Goal: Communication & Community: Participate in discussion

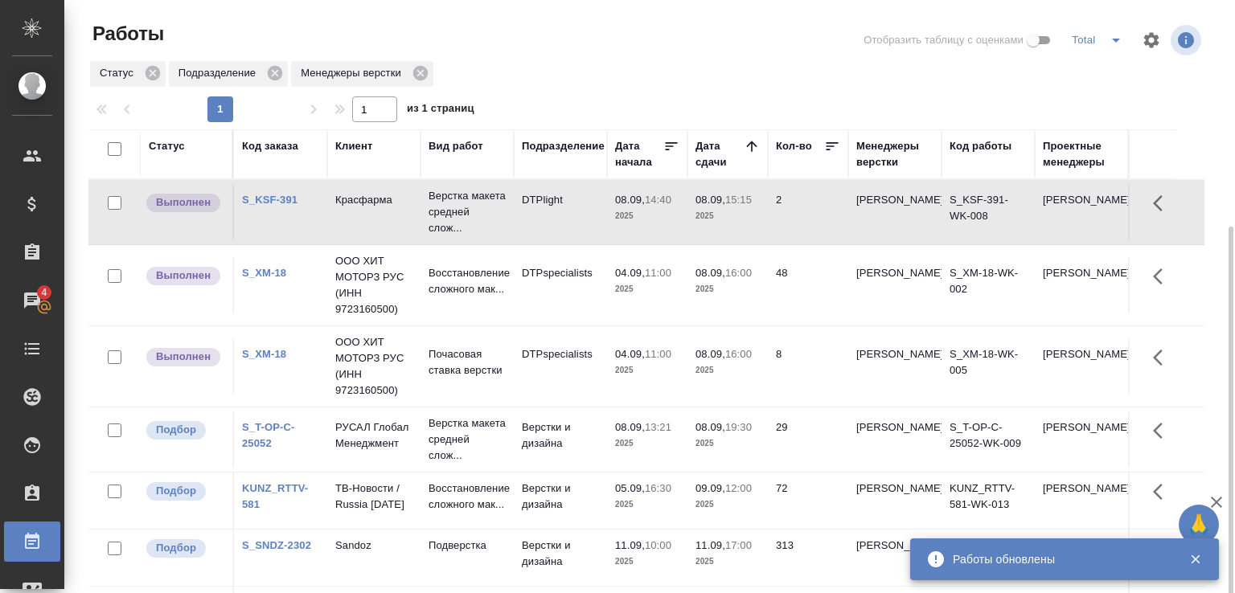
scroll to position [124, 0]
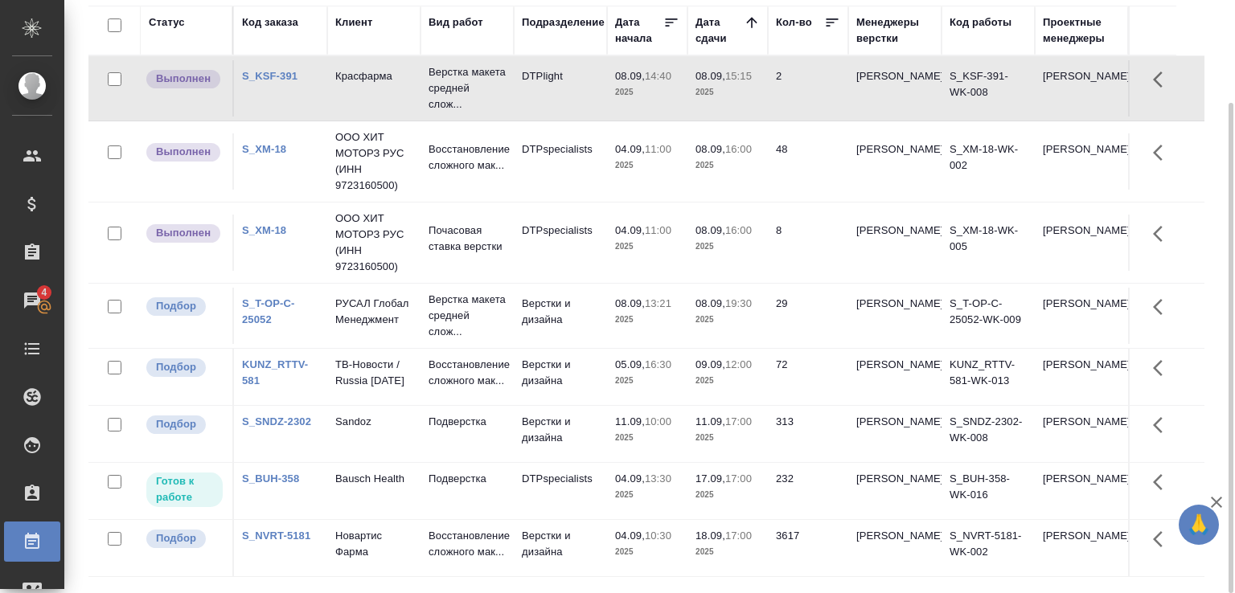
click at [666, 80] on p "14:40" at bounding box center [658, 76] width 27 height 12
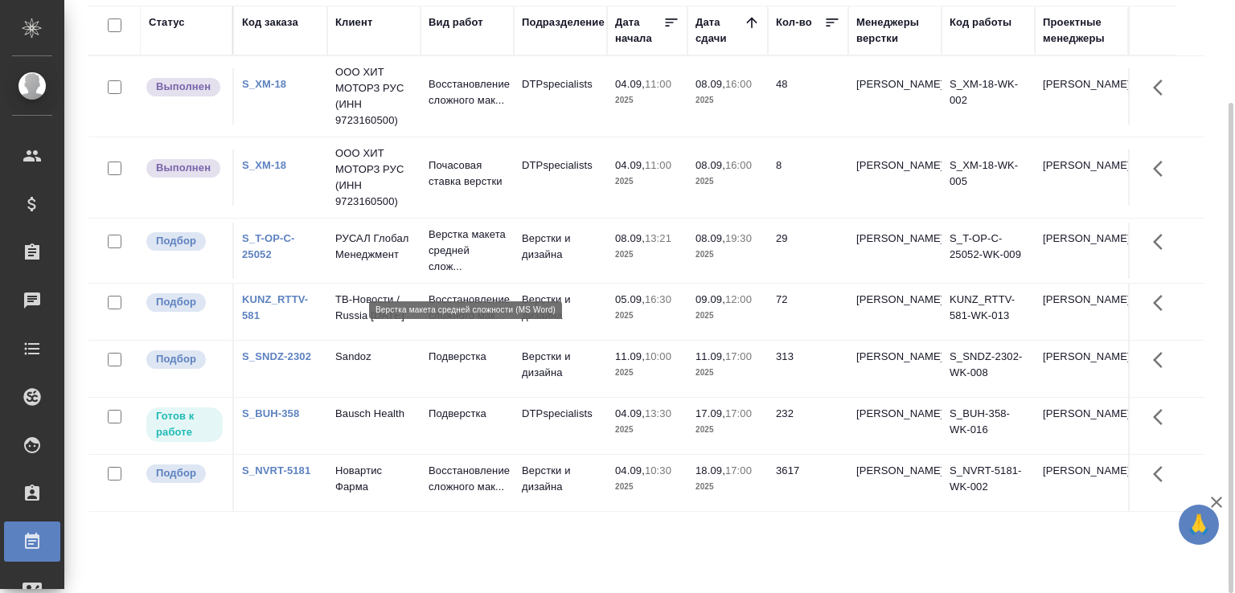
click at [476, 267] on p "Верстка макета средней слож..." at bounding box center [466, 251] width 77 height 48
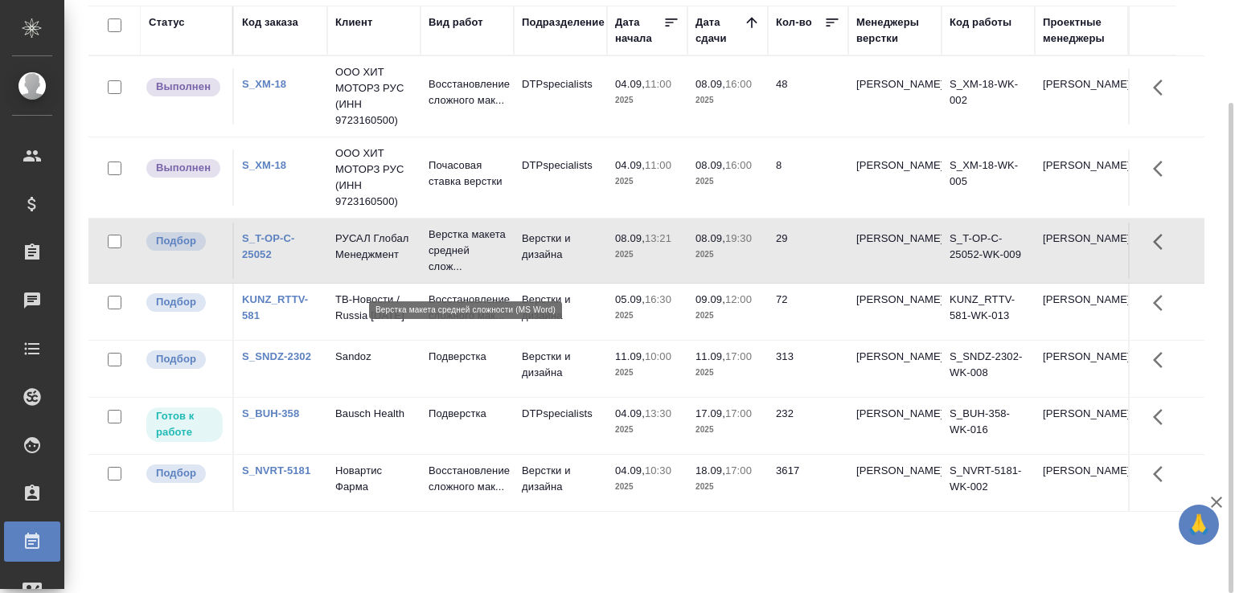
click at [476, 267] on p "Верстка макета средней слож..." at bounding box center [466, 251] width 77 height 48
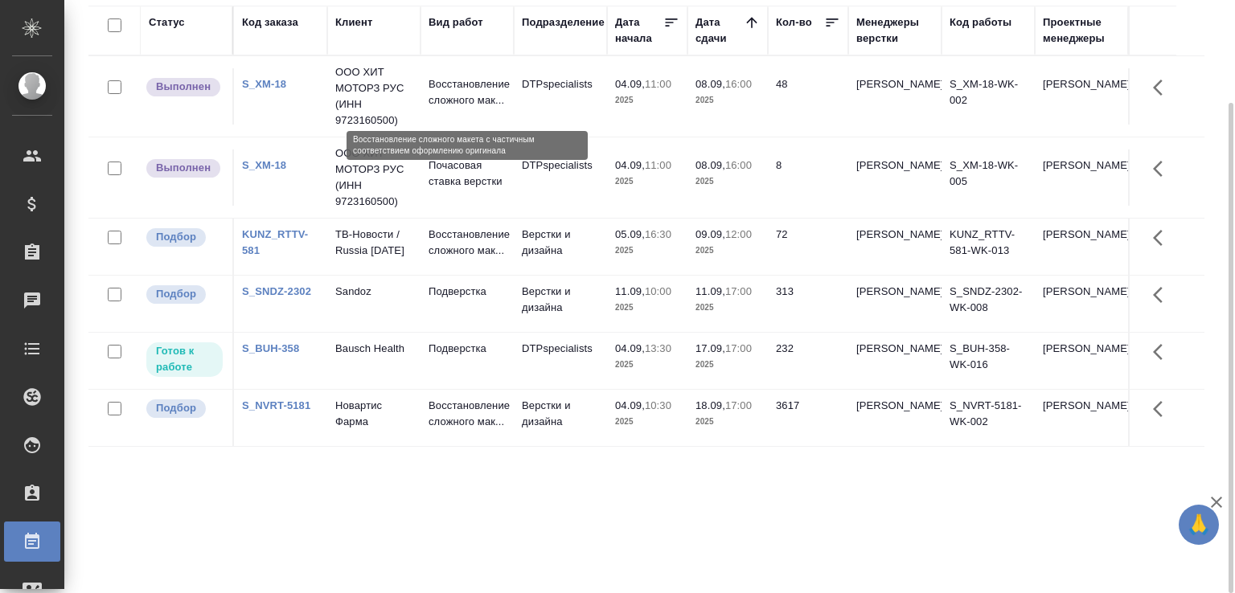
click at [445, 109] on p "Восстановление сложного мак..." at bounding box center [466, 92] width 77 height 32
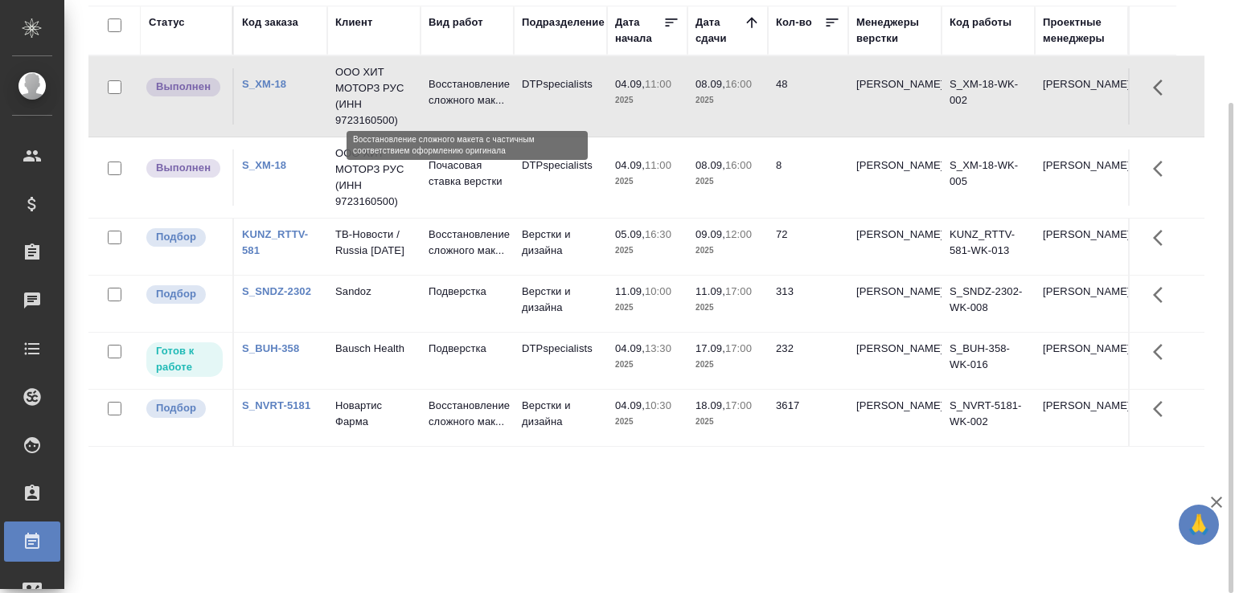
click at [445, 109] on p "Восстановление сложного мак..." at bounding box center [466, 92] width 77 height 32
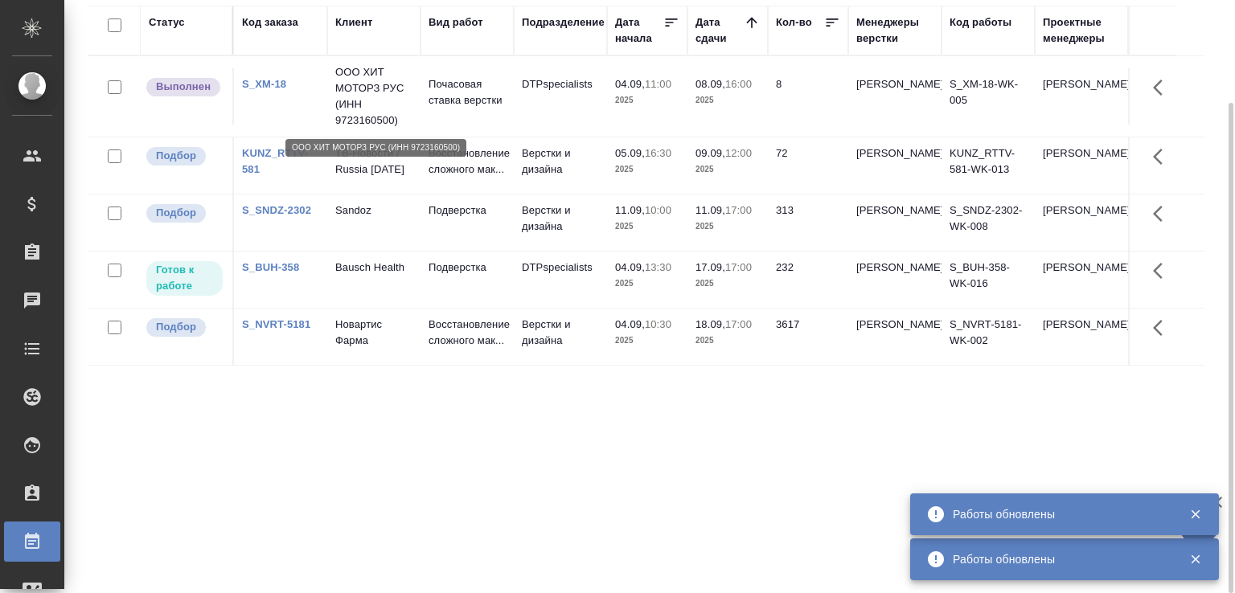
click at [360, 97] on p "ООО ХИТ МОТОРЗ РУС (ИНН 9723160500)" at bounding box center [373, 96] width 77 height 64
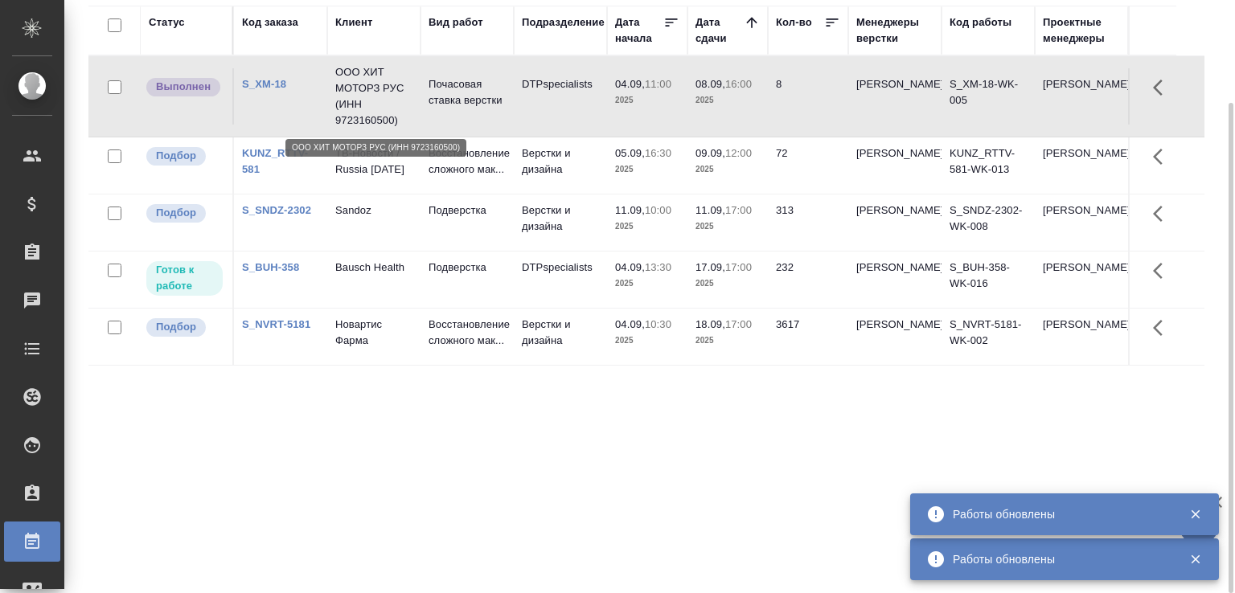
click at [360, 97] on p "ООО ХИТ МОТОРЗ РУС (ИНН 9723160500)" at bounding box center [373, 96] width 77 height 64
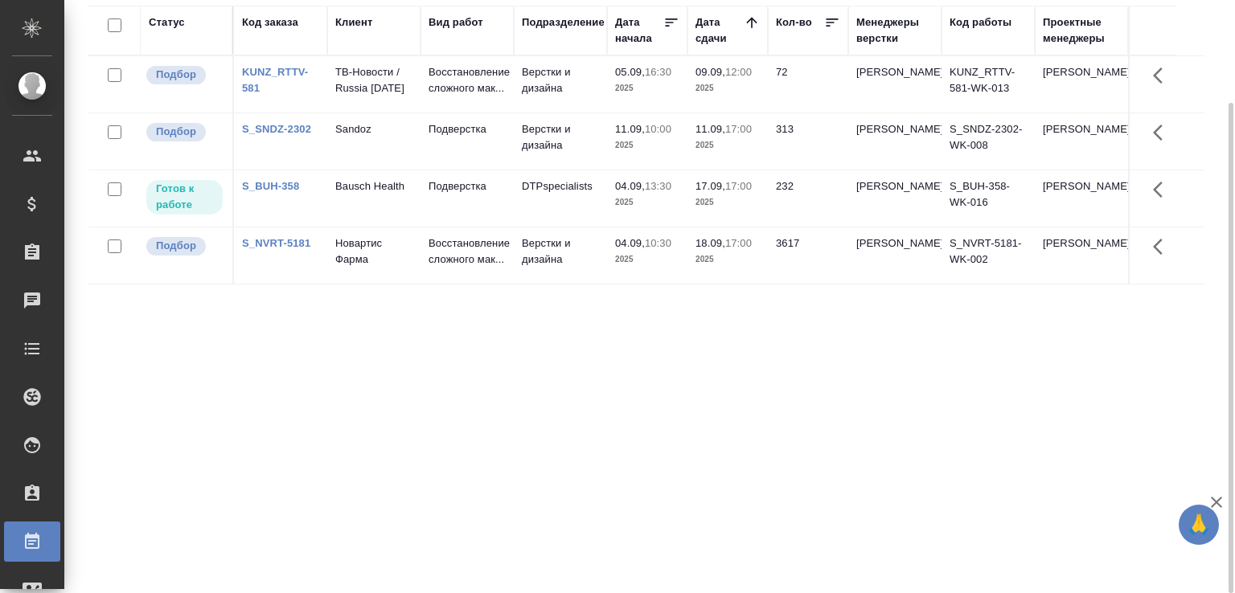
click at [355, 402] on div "Статус Код заказа Клиент Вид работ Подразделение Дата начала Дата сдачи Кол-во …" at bounding box center [646, 295] width 1116 height 579
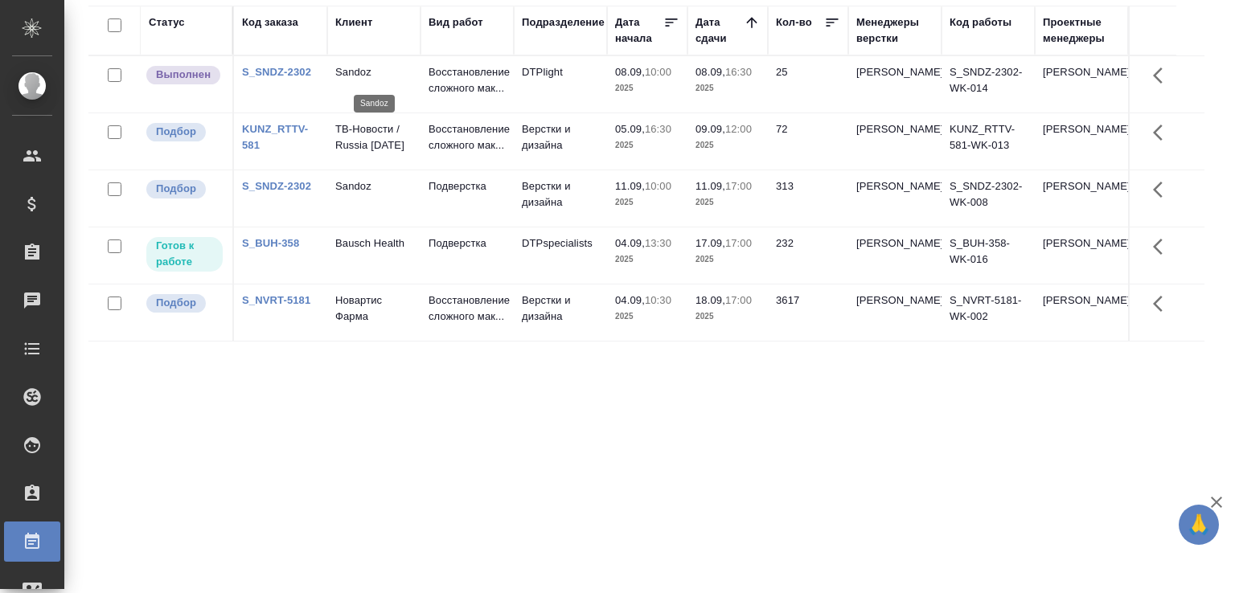
click at [404, 80] on p "Sandoz" at bounding box center [373, 72] width 77 height 16
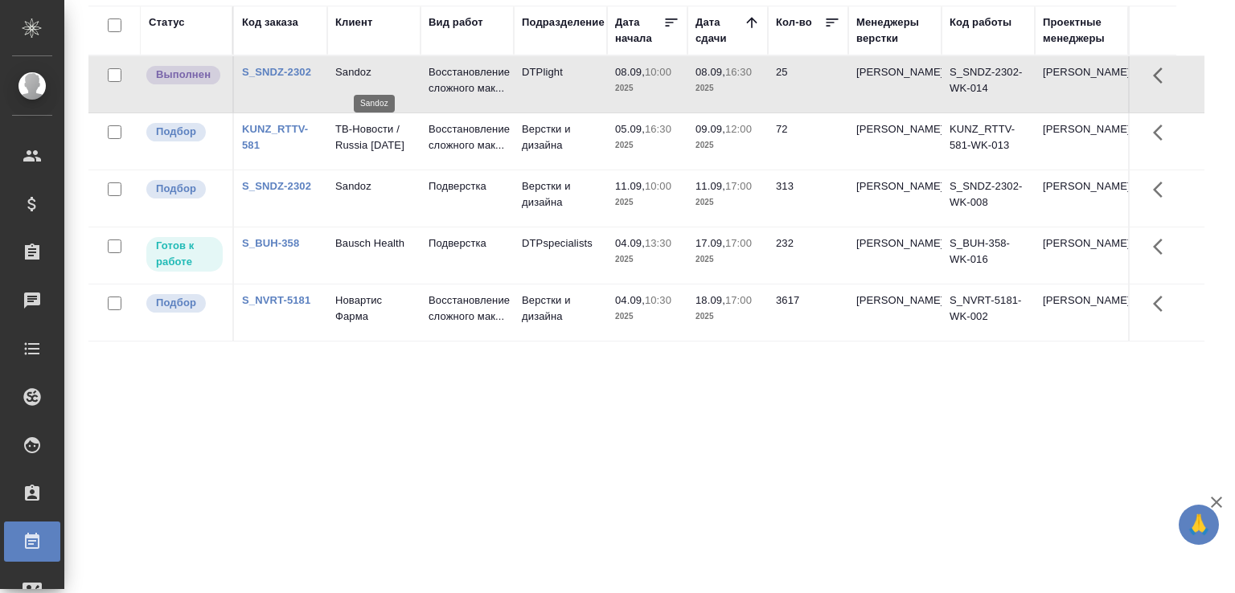
click at [404, 80] on p "Sandoz" at bounding box center [373, 72] width 77 height 16
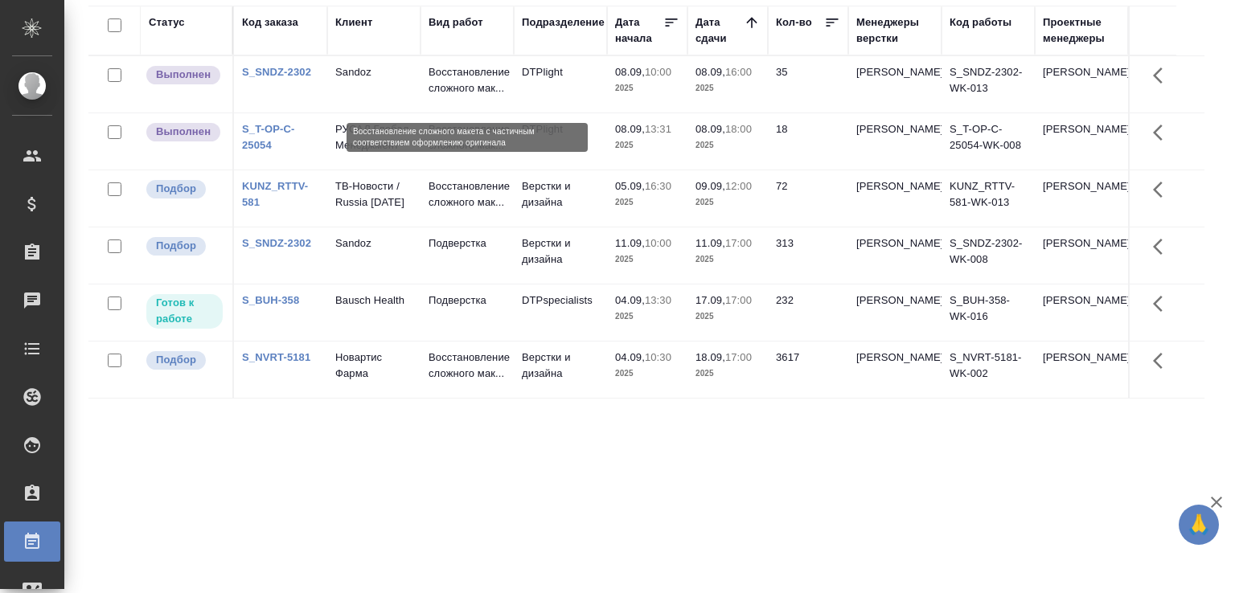
click at [469, 79] on p "Восстановление сложного мак..." at bounding box center [466, 80] width 77 height 32
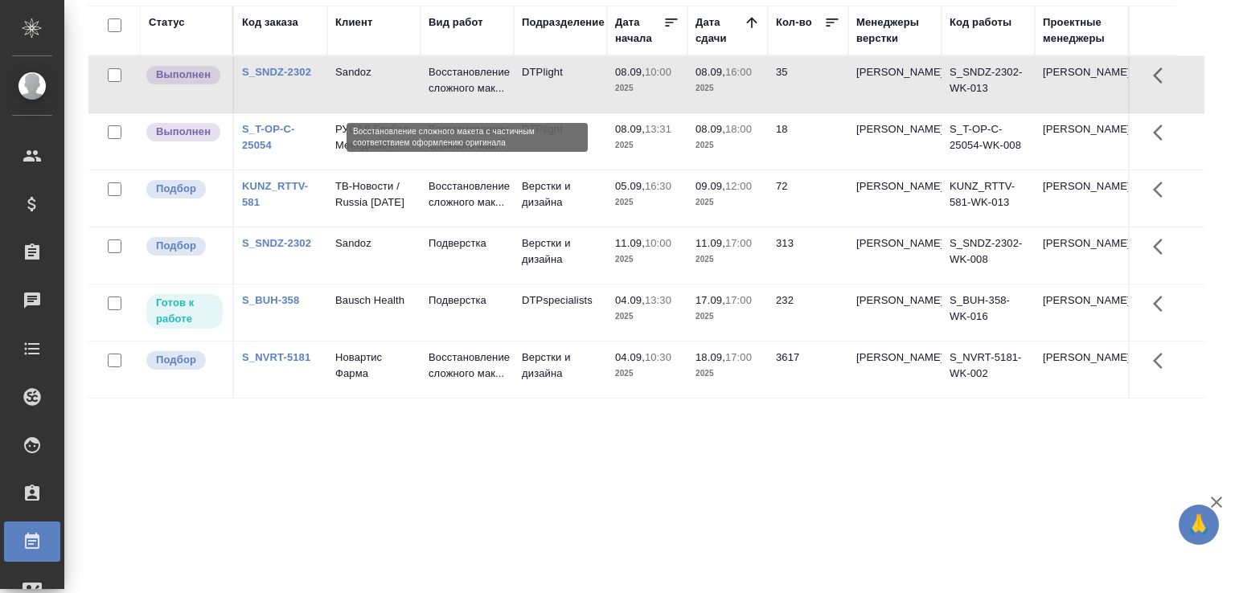
click at [469, 79] on p "Восстановление сложного мак..." at bounding box center [466, 80] width 77 height 32
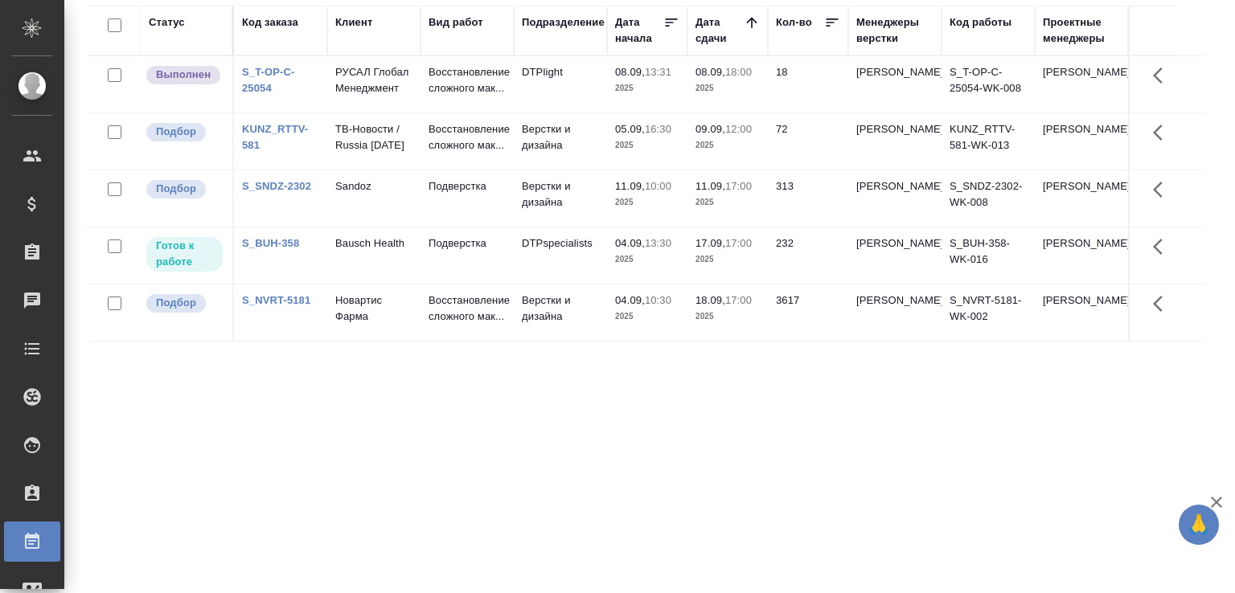
click at [643, 84] on p "2025" at bounding box center [647, 88] width 64 height 16
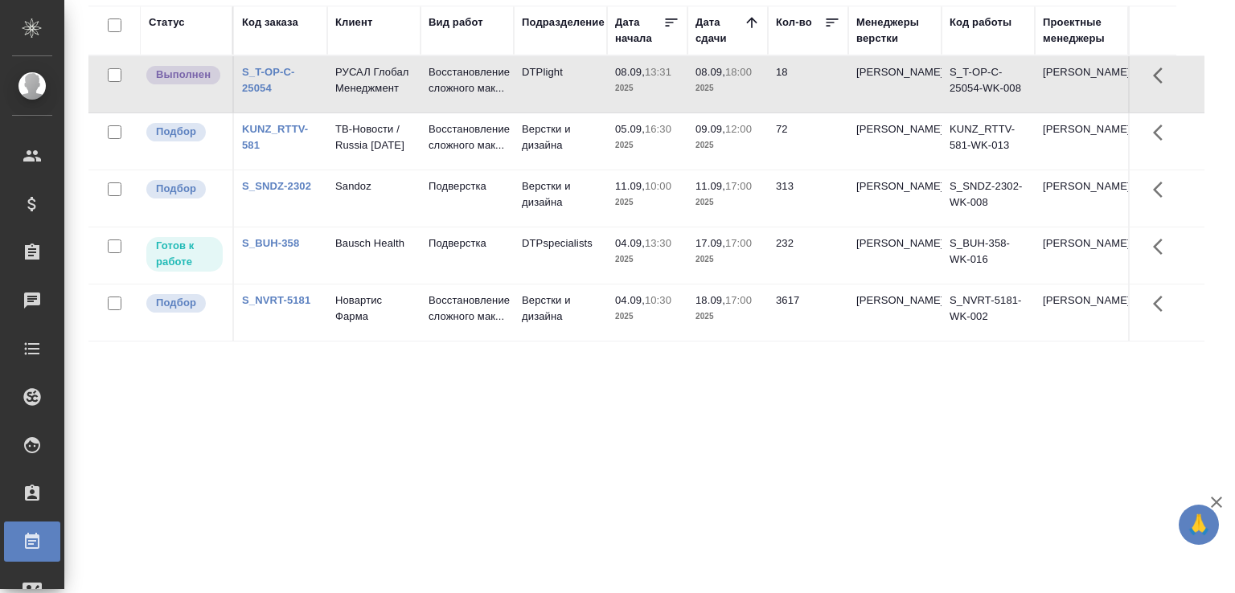
click at [643, 84] on p "2025" at bounding box center [647, 88] width 64 height 16
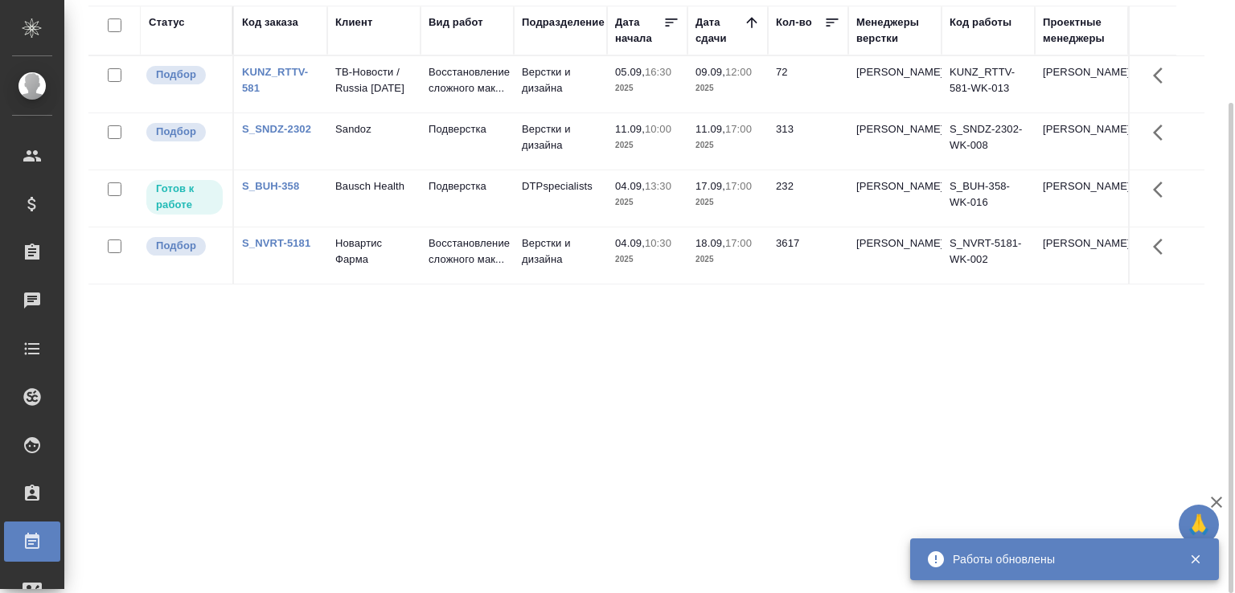
click at [235, 397] on div "Статус Код заказа Клиент Вид работ Подразделение Дата начала Дата сдачи Кол-во …" at bounding box center [646, 295] width 1116 height 579
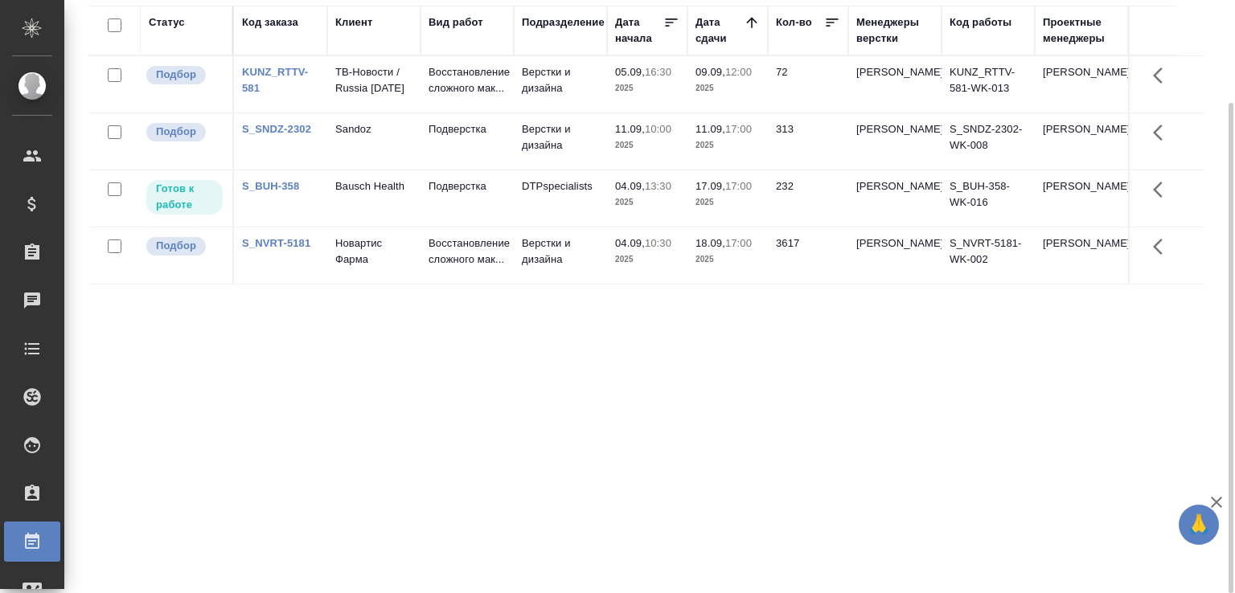
click at [233, 396] on div "Статус Код заказа Клиент Вид работ Подразделение Дата начала Дата сдачи Кол-во …" at bounding box center [646, 295] width 1116 height 579
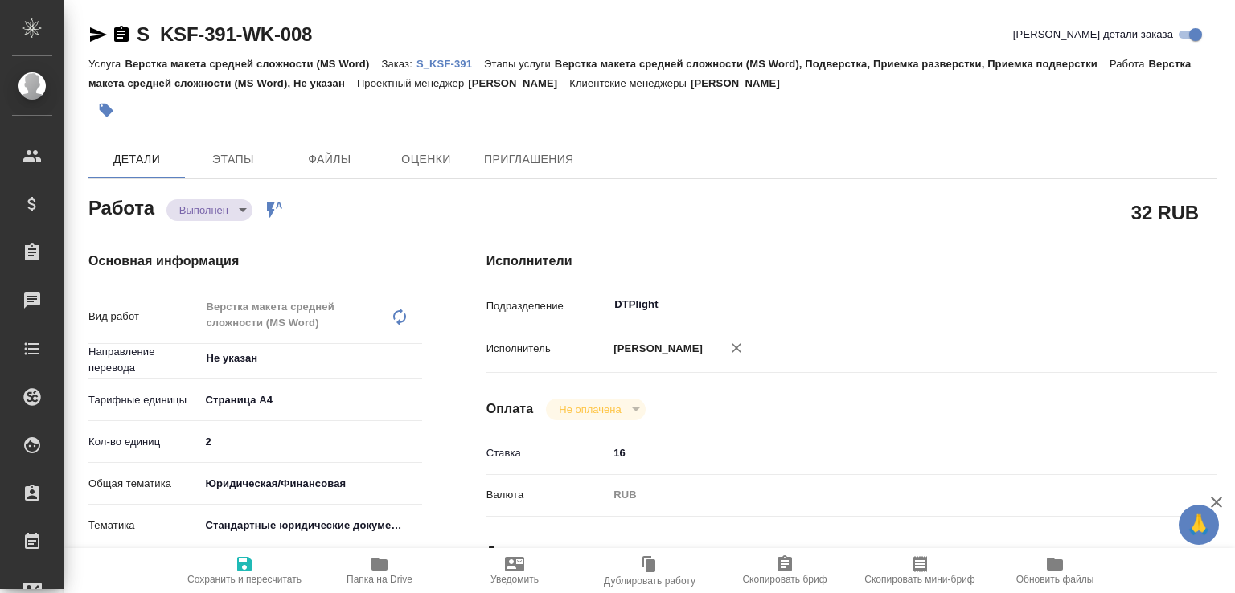
click at [223, 216] on body "🙏 .cls-1 fill:#fff; AWATERA [PERSON_NAME]malofeeva Клиенты Спецификации Заказы …" at bounding box center [617, 296] width 1235 height 593
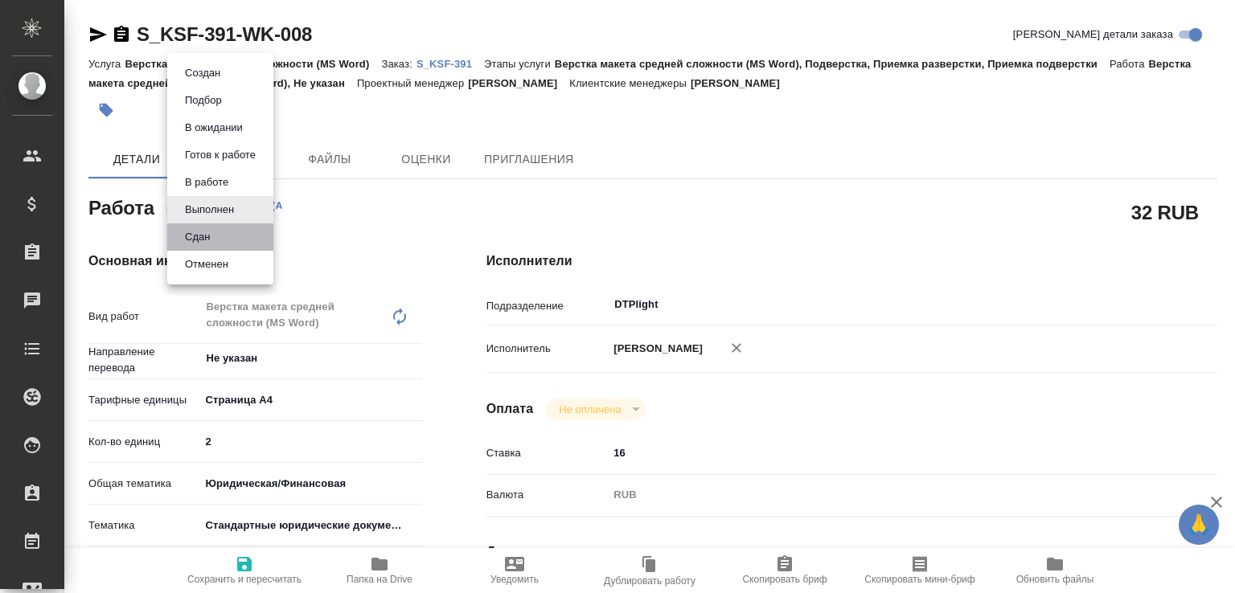
click at [222, 236] on li "Сдан" at bounding box center [220, 236] width 106 height 27
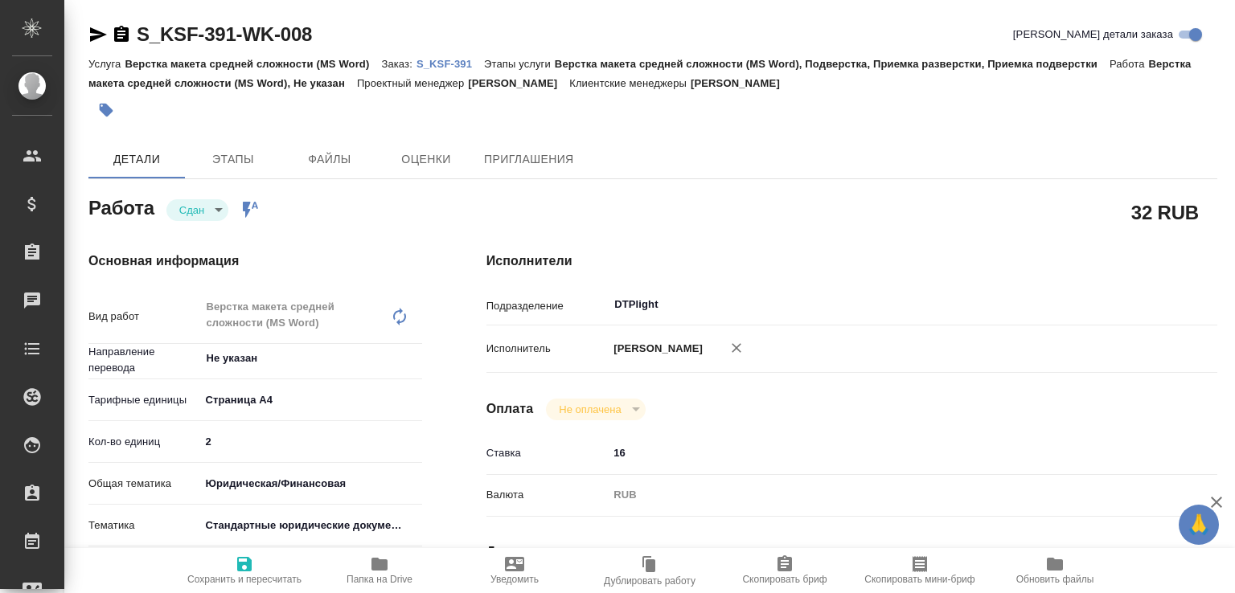
type textarea "x"
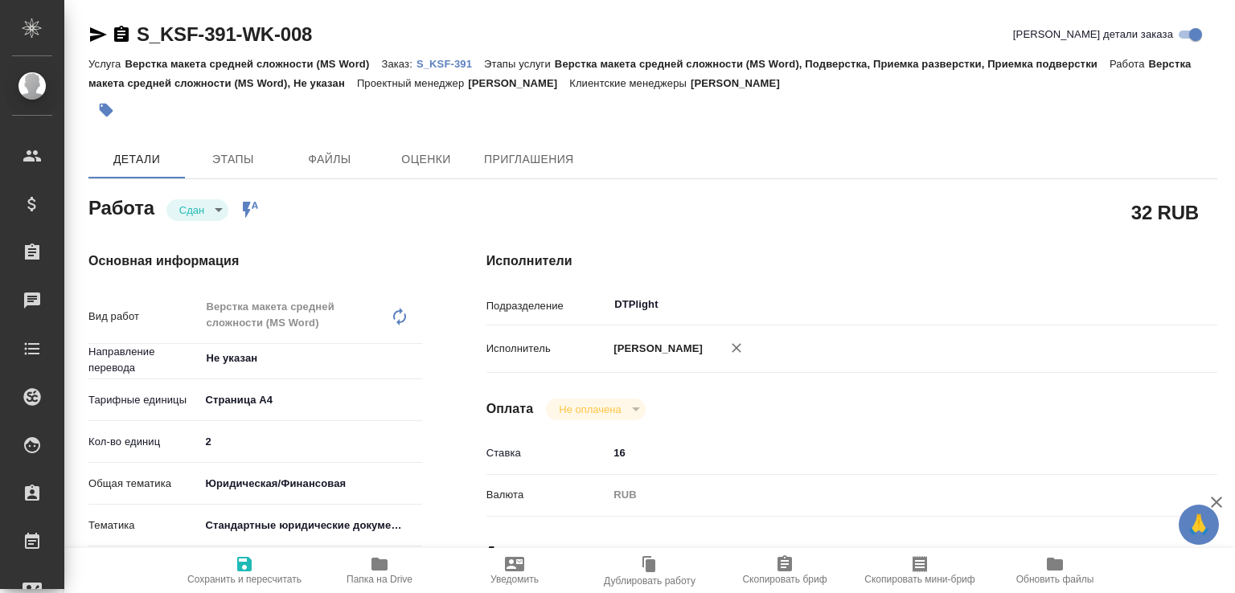
type textarea "x"
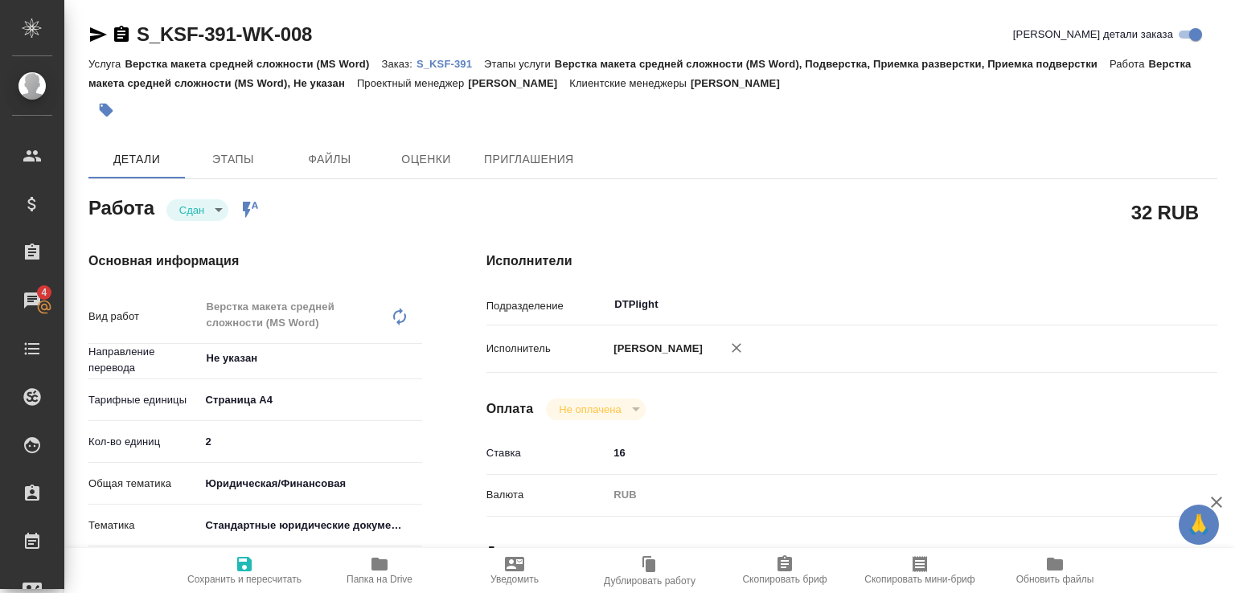
click at [402, 584] on span "Папка на Drive" at bounding box center [379, 579] width 66 height 11
click at [440, 64] on p "S_KSF-391" at bounding box center [450, 64] width 68 height 12
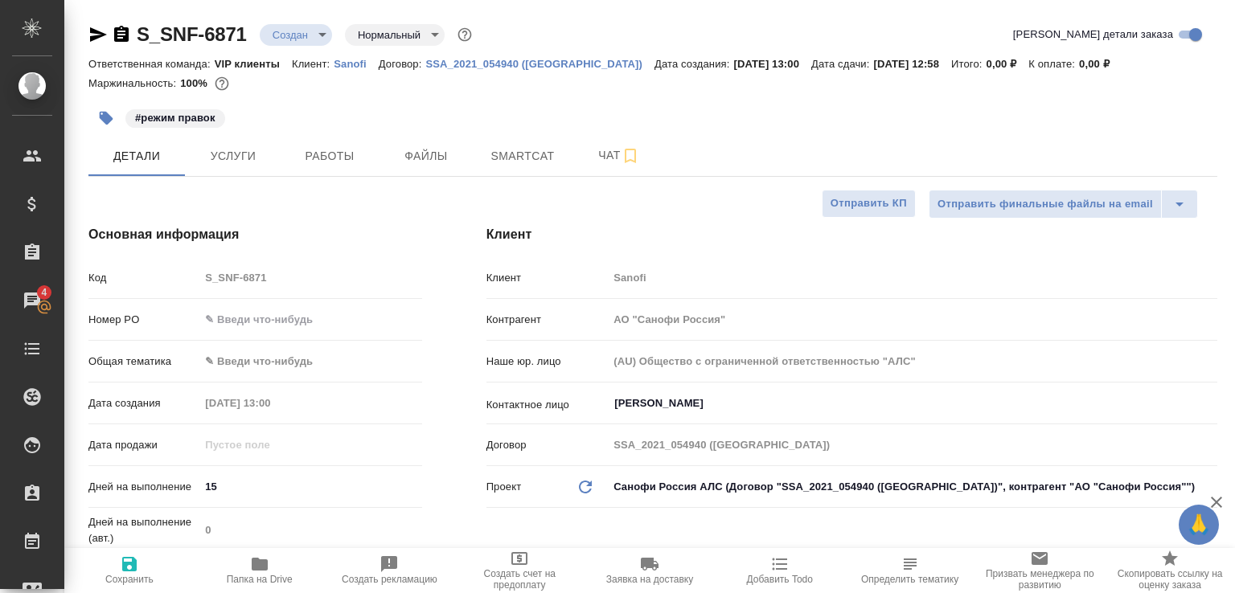
select select "RU"
click at [279, 563] on span "Папка на Drive" at bounding box center [259, 570] width 111 height 31
click at [609, 150] on span "Чат" at bounding box center [618, 156] width 77 height 20
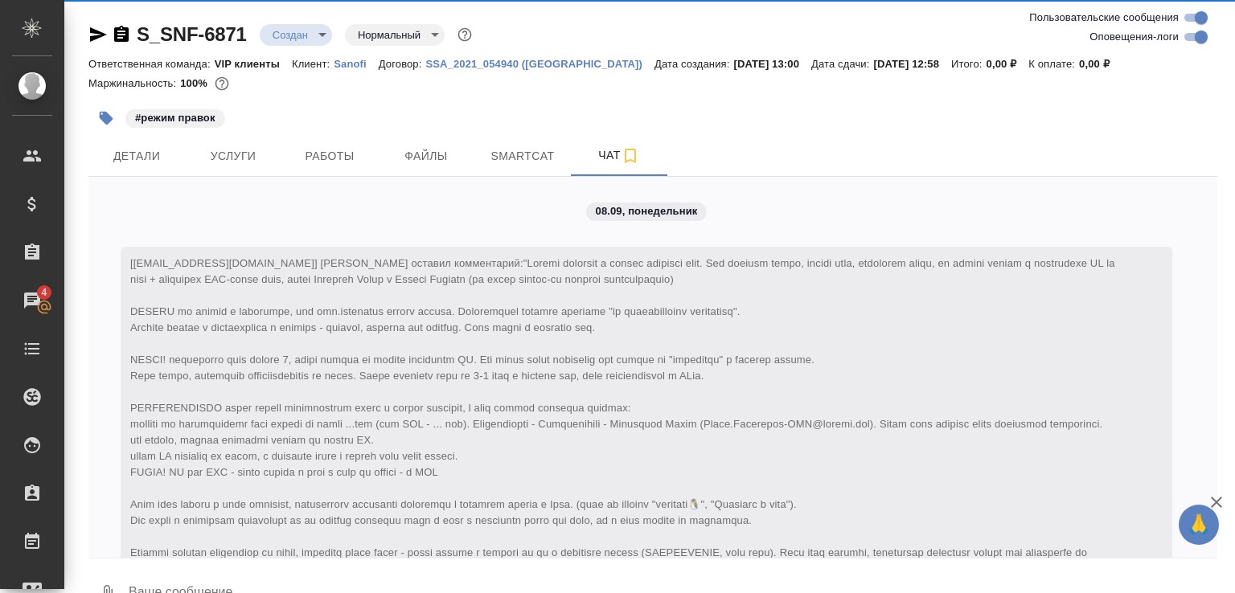
scroll to position [1399, 0]
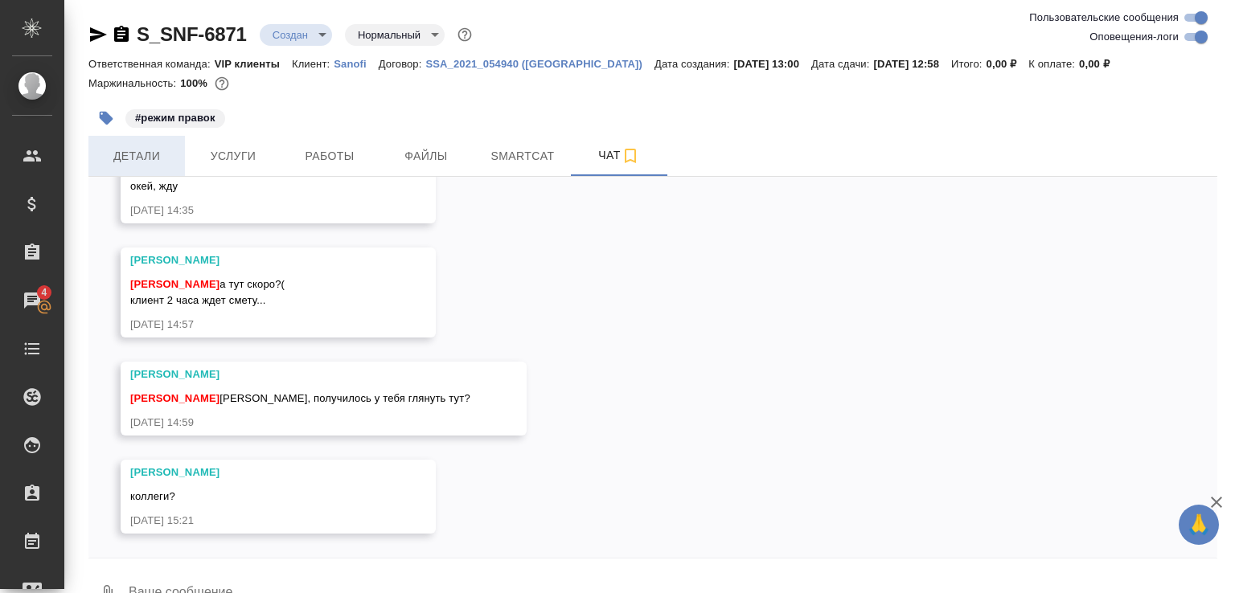
click at [116, 156] on span "Детали" at bounding box center [136, 156] width 77 height 20
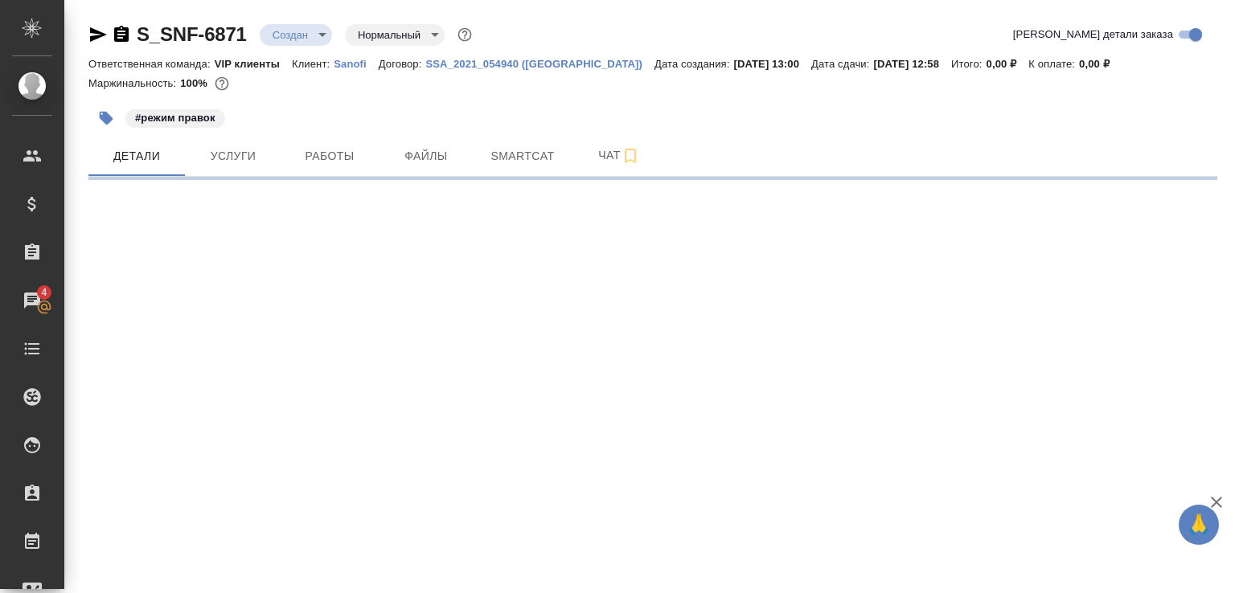
select select "RU"
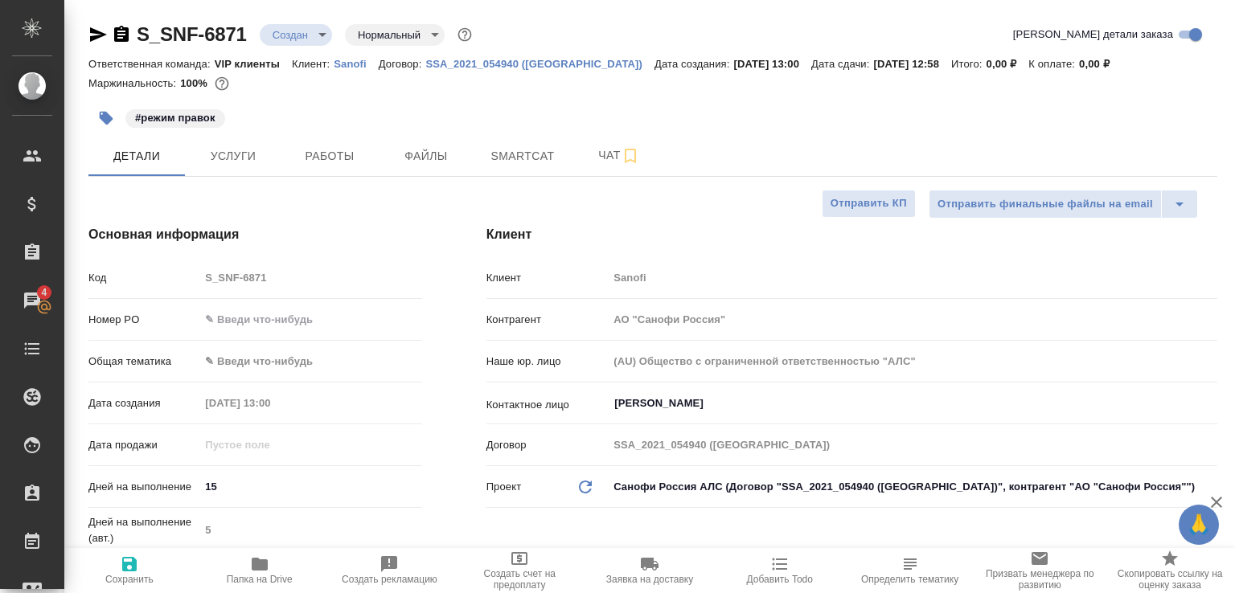
type input "[PERSON_NAME]"
type input "Комаров Роман"
click at [602, 146] on span "Чат" at bounding box center [618, 156] width 77 height 20
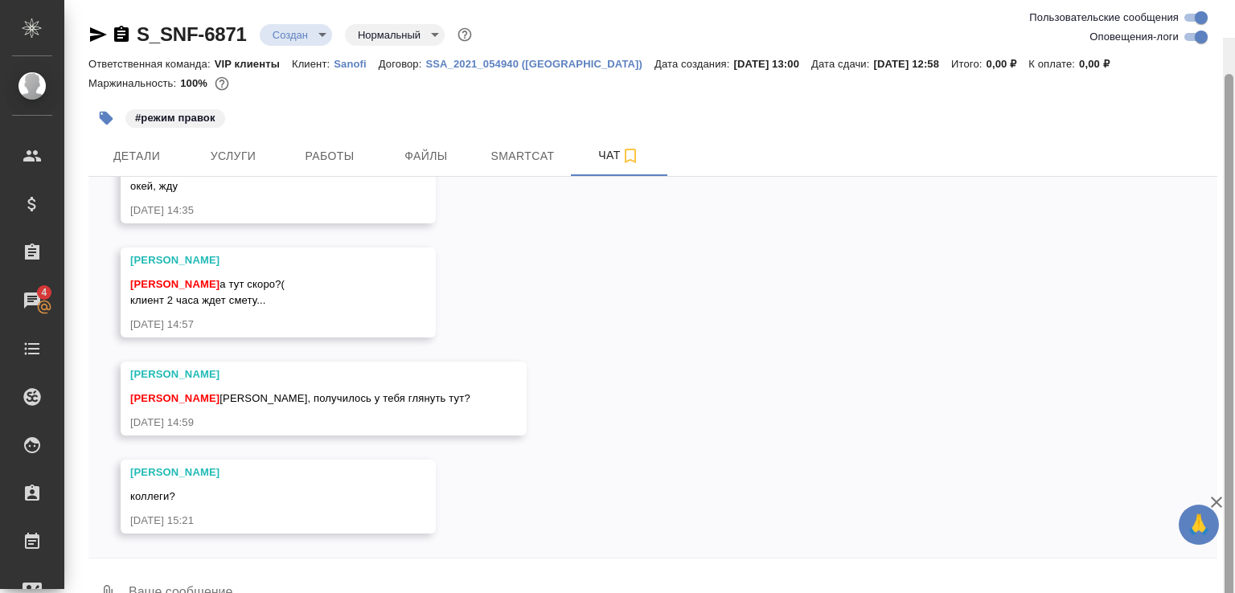
scroll to position [38, 0]
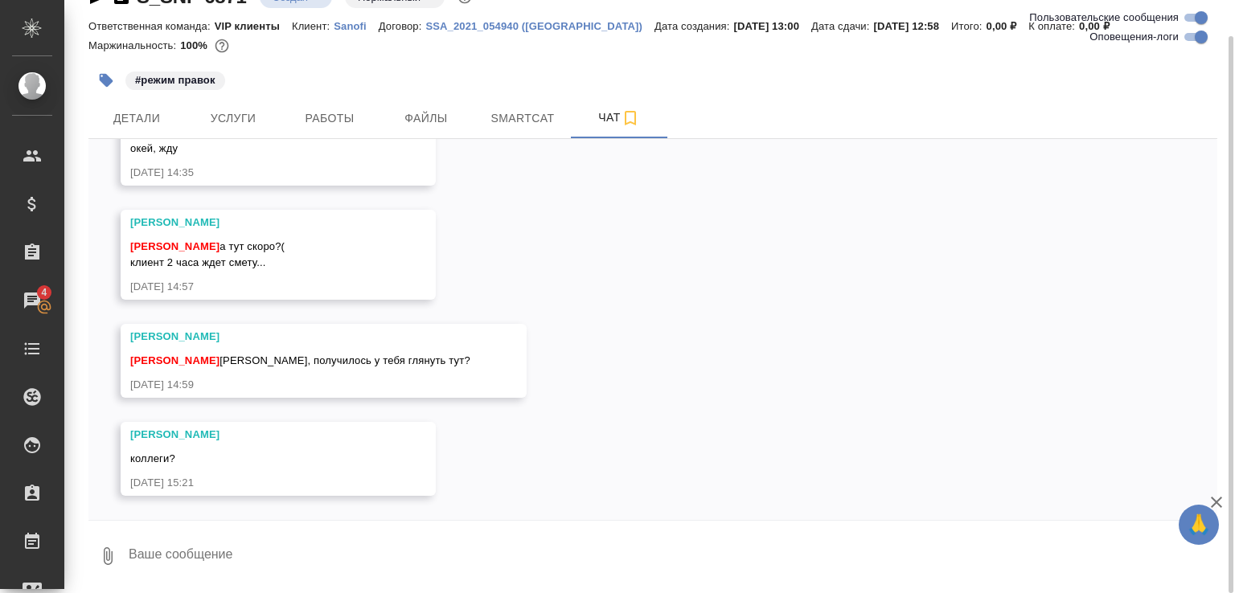
click at [196, 566] on textarea at bounding box center [672, 556] width 1090 height 55
type textarea "Девочки, а тут же Ирин заказ. Я чо"
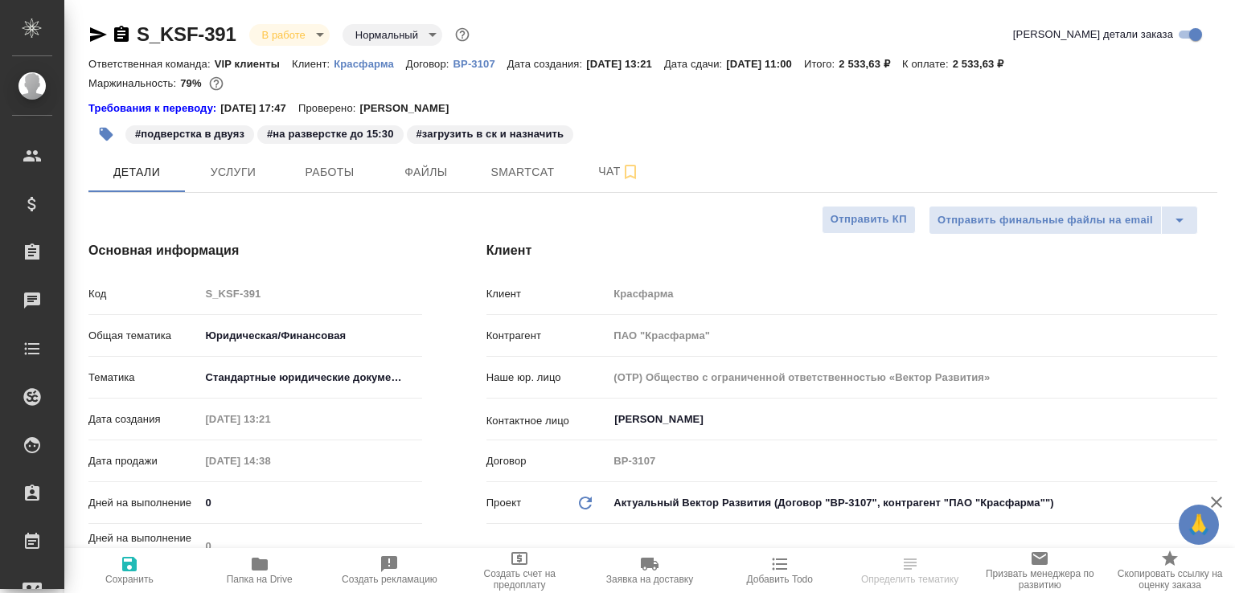
select select "RU"
type textarea "x"
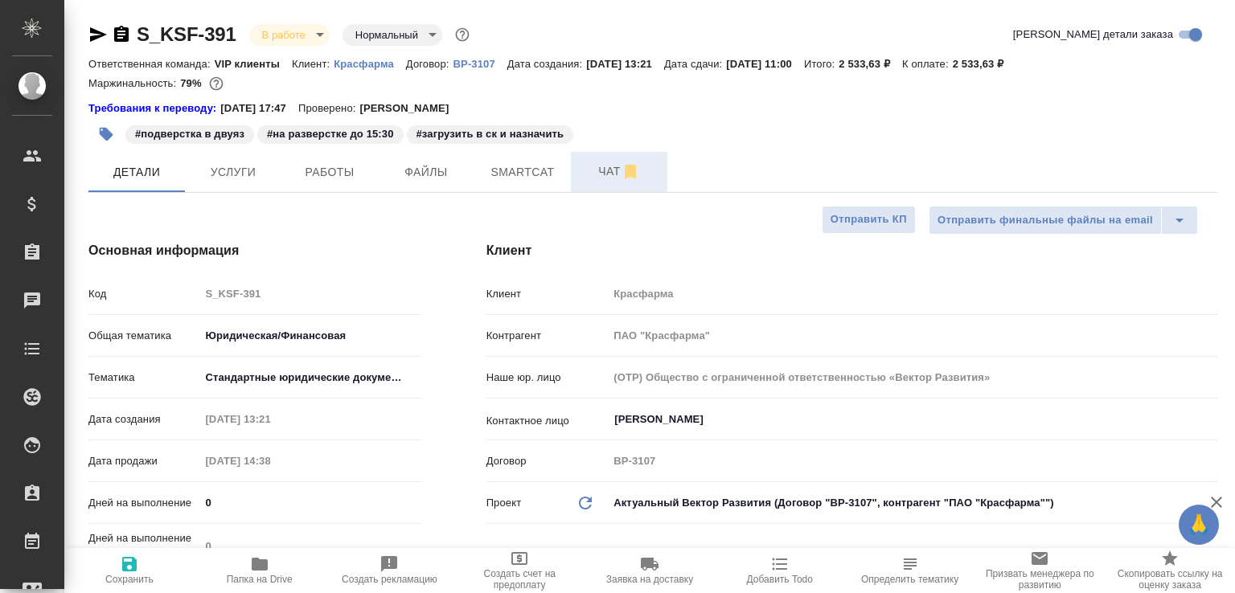
click at [617, 186] on button "Чат" at bounding box center [619, 172] width 96 height 40
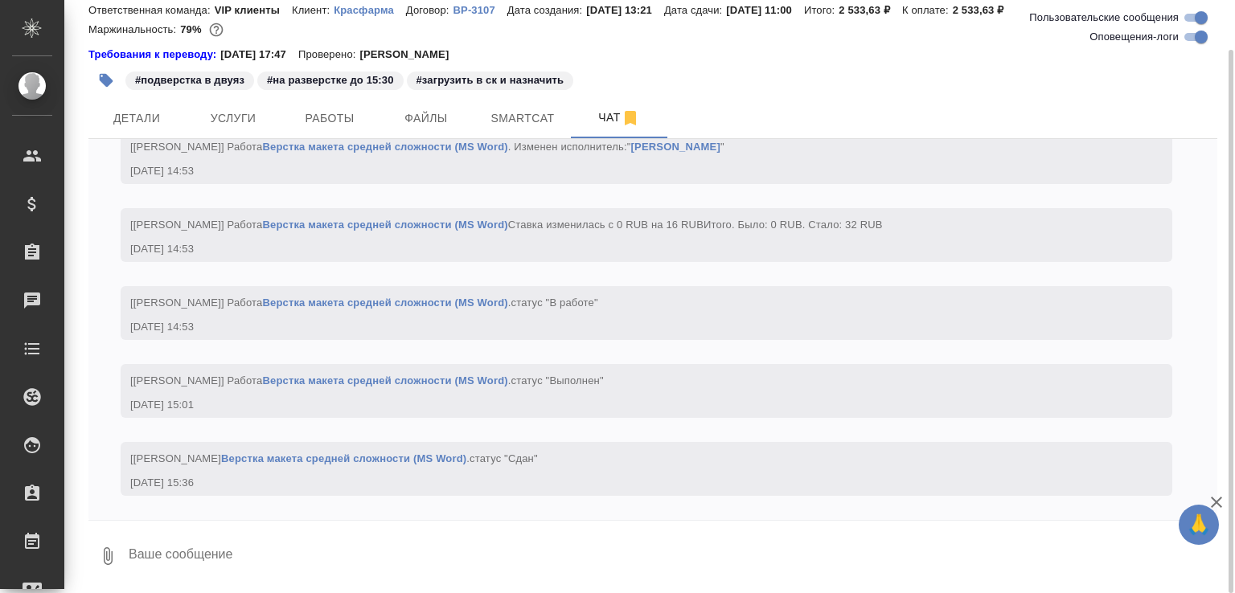
scroll to position [4016, 0]
click at [181, 542] on textarea at bounding box center [672, 556] width 1090 height 55
paste textarea "https://drive.awatera.com/apps/files/files/10316210?dir=/Shares/%D0%9A%D1%80%D0…"
type textarea "можно забрать https://drive.awatera.com/apps/files/files/10316210?dir=/Shares/%…"
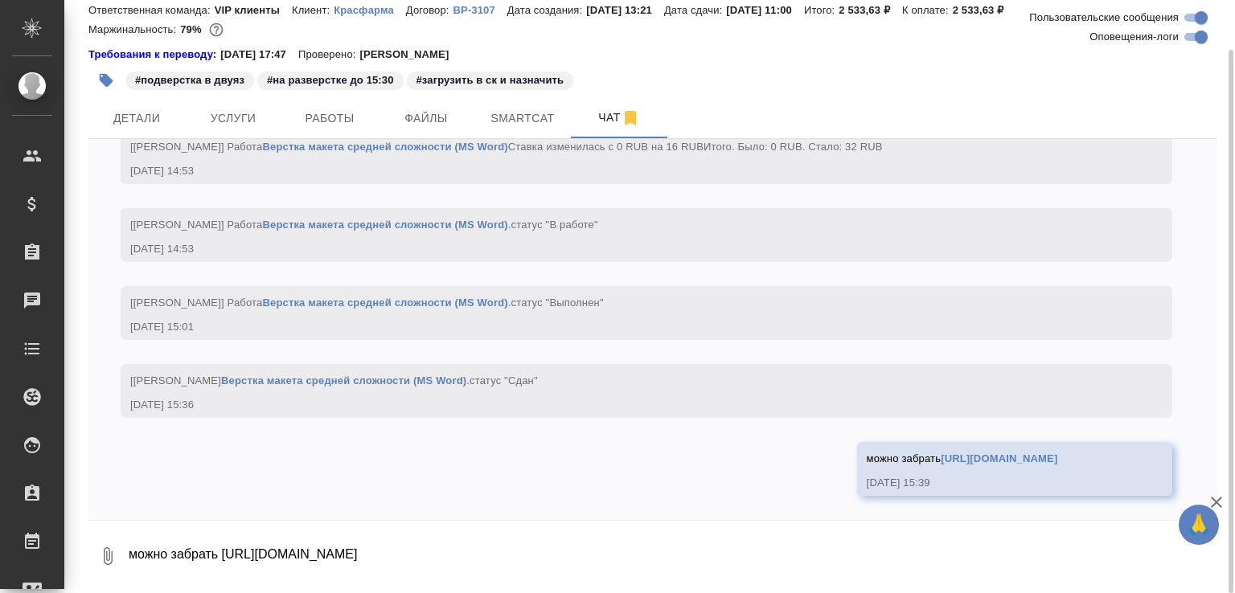
scroll to position [4110, 0]
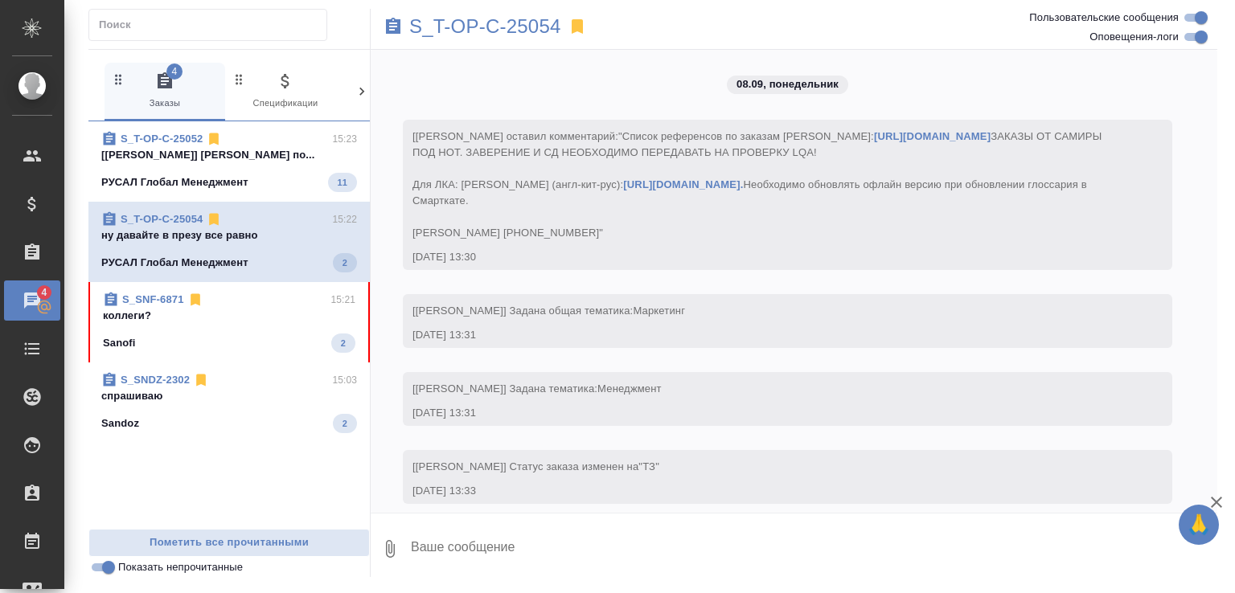
scroll to position [3145, 0]
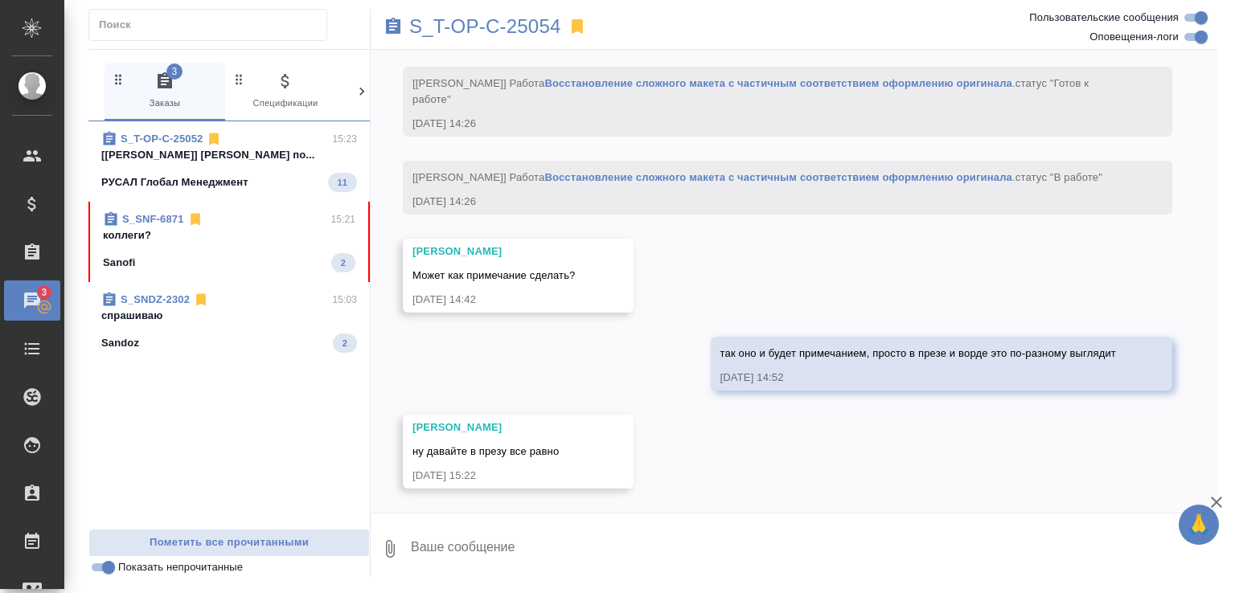
click at [274, 142] on div "S_T-OP-C-25052 15:23" at bounding box center [229, 139] width 256 height 16
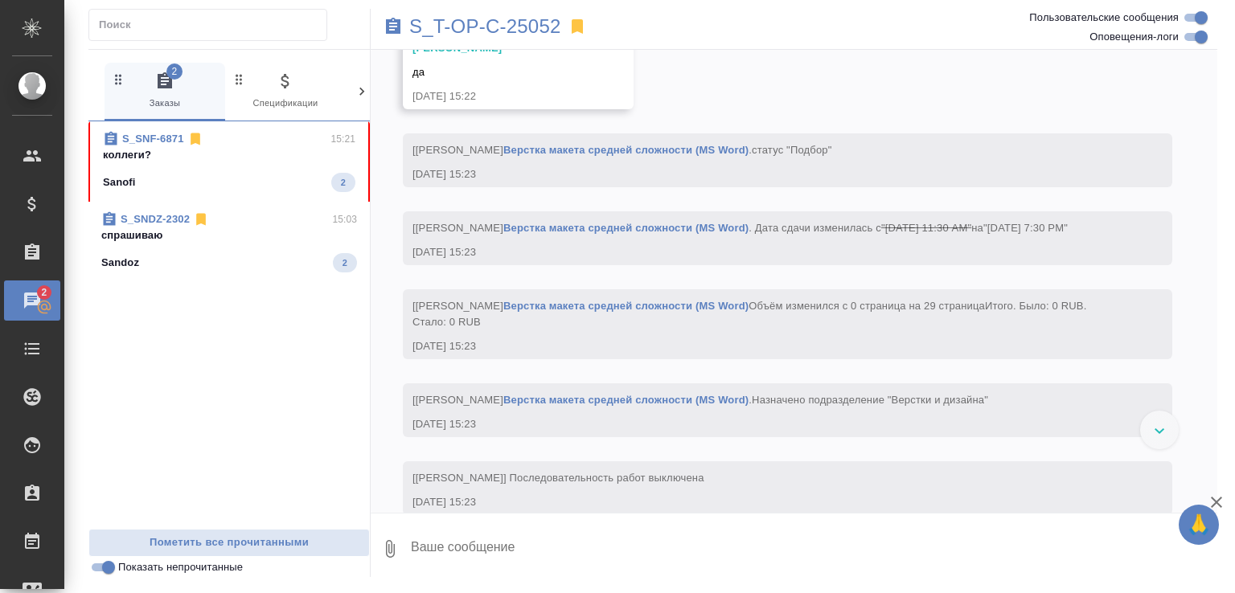
scroll to position [955, 0]
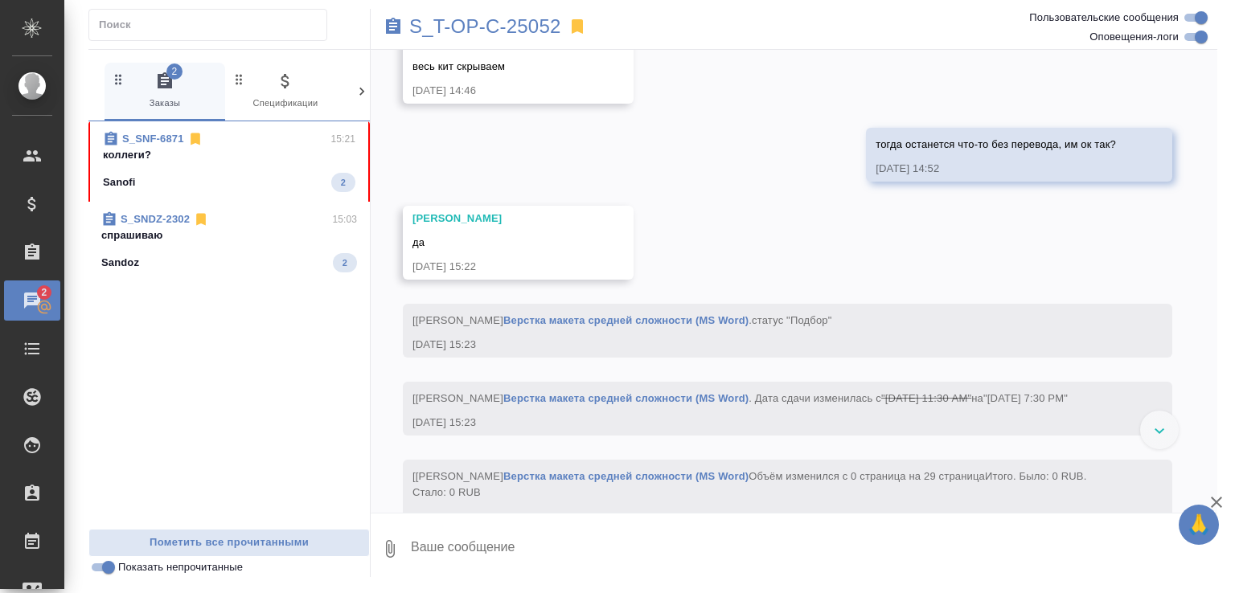
click at [276, 152] on p "коллеги?" at bounding box center [229, 155] width 252 height 16
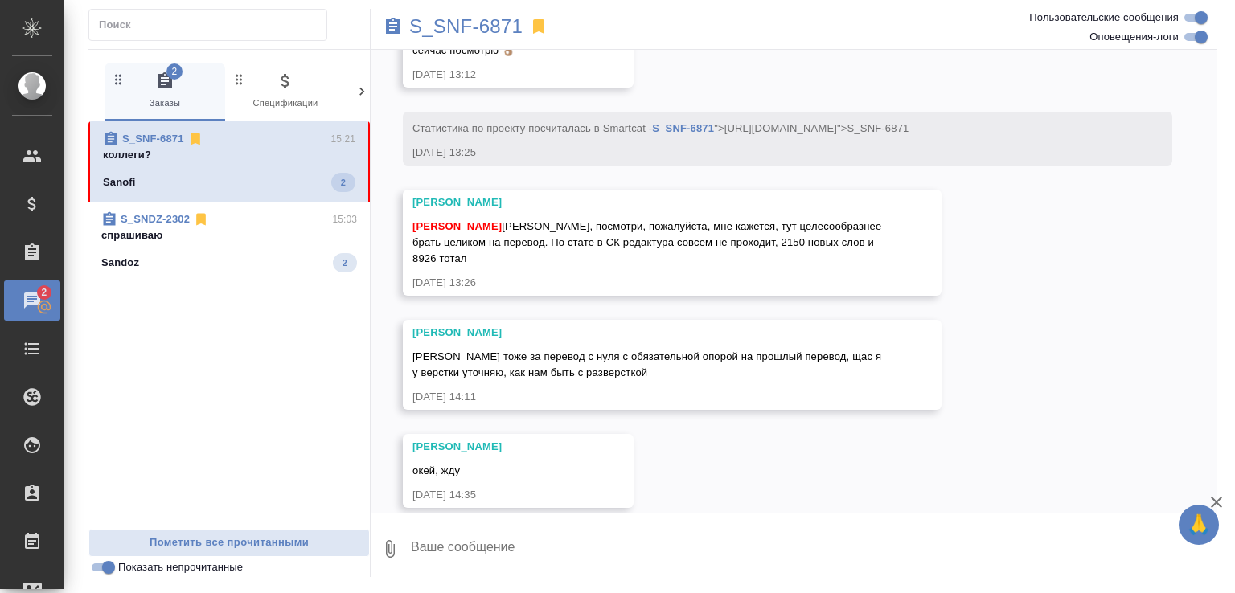
scroll to position [1445, 0]
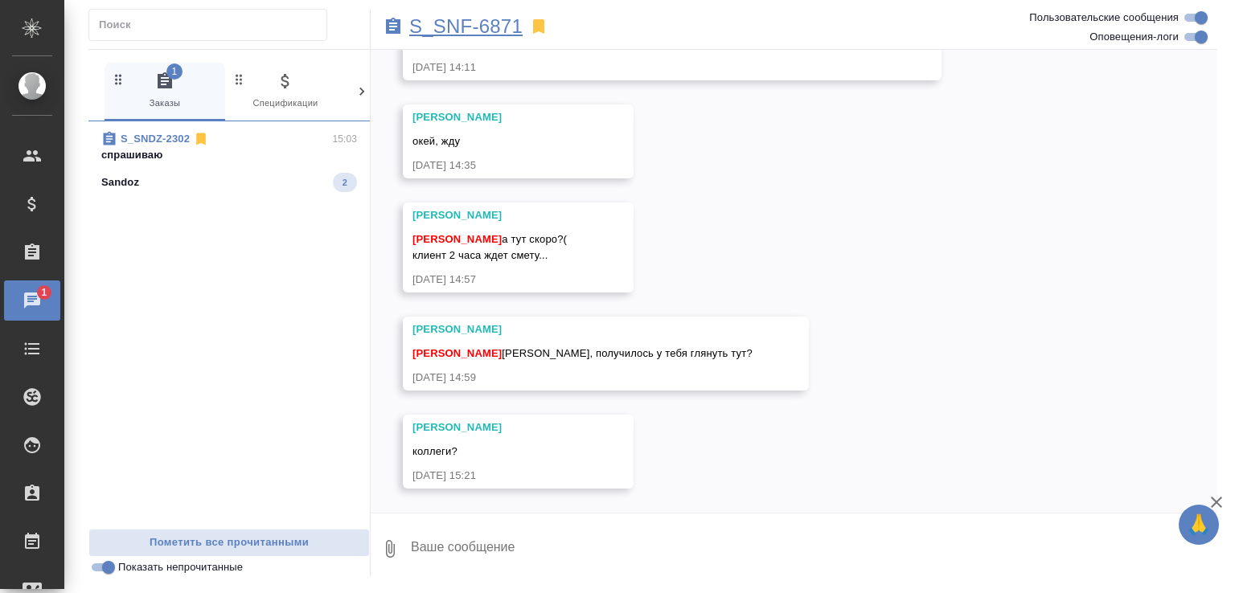
click at [478, 35] on p "S_SNF-6871" at bounding box center [465, 26] width 113 height 16
click at [195, 171] on span "S_SNDZ-2302 15:03 спрашиваю Sandoz 2" at bounding box center [229, 161] width 256 height 61
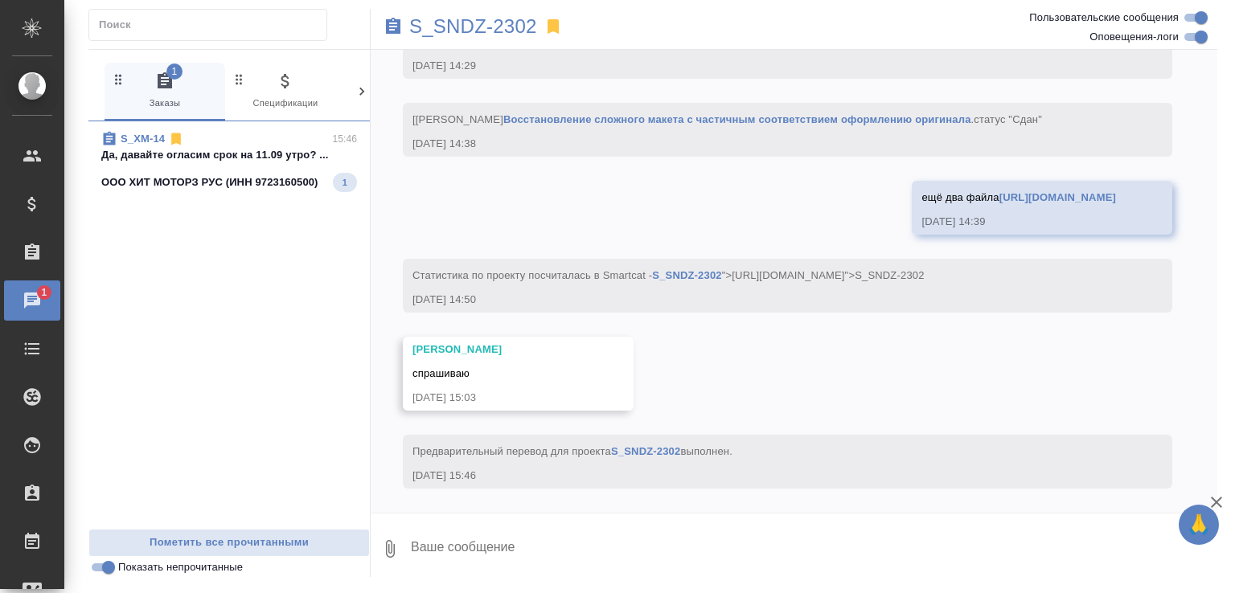
scroll to position [12466, 0]
click at [252, 160] on p "Да, давайте огласим срок на 11.09 утро? ..." at bounding box center [229, 155] width 256 height 16
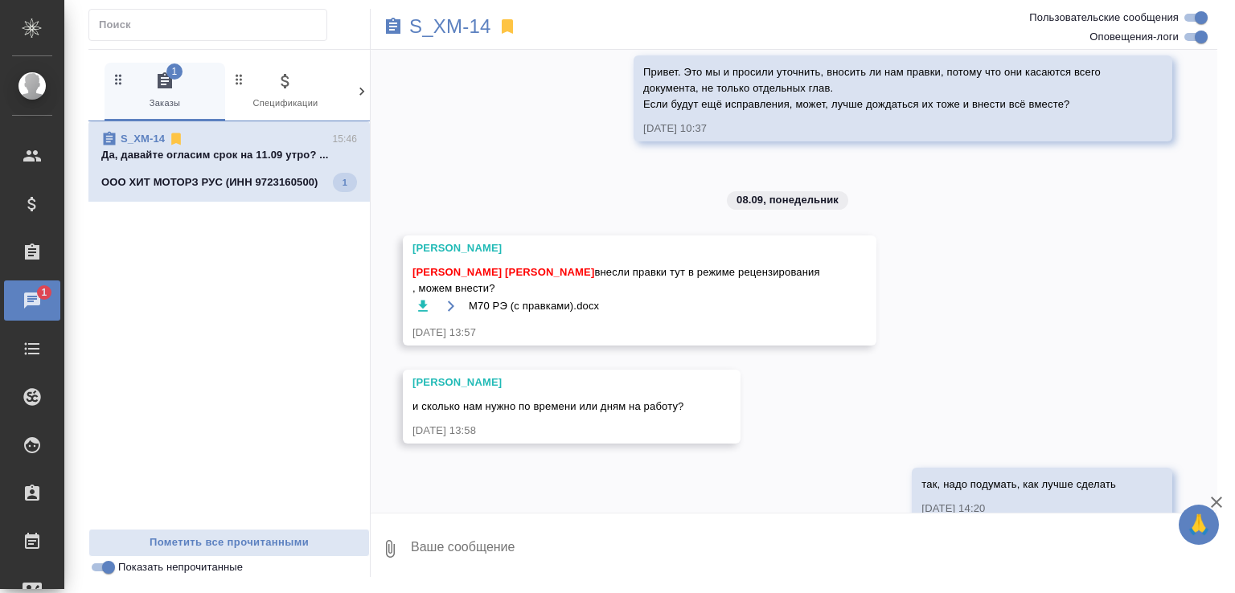
scroll to position [30724, 0]
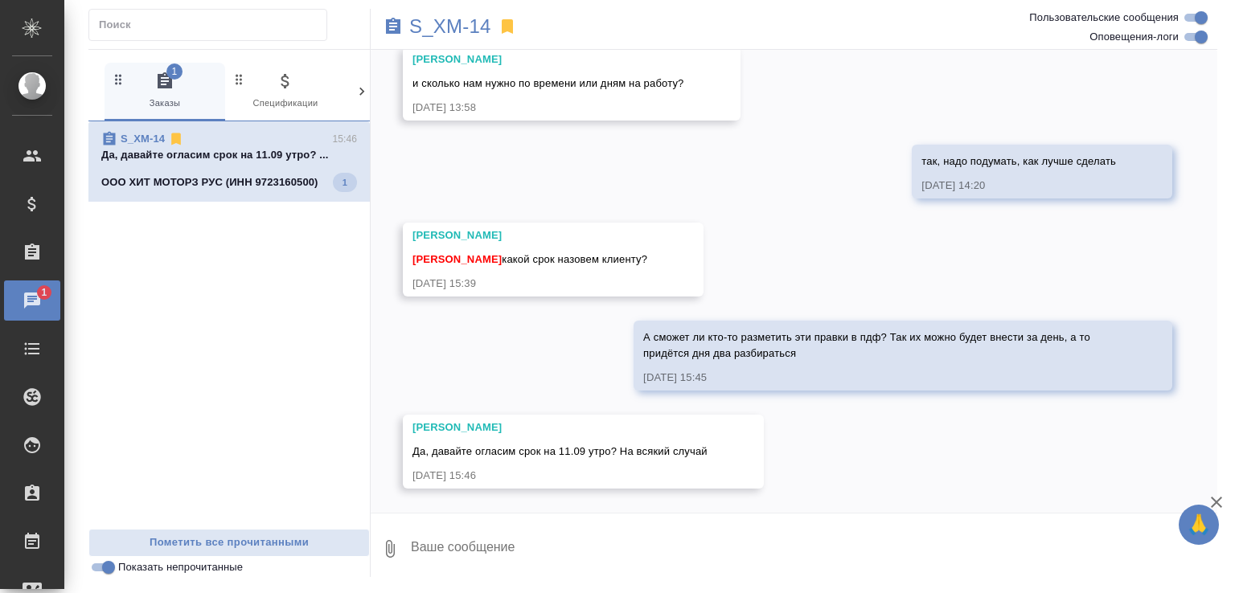
click at [541, 558] on textarea at bounding box center [813, 549] width 808 height 55
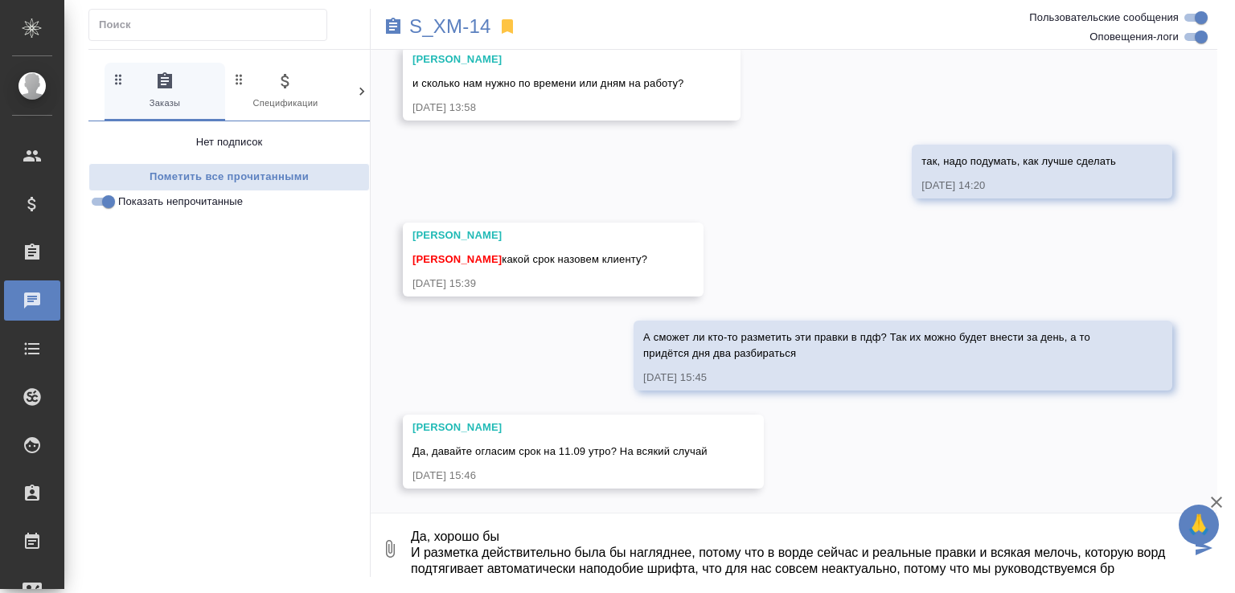
scroll to position [27, 0]
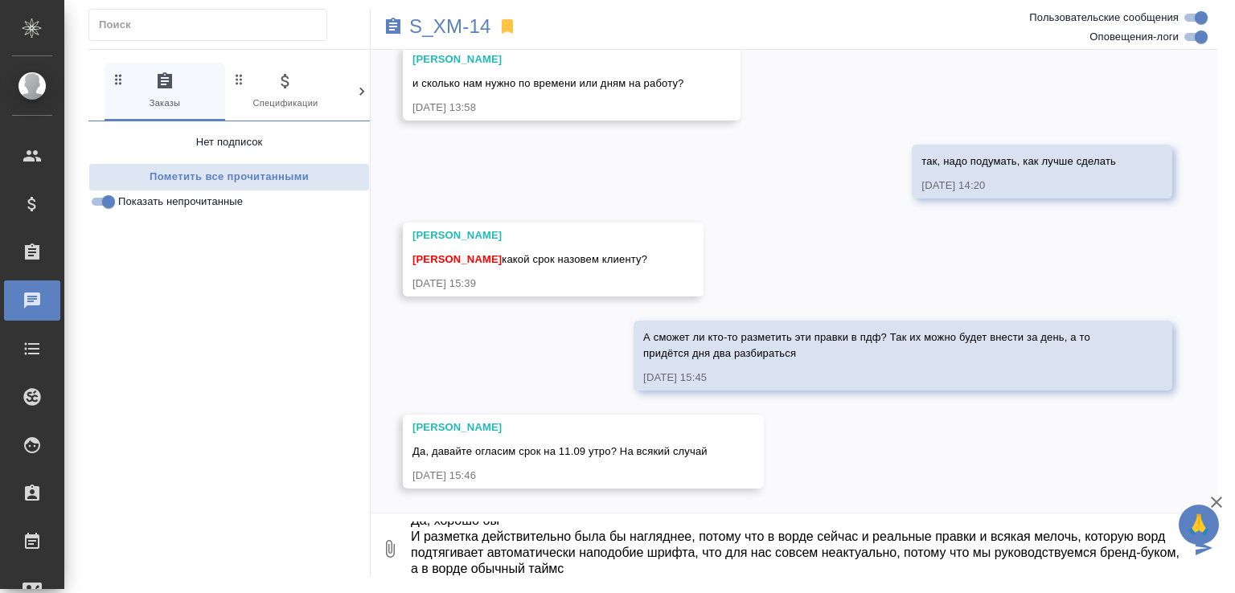
type textarea "Да, хорошо бы И разметка действительно была бы нагляднее, потому что в ворде се…"
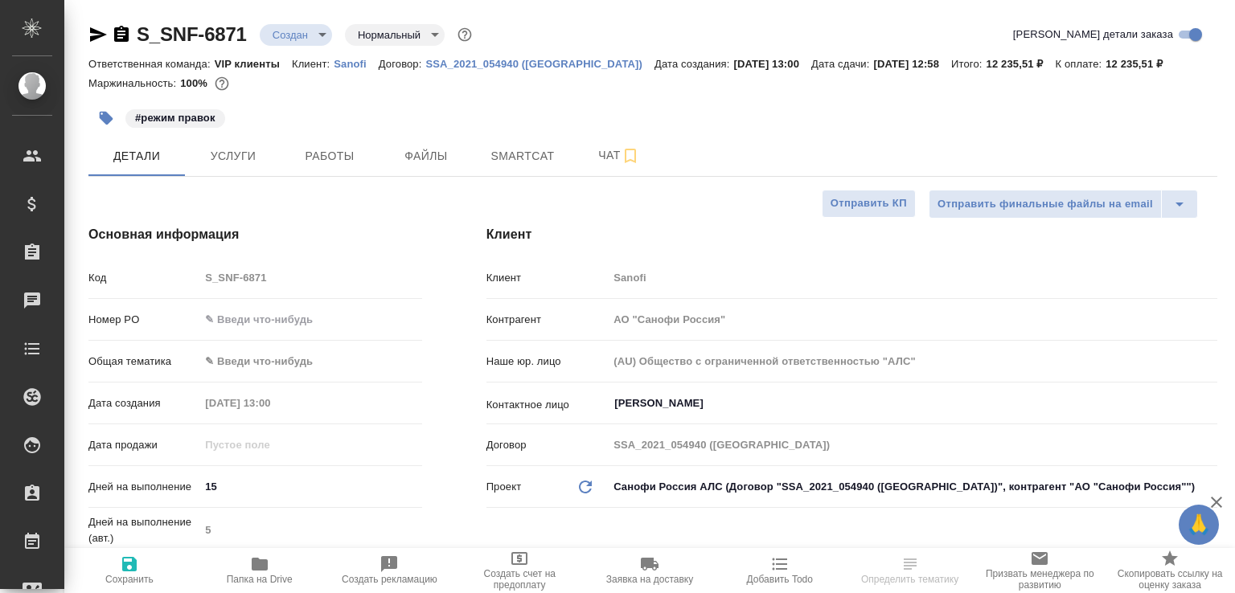
select select "RU"
click at [632, 155] on icon "button" at bounding box center [630, 156] width 11 height 14
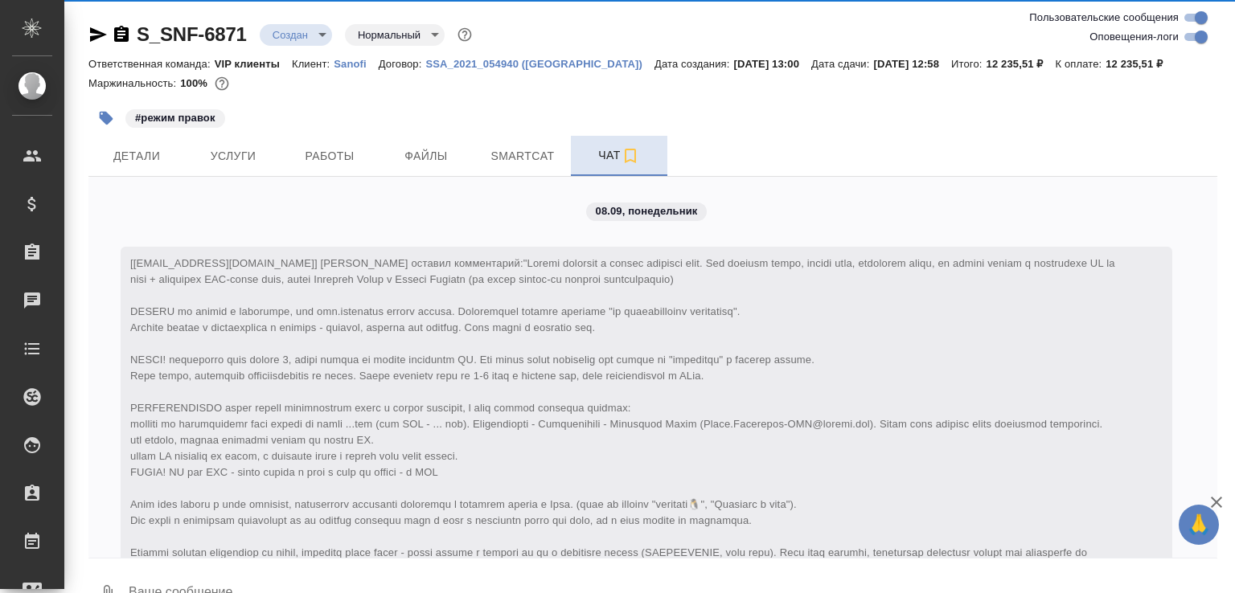
scroll to position [1399, 0]
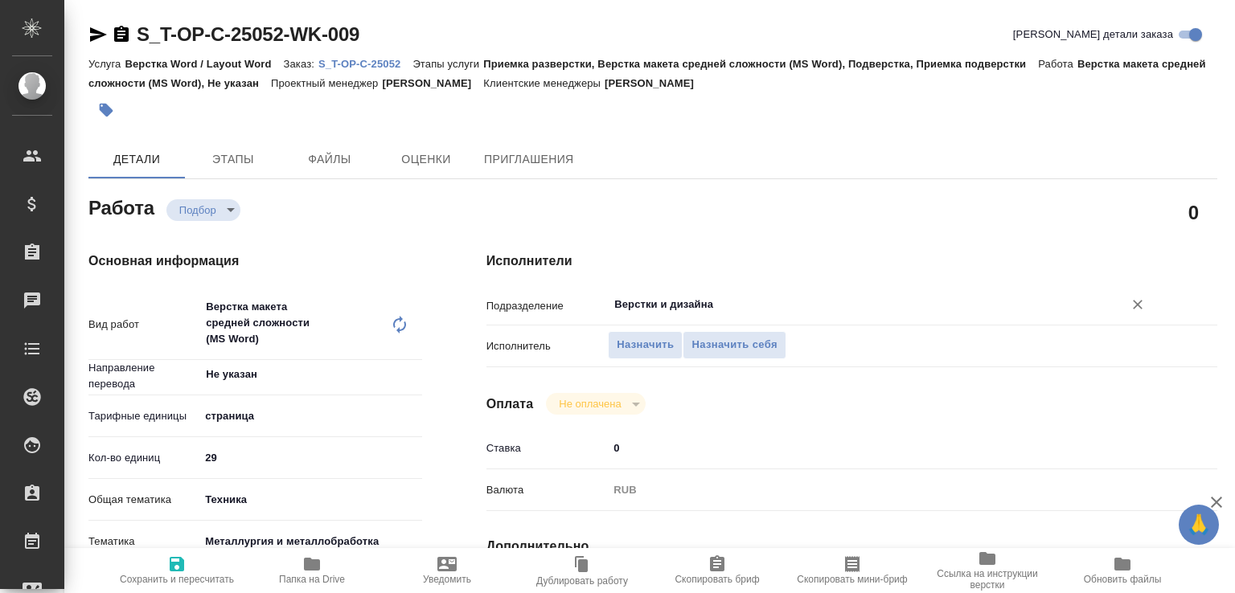
click at [674, 303] on input "Верстки и дизайна" at bounding box center [855, 304] width 485 height 19
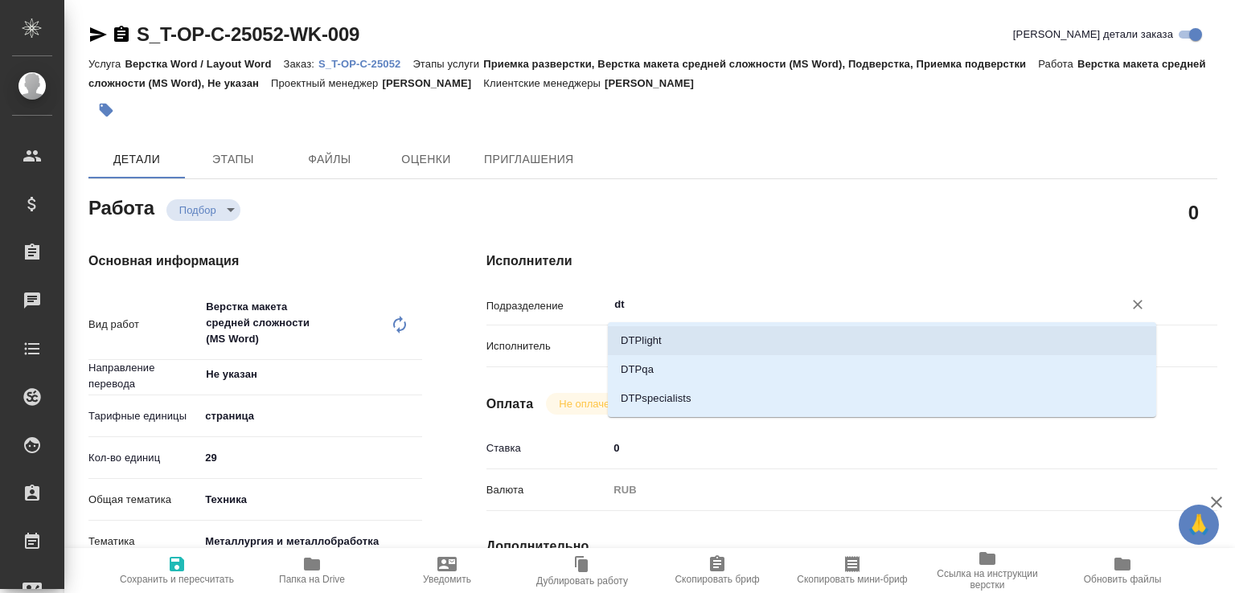
click at [655, 335] on li "DTPlight" at bounding box center [882, 340] width 548 height 29
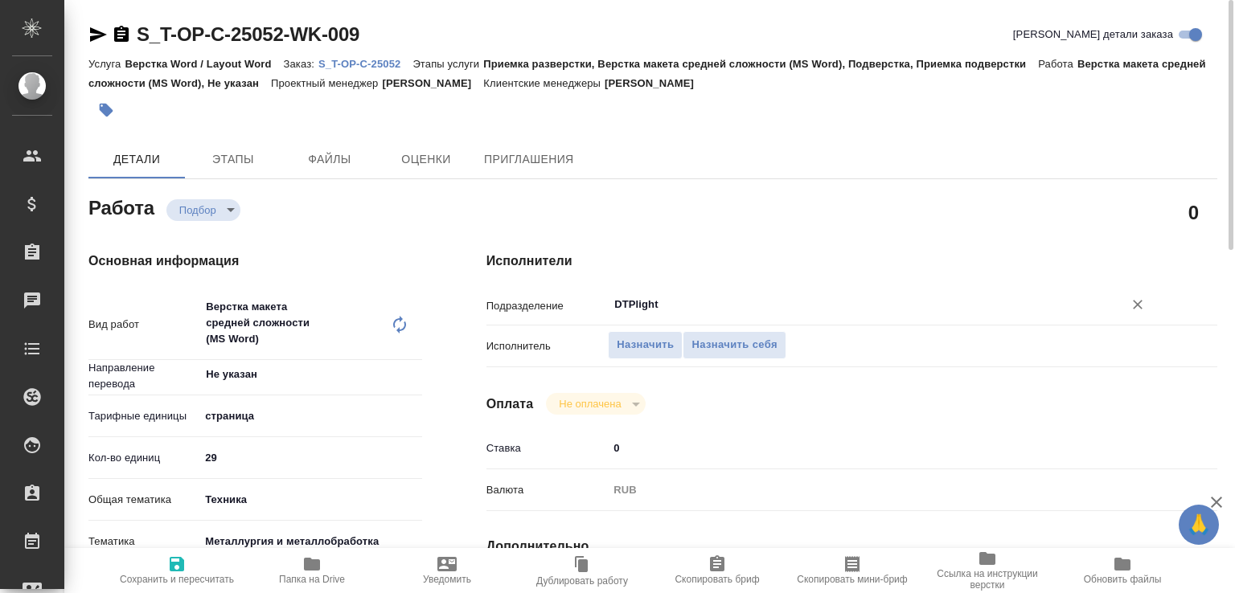
scroll to position [343, 0]
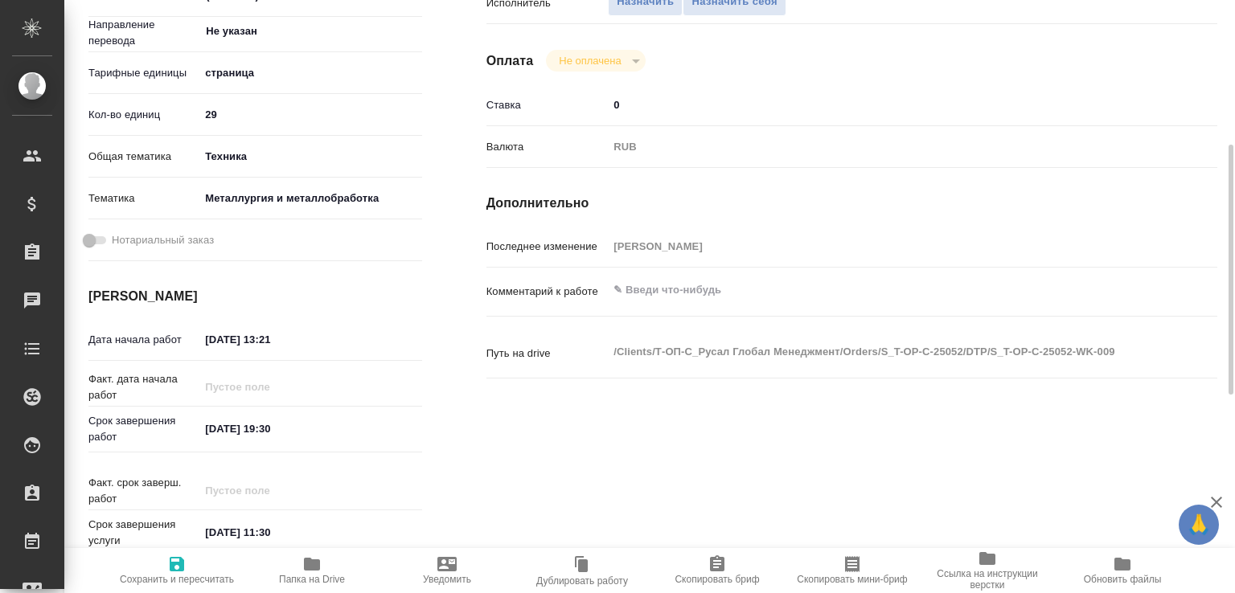
type input "DTPlight"
click at [650, 287] on textarea at bounding box center [882, 290] width 548 height 27
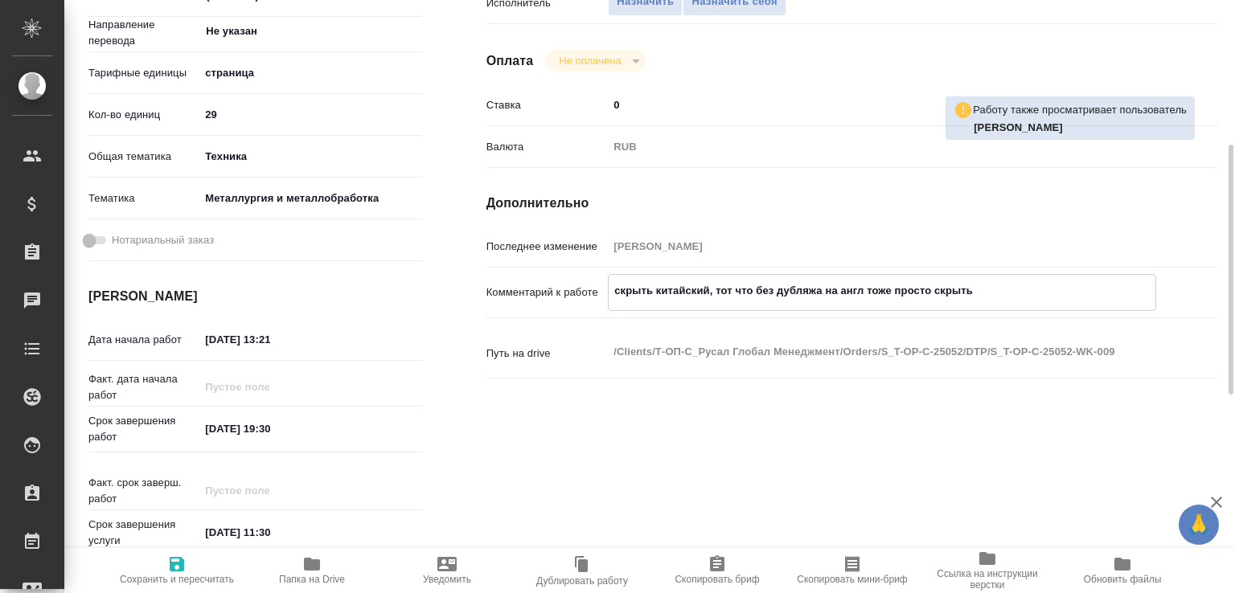
type textarea "скрыть китайский, тот что без дубляжа на англ тоже просто скрыть"
click at [184, 584] on span "Сохранить и пересчитать" at bounding box center [177, 579] width 114 height 11
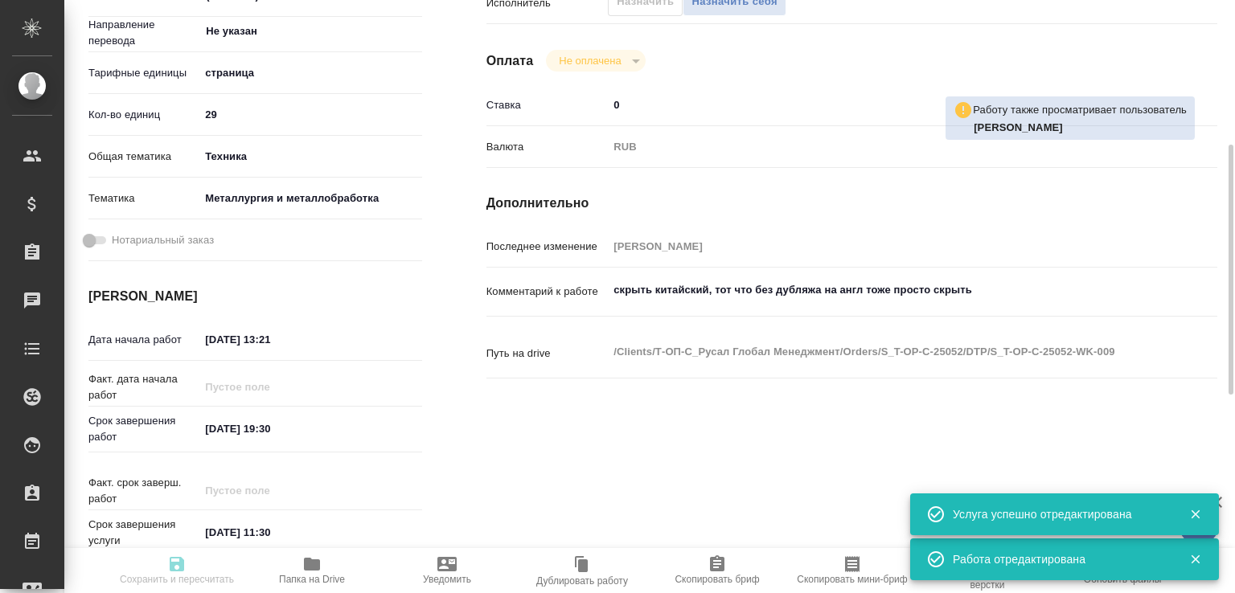
type input "recruiting"
type input "Не указан"
type input "5a8b1489cc6b4906c91bfdb2"
type input "29"
type input "tech"
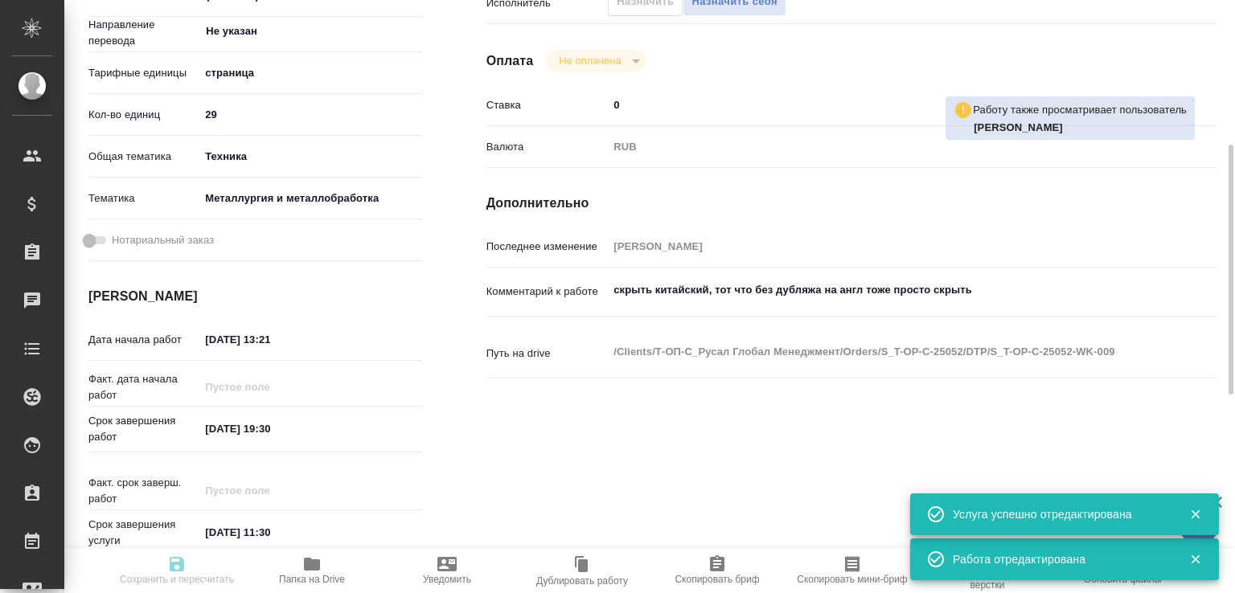
type input "60014e23f7d9dc5f480a3cf8"
type input "08.09.2025 13:21"
type input "08.09.2025 19:30"
type input "09.09.2025 11:30"
type input "DTPlight"
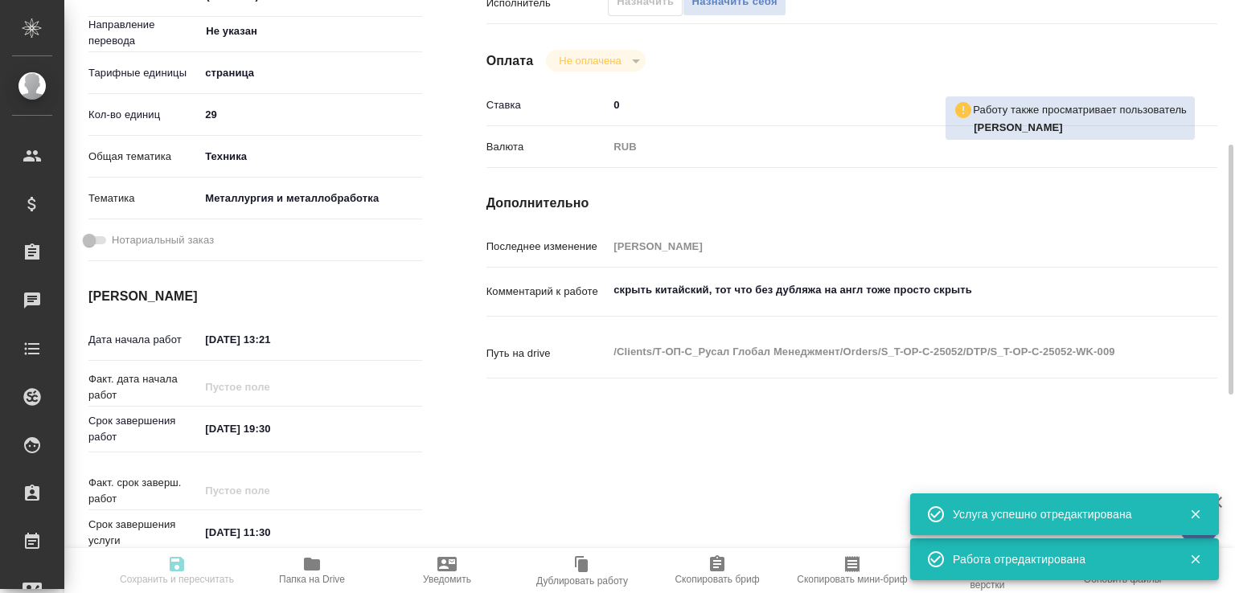
type input "notPayed"
type input "0"
type input "RUB"
type input "Журавлева Александра"
type input "S_T-OP-C-25052"
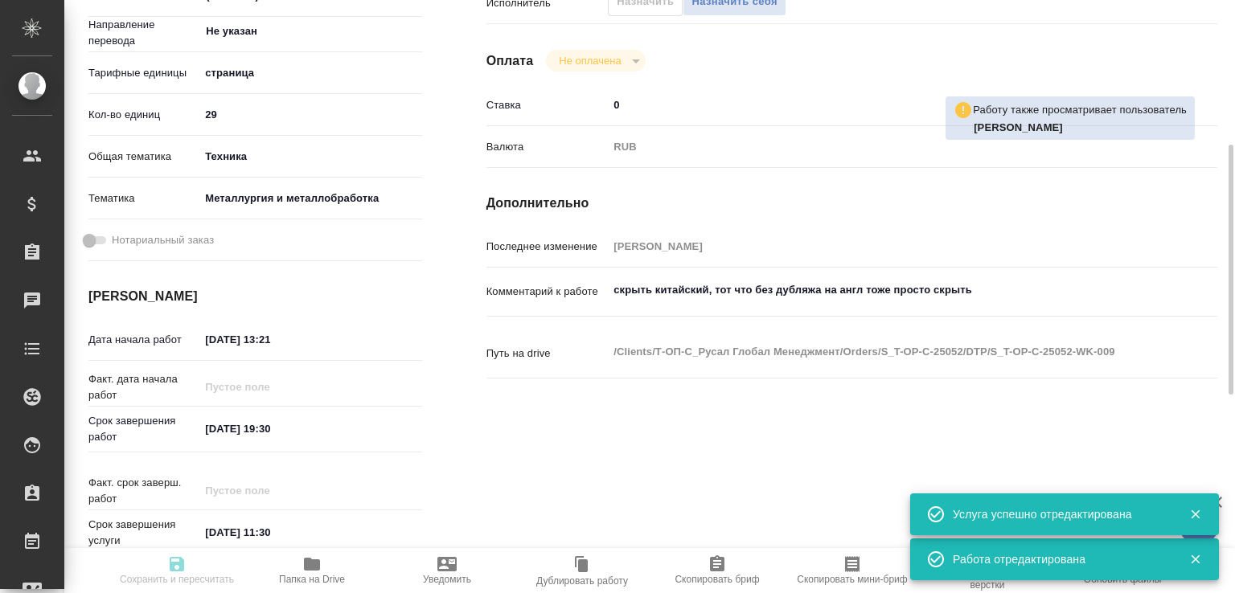
type input "Т-ОП-С-46673"
type input "Верстка Word / Layout Word"
type input "Приемка разверстки, Верстка макета средней сложности (MS Word), Подверстка, При…"
type input "Горленко Юлия"
type input "[PERSON_NAME]"
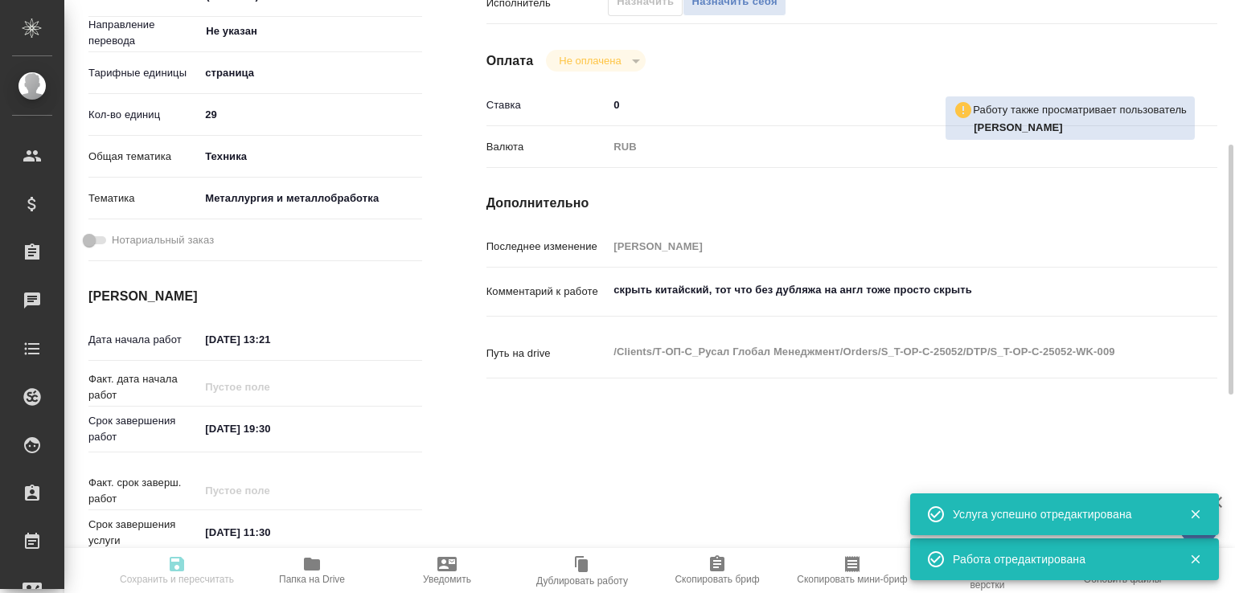
type input "/Clients/Т-ОП-С_Русал Глобал Менеджмент/Orders/S_T-OP-C-25052"
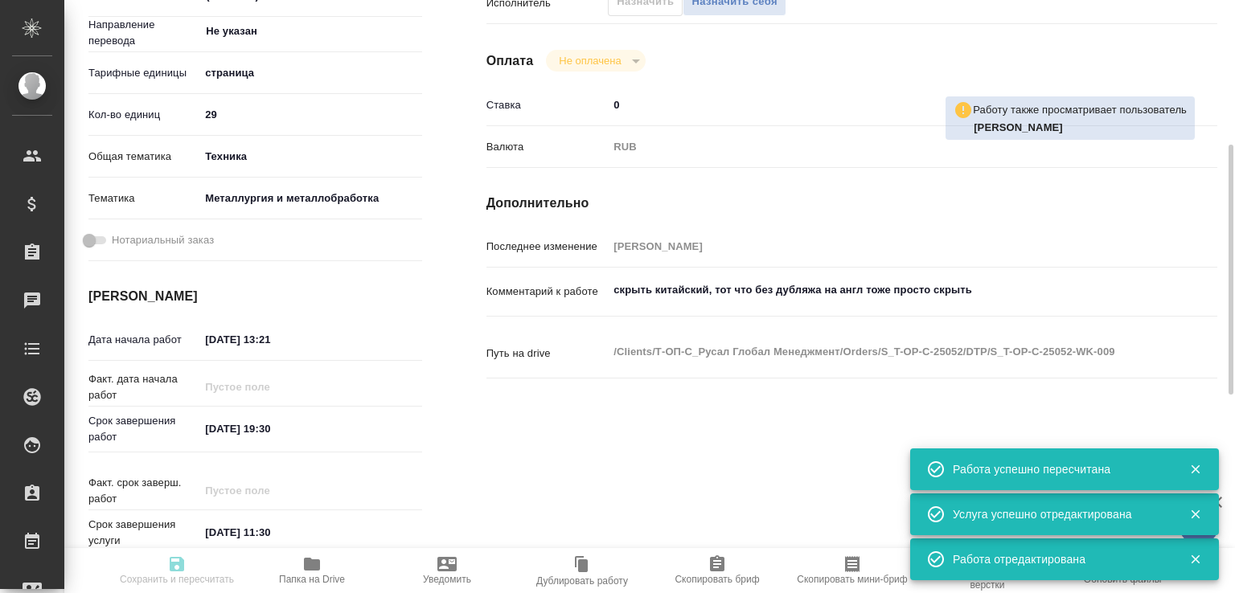
type input "recruiting"
type input "Не указан"
type input "5a8b1489cc6b4906c91bfdb2"
type input "29"
type input "tech"
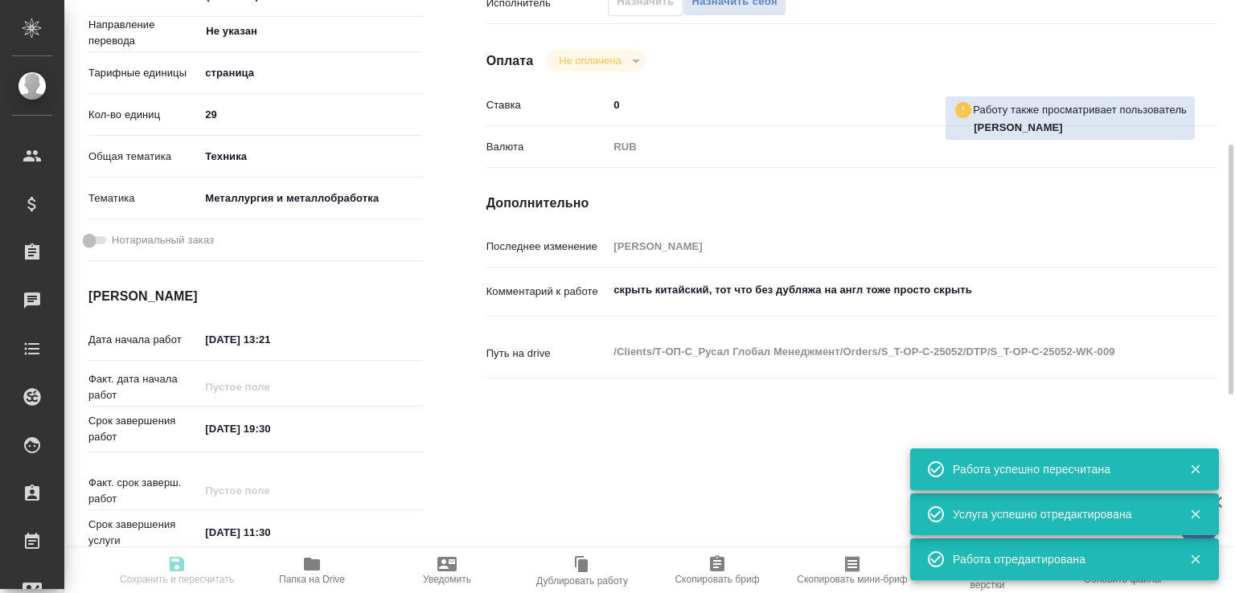
type input "60014e23f7d9dc5f480a3cf8"
type input "08.09.2025 13:21"
type input "08.09.2025 19:30"
type input "09.09.2025 11:30"
type input "DTPlight"
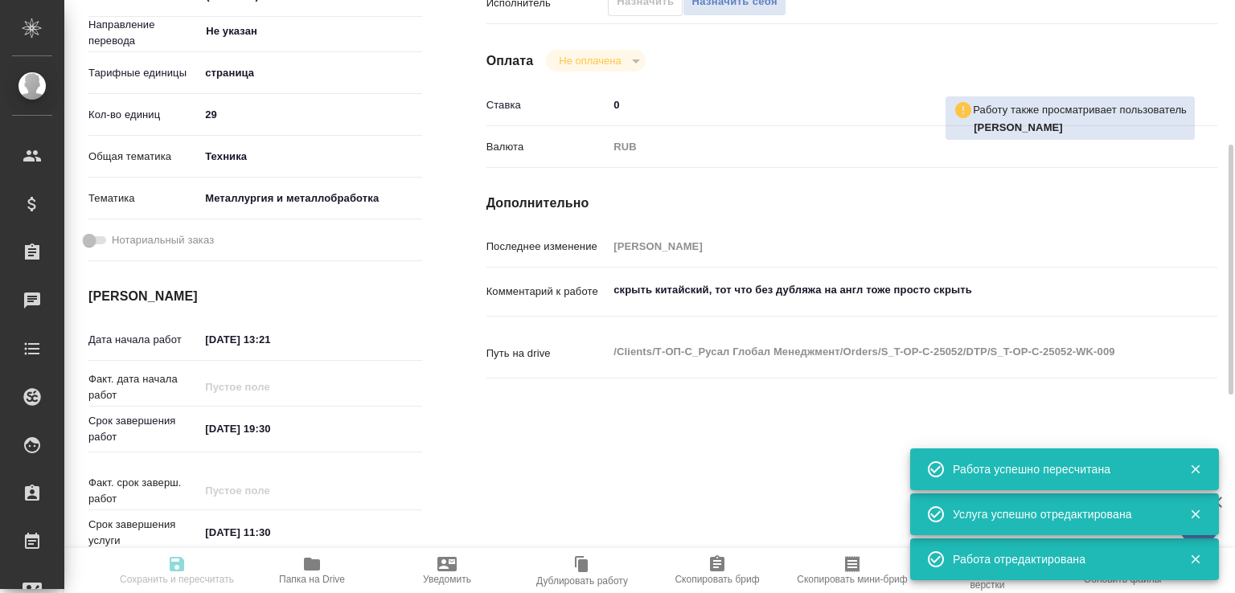
type input "notPayed"
type input "0"
type input "RUB"
type input "Журавлева Александра"
type input "S_T-OP-C-25052"
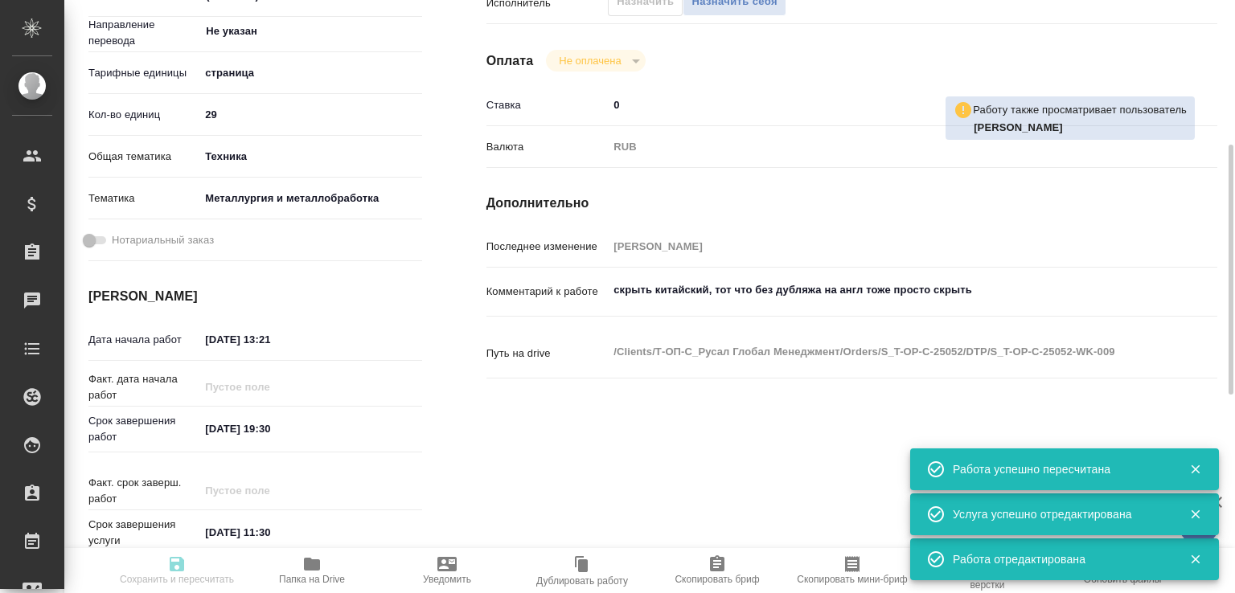
type input "Т-ОП-С-46673"
type input "Верстка Word / Layout Word"
type input "Приемка разверстки, Верстка макета средней сложности (MS Word), Подверстка, При…"
type input "Горленко Юлия"
type input "[PERSON_NAME]"
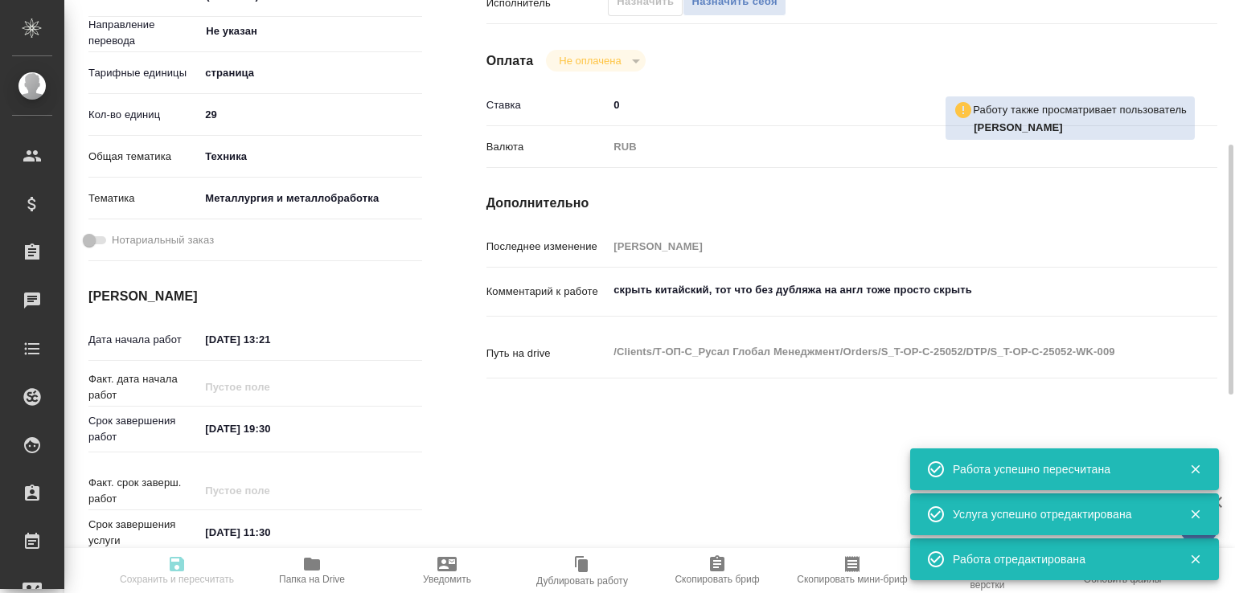
type input "/Clients/Т-ОП-С_Русал Глобал Менеджмент/Orders/S_T-OP-C-25052"
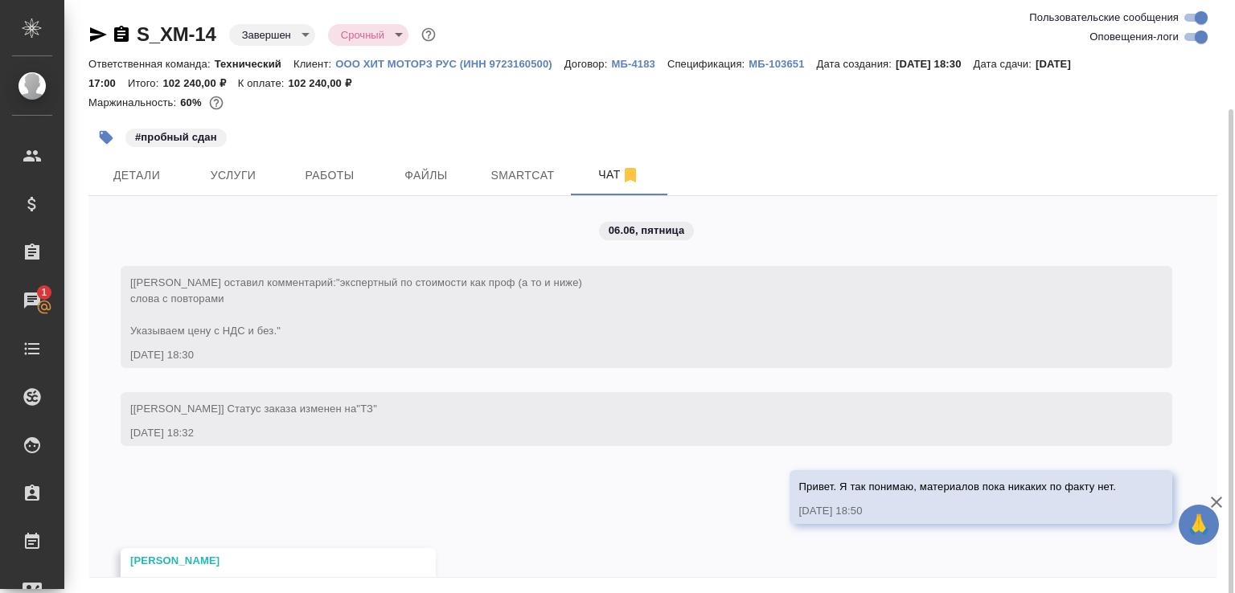
scroll to position [29058, 0]
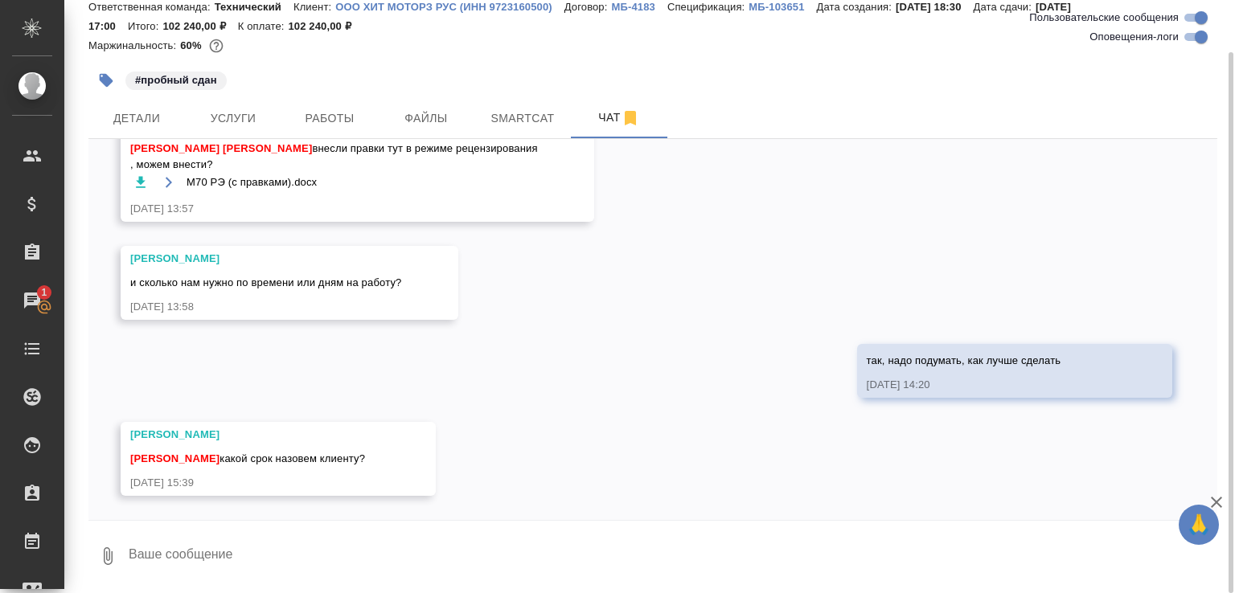
click at [140, 183] on icon "button" at bounding box center [141, 182] width 10 height 11
click at [344, 539] on textarea at bounding box center [672, 556] width 1090 height 55
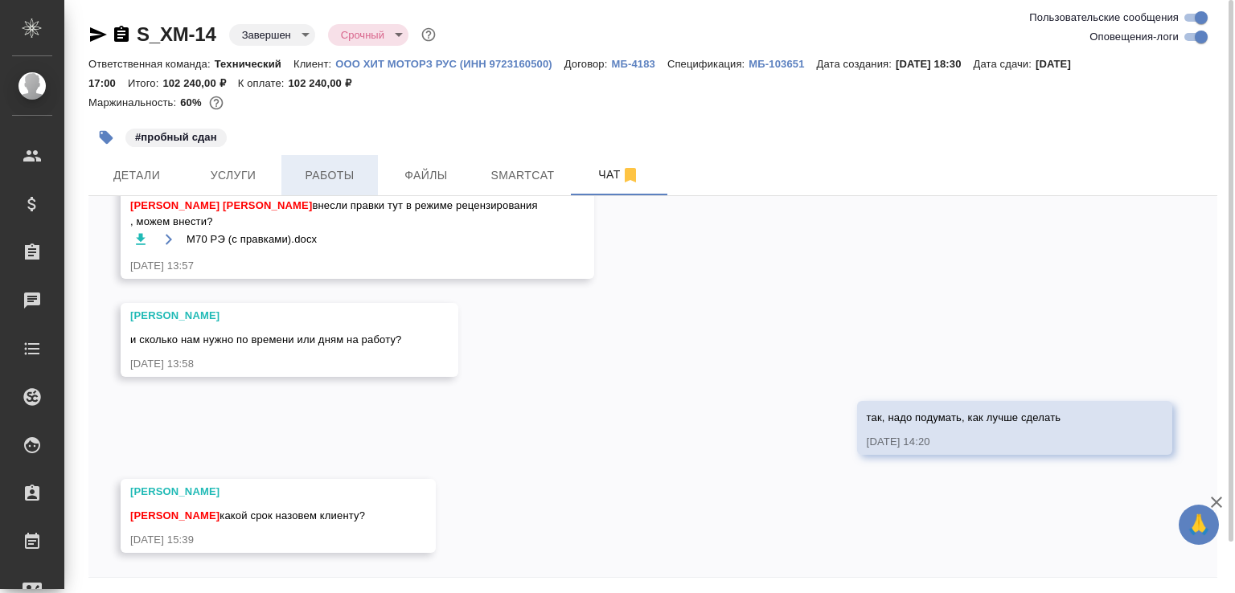
click at [310, 178] on span "Работы" at bounding box center [329, 176] width 77 height 20
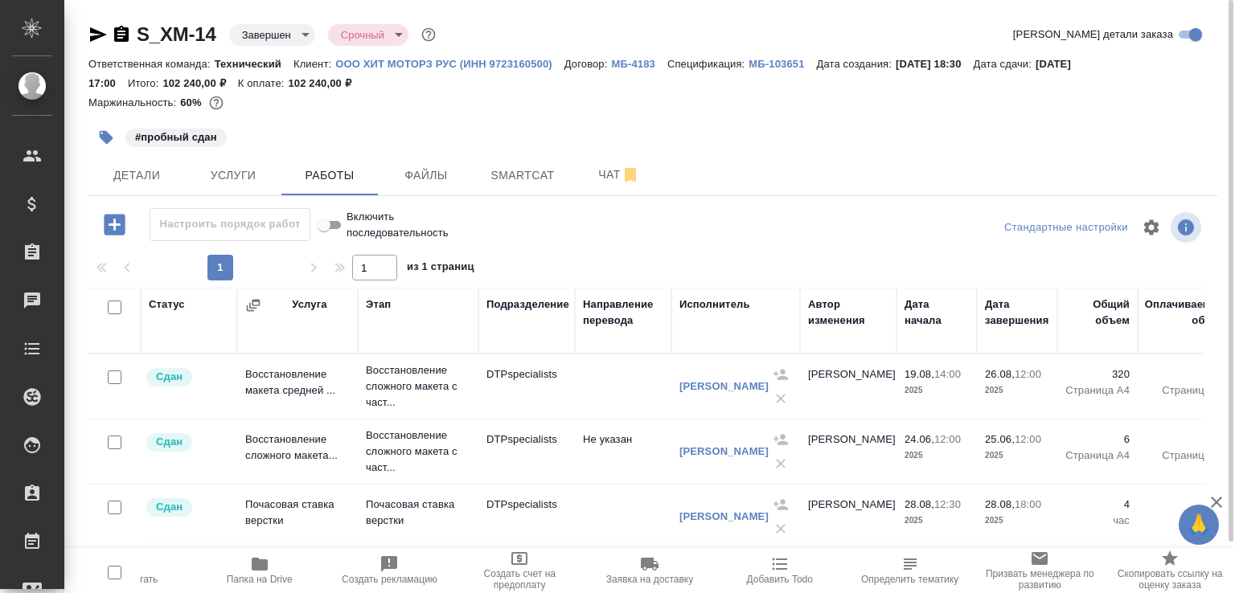
click at [96, 32] on icon "button" at bounding box center [98, 34] width 17 height 14
click at [592, 175] on span "Чат" at bounding box center [618, 175] width 77 height 20
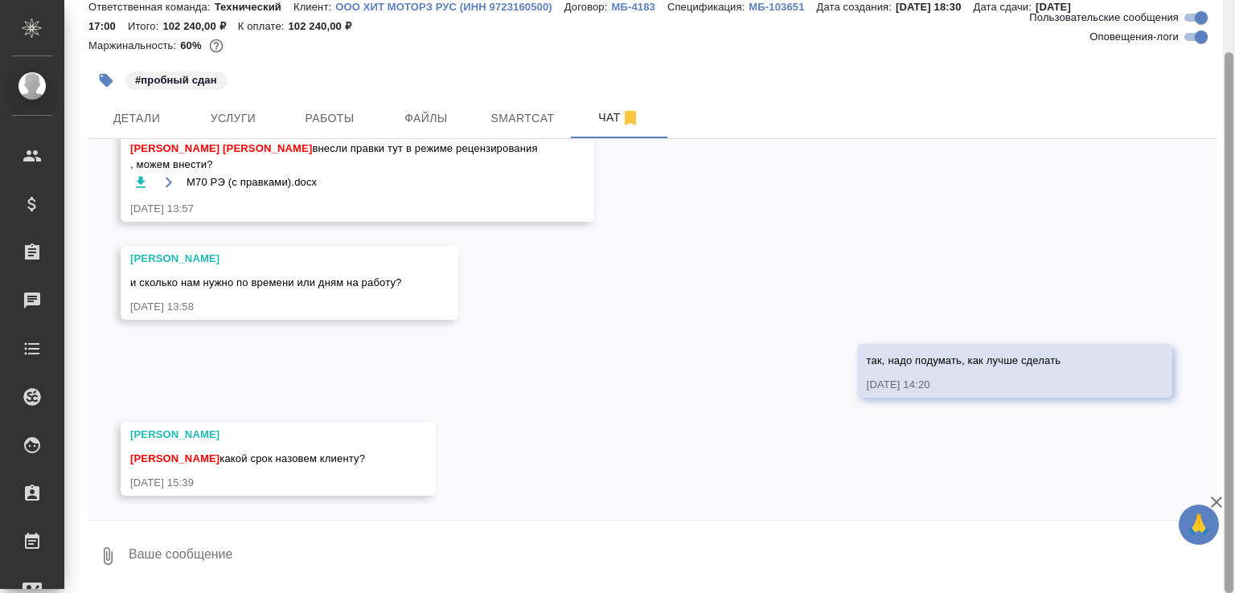
scroll to position [57, 0]
click at [215, 556] on textarea at bounding box center [672, 556] width 1090 height 55
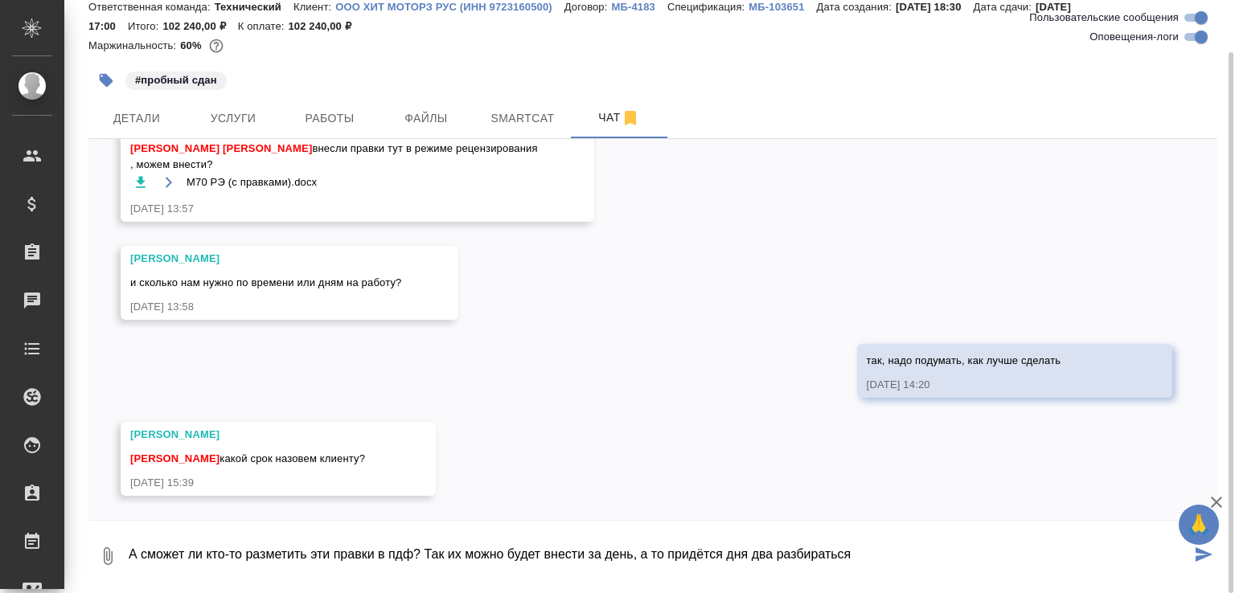
type textarea "А сможет ли кто-то разметить эти правки в пдф? Так их можно будет внести за ден…"
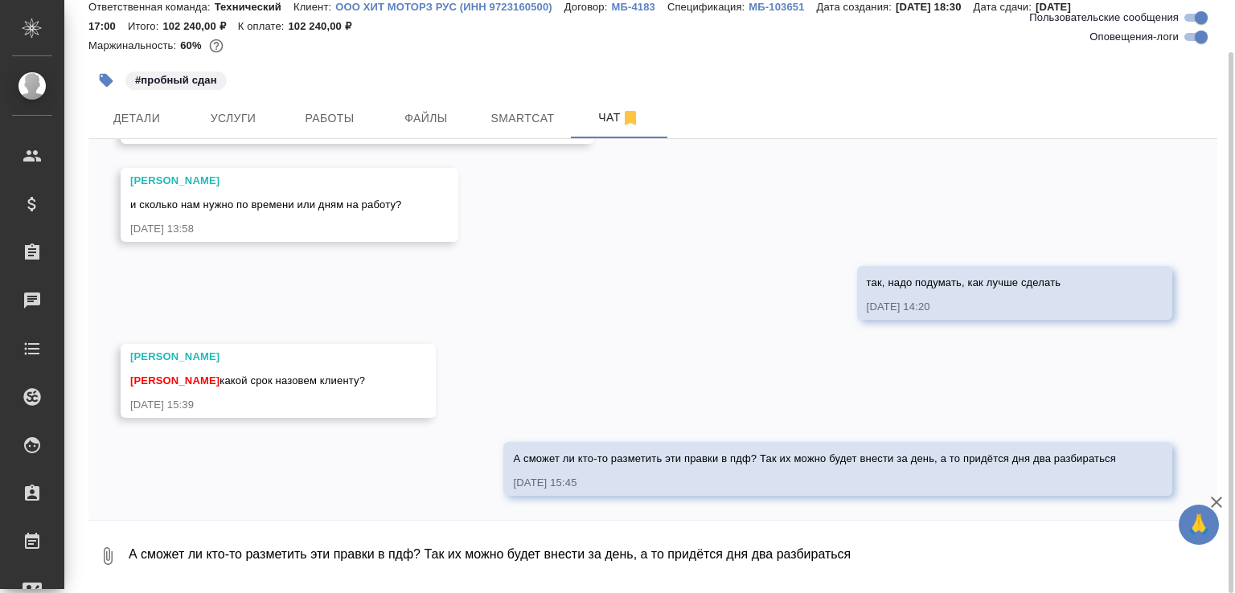
scroll to position [29137, 0]
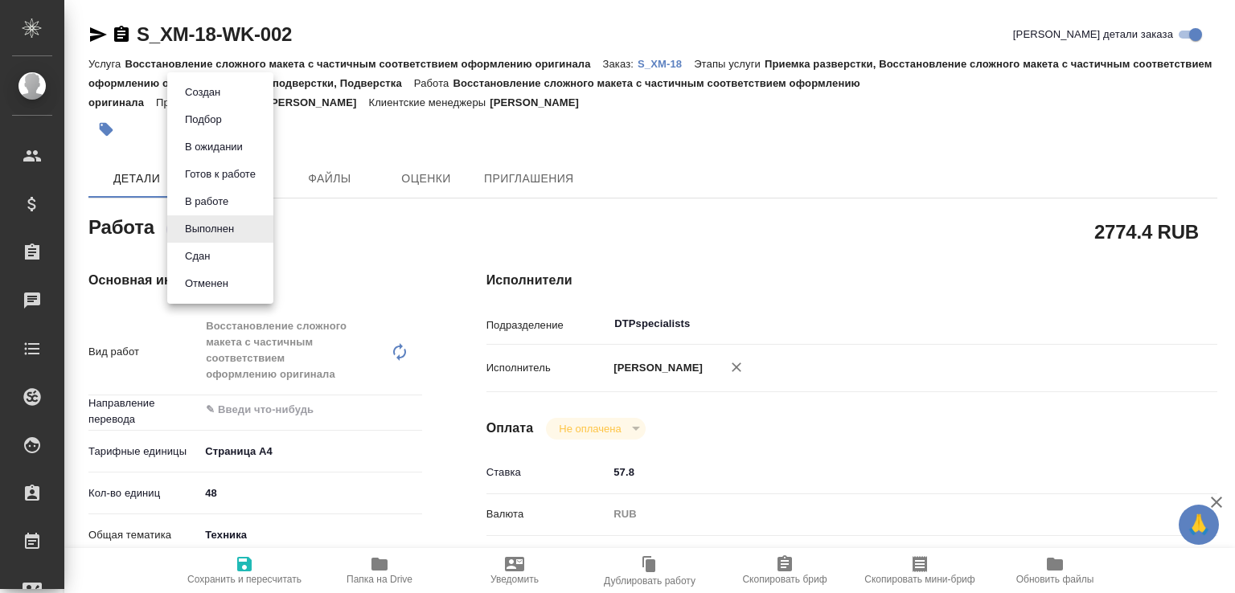
click at [236, 236] on body "🙏 .cls-1 fill:#fff; AWATERA [PERSON_NAME]malofeeva Клиенты Спецификации Заказы …" at bounding box center [617, 296] width 1235 height 593
click at [225, 258] on li "Сдан" at bounding box center [220, 256] width 106 height 27
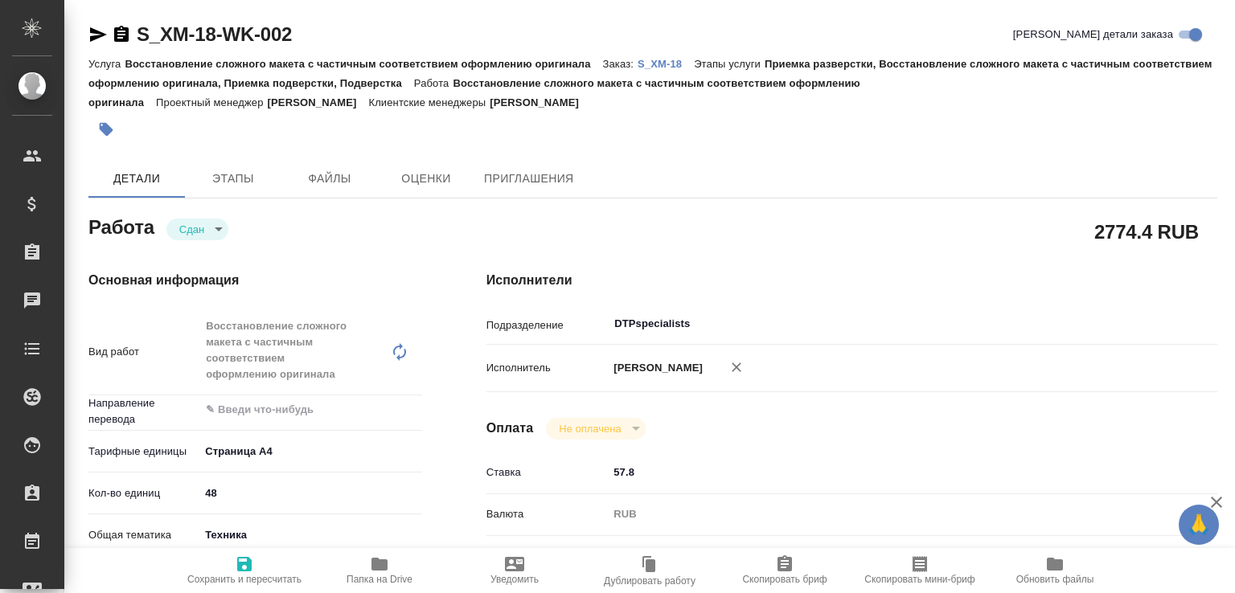
type textarea "x"
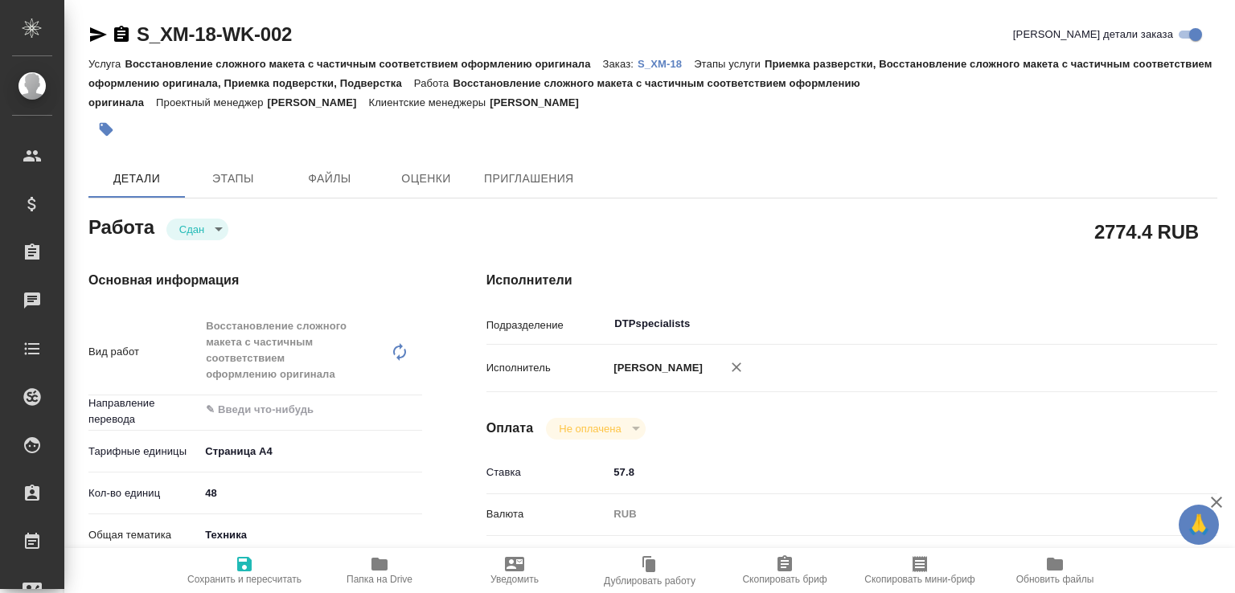
click at [372, 565] on icon "button" at bounding box center [379, 564] width 16 height 13
type textarea "x"
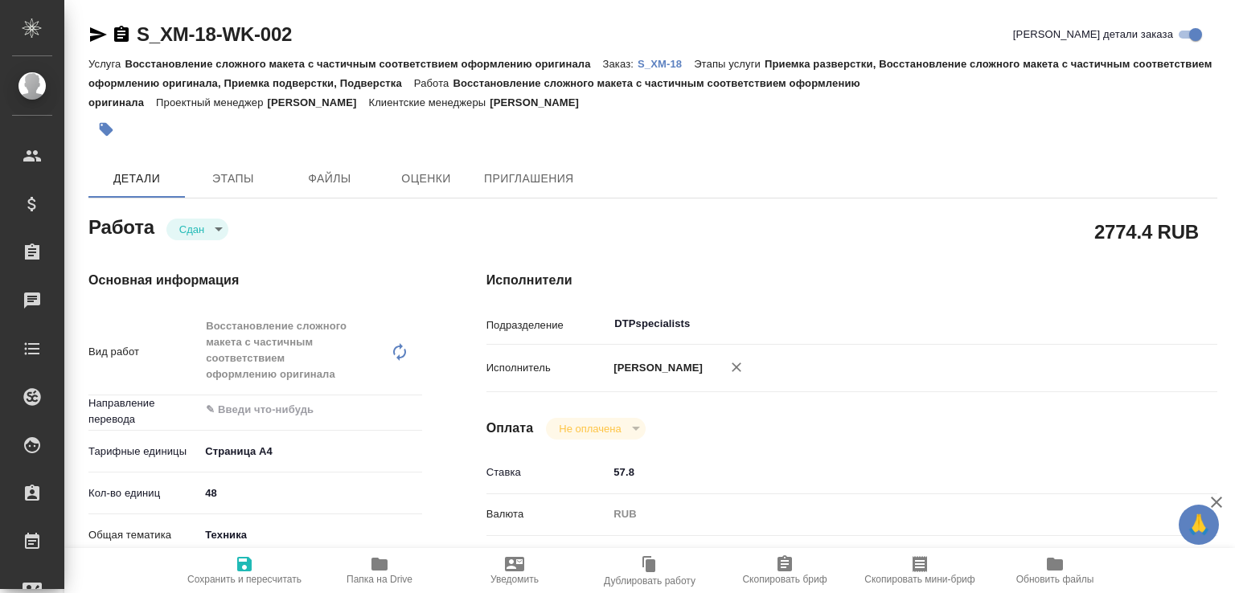
type textarea "x"
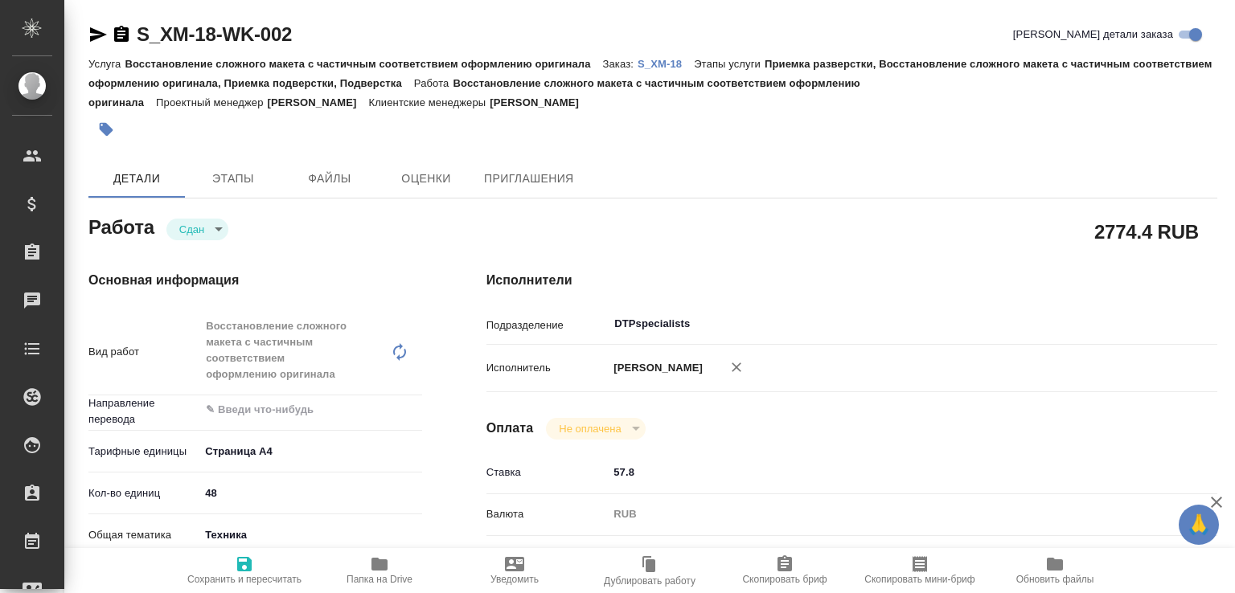
type textarea "x"
click at [666, 62] on p "S_XM-18" at bounding box center [666, 64] width 56 height 12
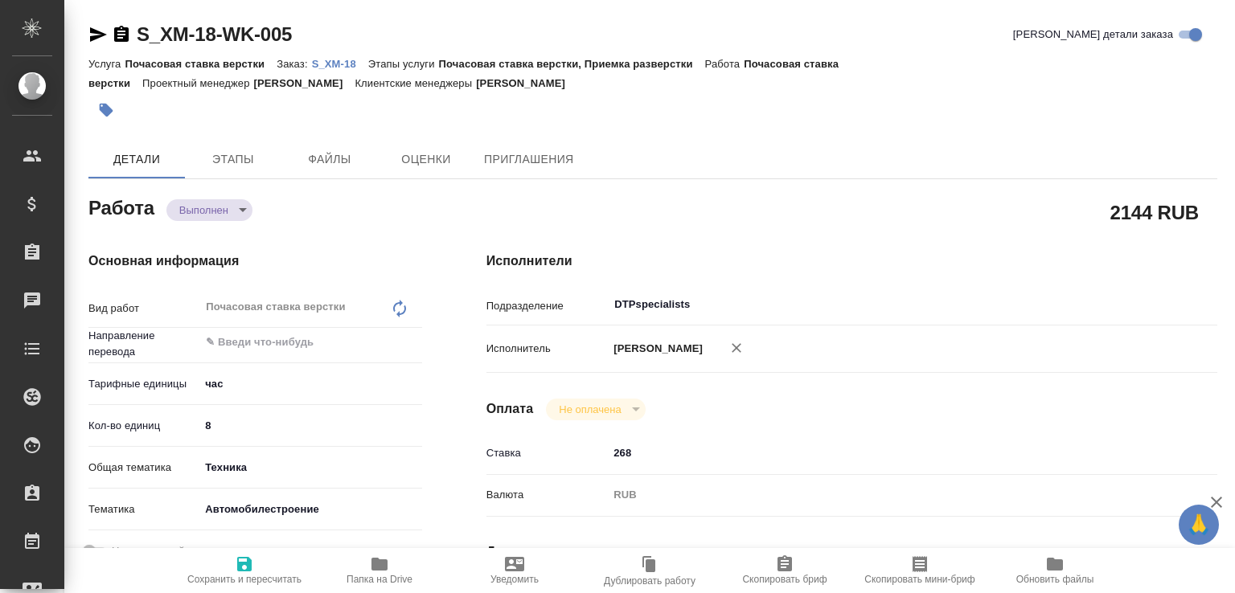
click at [216, 208] on body "🙏 .cls-1 fill:#fff; AWATERA Малофеева Екатерина e.malofeeva Клиенты Спецификаци…" at bounding box center [617, 296] width 1235 height 593
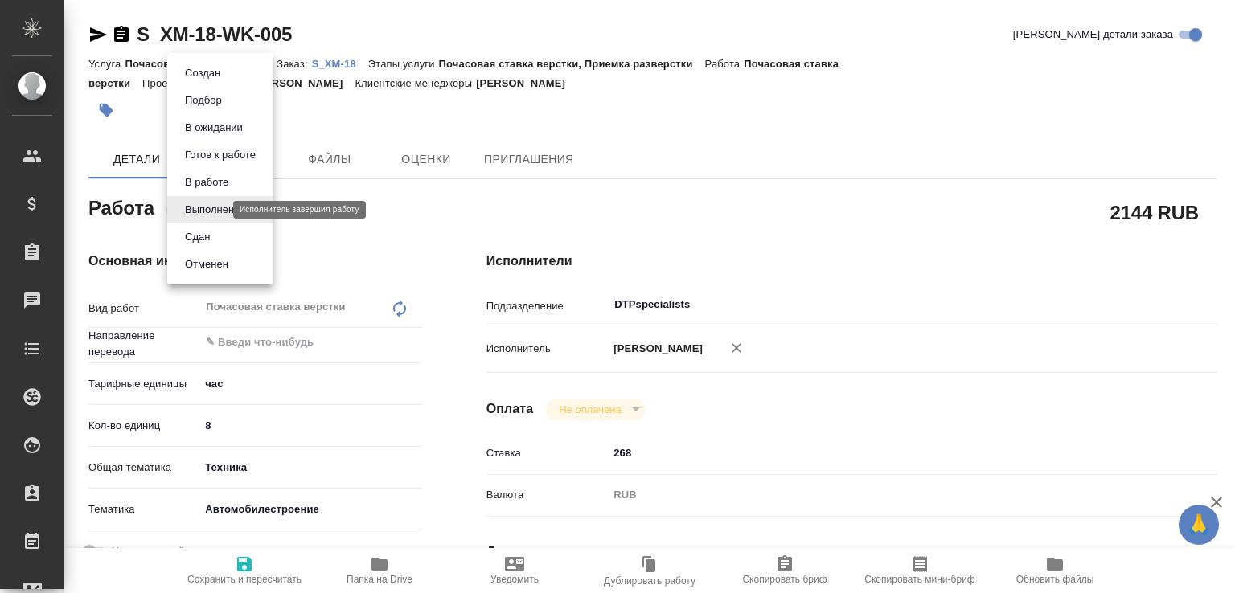
type textarea "x"
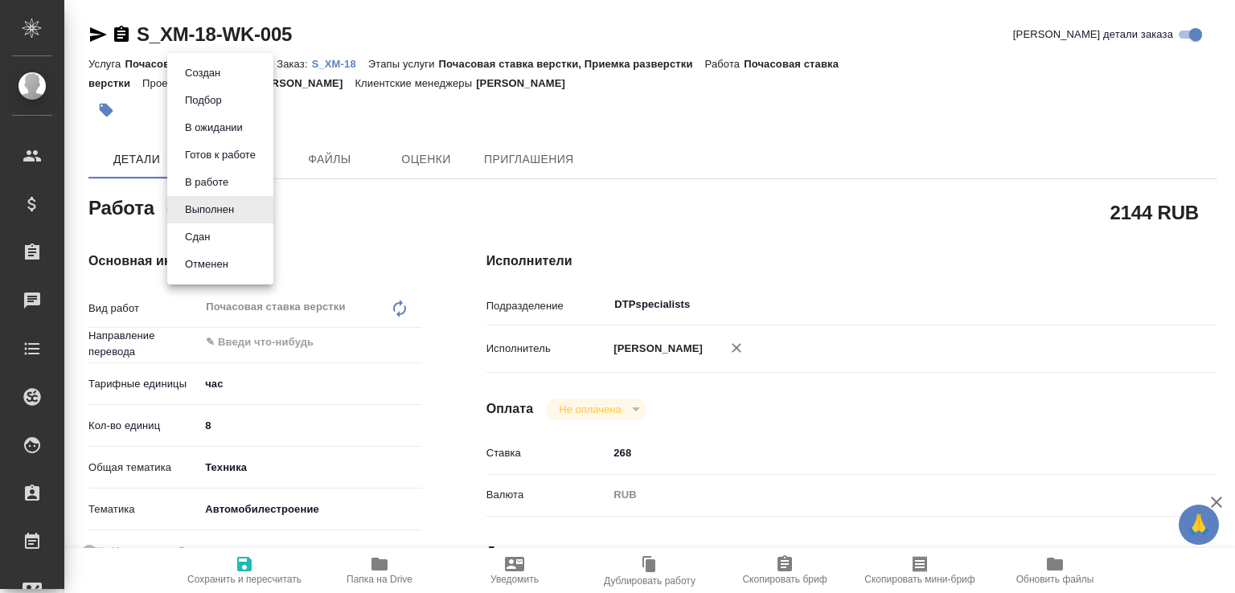
type textarea "x"
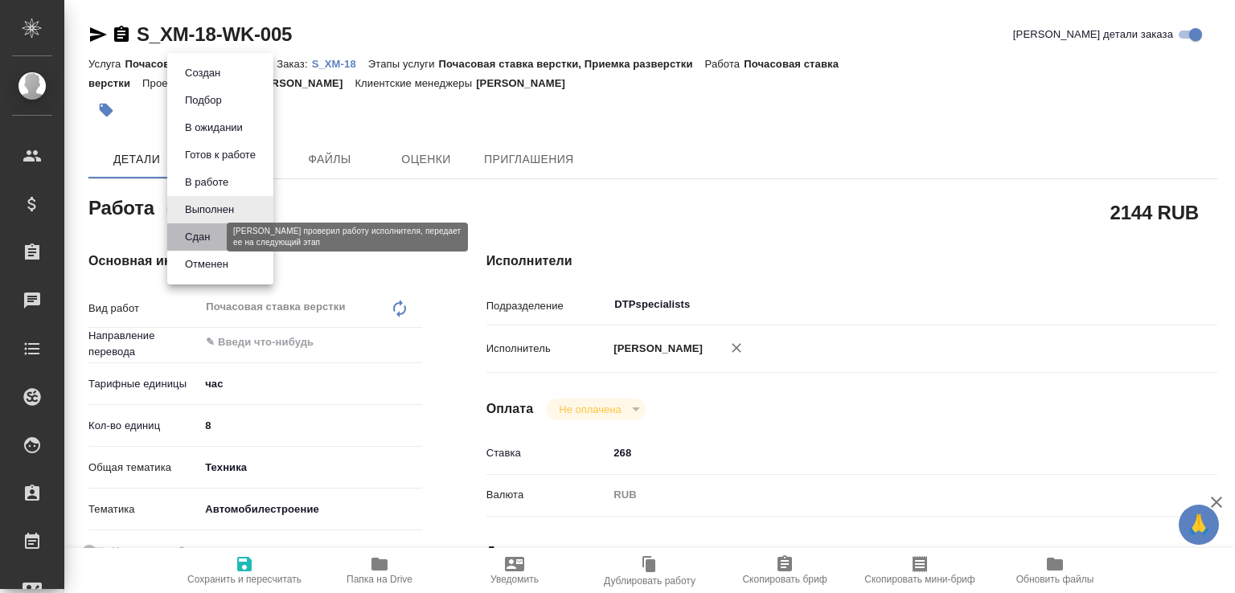
click at [212, 233] on button "Сдан" at bounding box center [197, 237] width 35 height 18
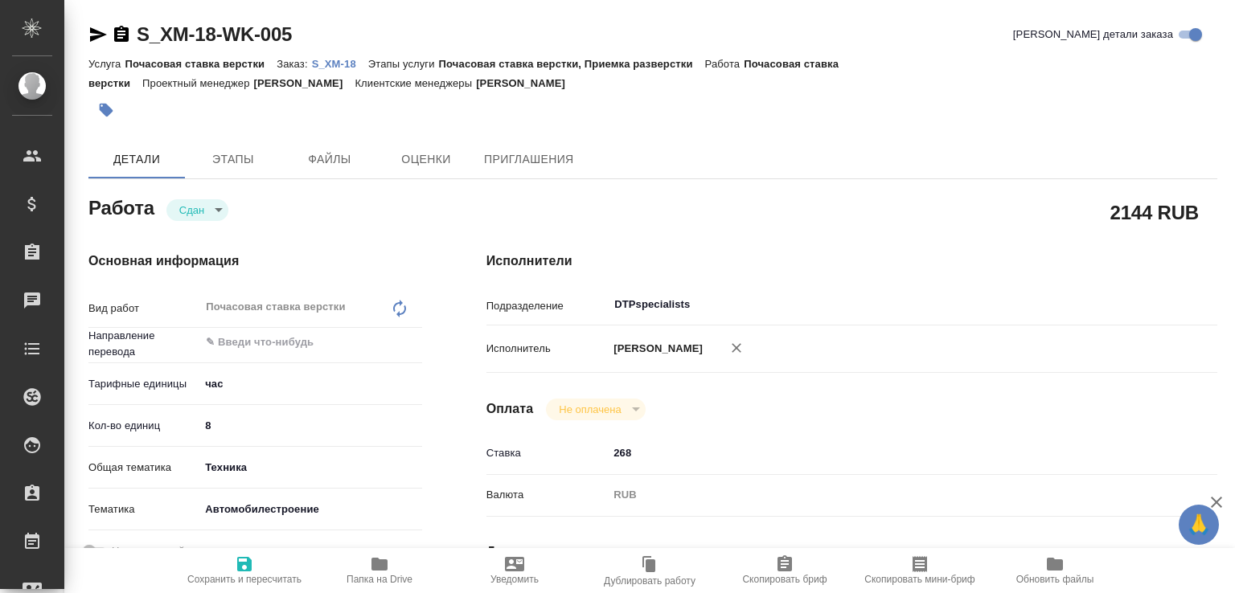
type textarea "x"
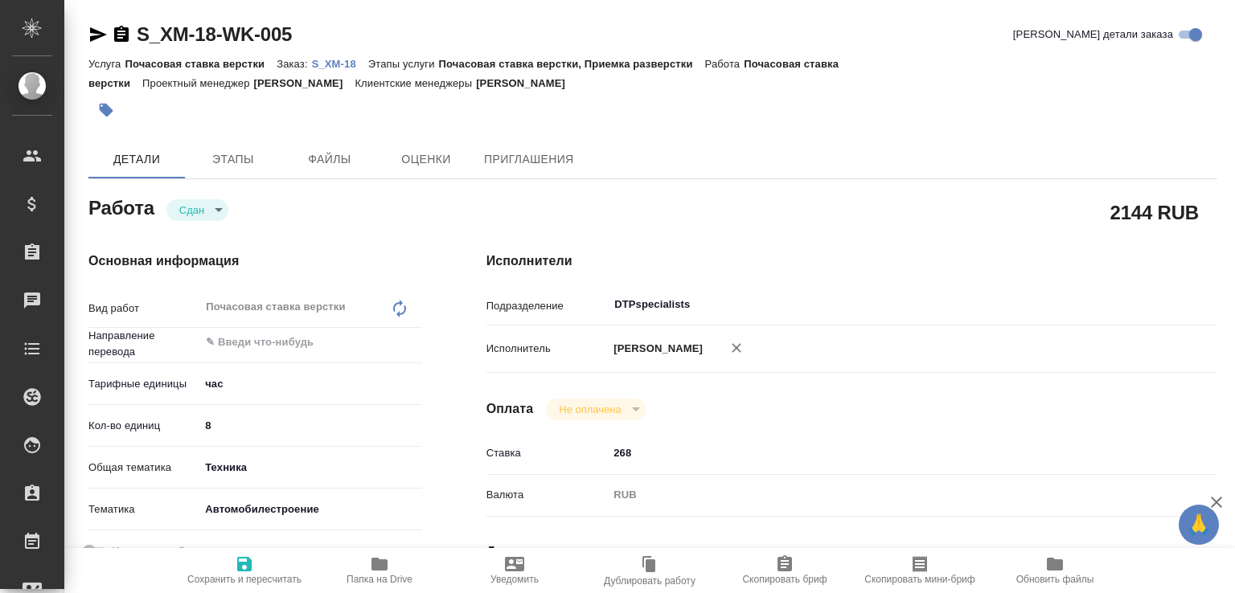
type textarea "x"
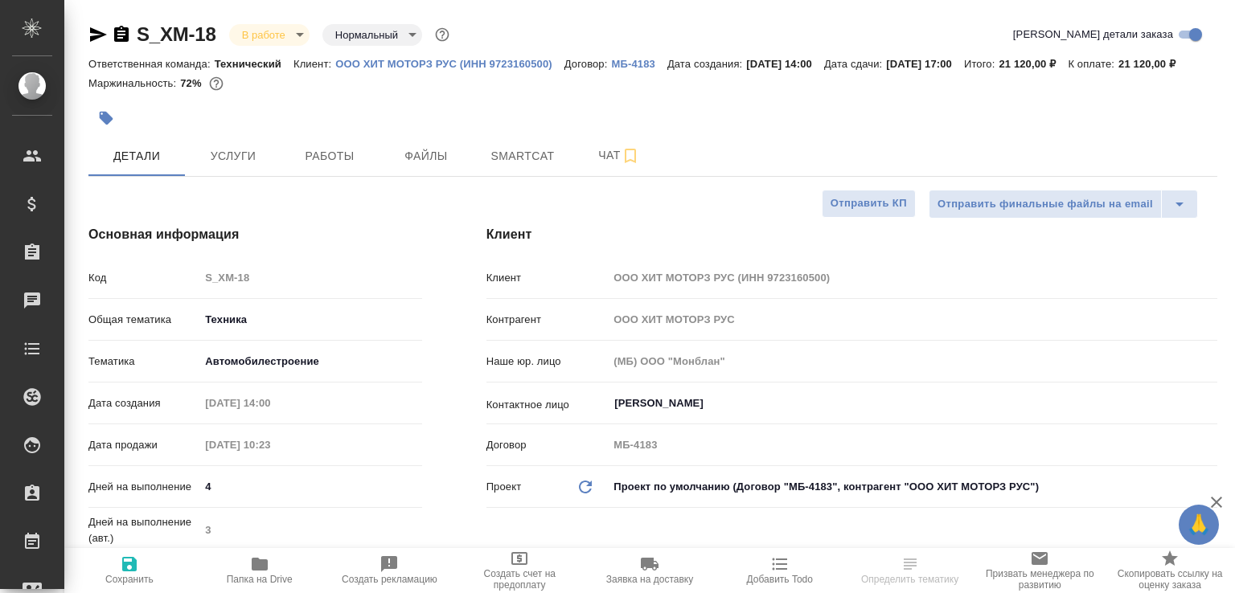
select select "RU"
click at [596, 176] on button "Чат" at bounding box center [619, 156] width 96 height 40
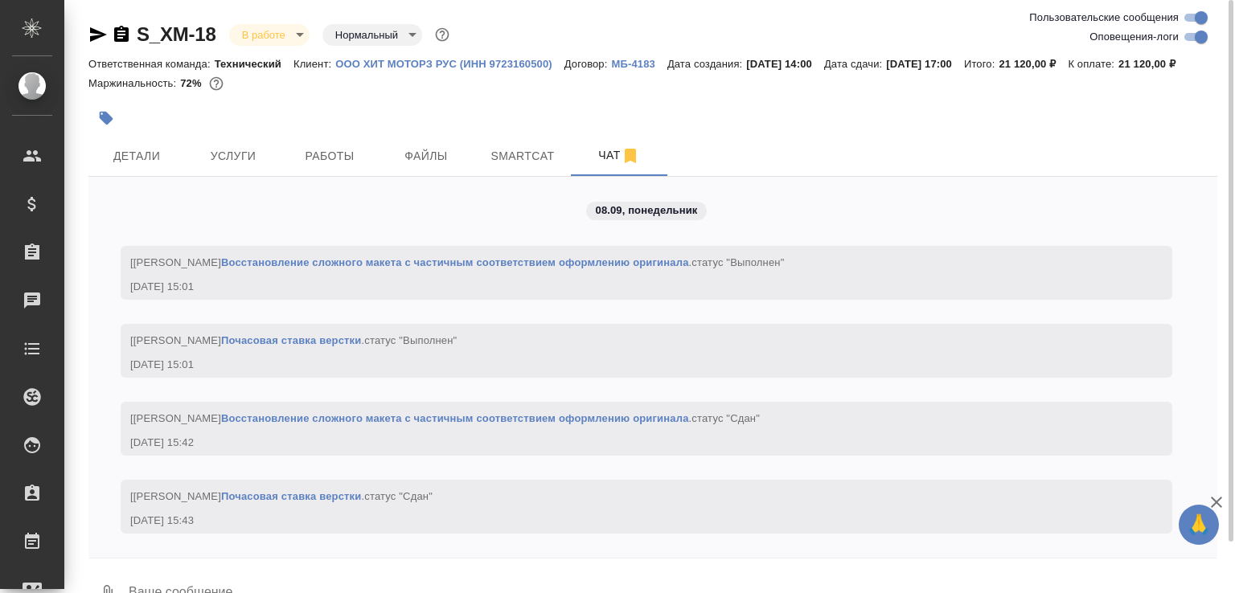
scroll to position [57, 0]
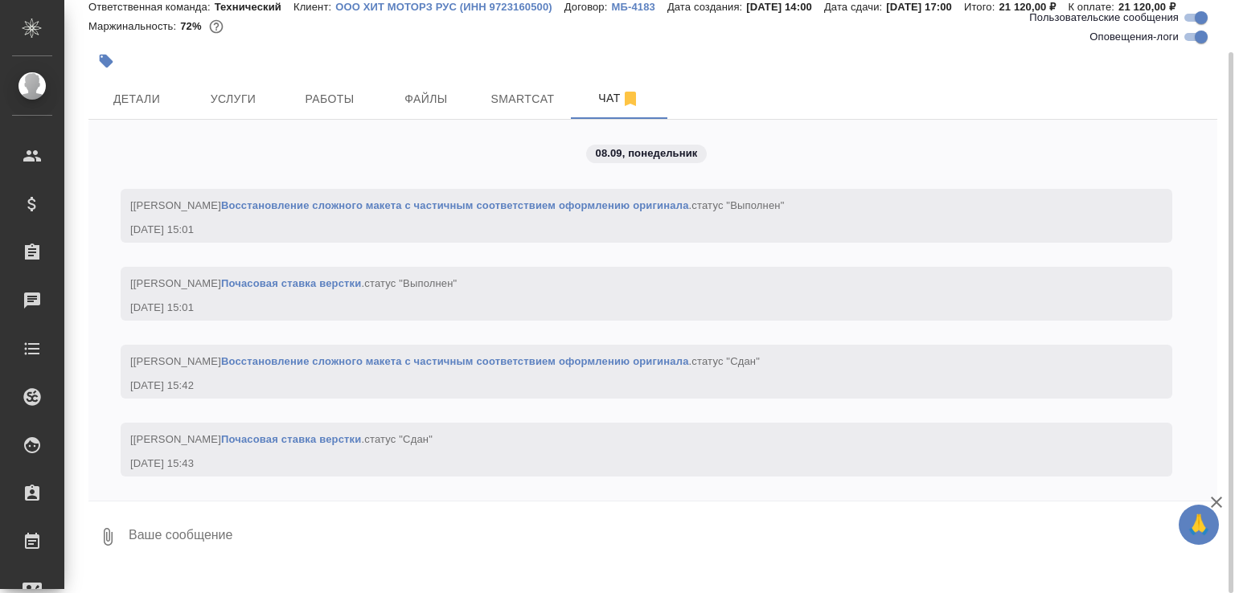
click at [359, 531] on textarea at bounding box center [672, 537] width 1090 height 55
paste textarea "https://drive.awatera.com/s/QWwsyW8FKwm5JPq"
type textarea "клиенту на проверку https://drive.awatera.com/s/QWwsyW8FKwm5JPq"
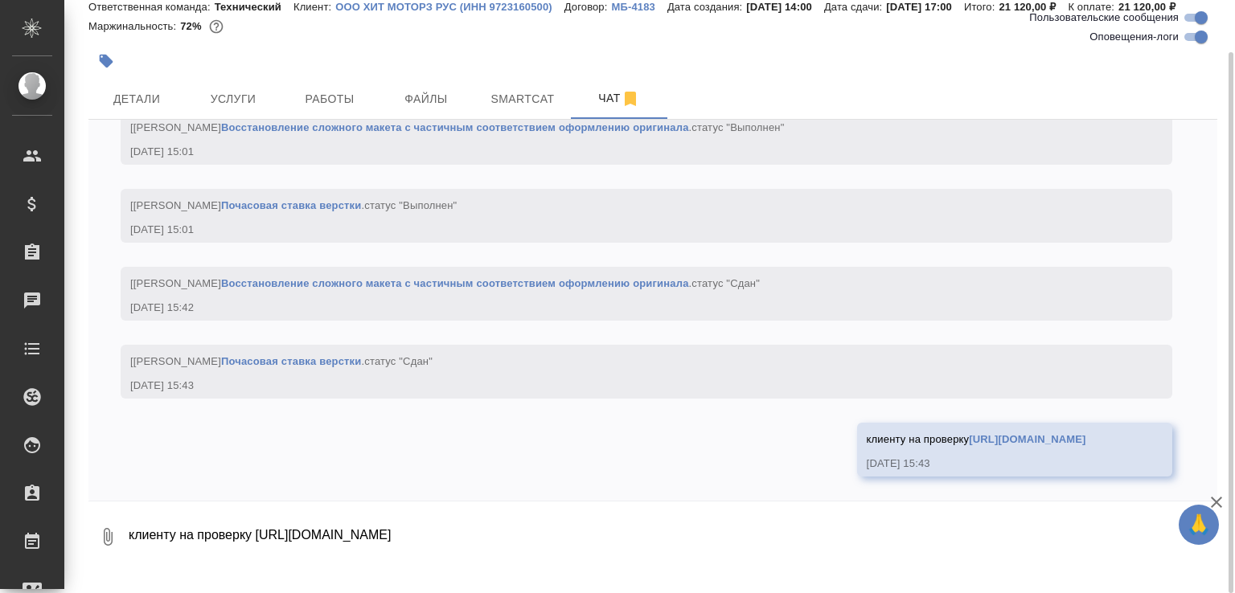
scroll to position [4447, 0]
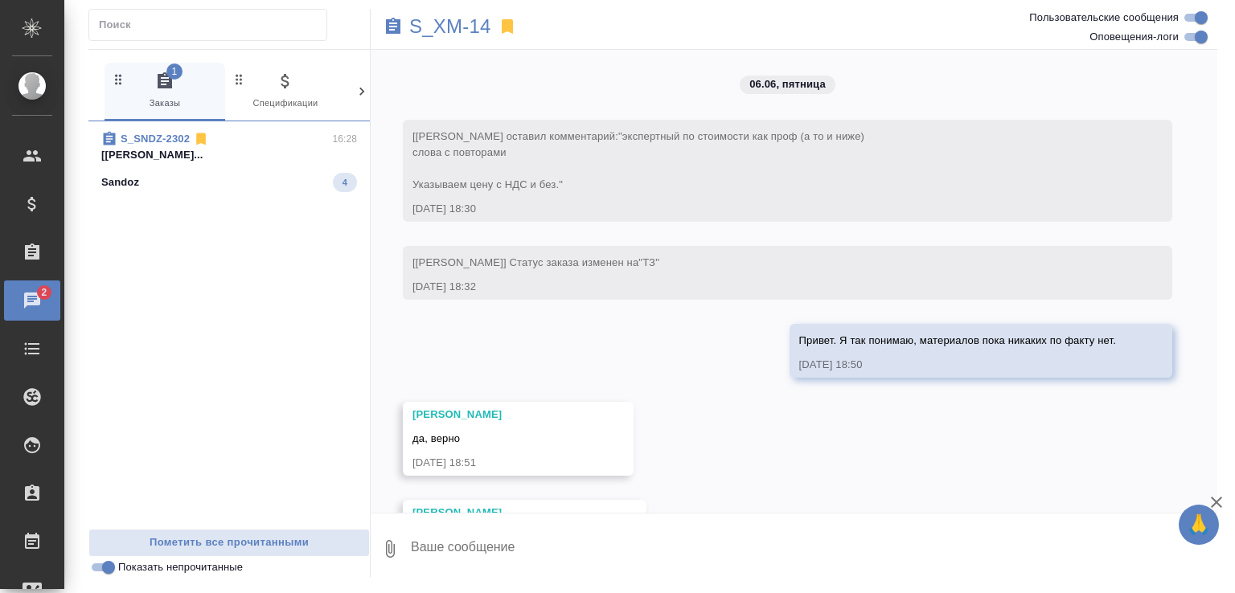
scroll to position [30964, 0]
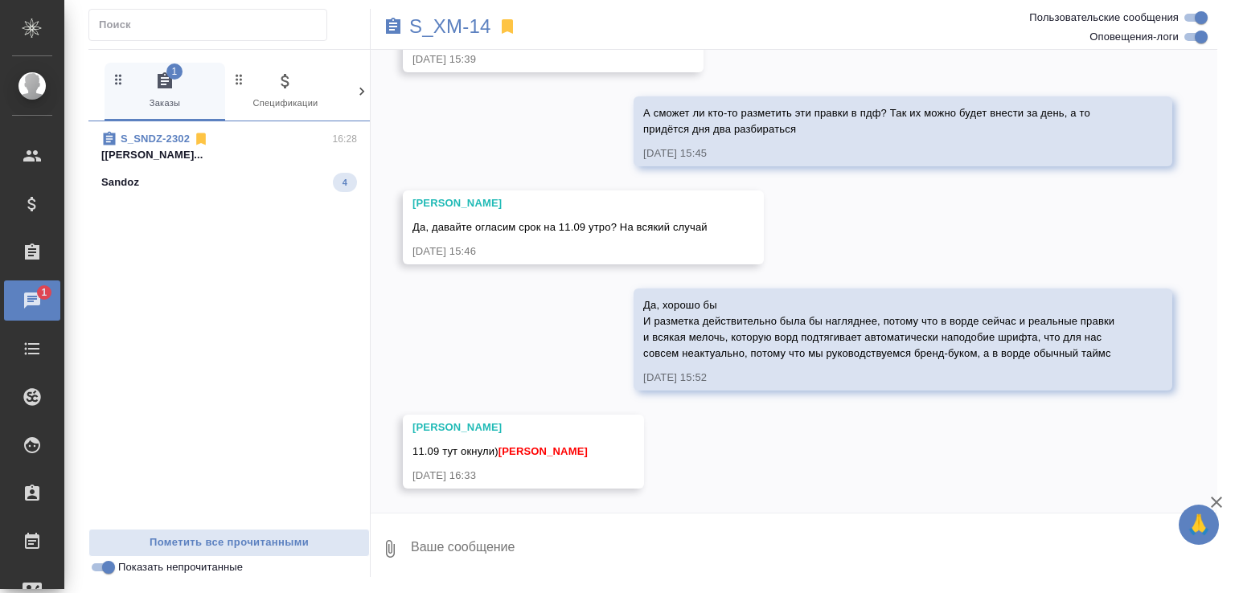
click at [270, 177] on div "Sandoz 4" at bounding box center [229, 182] width 256 height 19
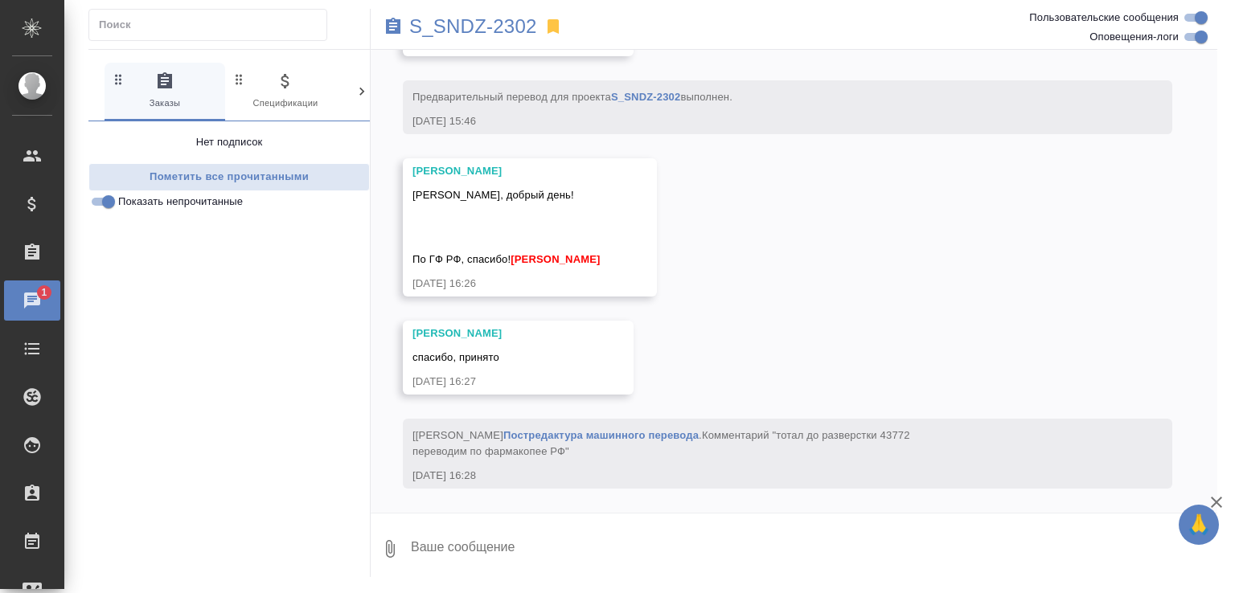
scroll to position [12819, 0]
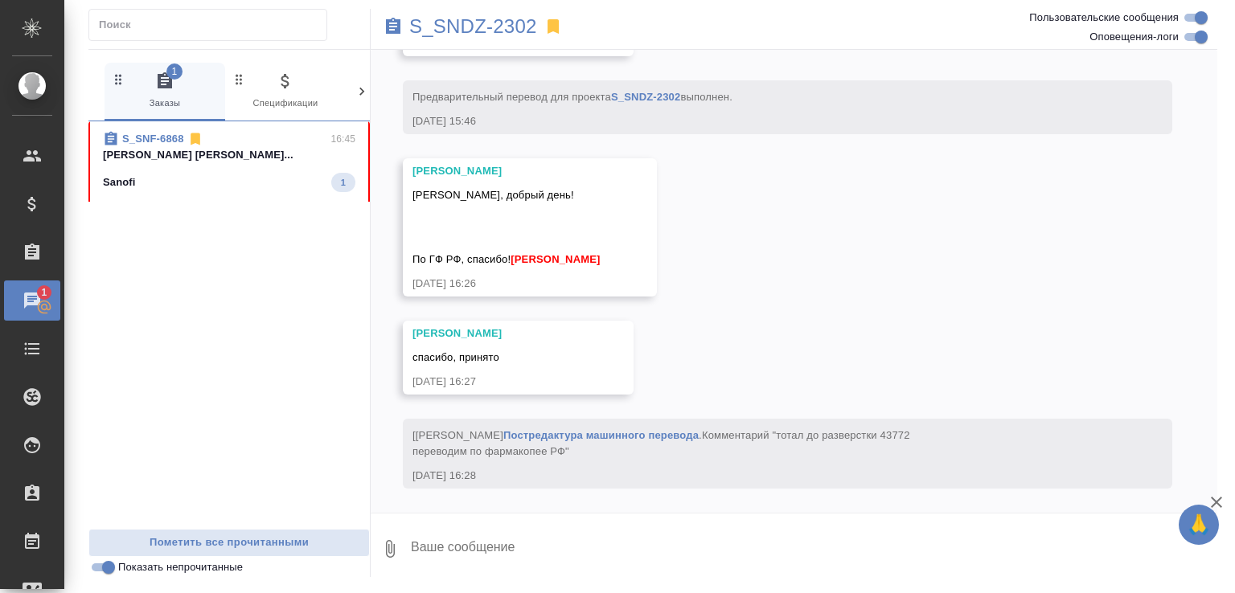
click at [260, 165] on span "S_SNF-6868 16:45 Малофеева Екатерина Горшкова Валентина... Sanofi 1" at bounding box center [229, 161] width 252 height 61
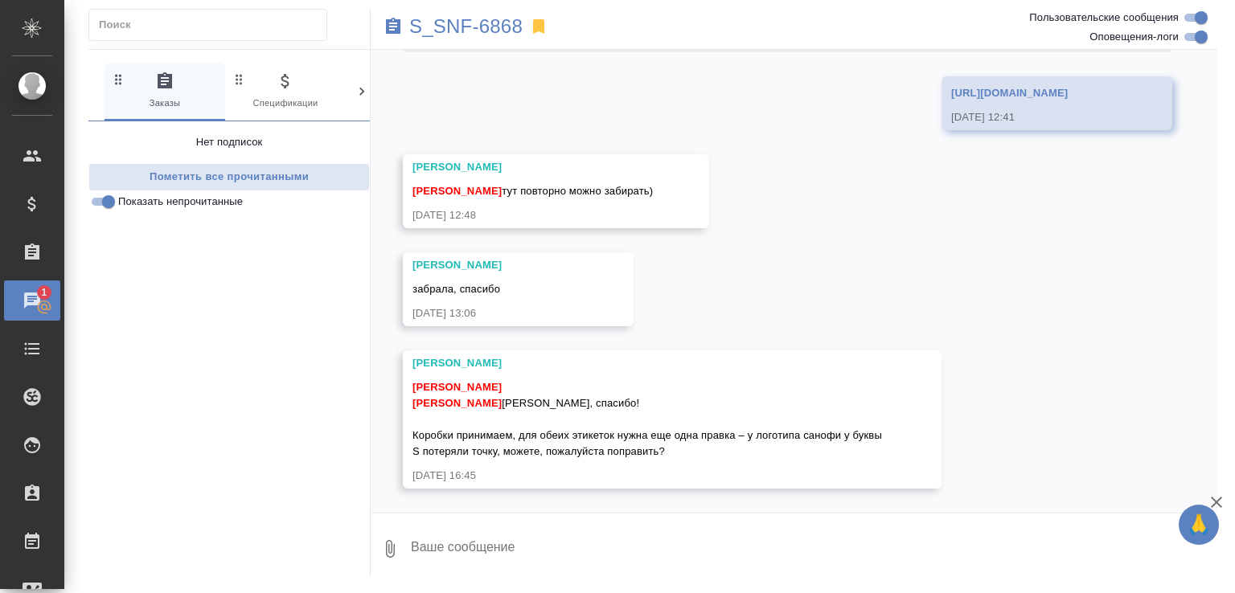
scroll to position [6654, 0]
click at [539, 531] on textarea at bounding box center [813, 549] width 808 height 55
click at [951, 84] on div "https://drive.awatera.com/apps/files/files/10315411?dir=/Shares/Sanofi/Orders/S…" at bounding box center [1033, 91] width 165 height 20
click at [951, 95] on link "https://drive.awatera.com/apps/files/files/10315411?dir=/Shares/Sanofi/Orders/S…" at bounding box center [1009, 93] width 117 height 12
click at [566, 547] on textarea at bounding box center [813, 549] width 808 height 55
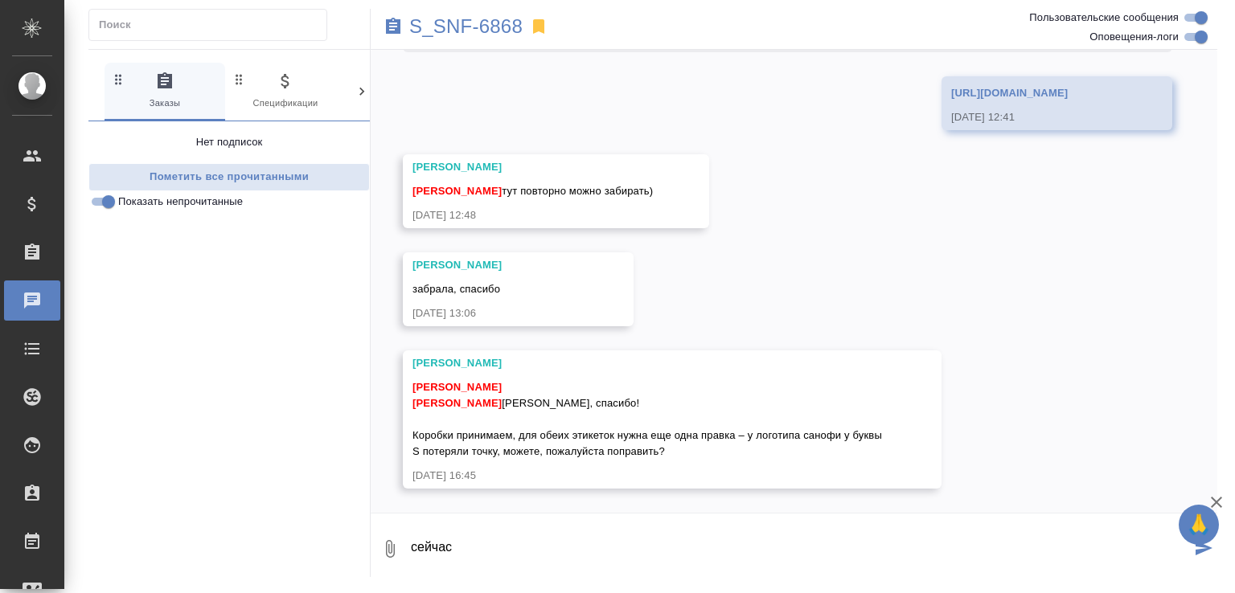
type textarea "сейчас"
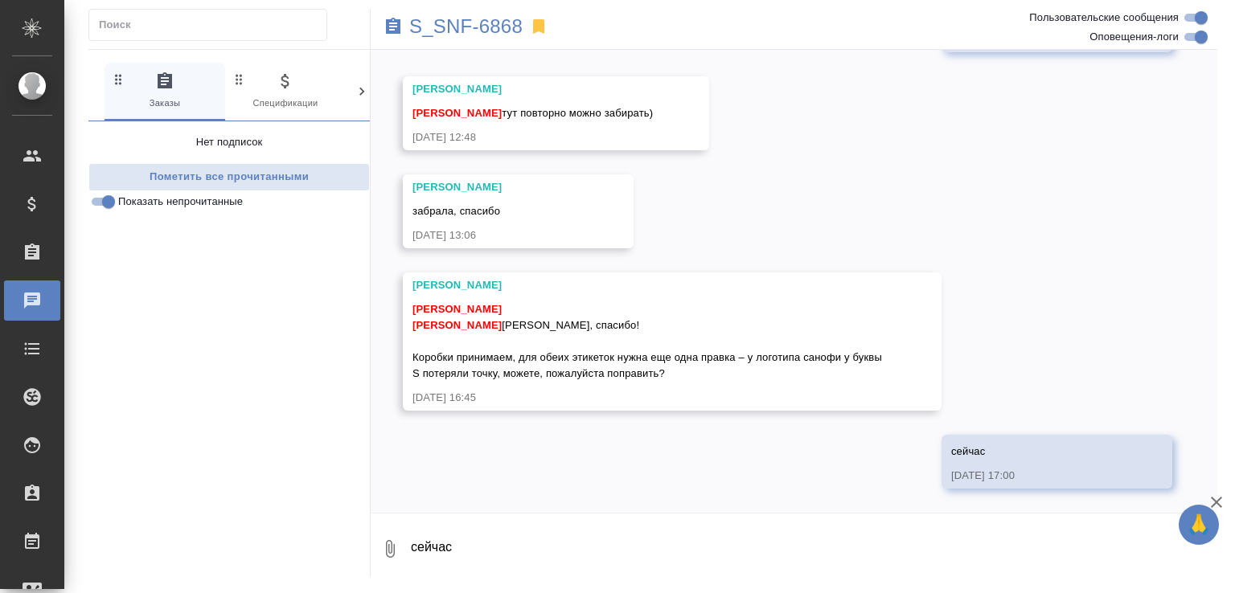
scroll to position [6732, 0]
click at [427, 35] on p "S_SNF-6868" at bounding box center [465, 26] width 113 height 16
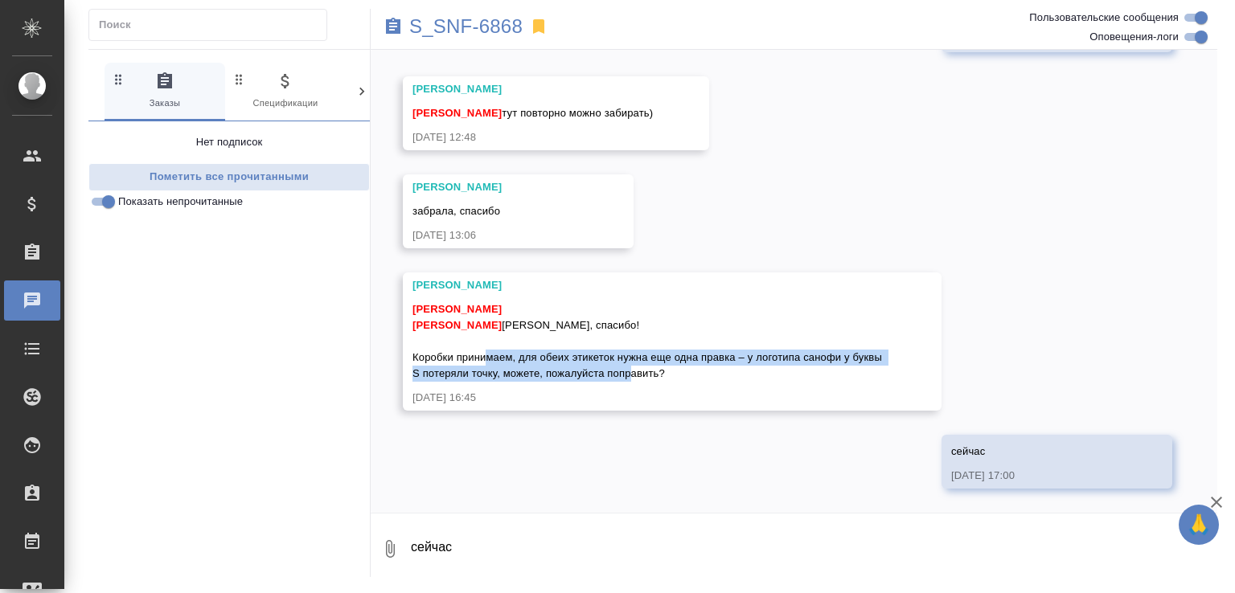
drag, startPoint x: 527, startPoint y: 359, endPoint x: 753, endPoint y: 366, distance: 226.0
click at [753, 366] on div "Малофеева Екатерина Горшкова Валентина Диляра, спасибо! Коробки принимаем, для …" at bounding box center [648, 339] width 473 height 84
copy span "для обеих этикеток нужна еще одна правка – у логотипа санофи у буквы S потеряли…"
click at [951, 21] on link "https://drive.awatera.com/apps/files/files/10315411?dir=/Shares/Sanofi/Orders/S…" at bounding box center [1009, 15] width 117 height 12
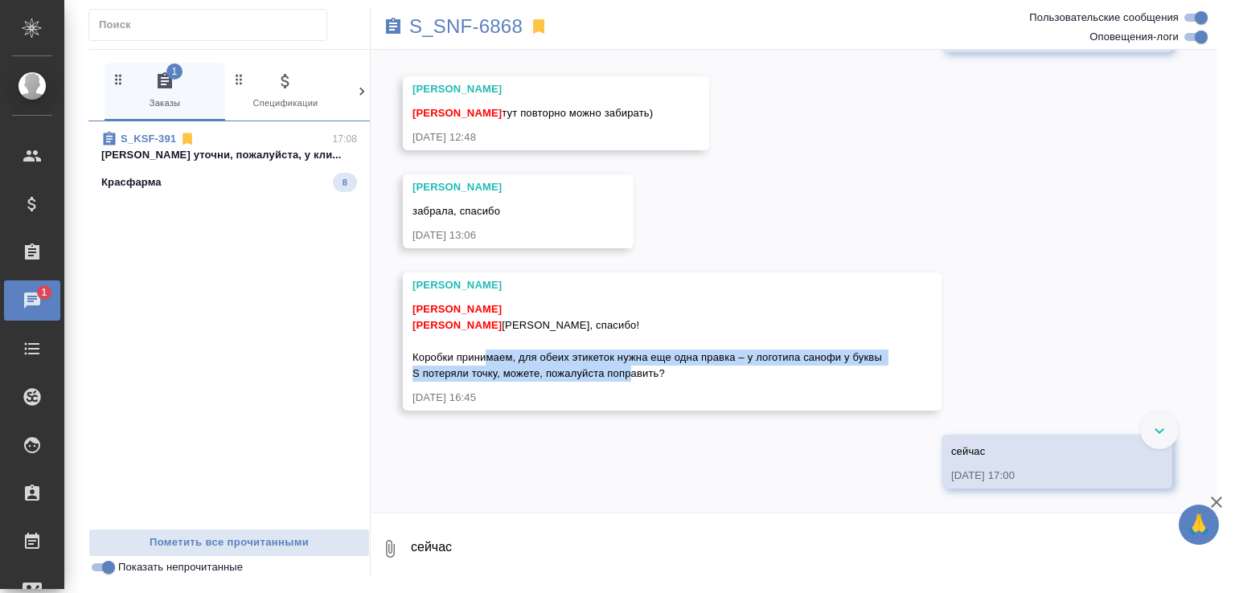
click at [212, 193] on div "S_KSF-391 17:08 Кабаргина Анна уточни, пожалуйста, у кли... Красфарма 8" at bounding box center [228, 161] width 281 height 80
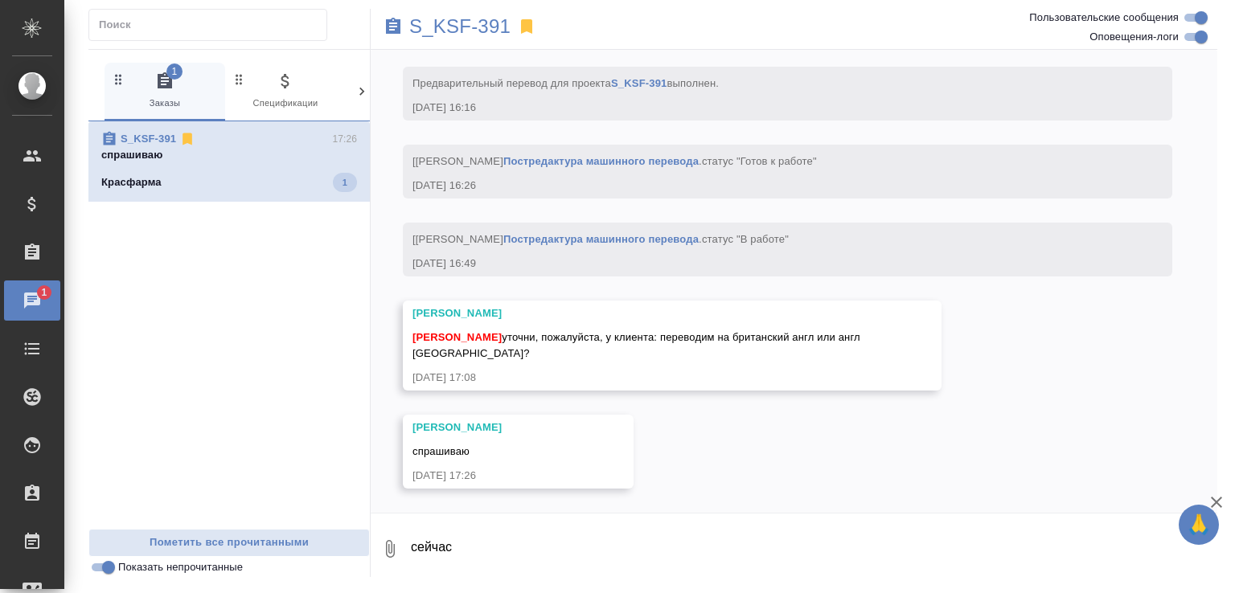
scroll to position [5102, 0]
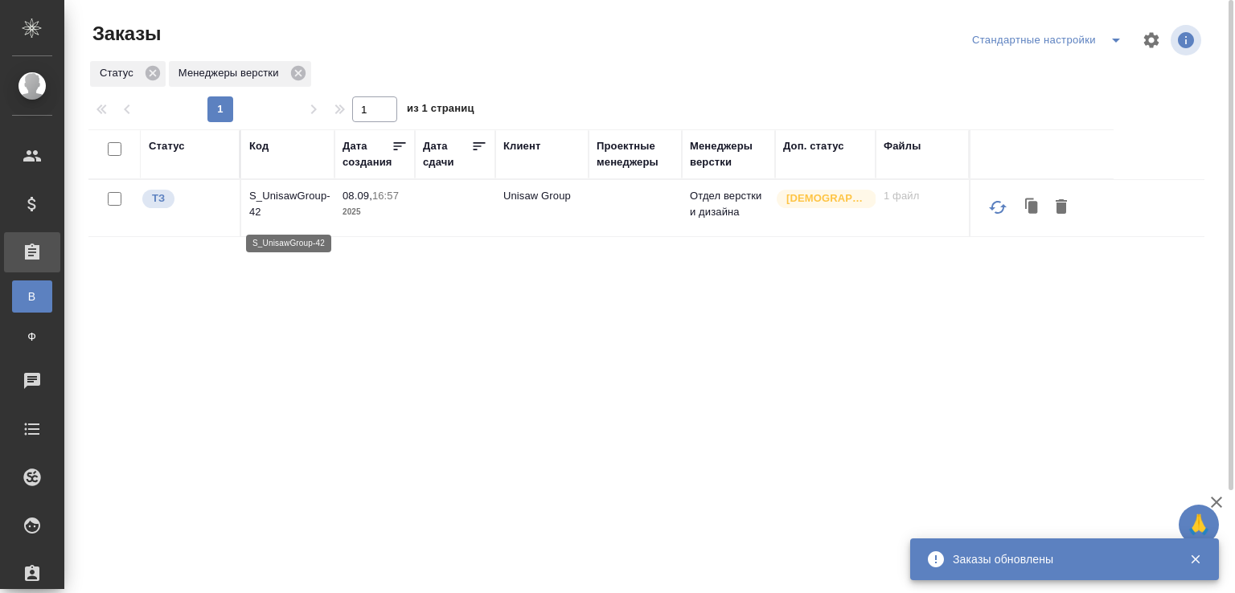
click at [312, 199] on p "S_UnisawGroup-42" at bounding box center [287, 204] width 77 height 32
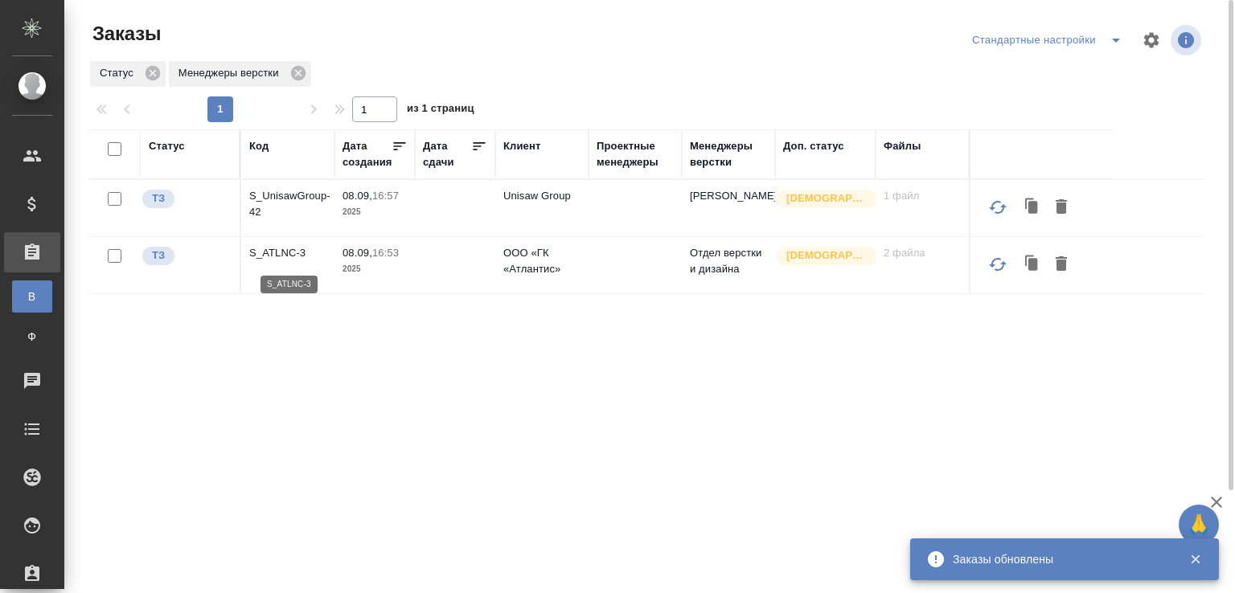
click at [289, 256] on p "S_ATLNC-3" at bounding box center [287, 253] width 77 height 16
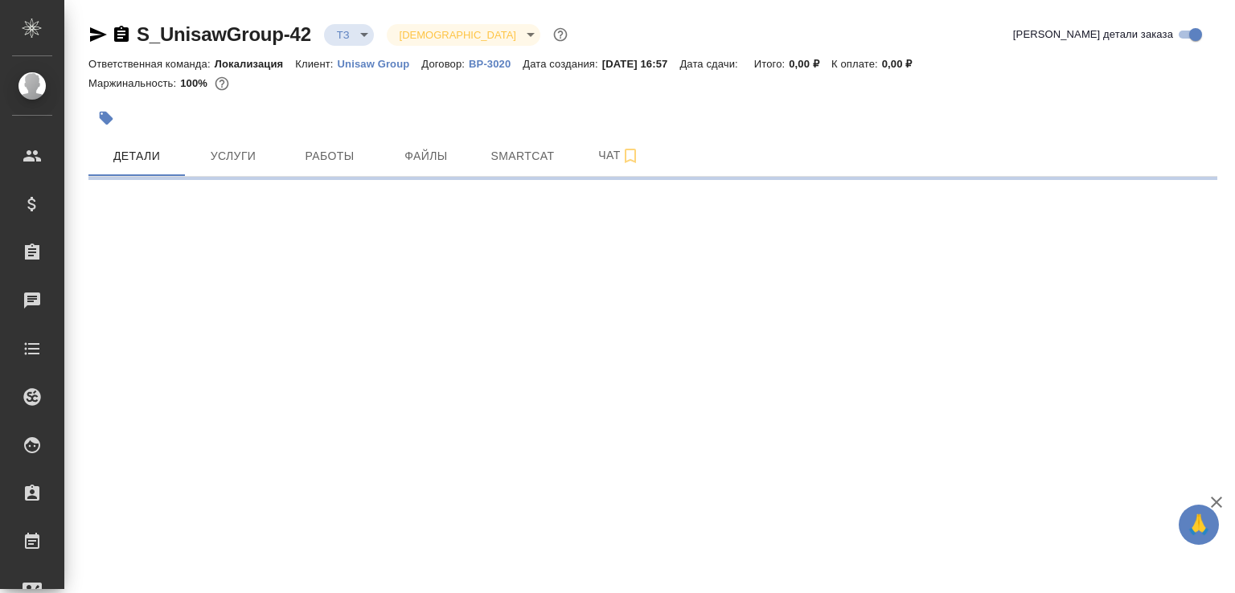
select select "RU"
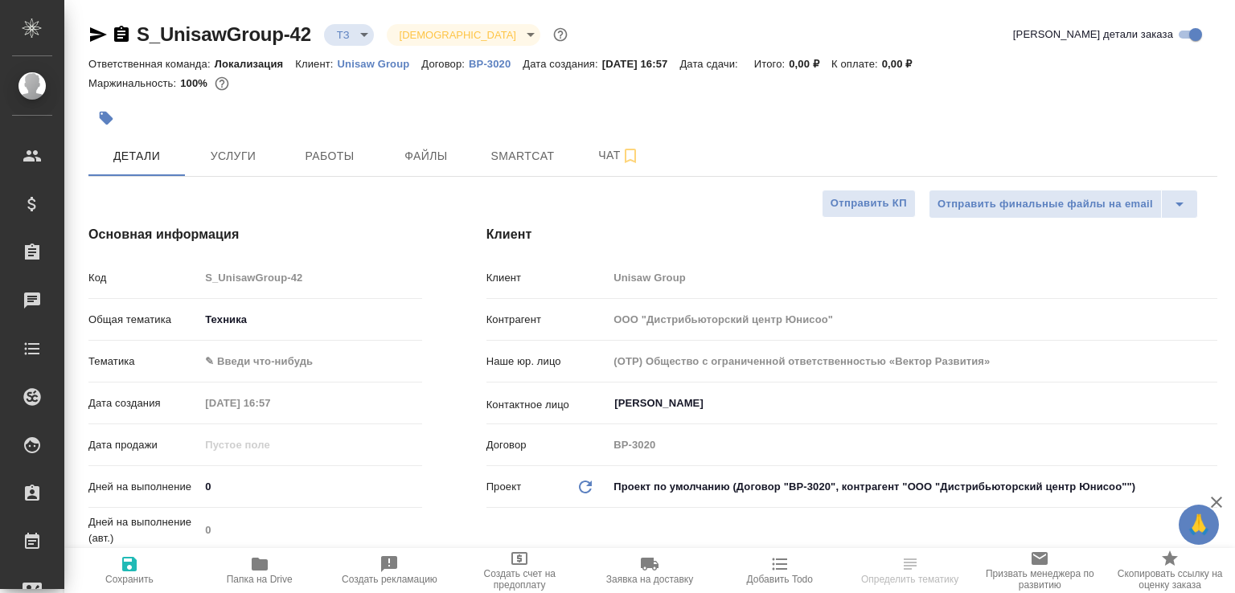
type textarea "x"
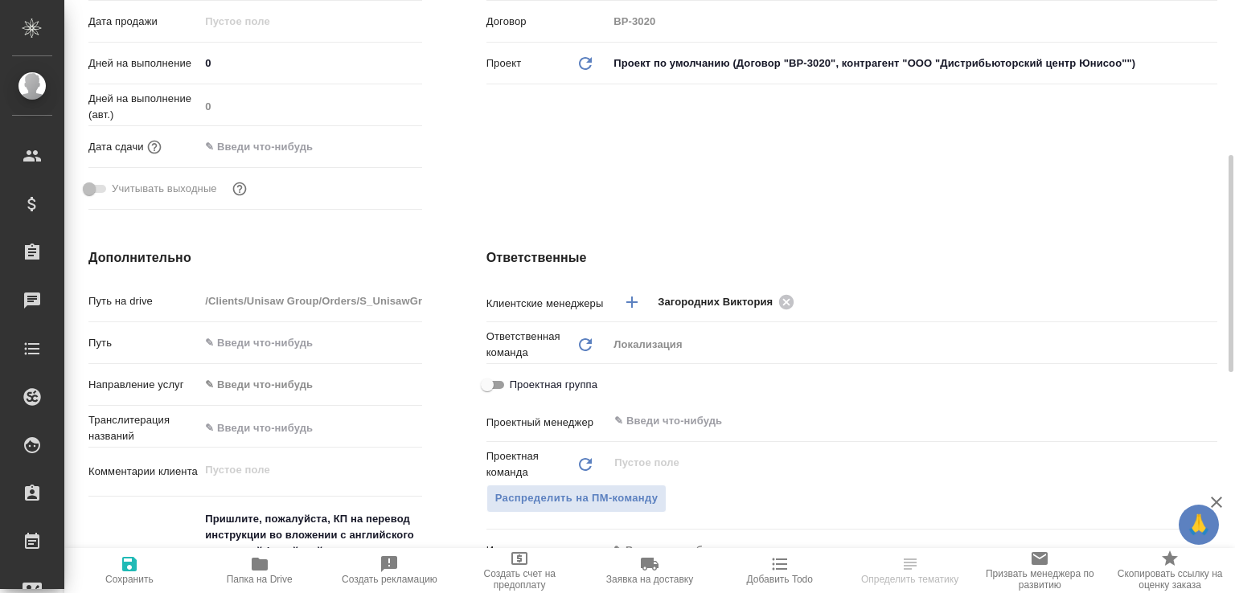
scroll to position [767, 0]
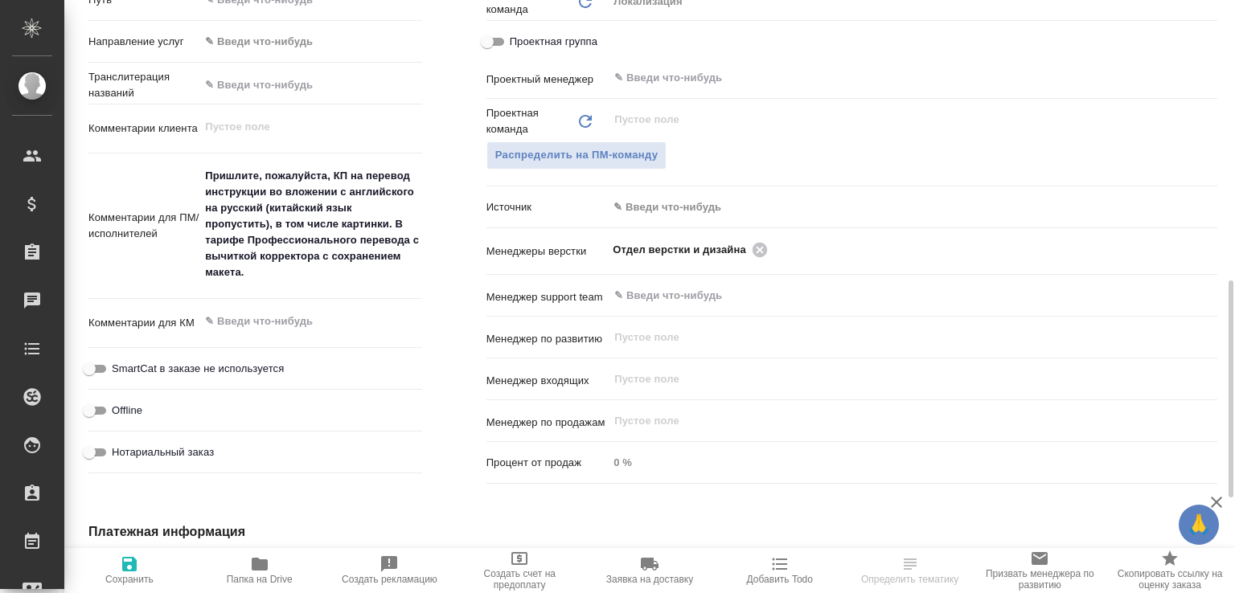
type textarea "x"
click at [752, 245] on icon at bounding box center [759, 249] width 14 height 14
type textarea "x"
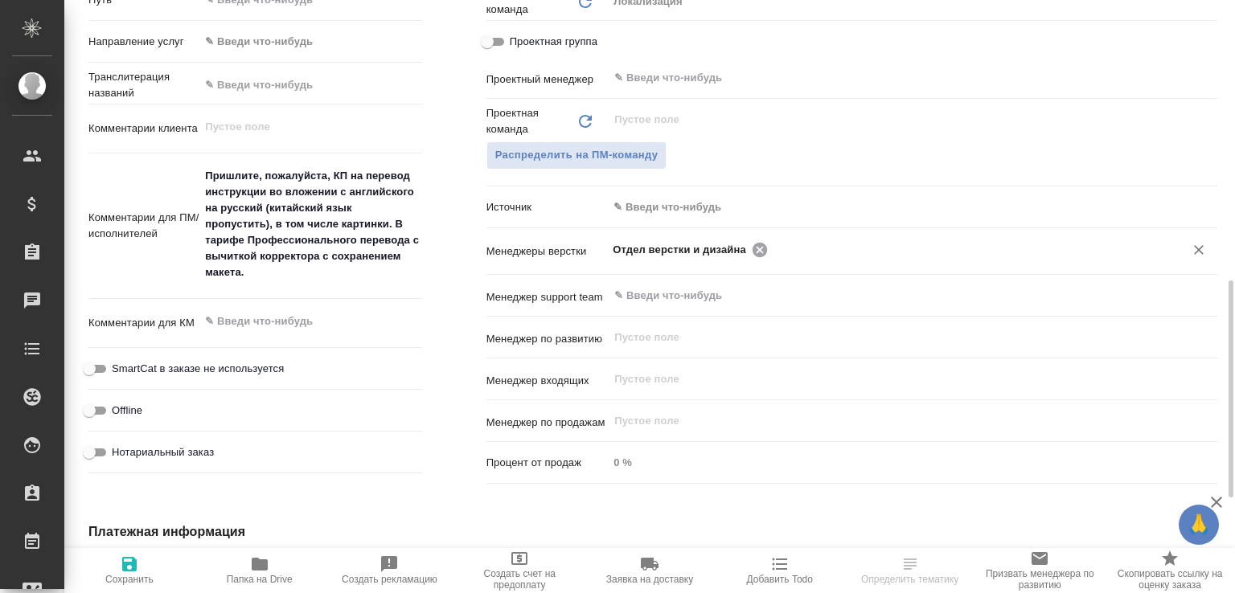
type textarea "x"
click at [751, 245] on input "text" at bounding box center [886, 249] width 546 height 19
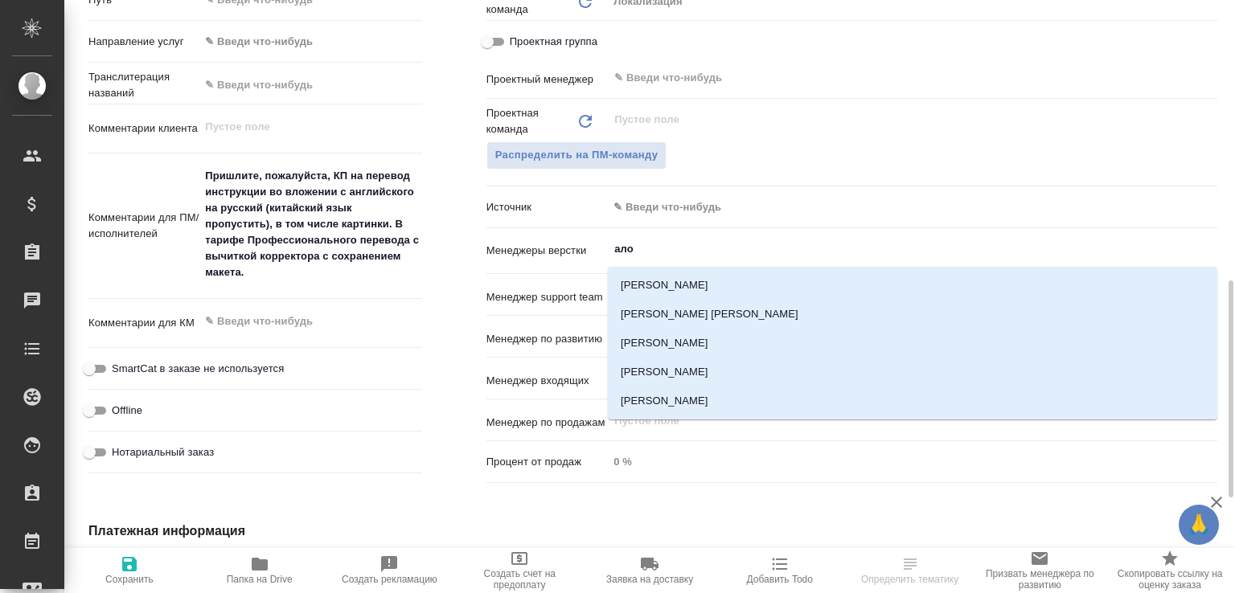
type input "алоф"
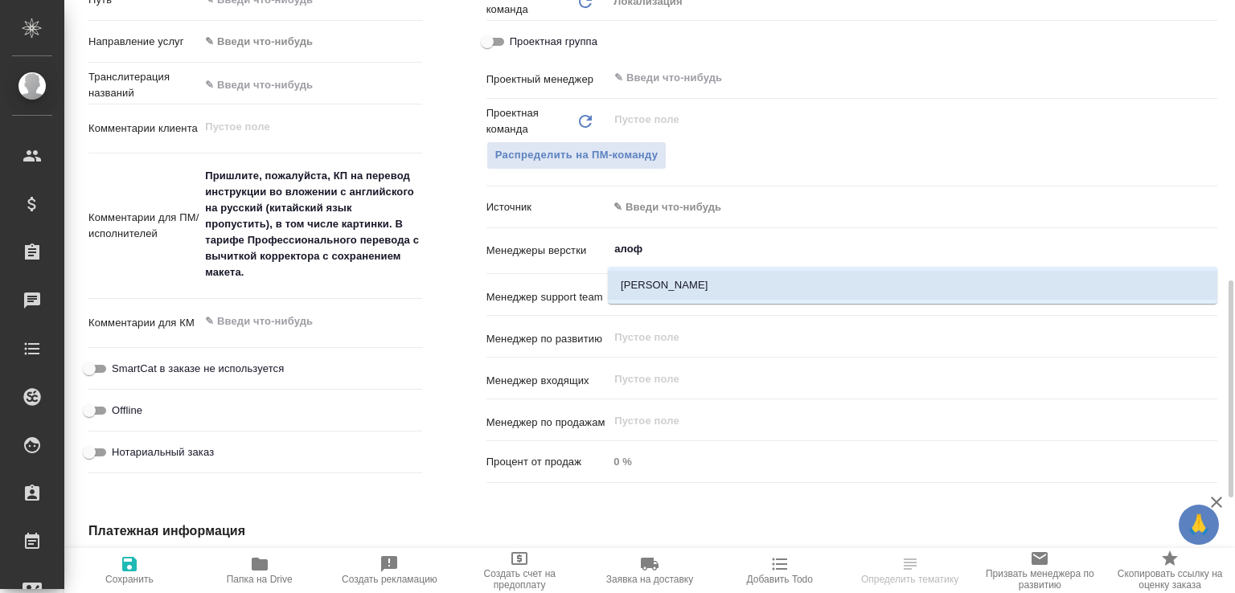
click at [726, 285] on li "[PERSON_NAME]" at bounding box center [912, 285] width 609 height 29
type textarea "x"
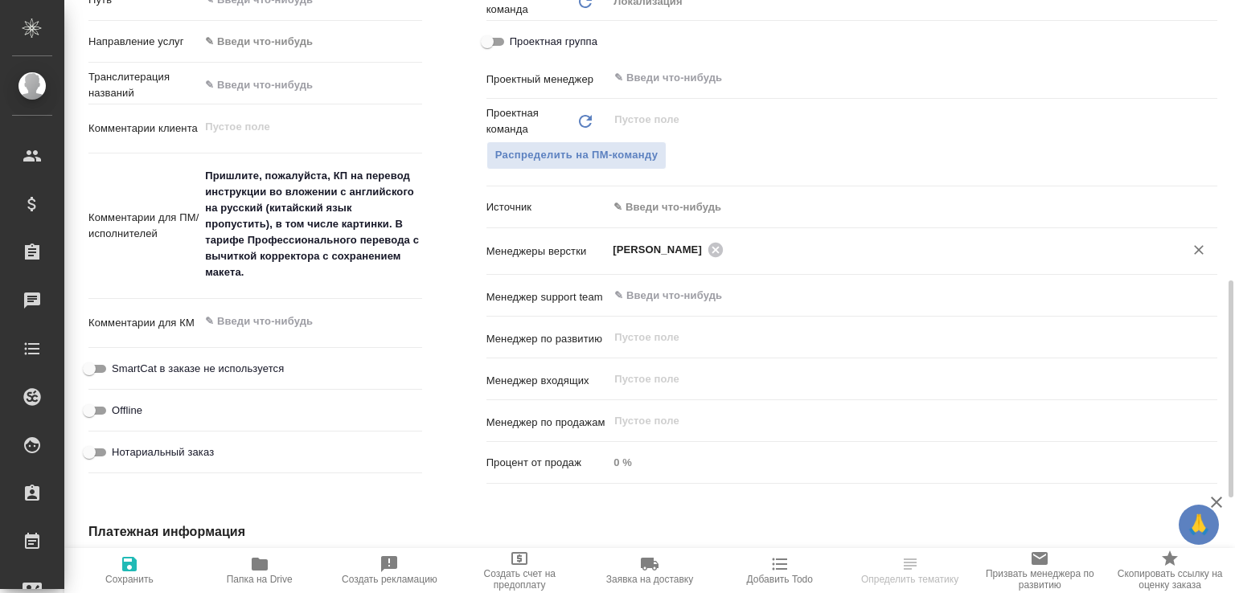
click at [132, 570] on icon "button" at bounding box center [129, 564] width 19 height 19
type textarea "x"
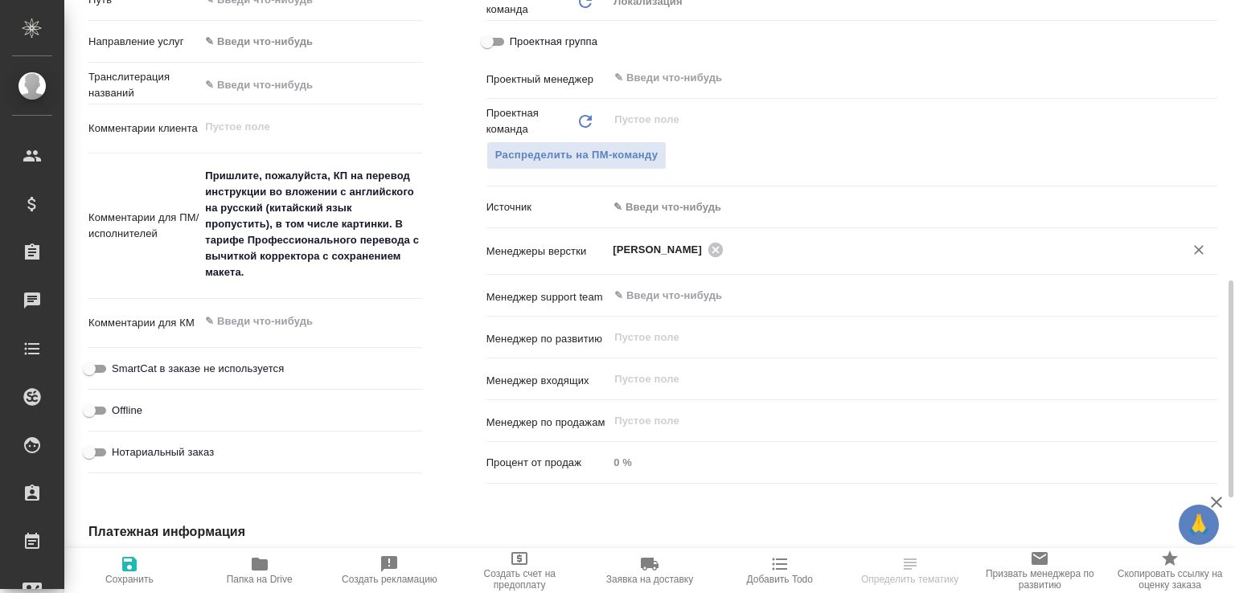
type textarea "x"
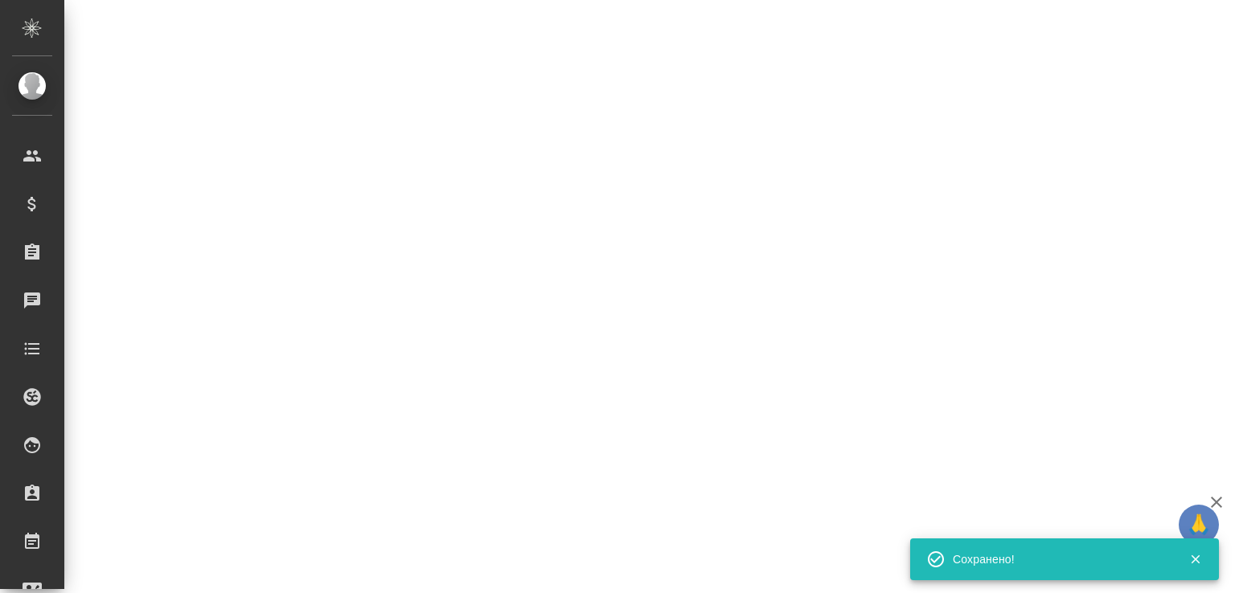
select select "RU"
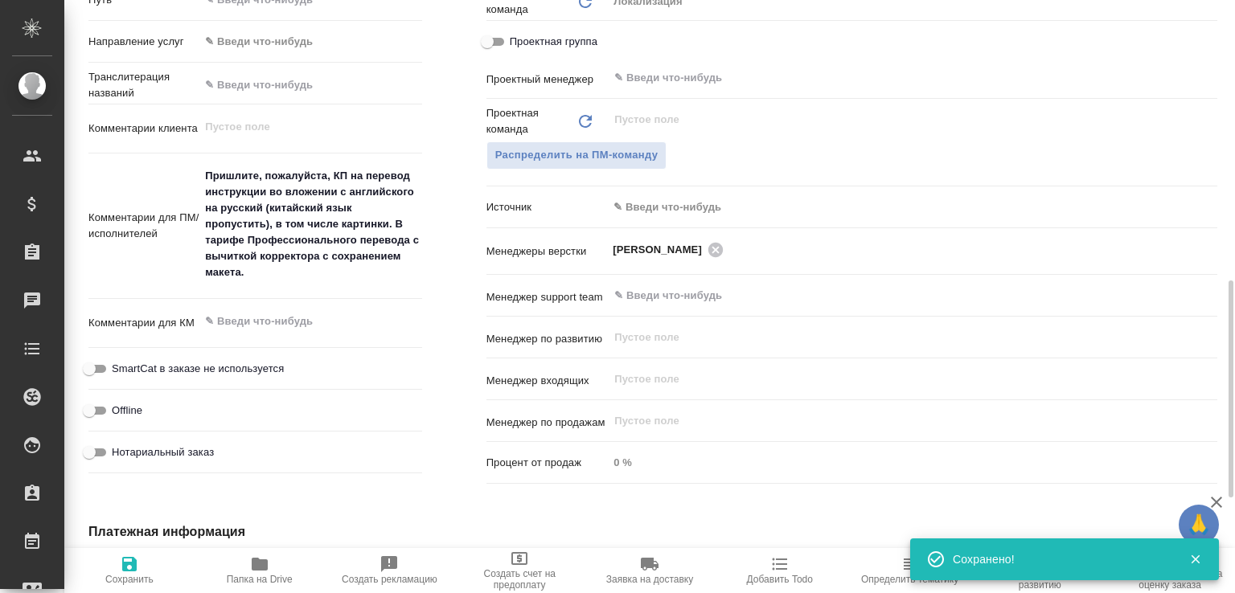
type textarea "x"
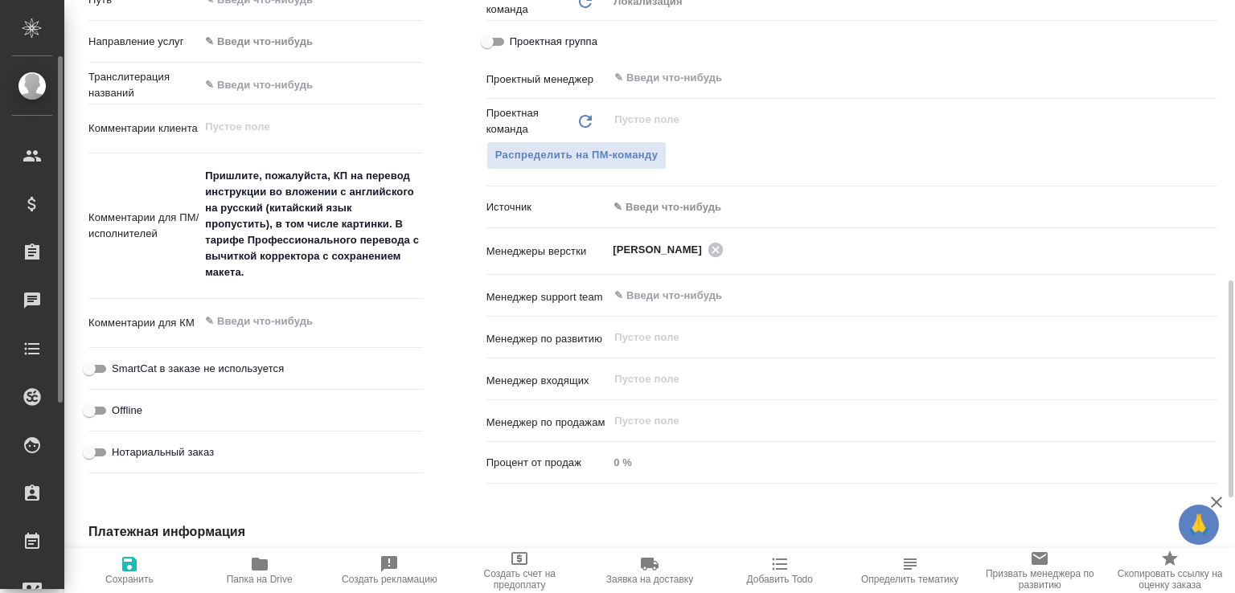
type textarea "x"
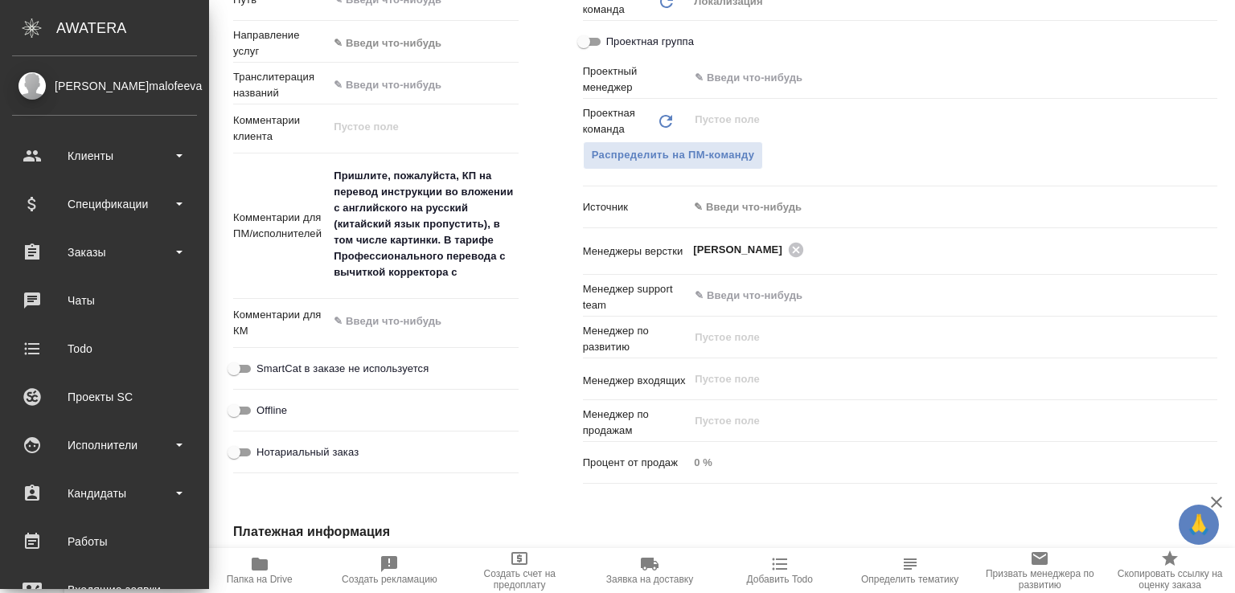
type textarea "x"
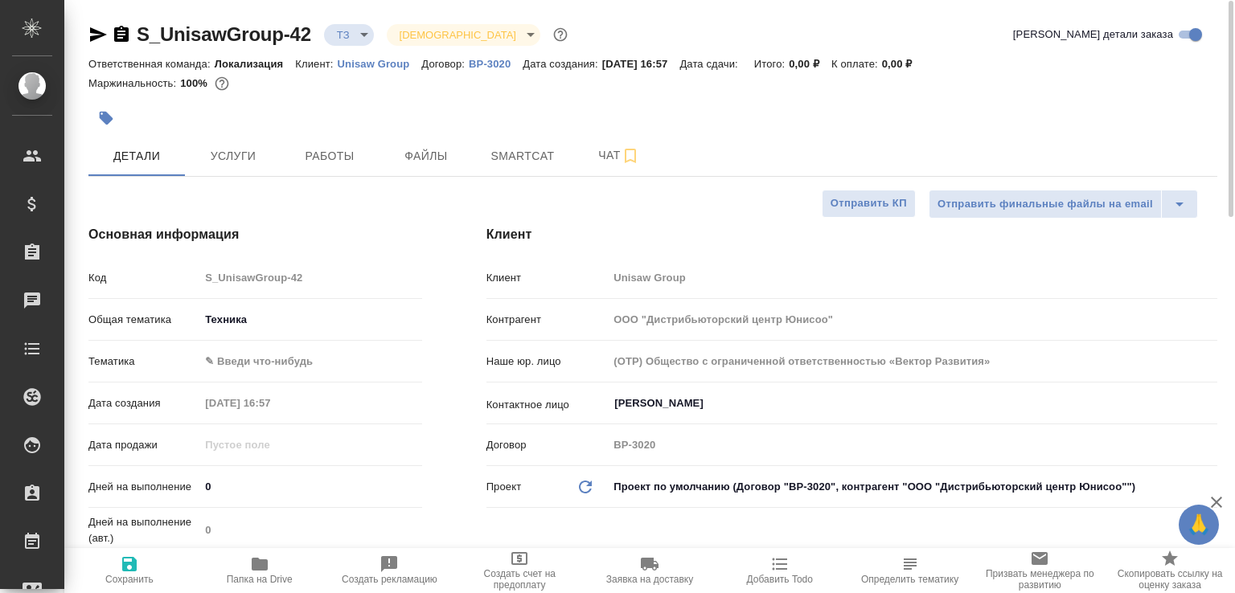
scroll to position [1, 0]
click at [124, 33] on icon "button" at bounding box center [121, 33] width 19 height 19
click at [271, 580] on span "Папка на Drive" at bounding box center [260, 579] width 66 height 11
type textarea "x"
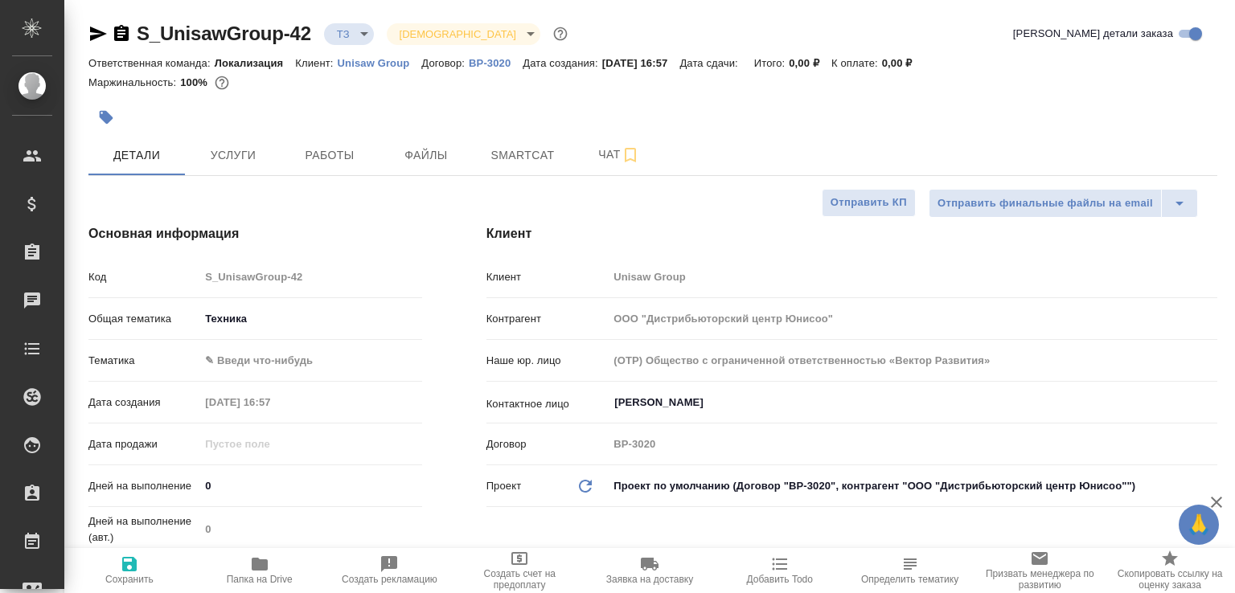
type textarea "x"
click at [125, 41] on icon "button" at bounding box center [121, 33] width 19 height 19
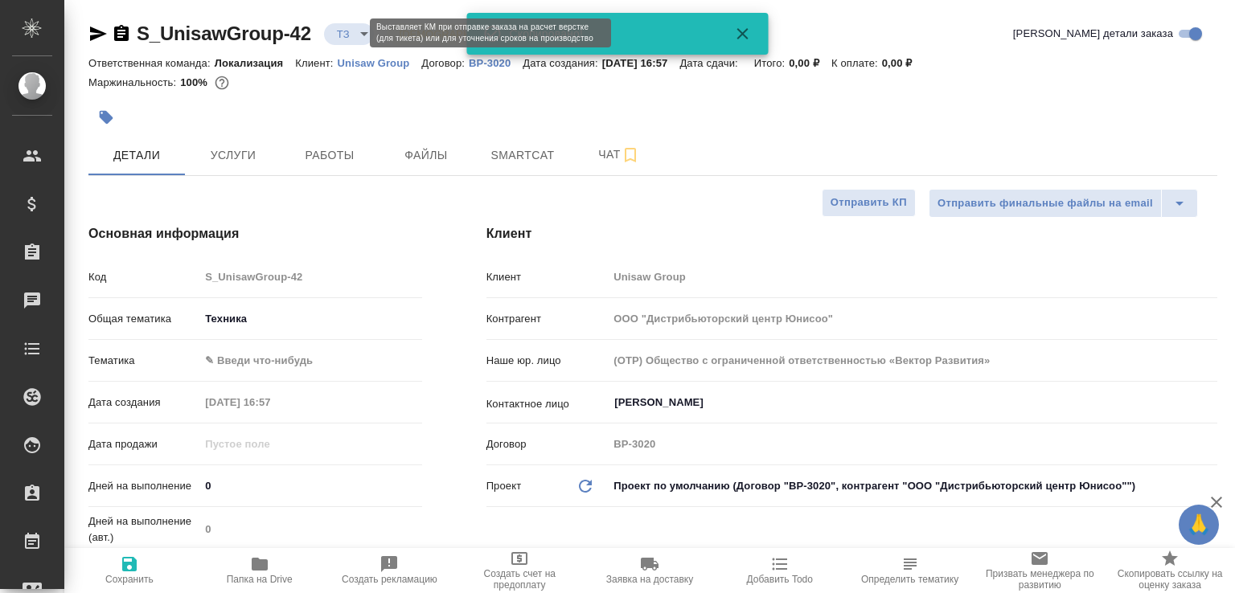
click at [335, 27] on body "🙏 .cls-1 fill:#fff; AWATERA Малофеева Екатерина e.malofeeva Клиенты Спецификаци…" at bounding box center [617, 296] width 1235 height 593
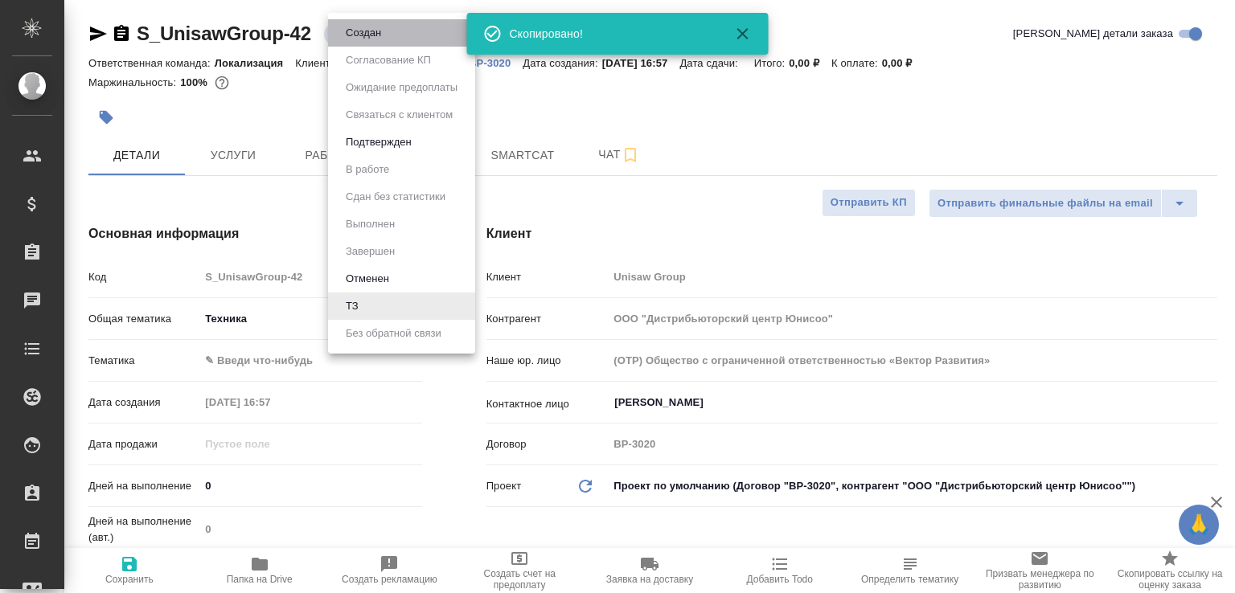
click at [335, 27] on li "Создан" at bounding box center [401, 32] width 147 height 27
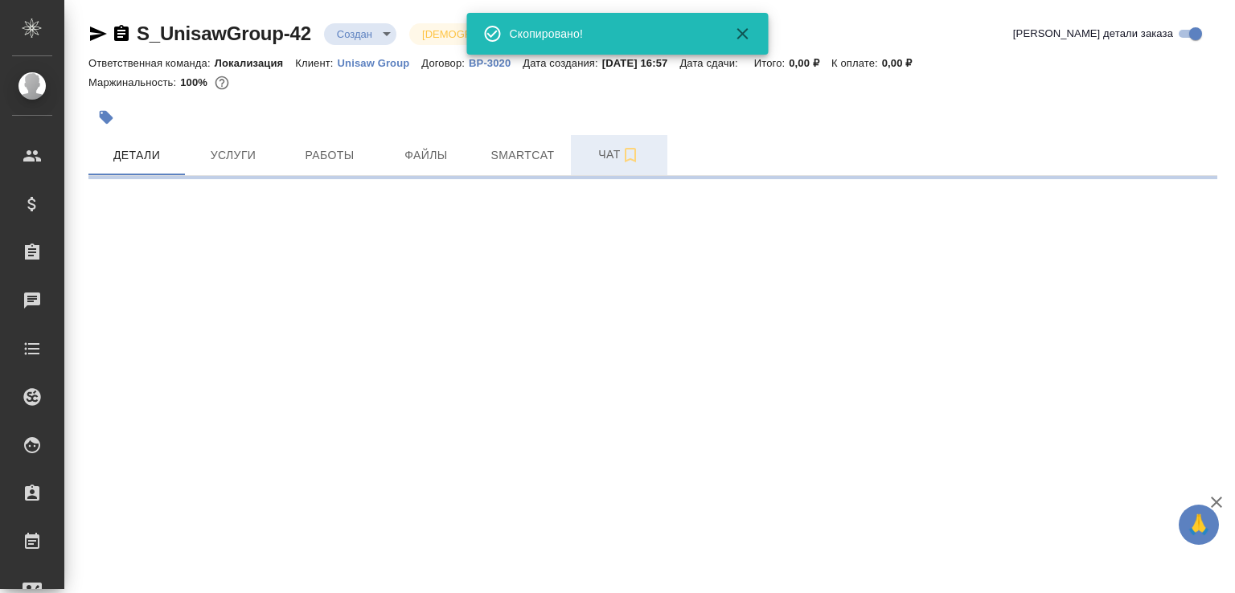
select select "RU"
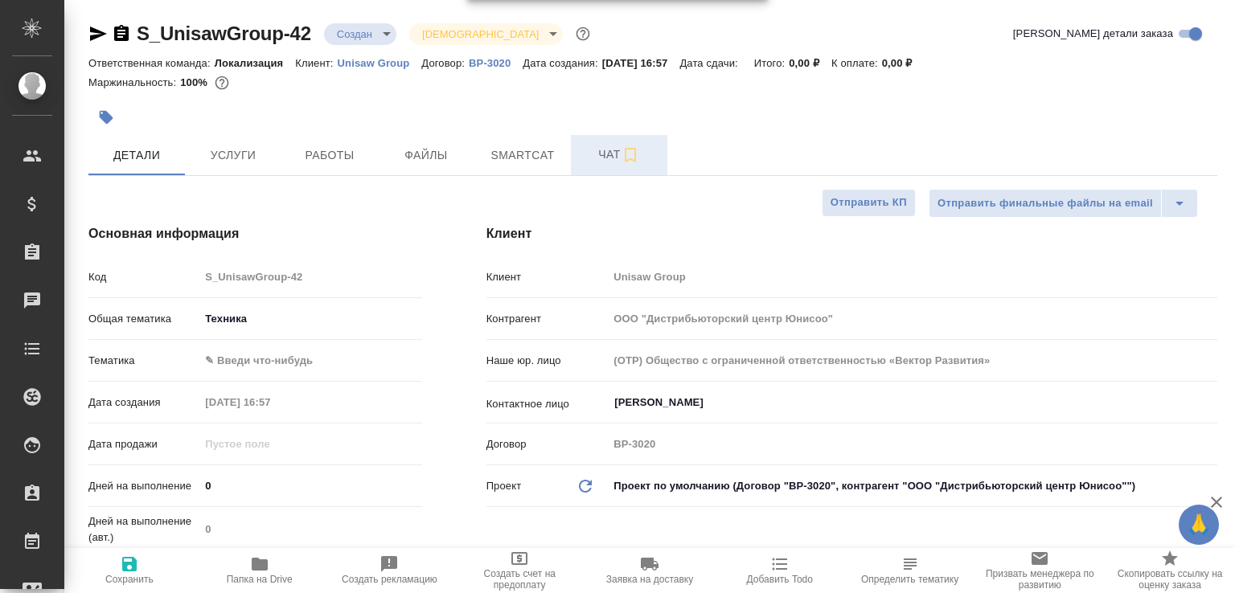
type textarea "x"
click at [596, 170] on button "Чат" at bounding box center [619, 155] width 96 height 40
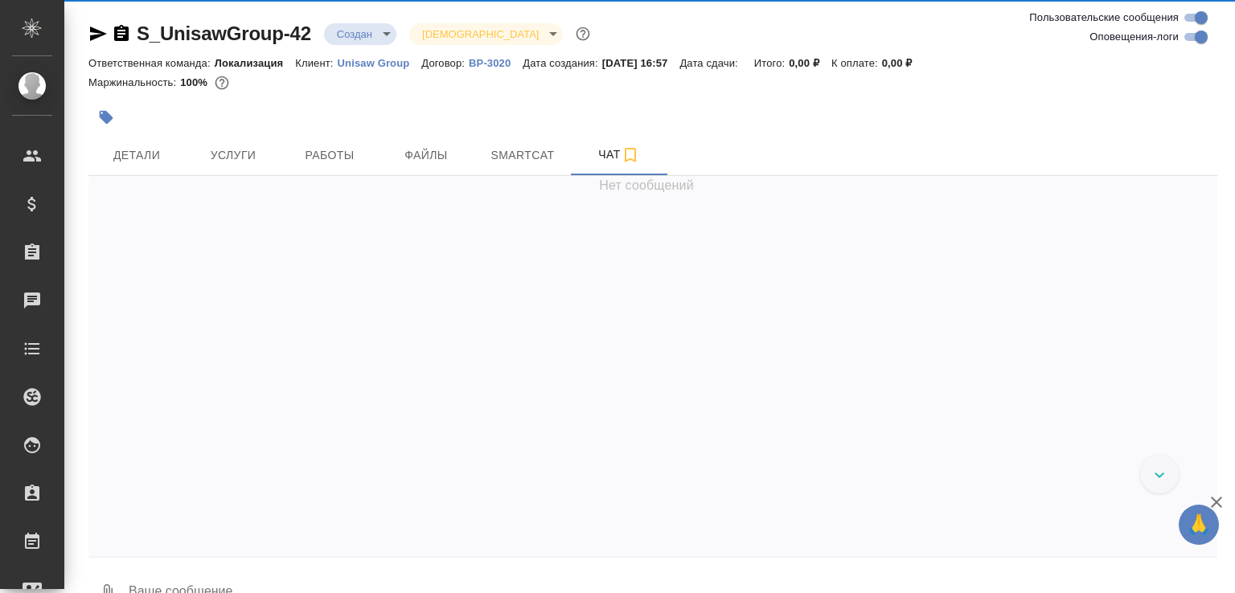
scroll to position [313, 0]
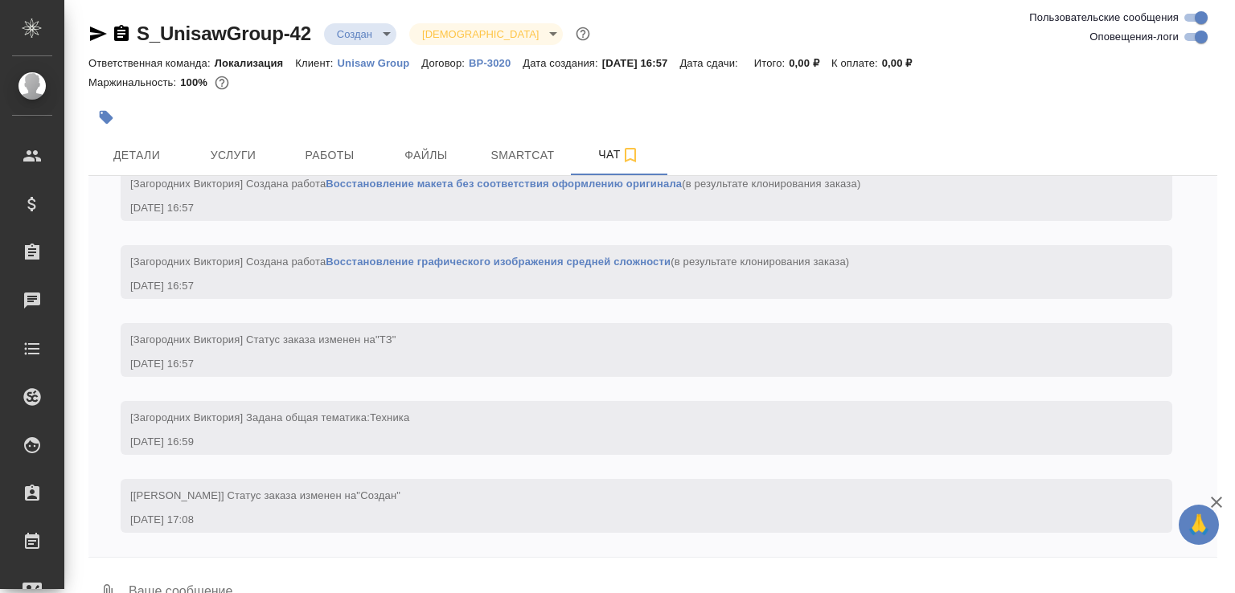
click at [121, 35] on icon "button" at bounding box center [121, 33] width 14 height 16
click at [115, 580] on button "0" at bounding box center [107, 593] width 39 height 55
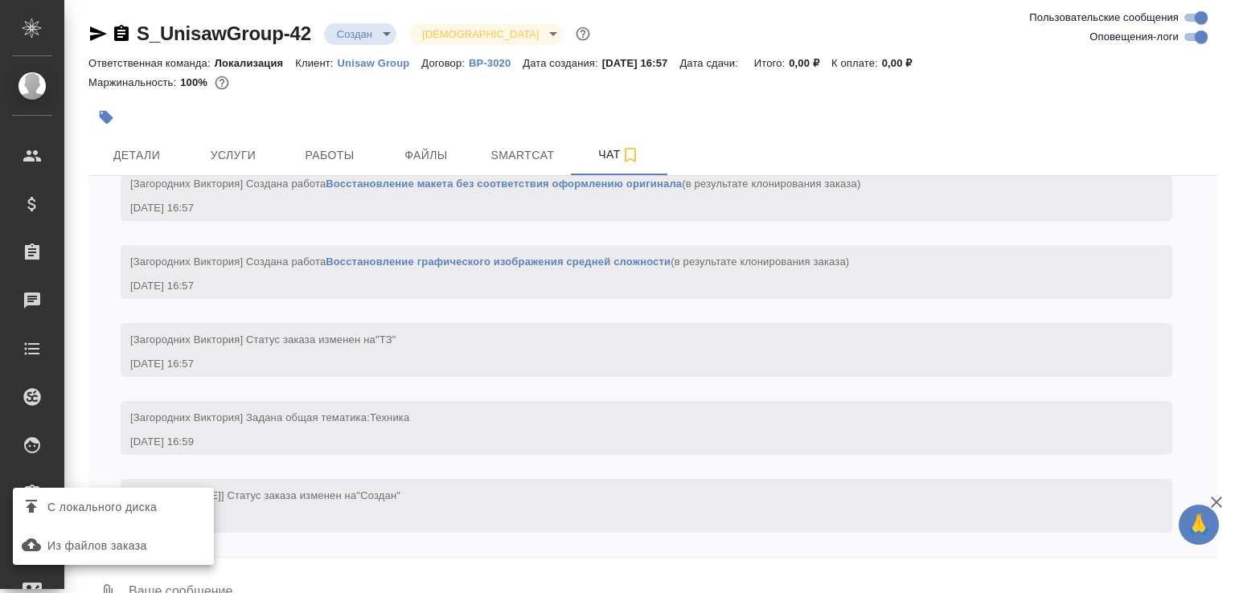
click at [132, 509] on span "С локального диска" at bounding box center [101, 508] width 109 height 20
click at [0, 0] on input "С локального диска" at bounding box center [0, 0] width 0 height 0
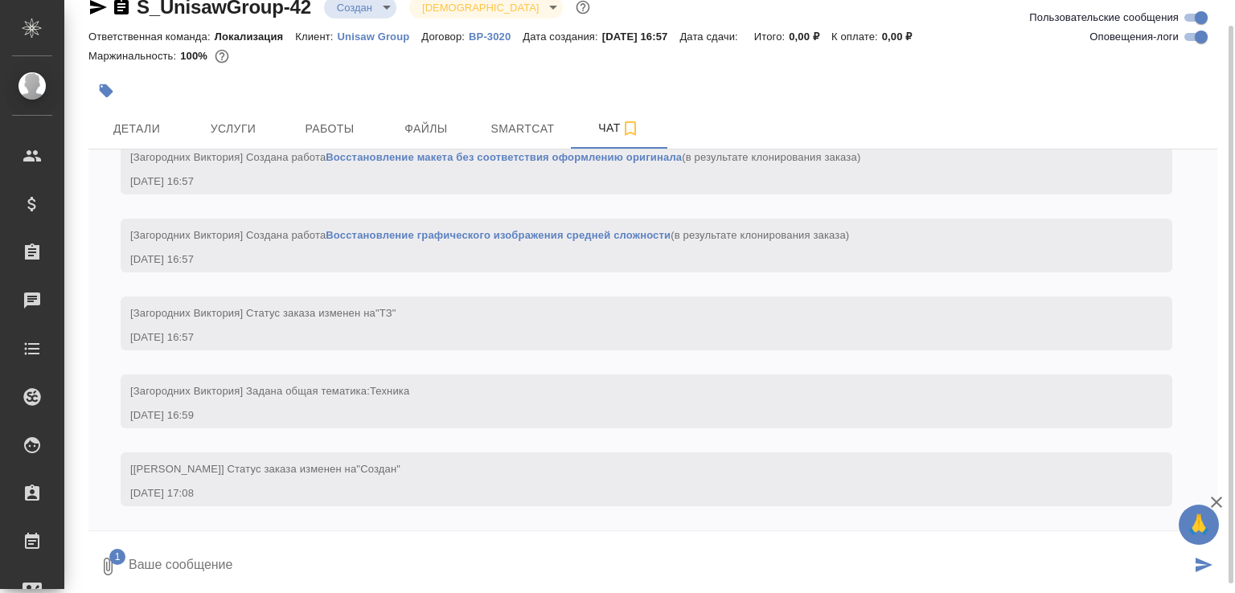
click at [251, 583] on textarea at bounding box center [659, 566] width 1064 height 55
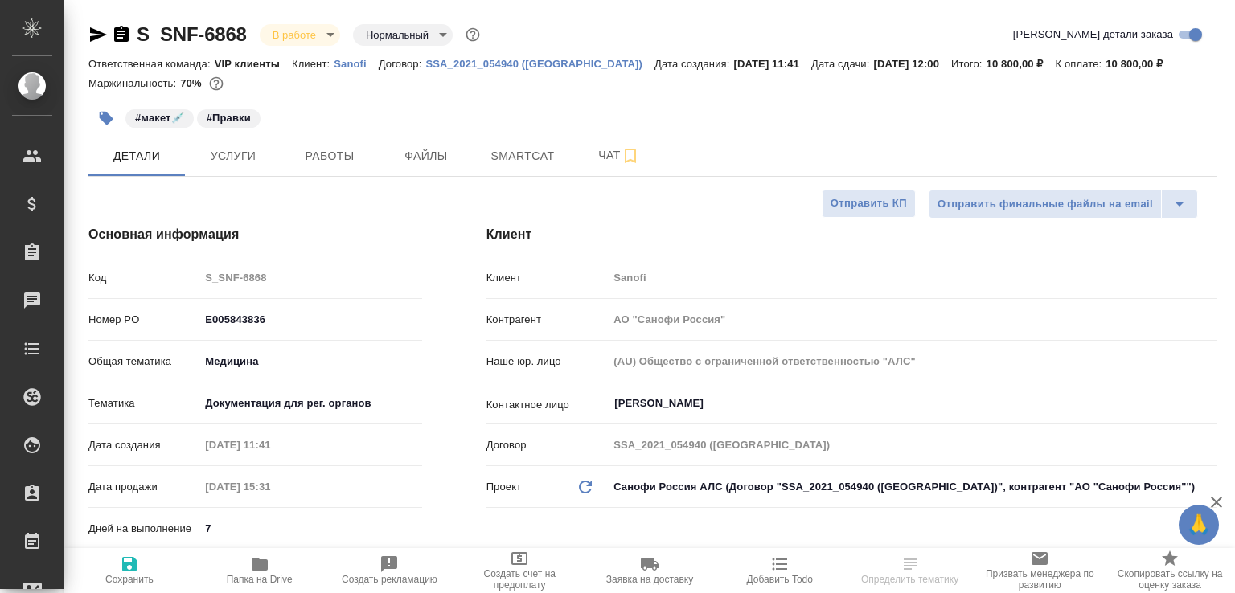
select select "RU"
click at [94, 33] on icon "button" at bounding box center [97, 34] width 19 height 19
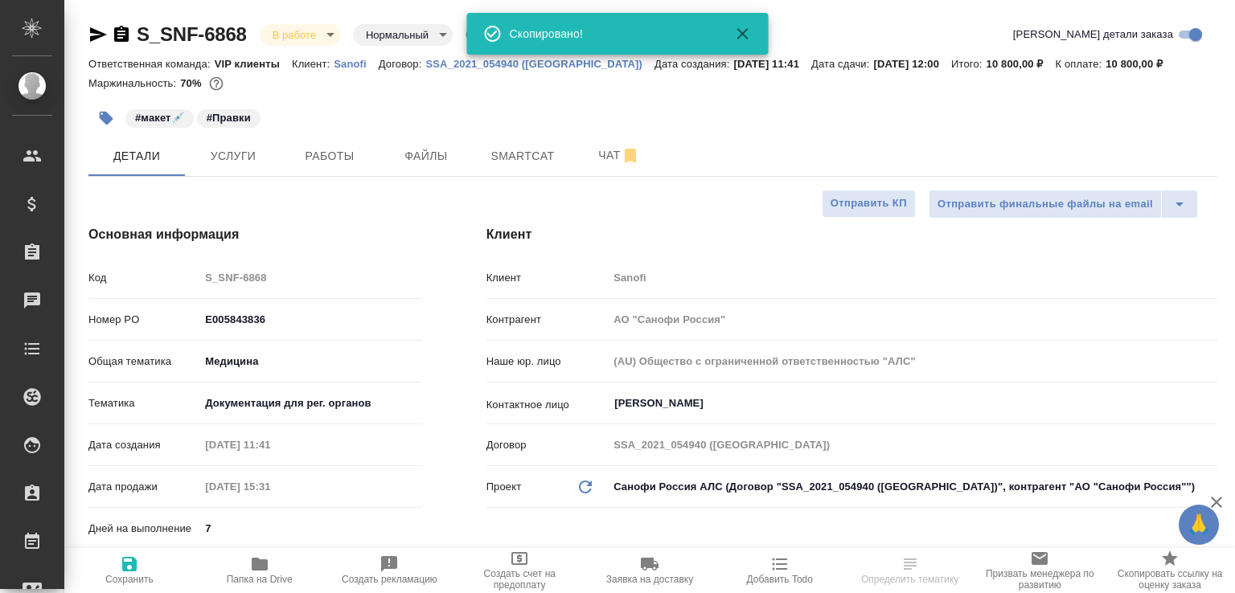
select select "RU"
type textarea "x"
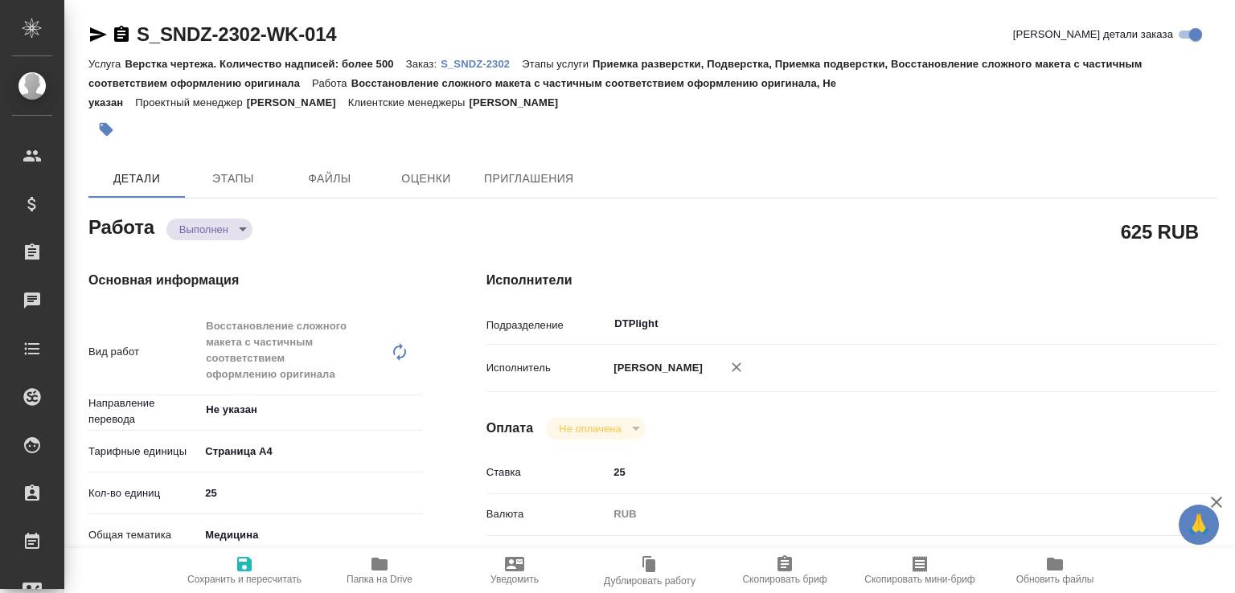
click at [247, 235] on body "🙏 .cls-1 fill:#fff; AWATERA Малофеева Екатерина e.malofeeva Клиенты Спецификаци…" at bounding box center [617, 296] width 1235 height 593
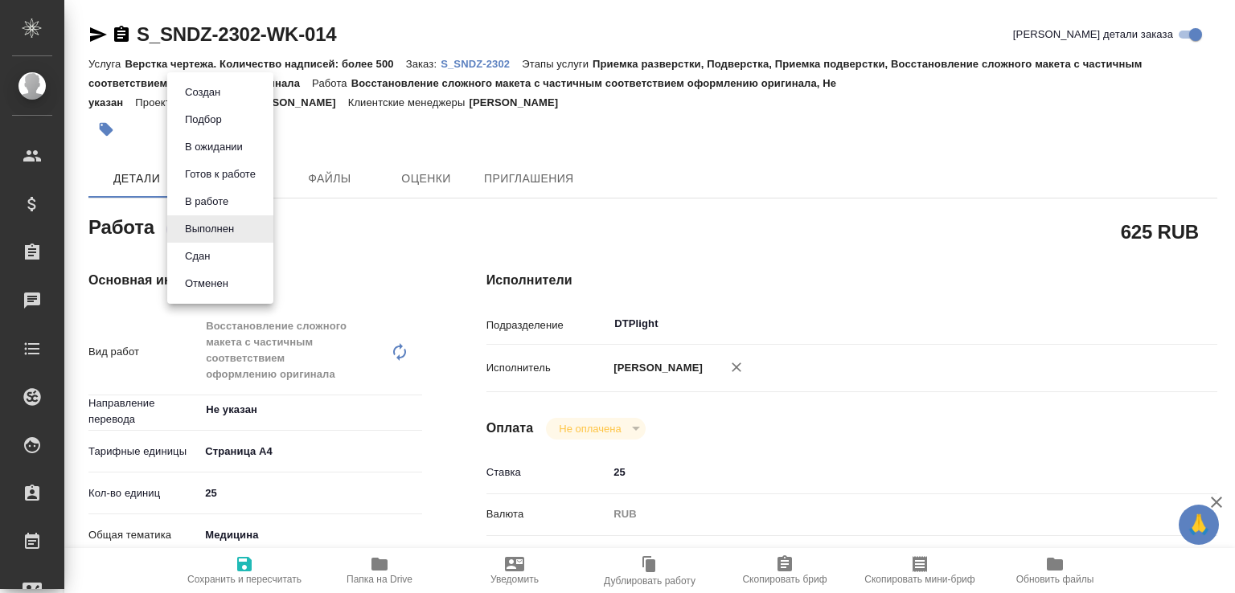
click at [227, 255] on li "Сдан" at bounding box center [220, 256] width 106 height 27
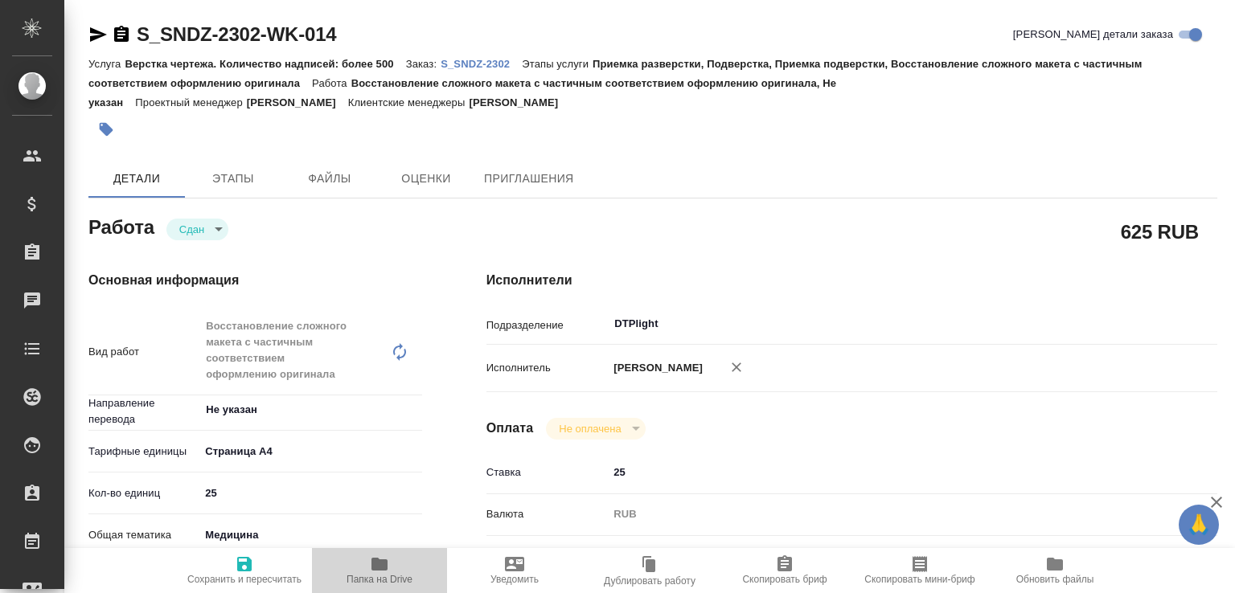
click at [359, 552] on button "Папка на Drive" at bounding box center [379, 570] width 135 height 45
type textarea "x"
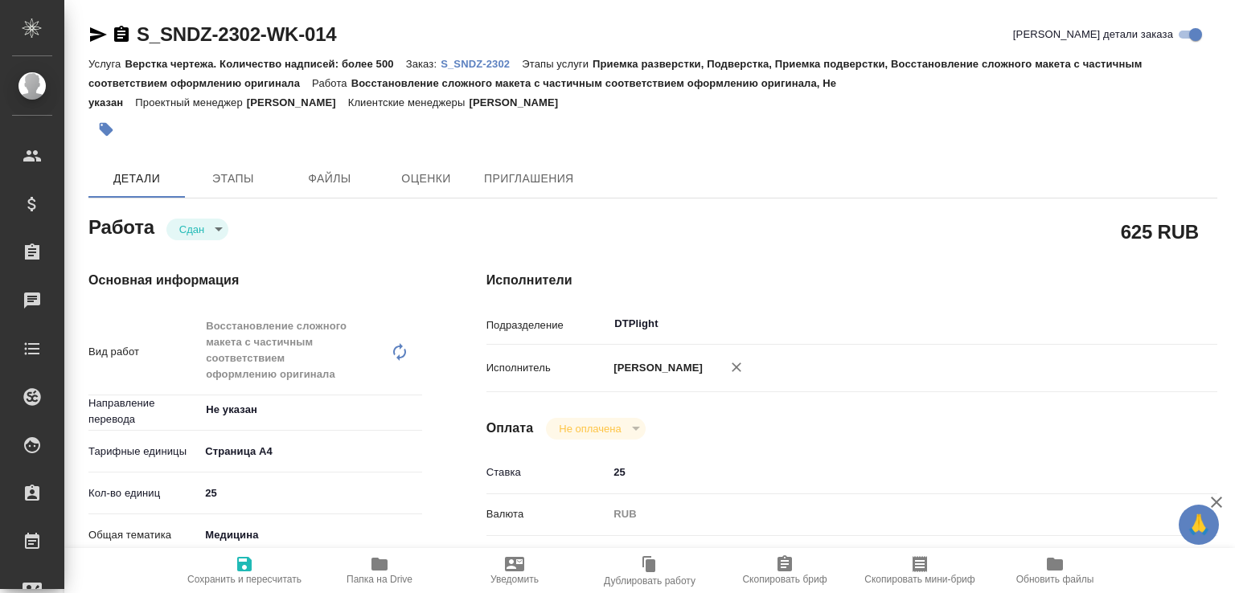
type textarea "x"
click at [483, 65] on p "S_SNDZ-2302" at bounding box center [481, 64] width 81 height 12
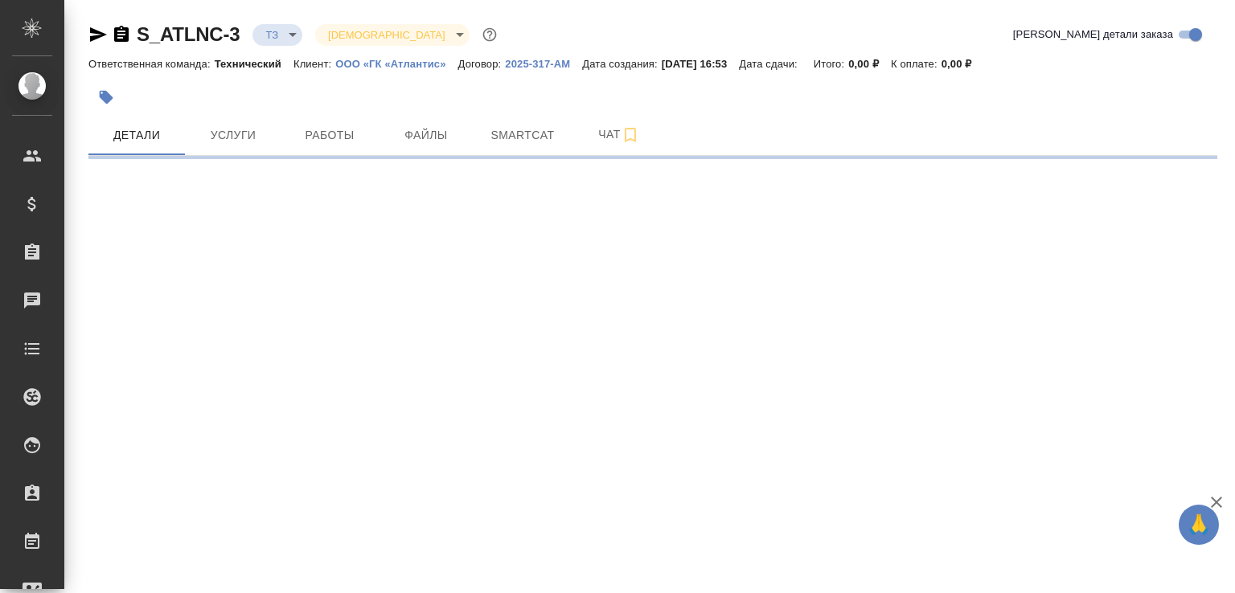
select select "RU"
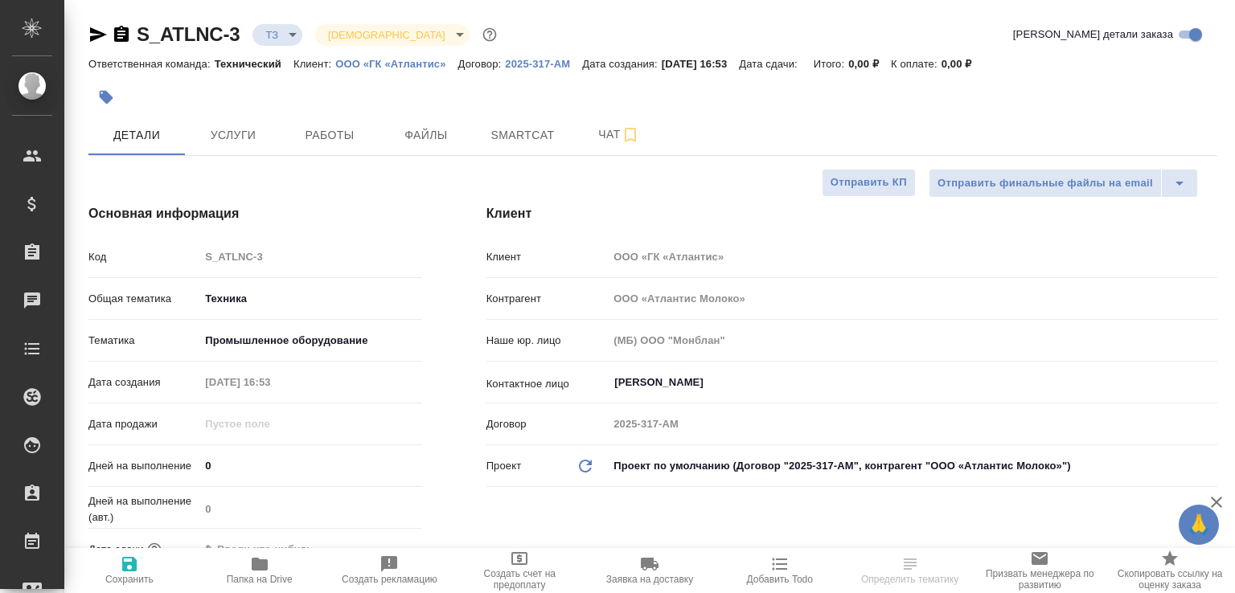
type textarea "x"
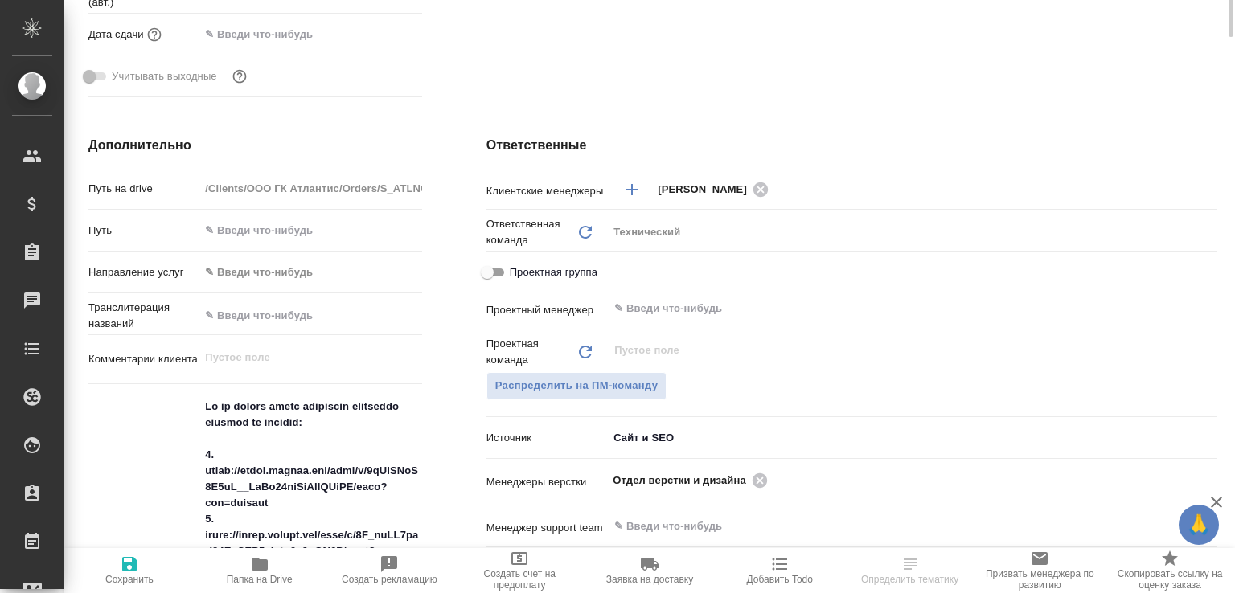
scroll to position [687, 0]
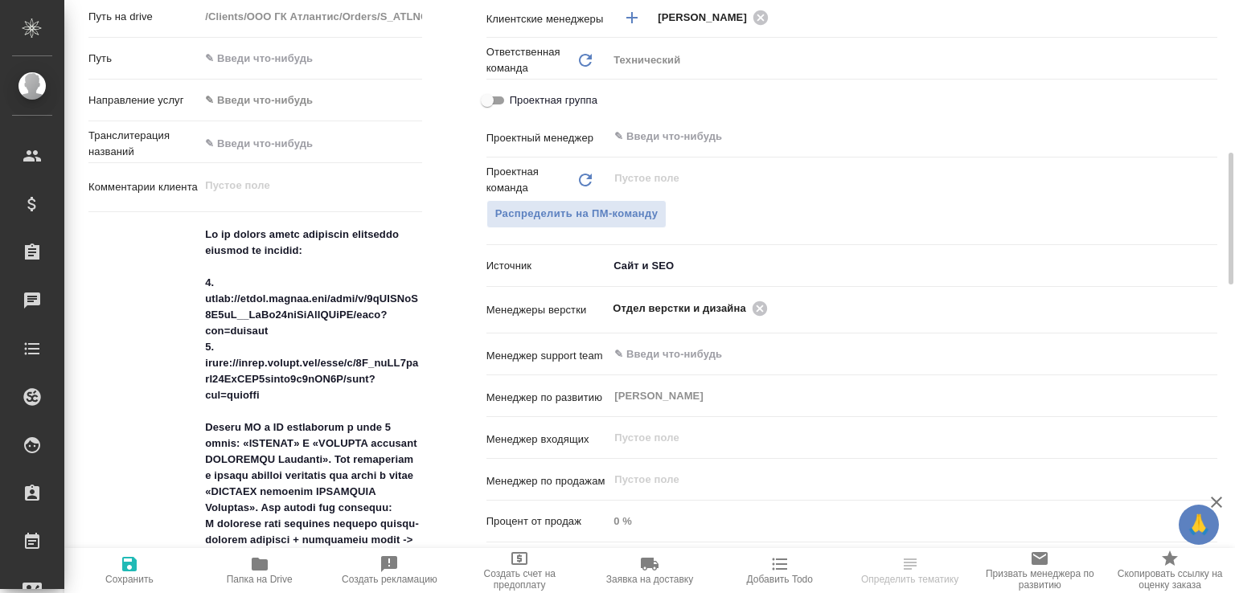
type textarea "x"
click at [754, 305] on icon at bounding box center [759, 308] width 14 height 14
type textarea "x"
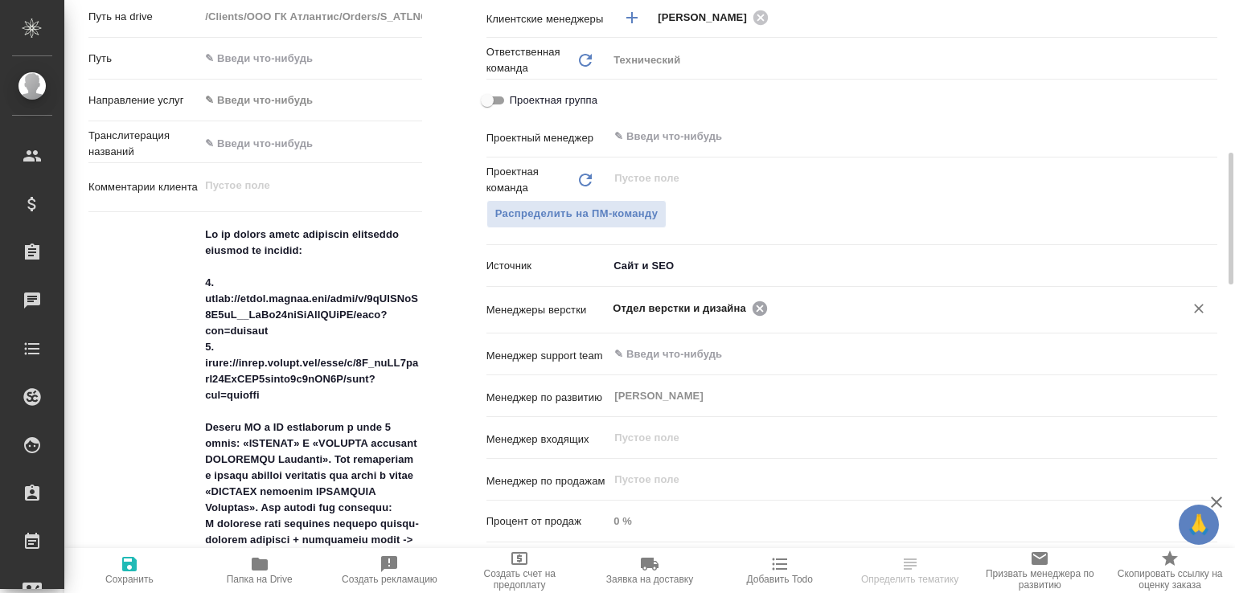
type textarea "x"
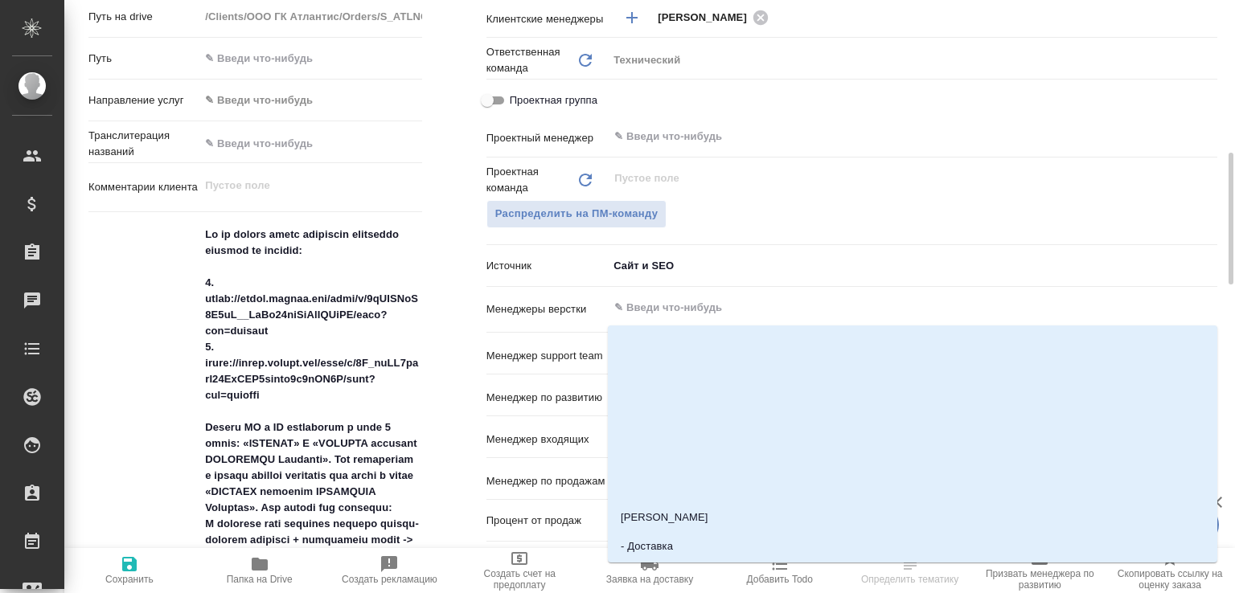
click at [754, 305] on input "text" at bounding box center [886, 307] width 546 height 19
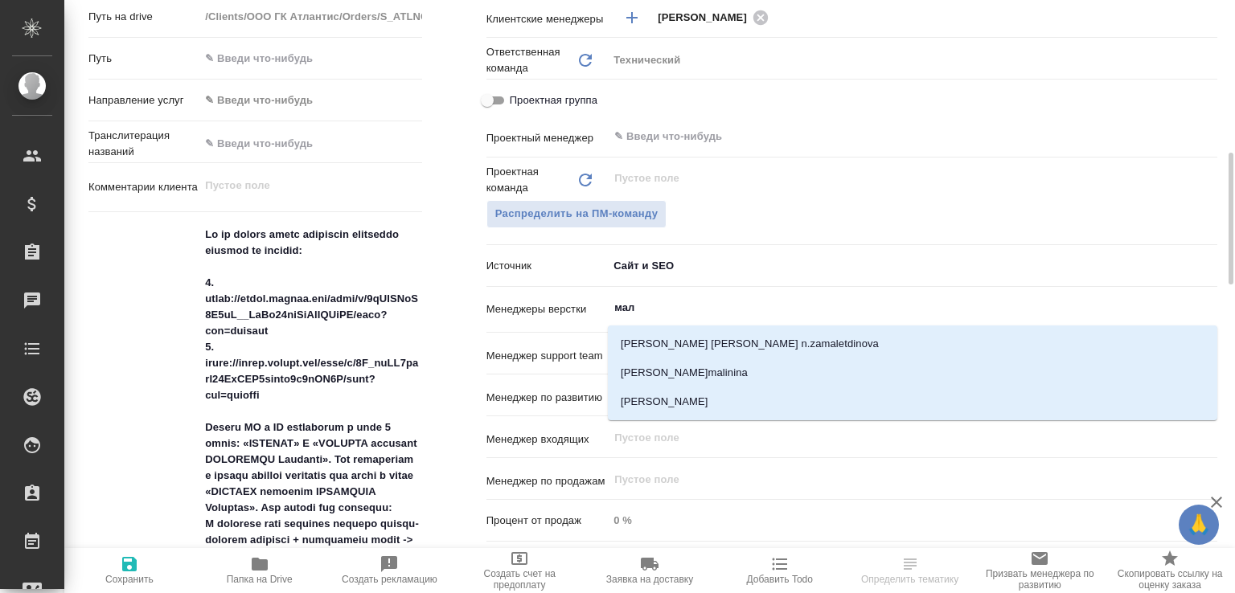
type input "мало"
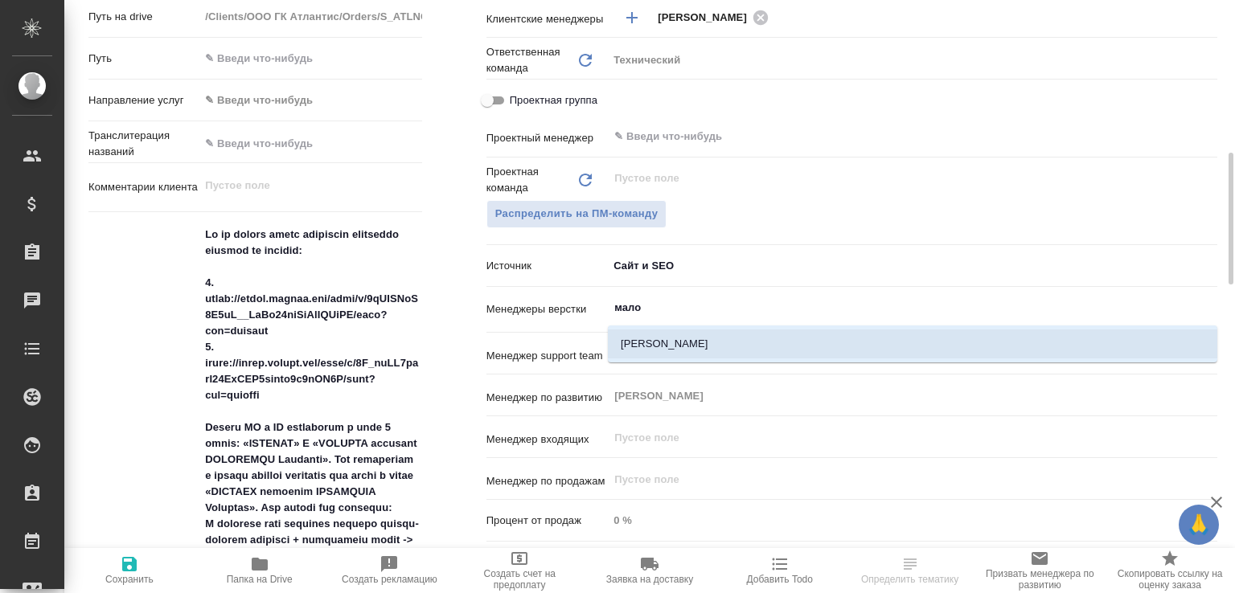
click at [699, 339] on li "[PERSON_NAME]" at bounding box center [912, 344] width 609 height 29
type textarea "x"
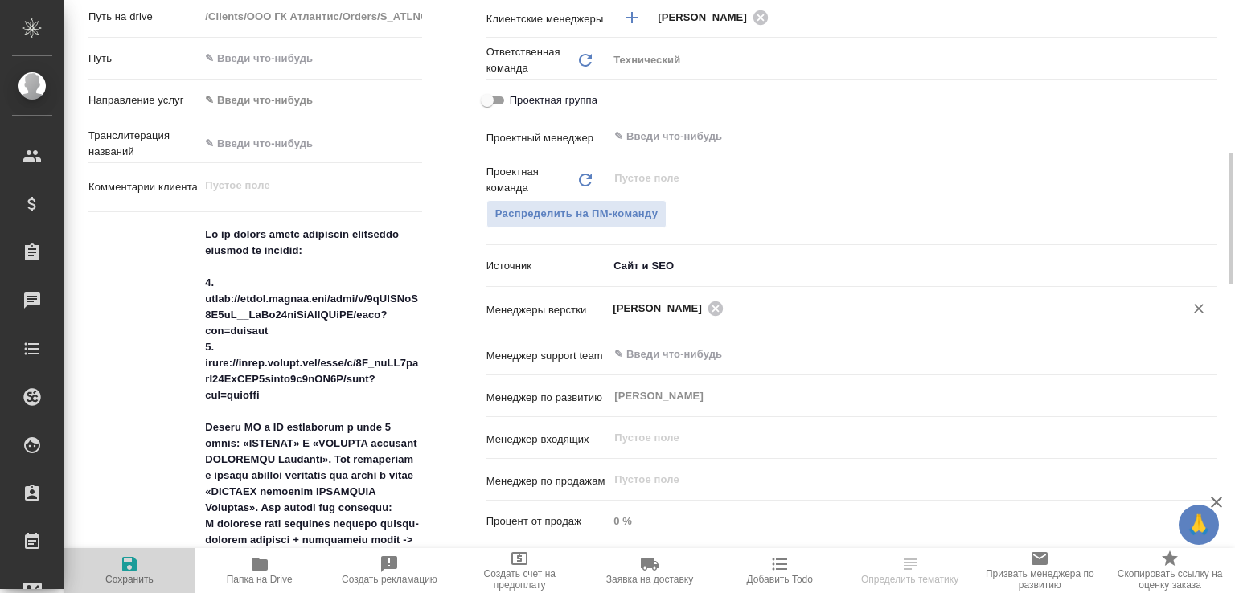
click at [128, 560] on icon "button" at bounding box center [129, 564] width 19 height 19
type textarea "x"
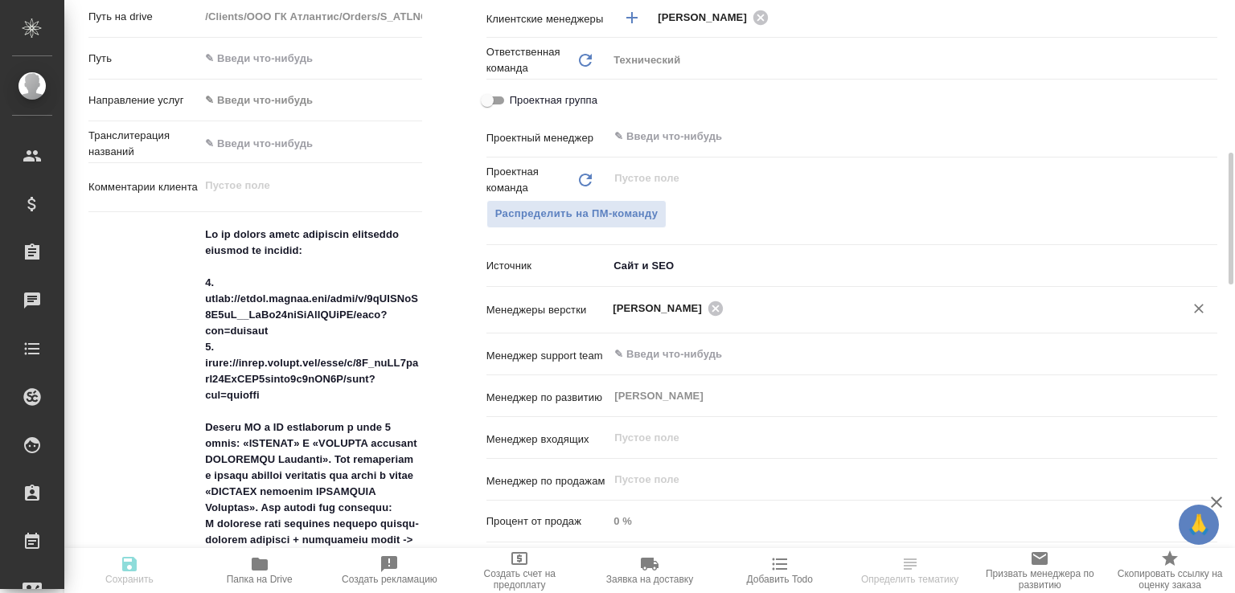
type textarea "x"
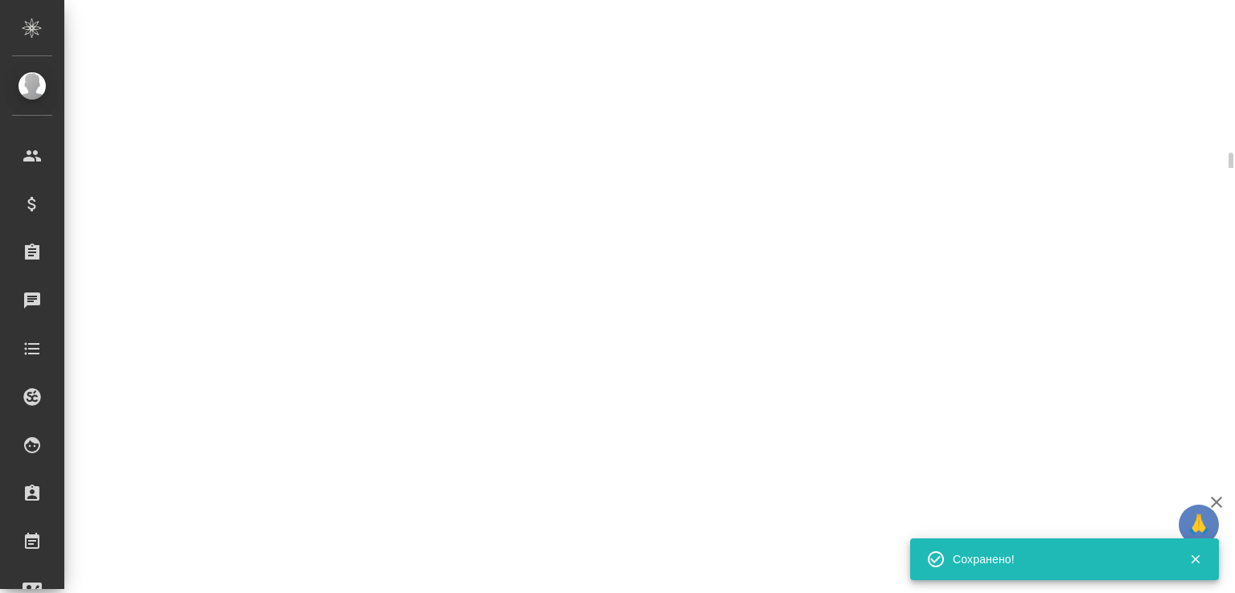
select select "RU"
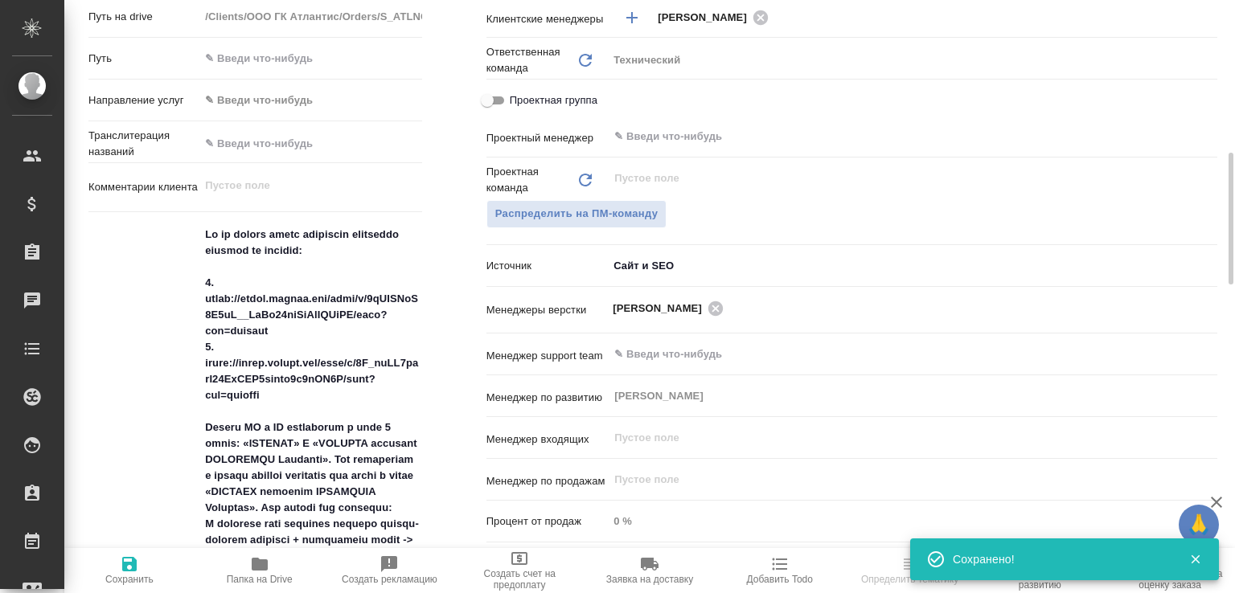
scroll to position [859, 0]
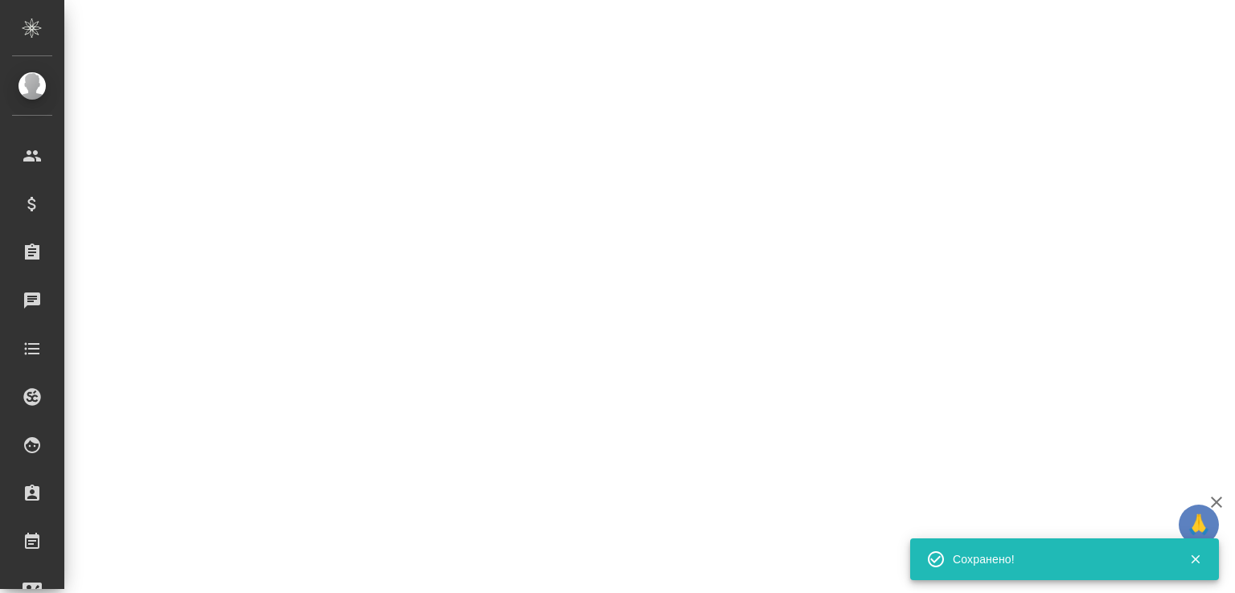
select select "RU"
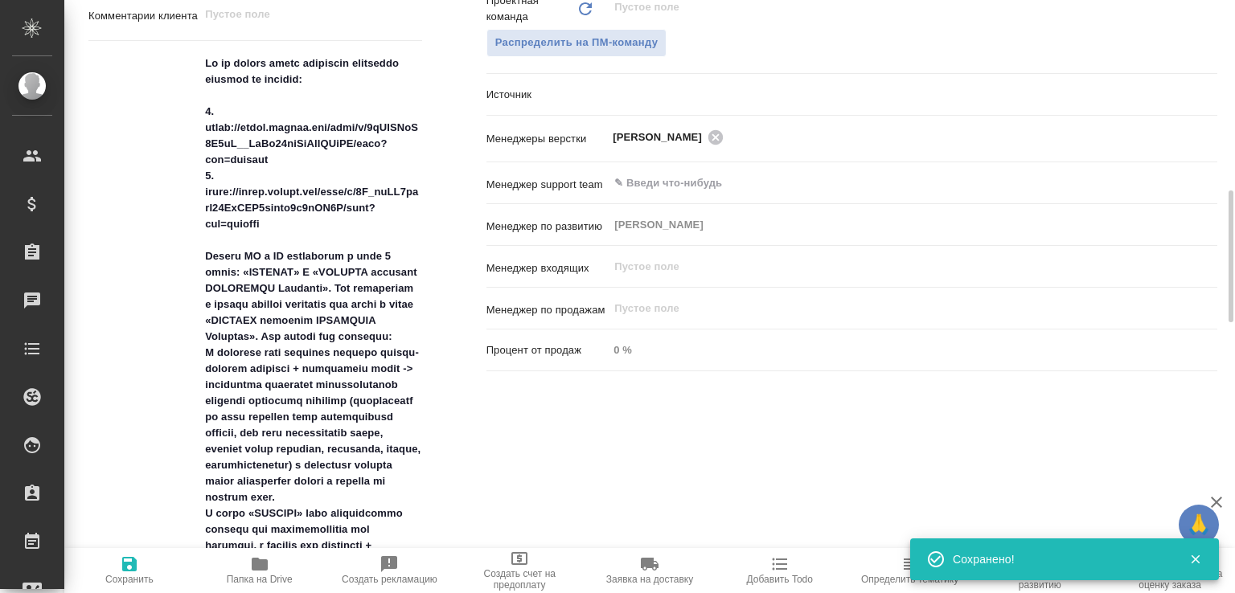
type textarea "x"
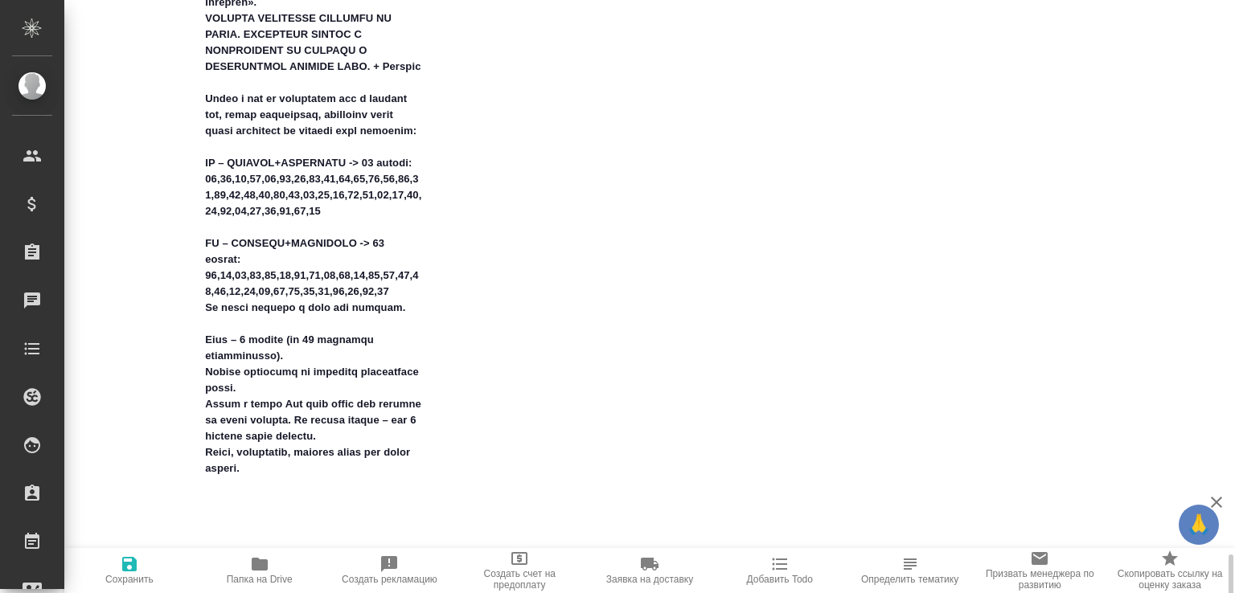
scroll to position [1719, 0]
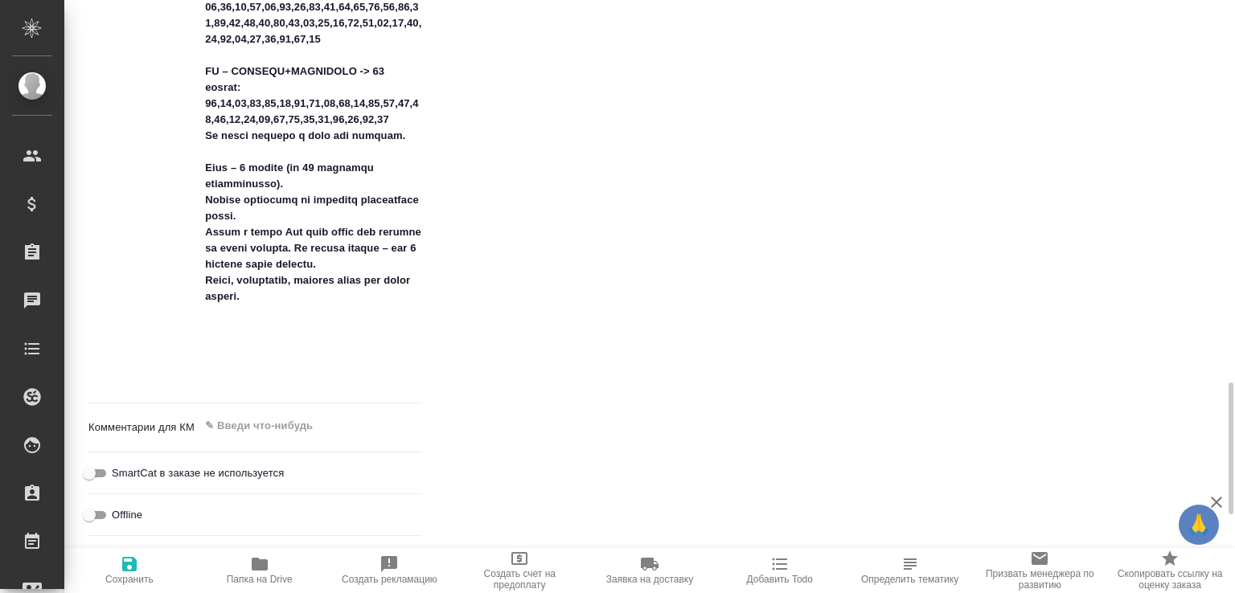
click at [257, 580] on span "Папка на Drive" at bounding box center [260, 579] width 66 height 11
type textarea "x"
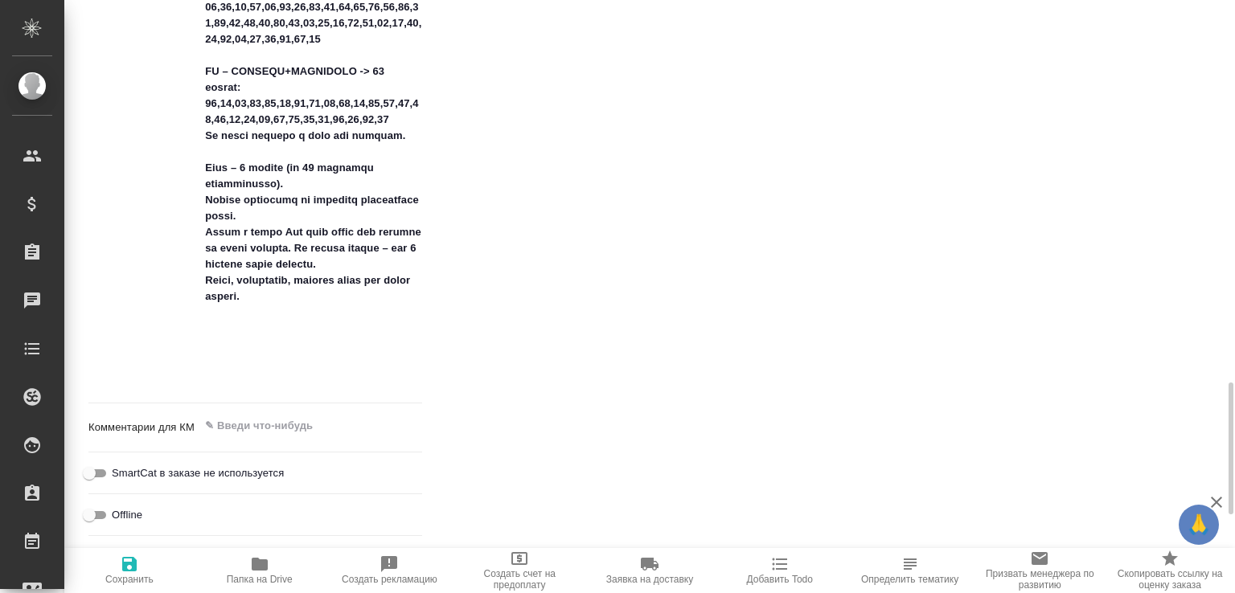
type textarea "x"
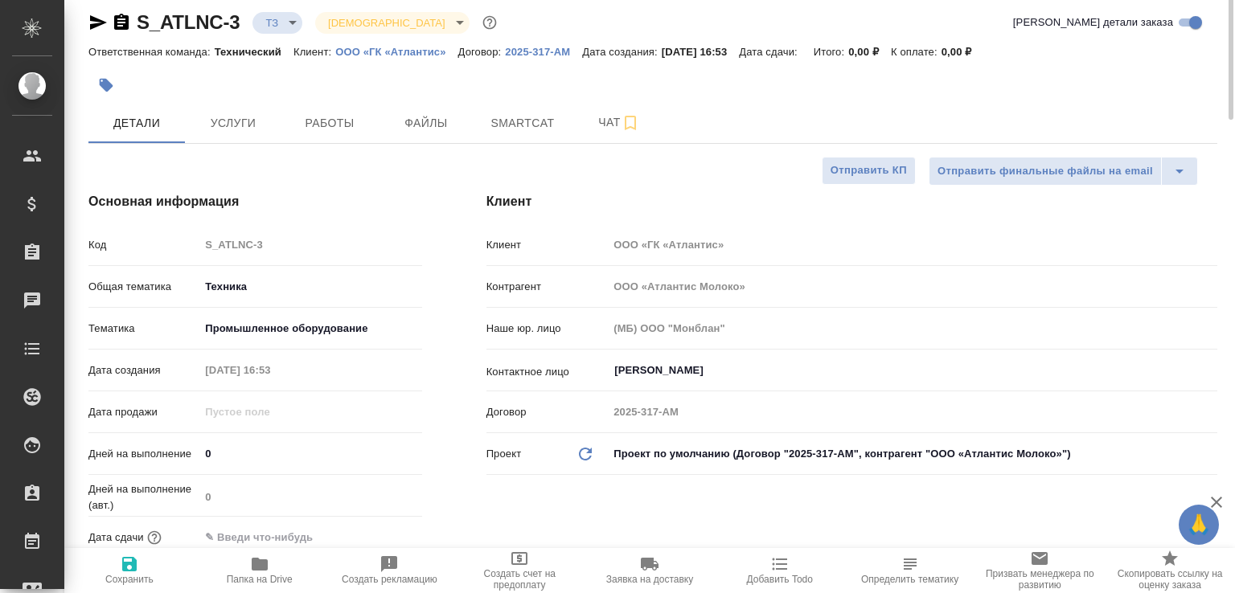
scroll to position [0, 0]
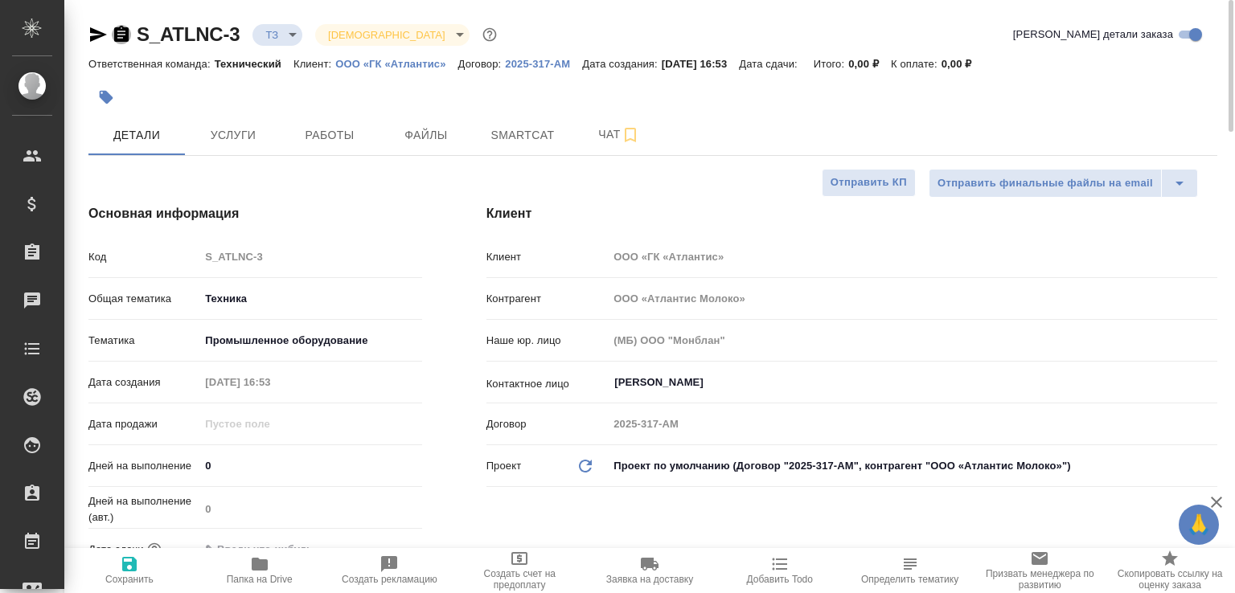
click at [125, 30] on icon "button" at bounding box center [121, 34] width 14 height 16
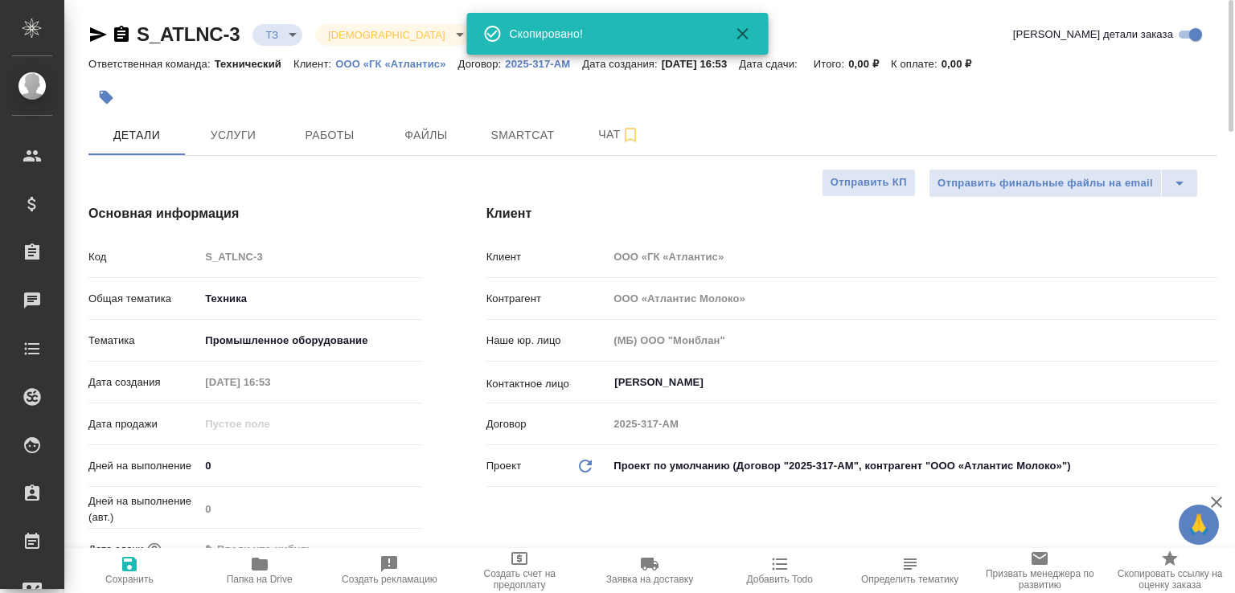
type textarea "x"
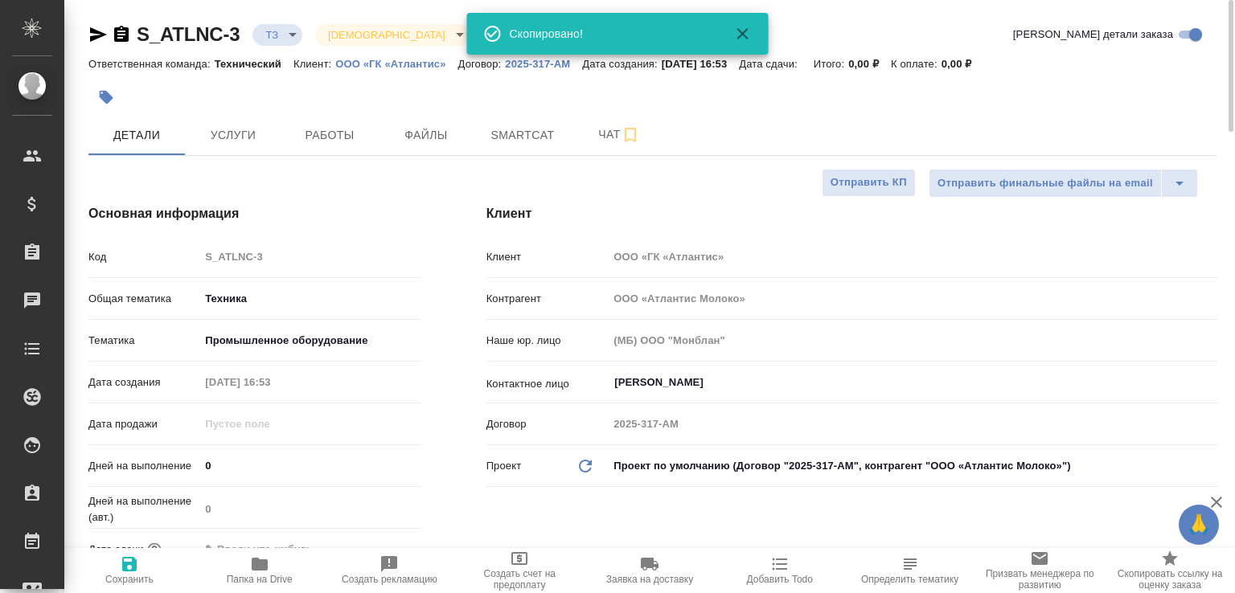
type textarea "x"
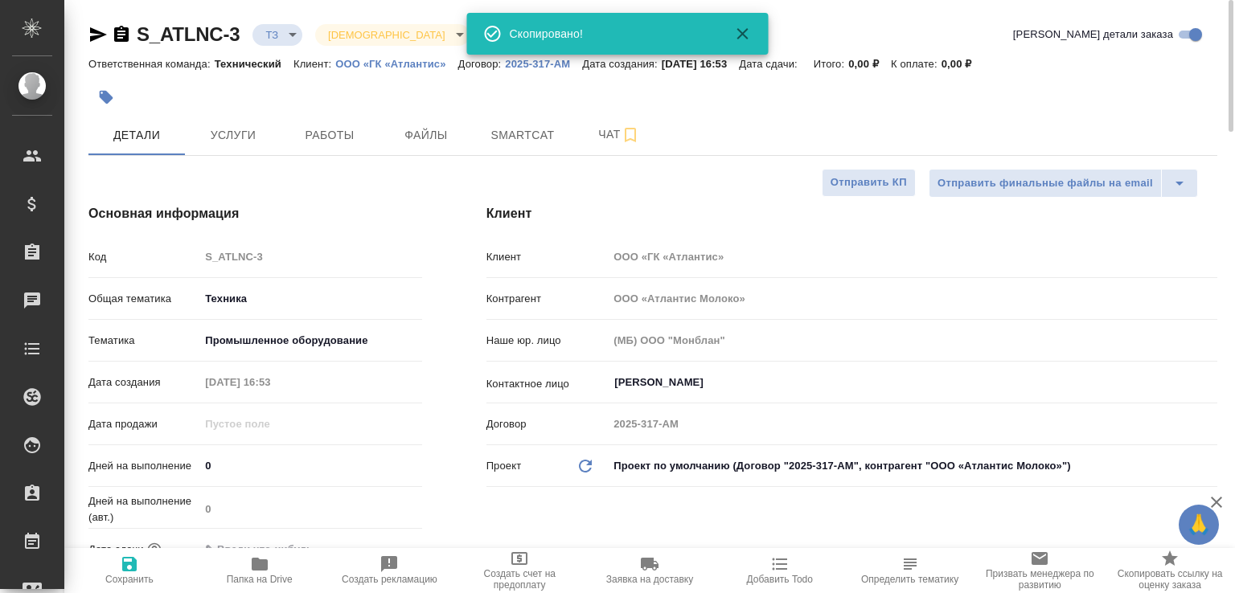
type textarea "x"
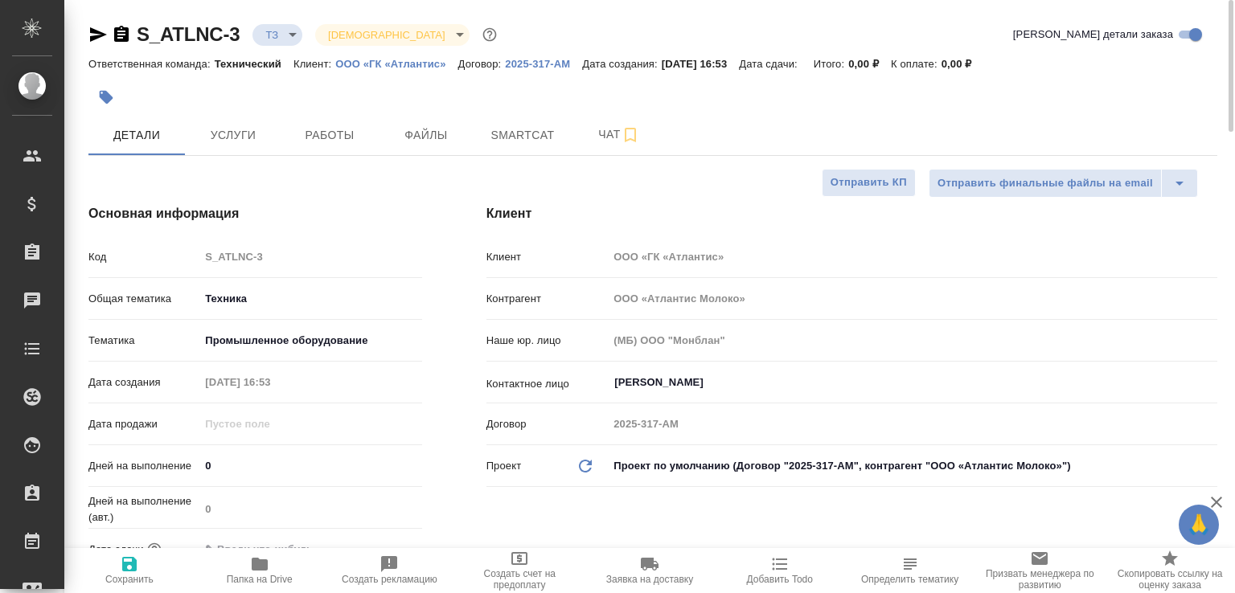
type textarea "x"
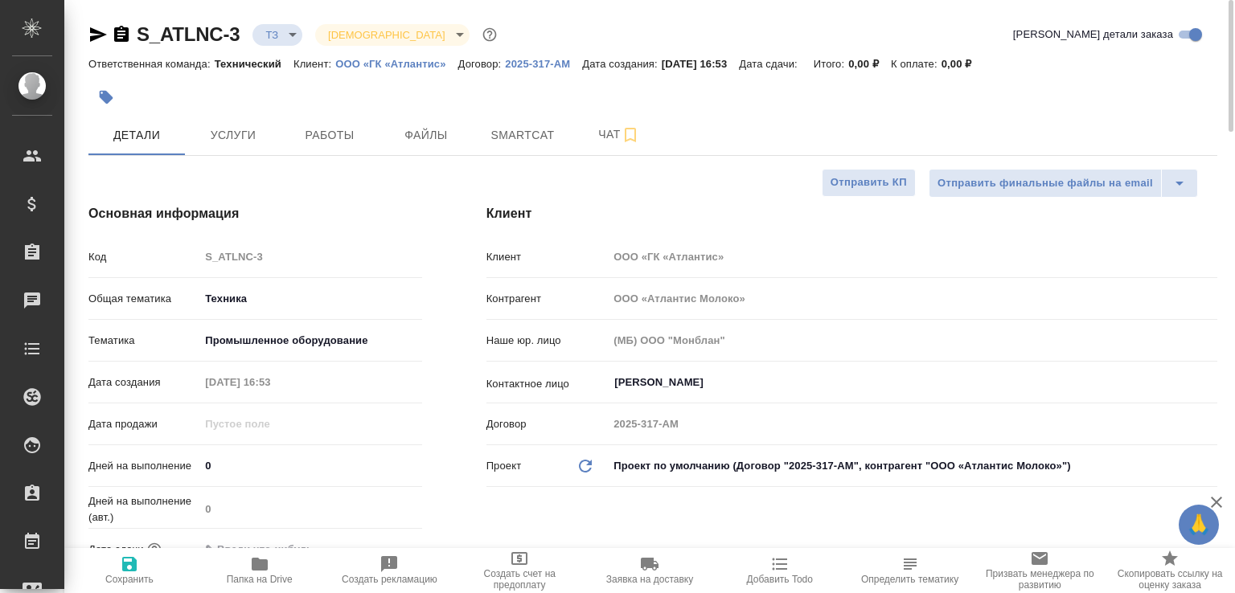
type textarea "x"
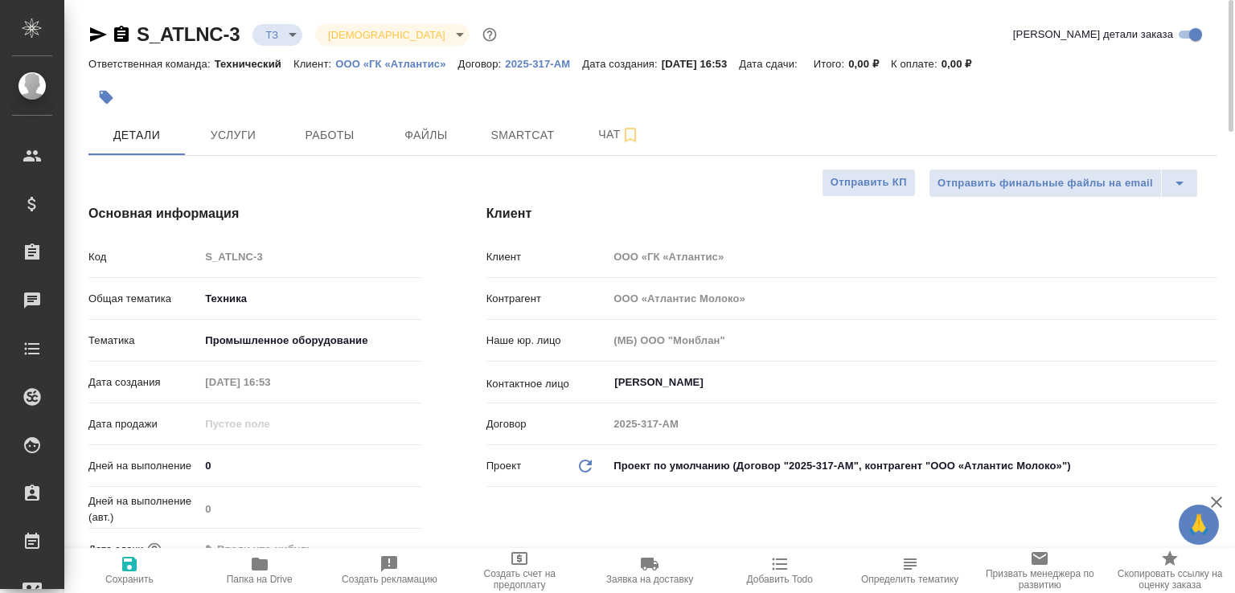
type textarea "x"
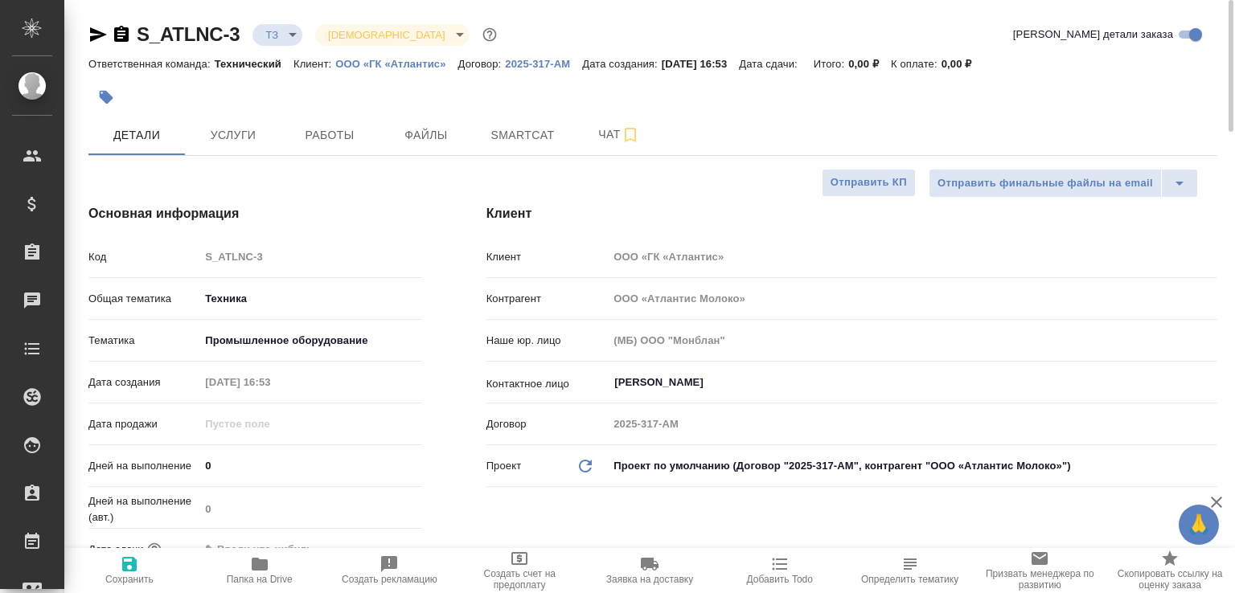
type textarea "x"
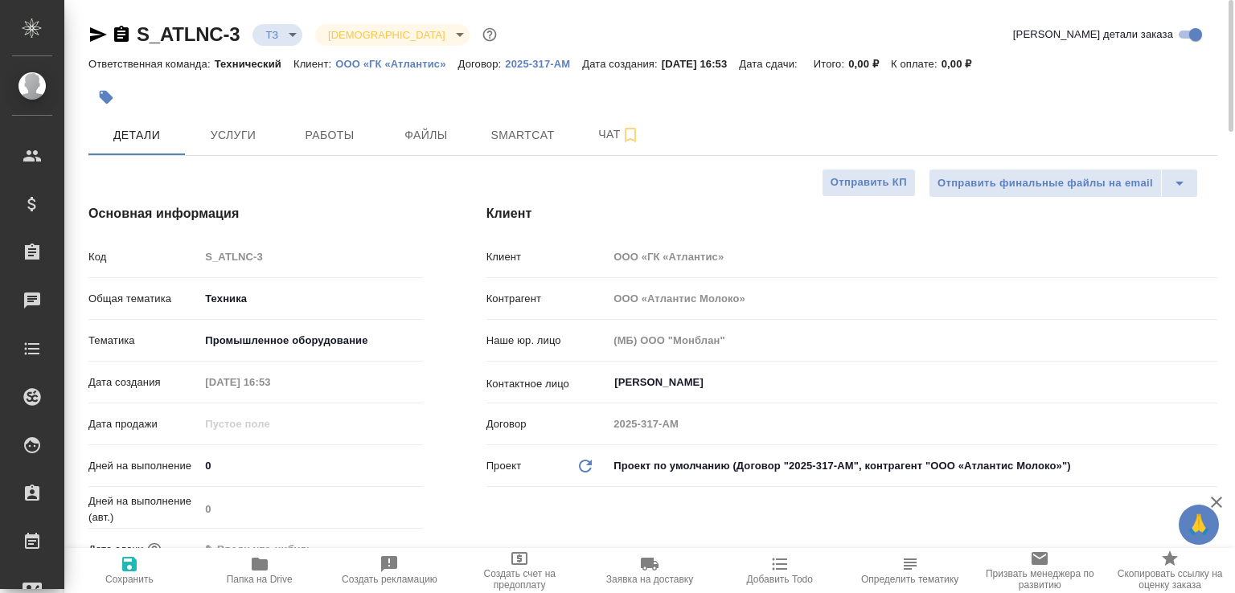
type textarea "x"
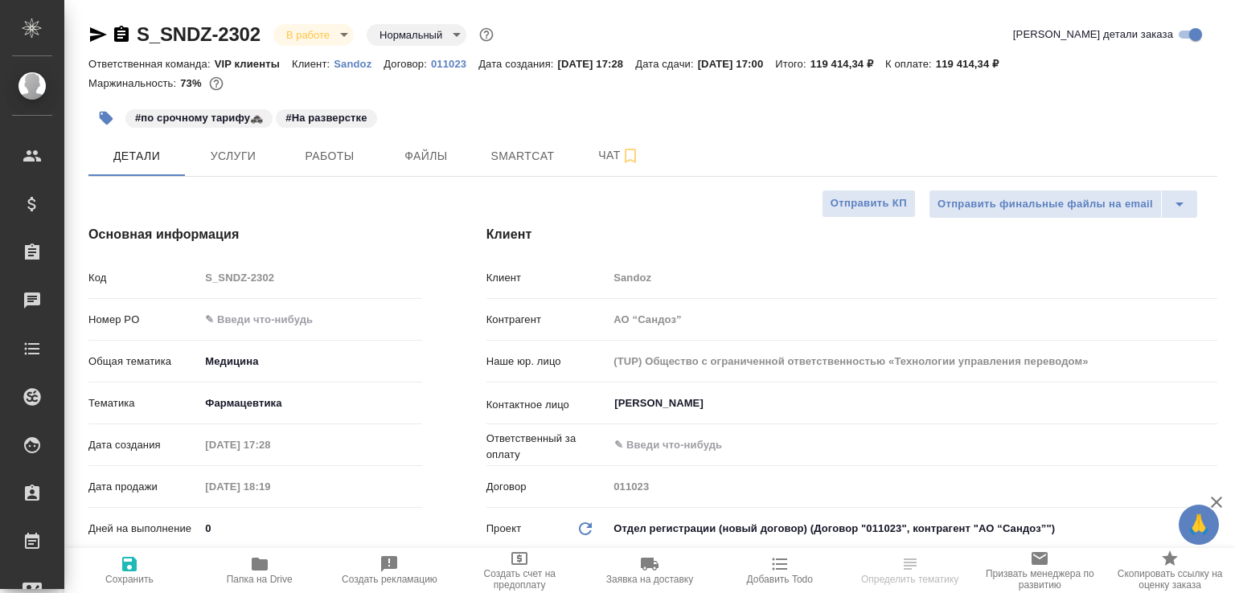
select select "RU"
click at [322, 169] on button "Работы" at bounding box center [329, 156] width 96 height 40
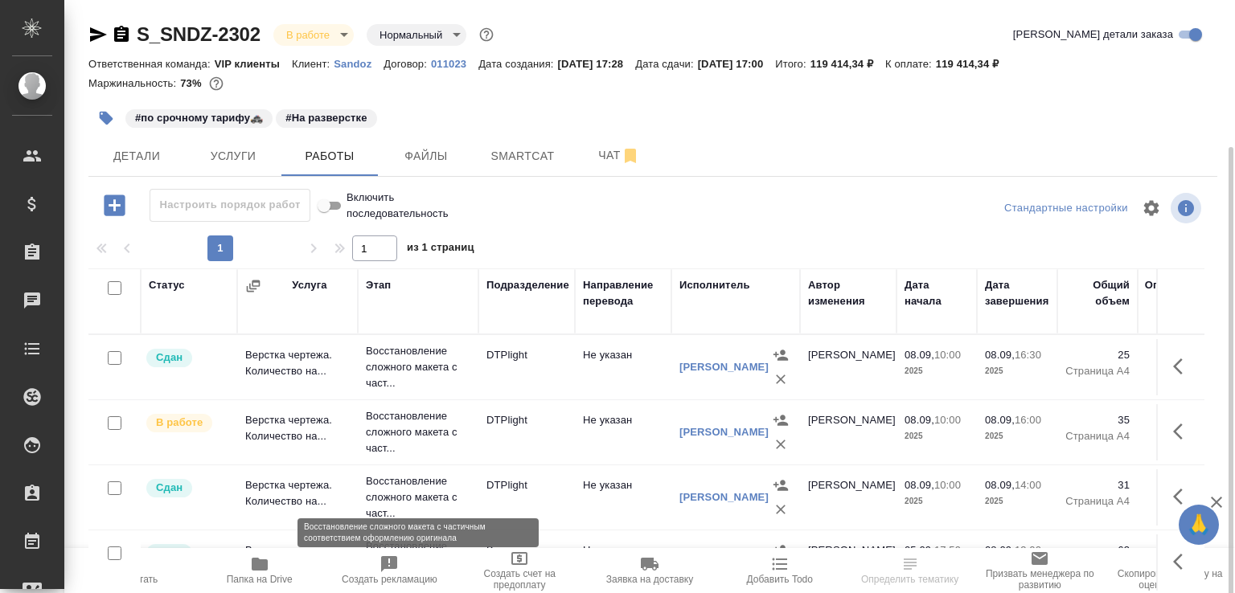
scroll to position [80, 0]
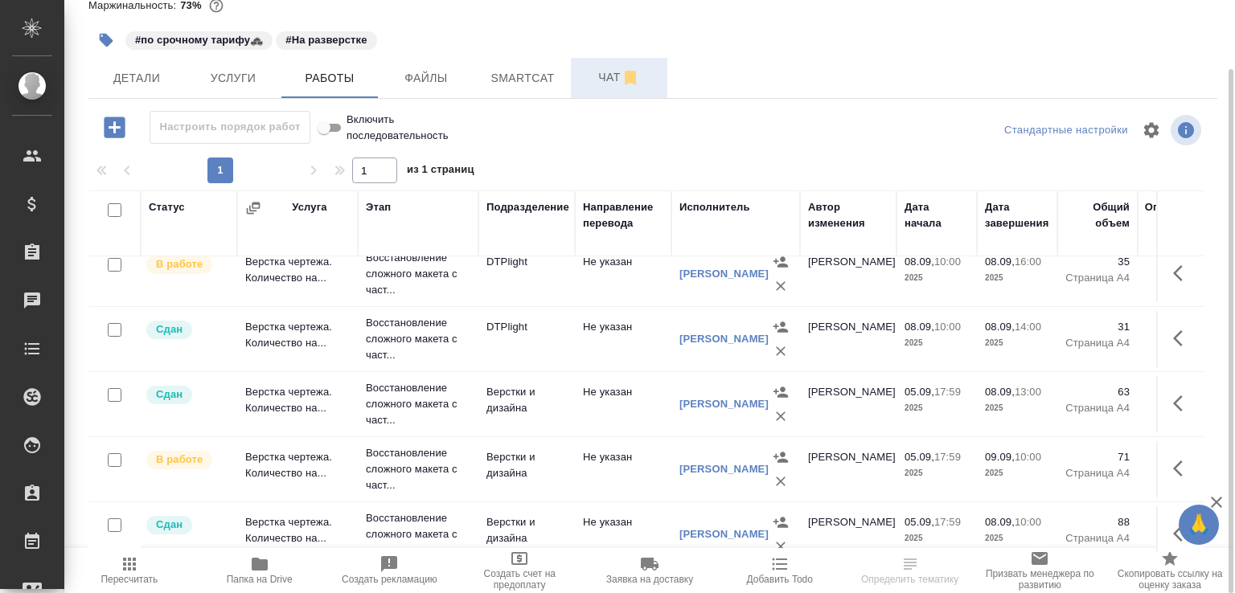
click at [584, 84] on span "Чат" at bounding box center [618, 78] width 77 height 20
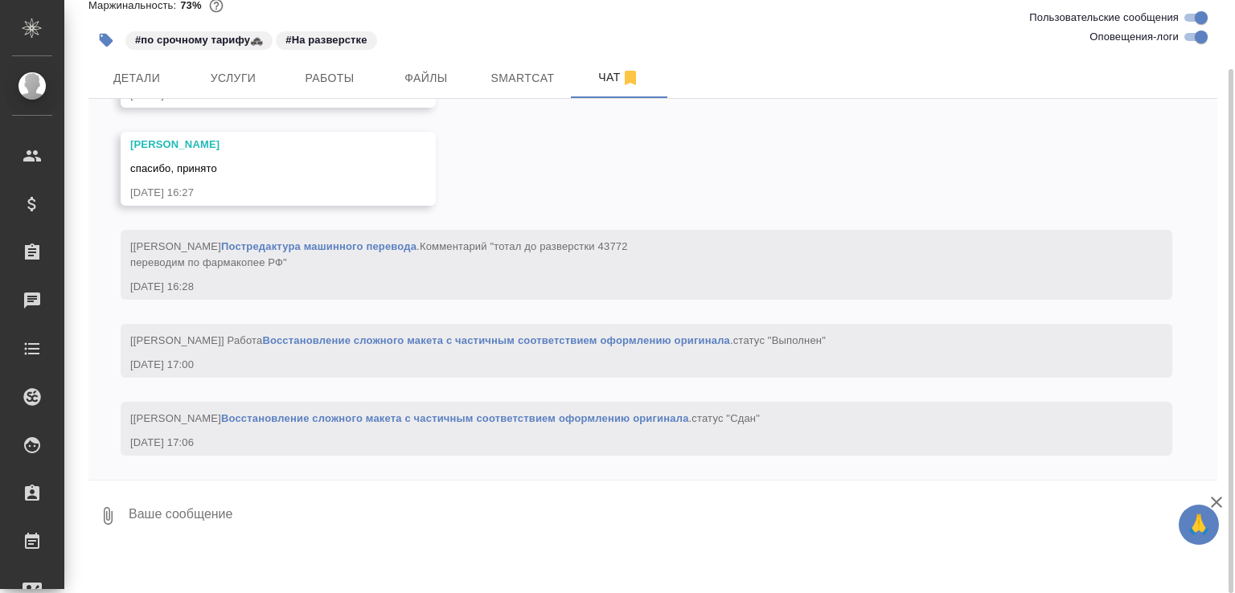
scroll to position [12061, 0]
click at [297, 523] on textarea at bounding box center [672, 516] width 1090 height 55
paste textarea "[URL][DOMAIN_NAME]"
type textarea "ещё три файла [URL][DOMAIN_NAME]"
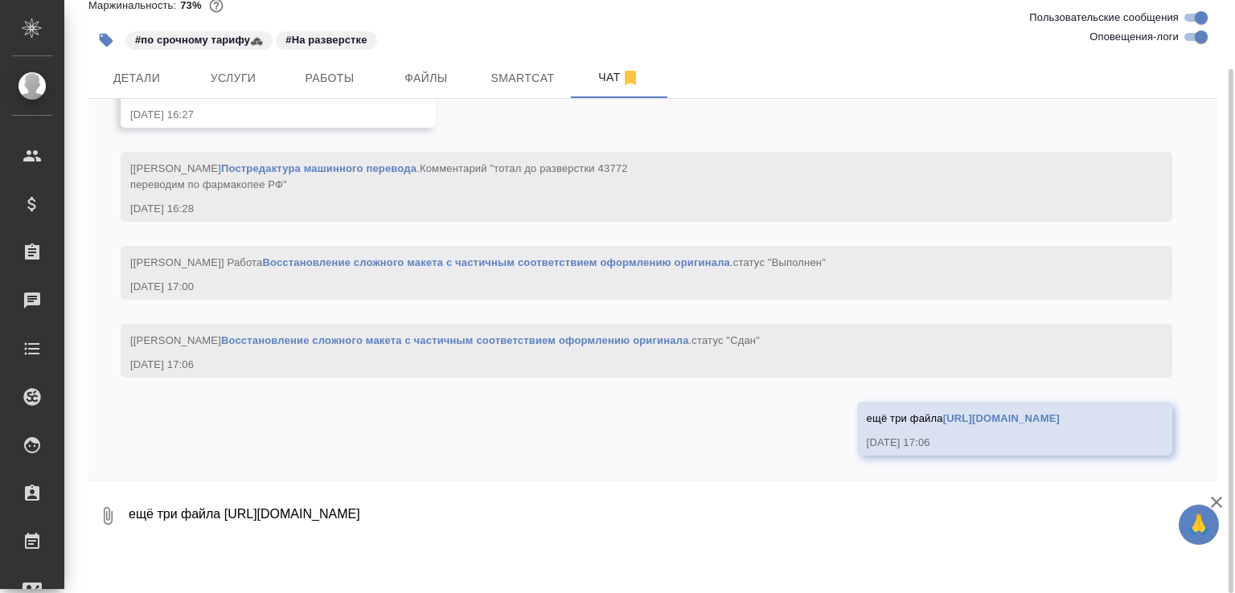
scroll to position [12139, 0]
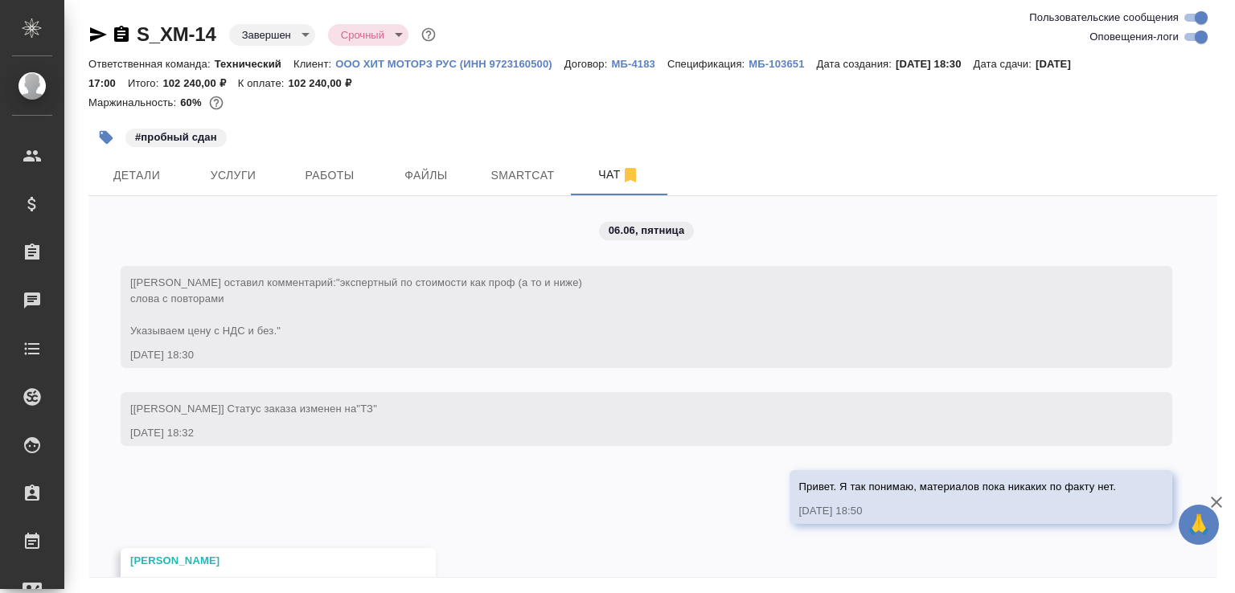
scroll to position [29459, 0]
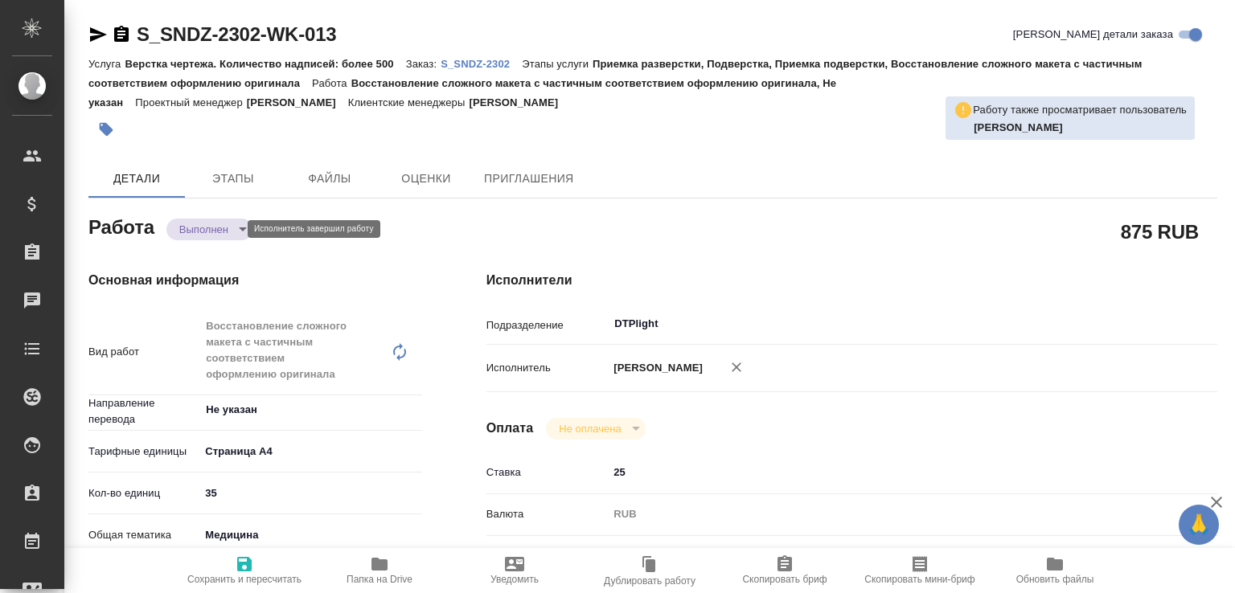
click at [222, 233] on body "🙏 .cls-1 fill:#fff; AWATERA Малофеева Екатерина e.malofeeva Клиенты Спецификаци…" at bounding box center [617, 296] width 1235 height 593
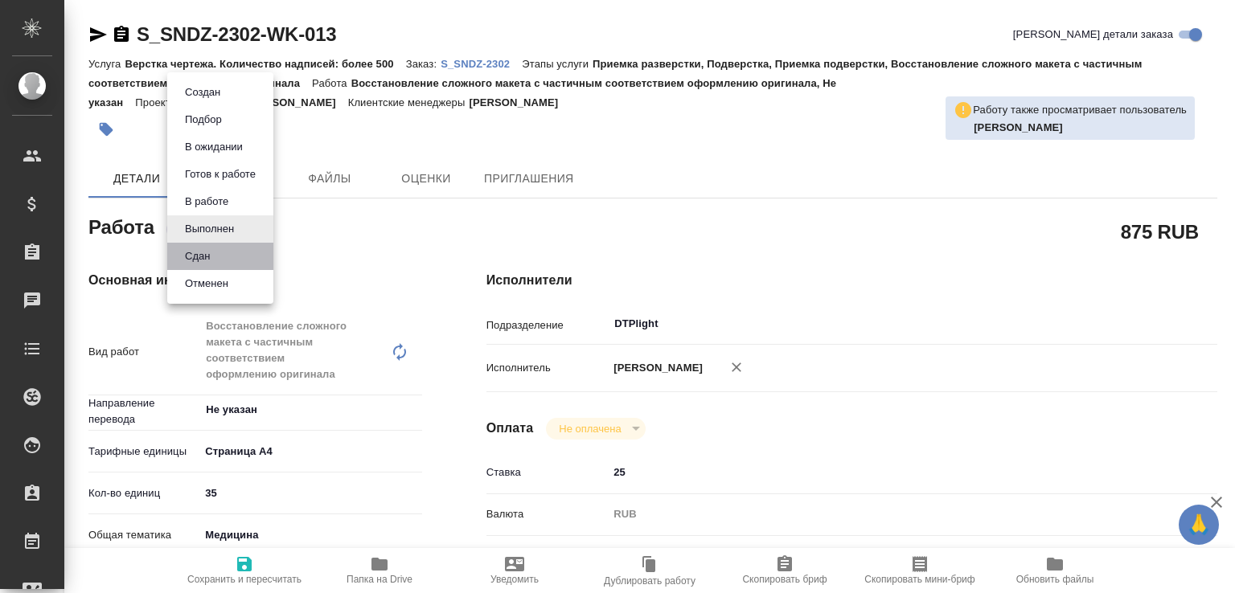
click at [217, 264] on li "Сдан" at bounding box center [220, 256] width 106 height 27
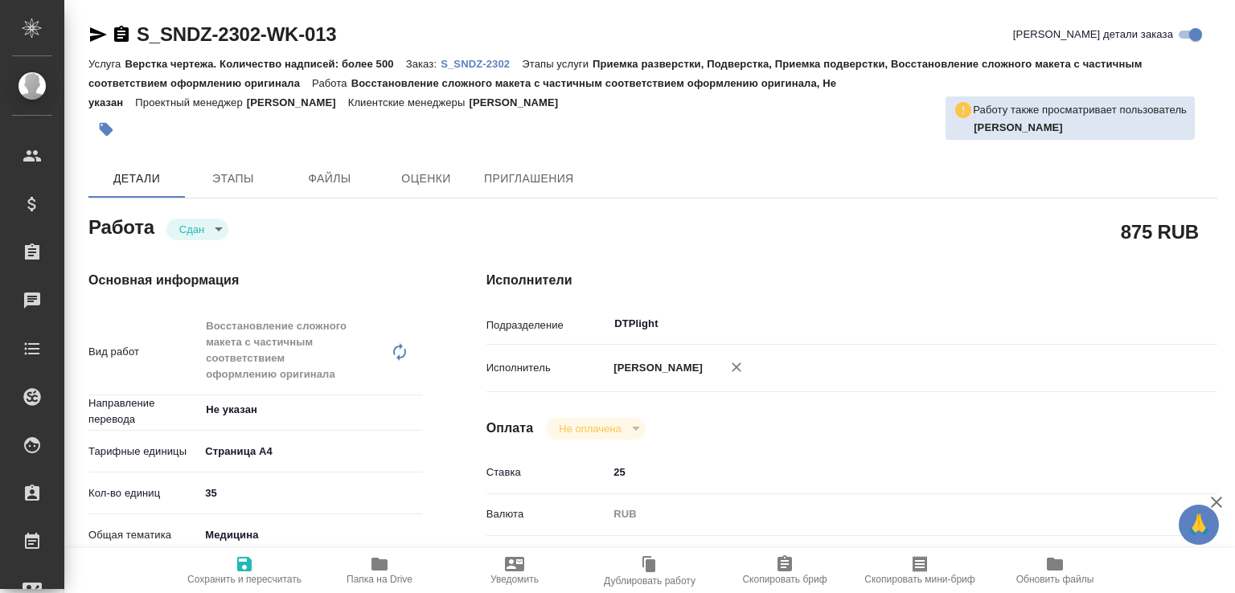
type textarea "x"
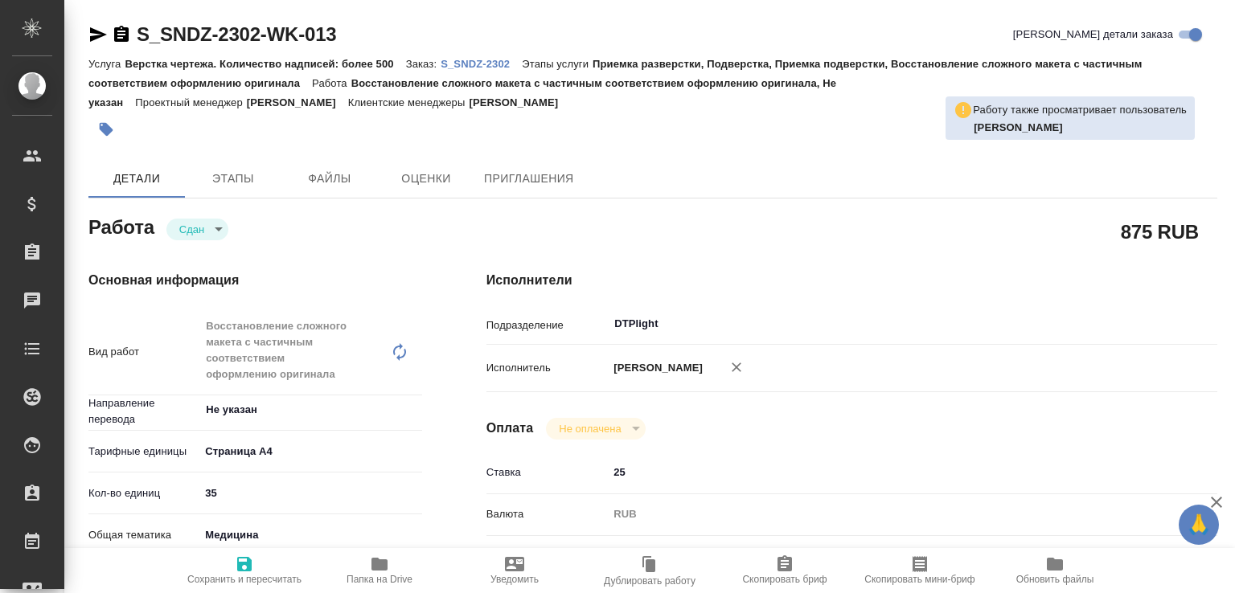
type textarea "x"
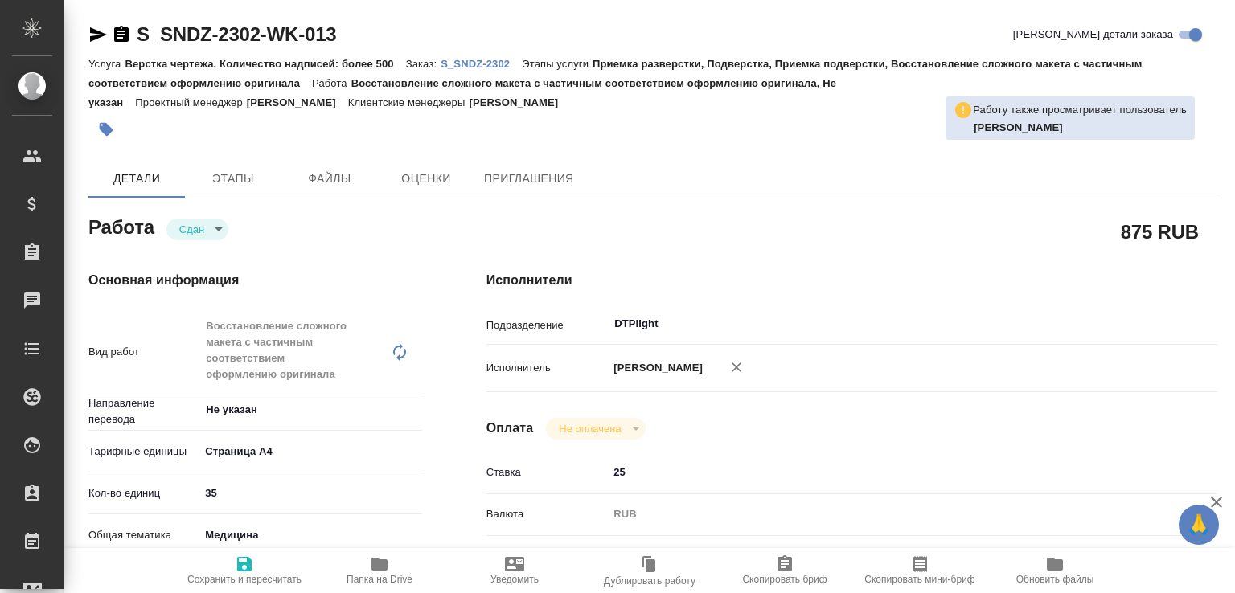
click at [381, 576] on span "Папка на Drive" at bounding box center [379, 579] width 66 height 11
type textarea "x"
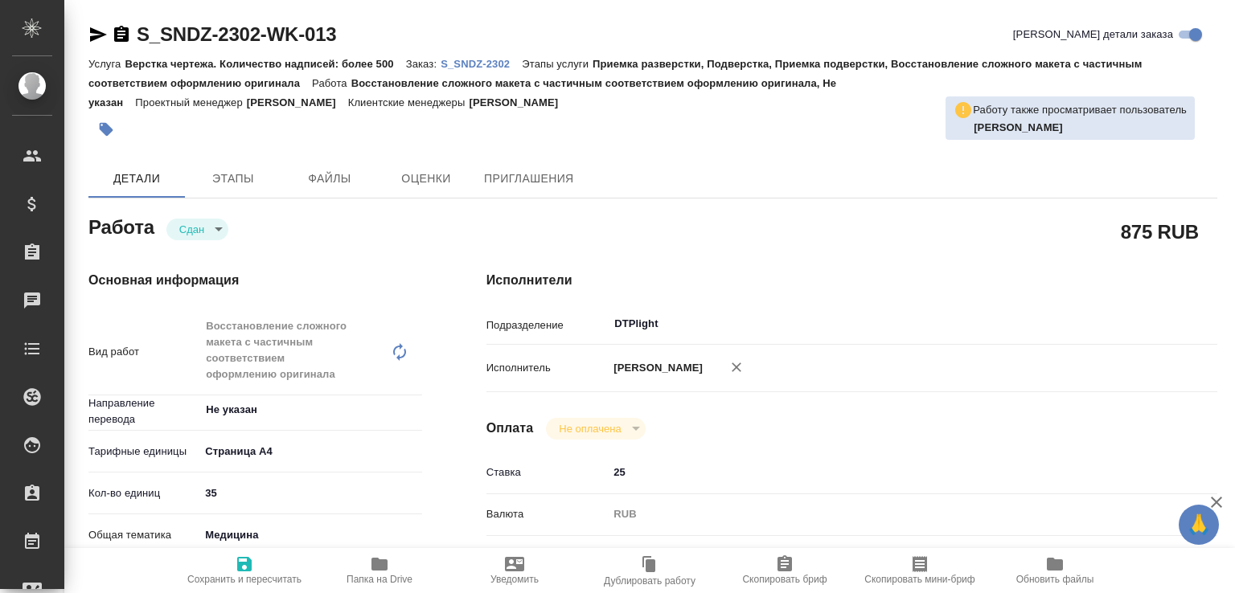
type textarea "x"
click at [483, 60] on p "S_SNDZ-2302" at bounding box center [481, 64] width 81 height 12
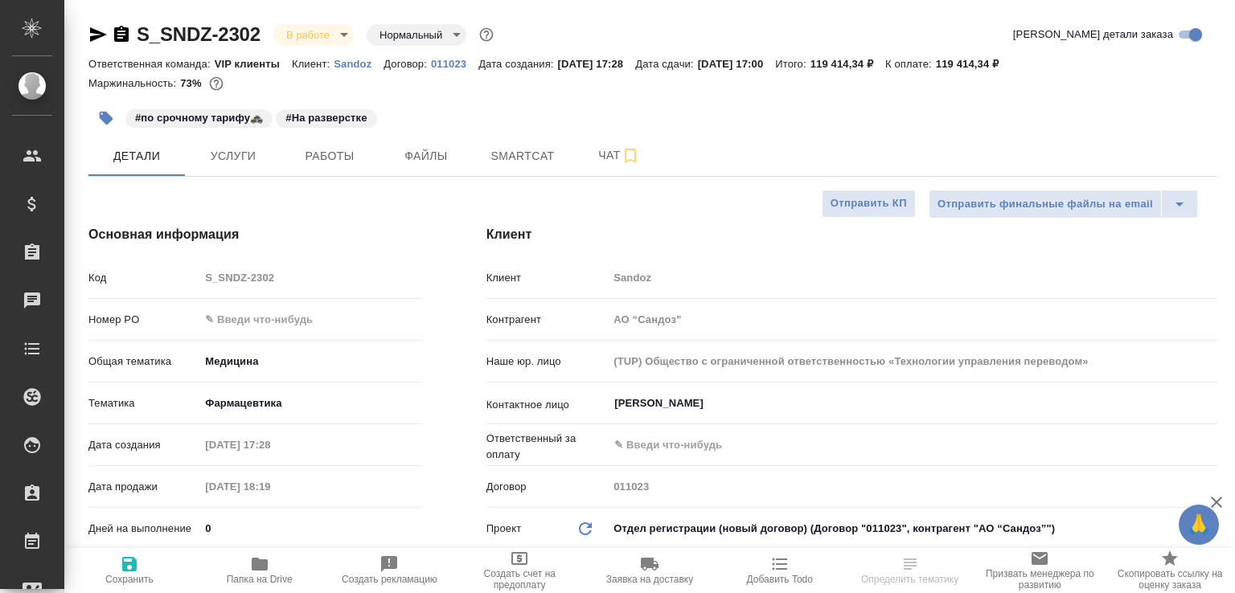
select select "RU"
type textarea "x"
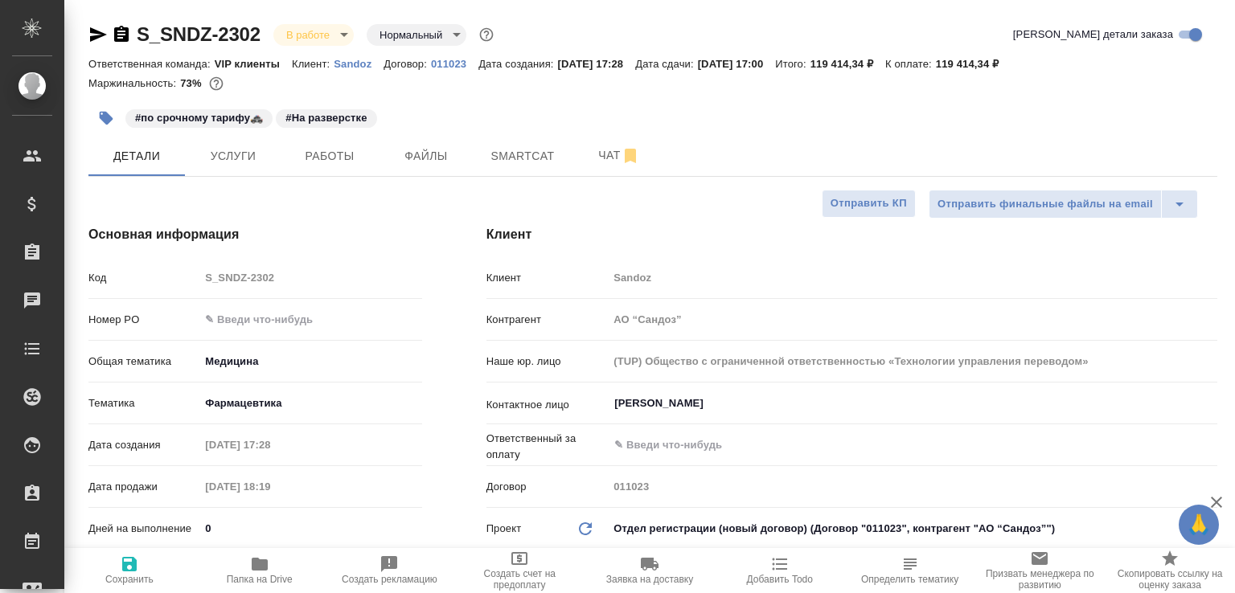
type textarea "x"
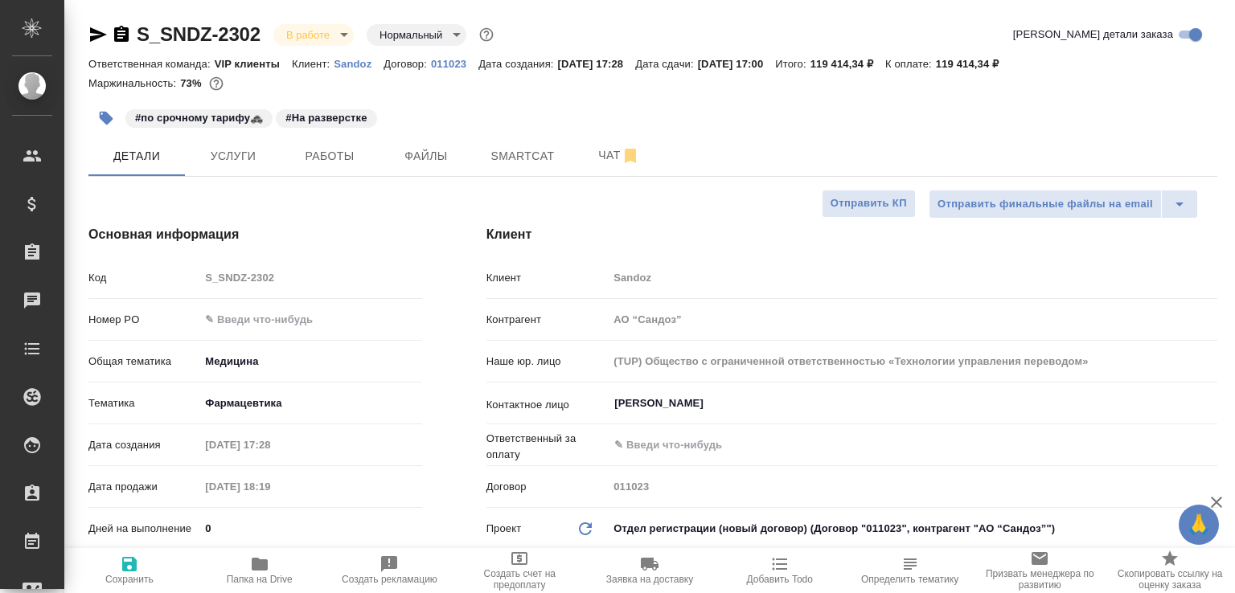
type textarea "x"
click at [597, 155] on span "Чат" at bounding box center [618, 156] width 77 height 20
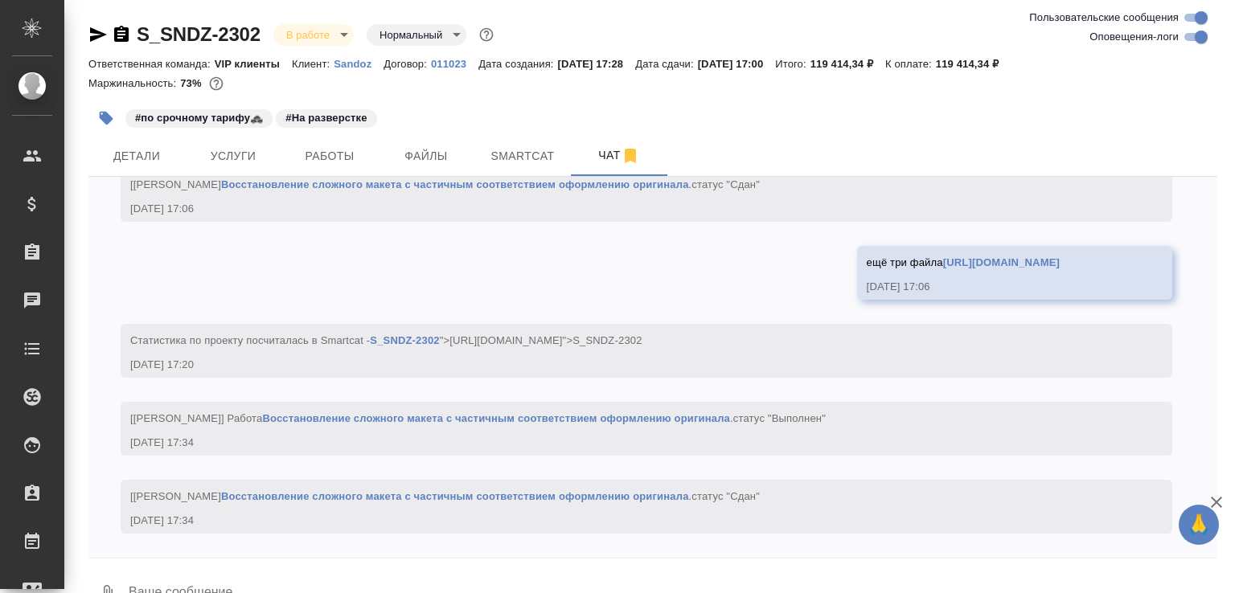
click at [1195, 39] on input "Оповещения-логи" at bounding box center [1201, 36] width 58 height 19
checkbox input "false"
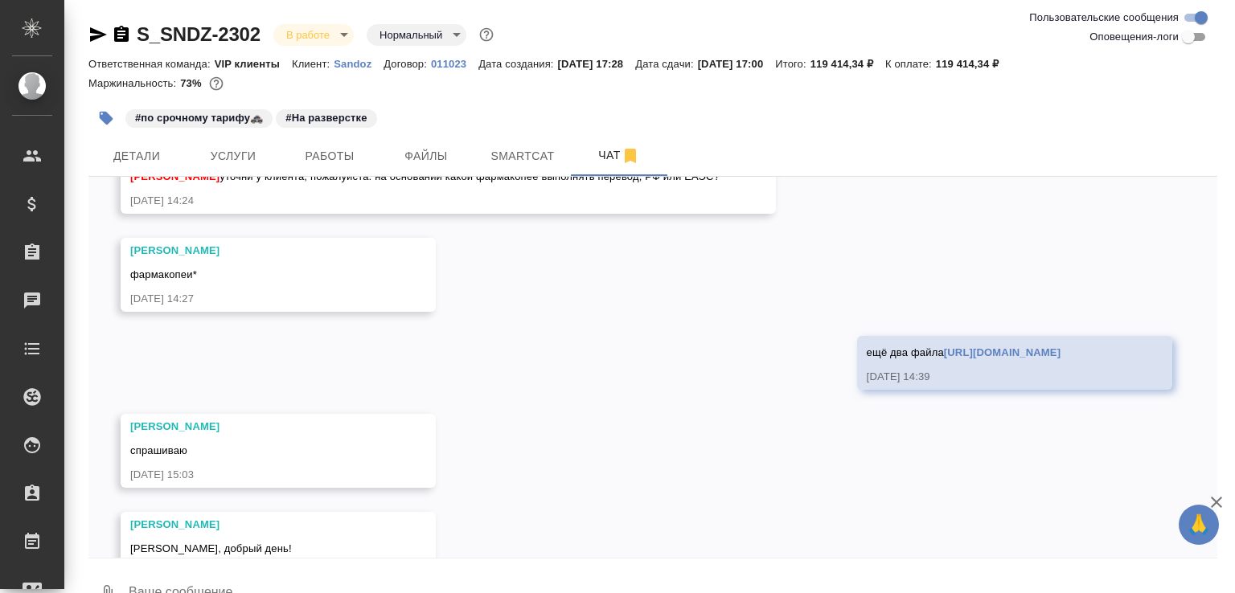
scroll to position [1563, 0]
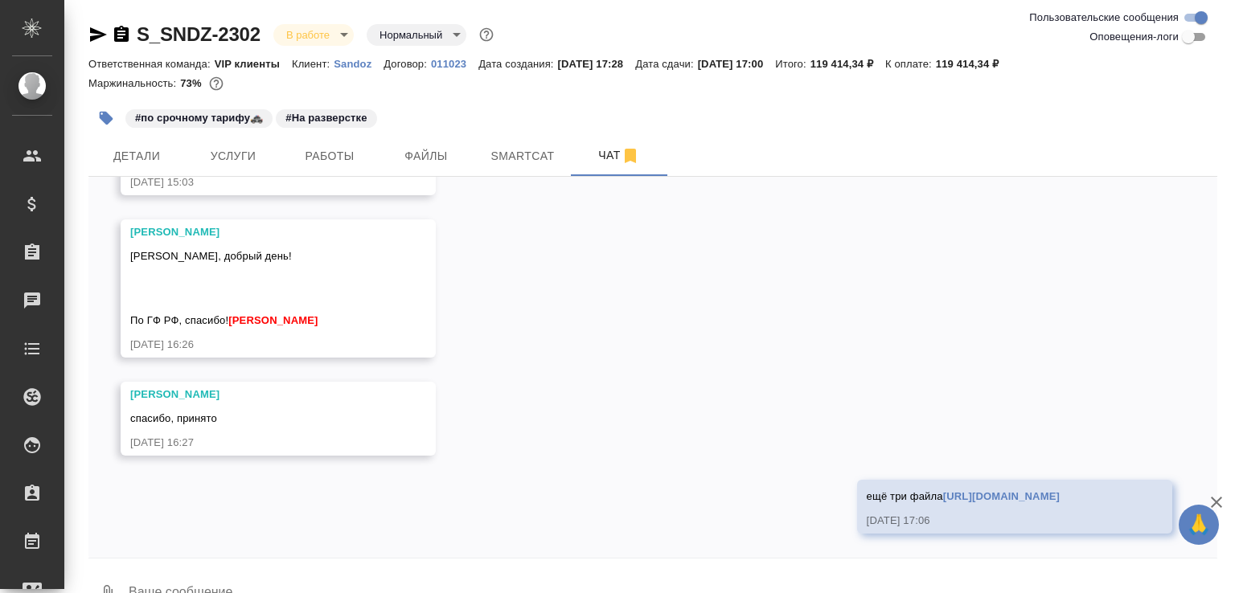
click at [273, 587] on textarea at bounding box center [672, 594] width 1090 height 55
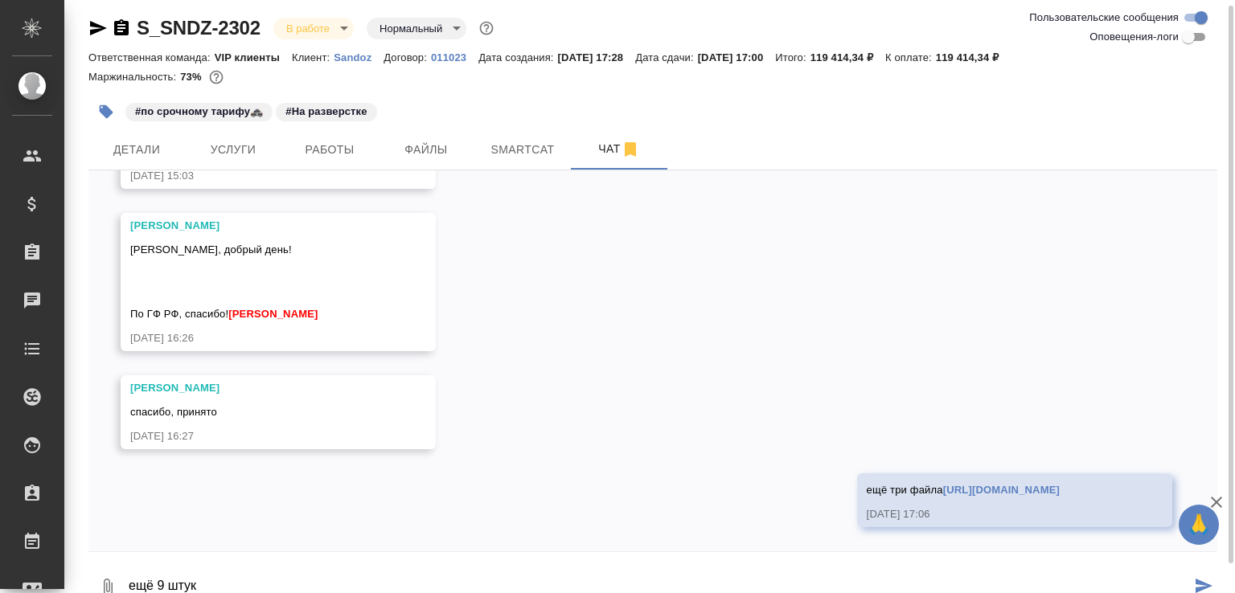
paste textarea "https://drive.awatera.com/f/10320554"
type textarea "ещё 9 штук https://drive.awatera.com/f/10320554"
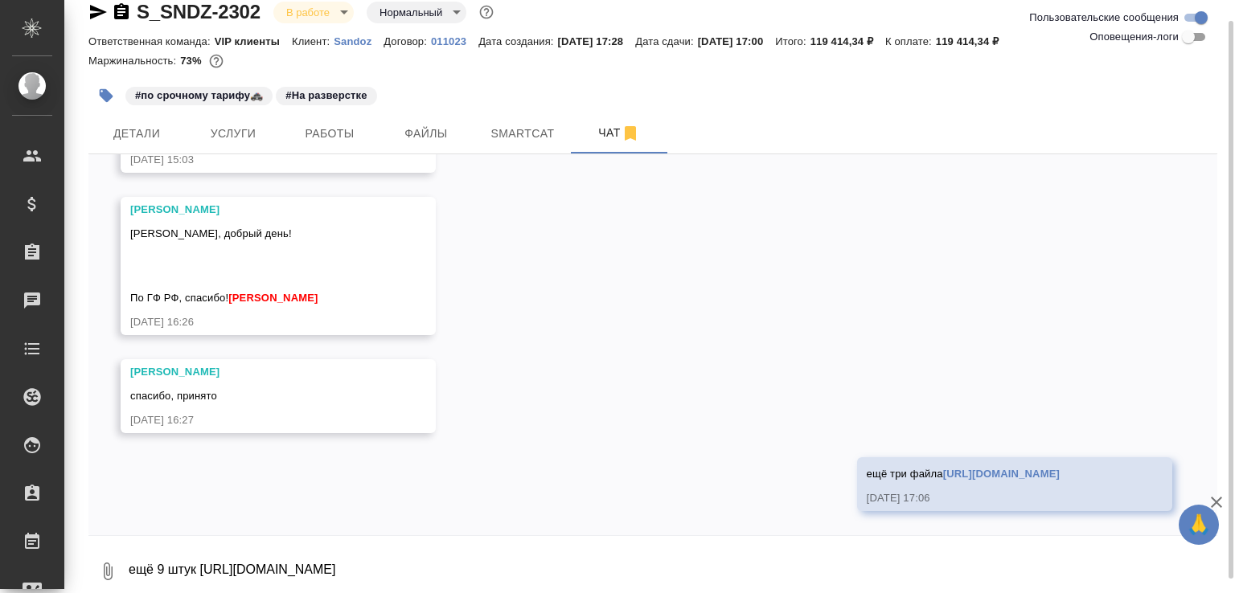
scroll to position [1641, 0]
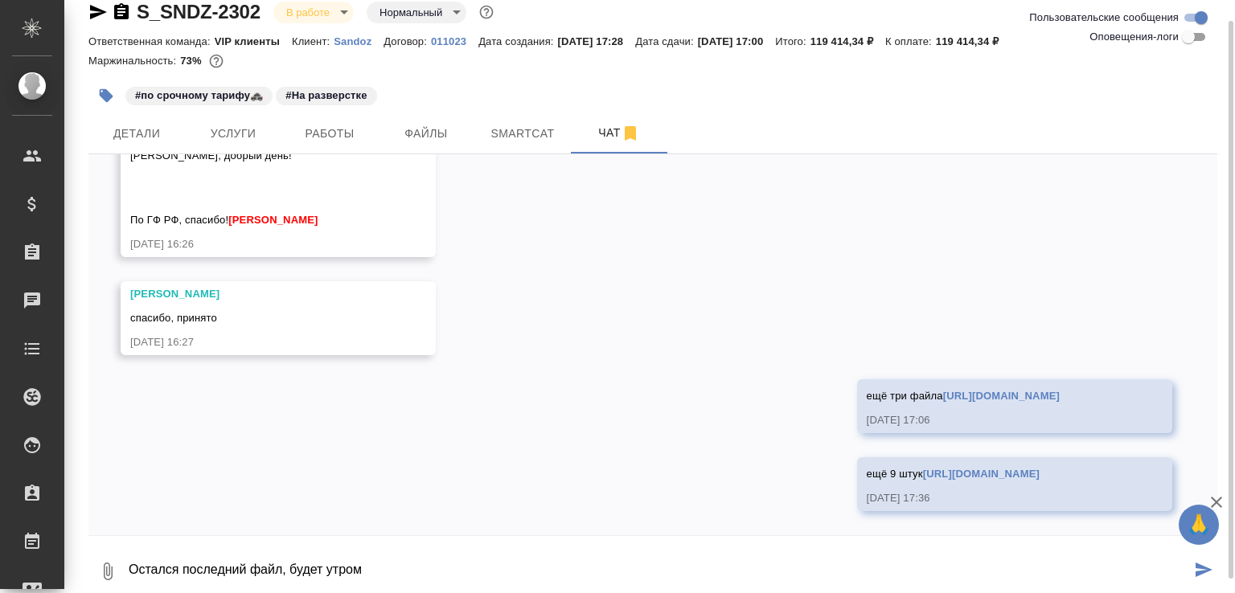
type textarea "Остался последний файл, будет утром"
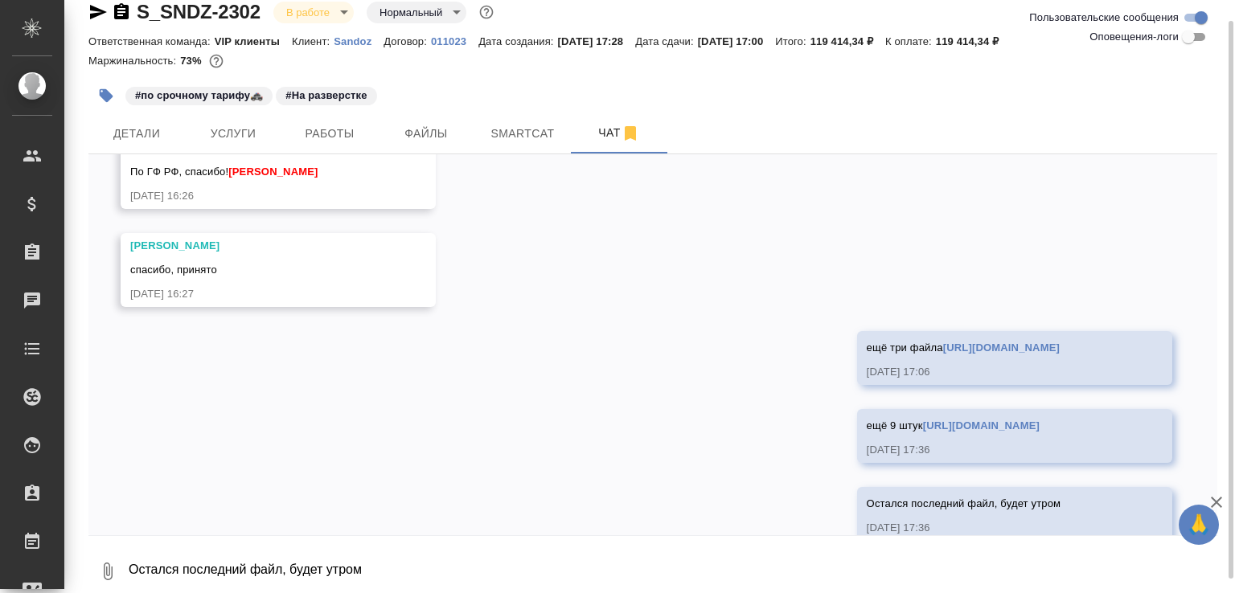
scroll to position [1719, 0]
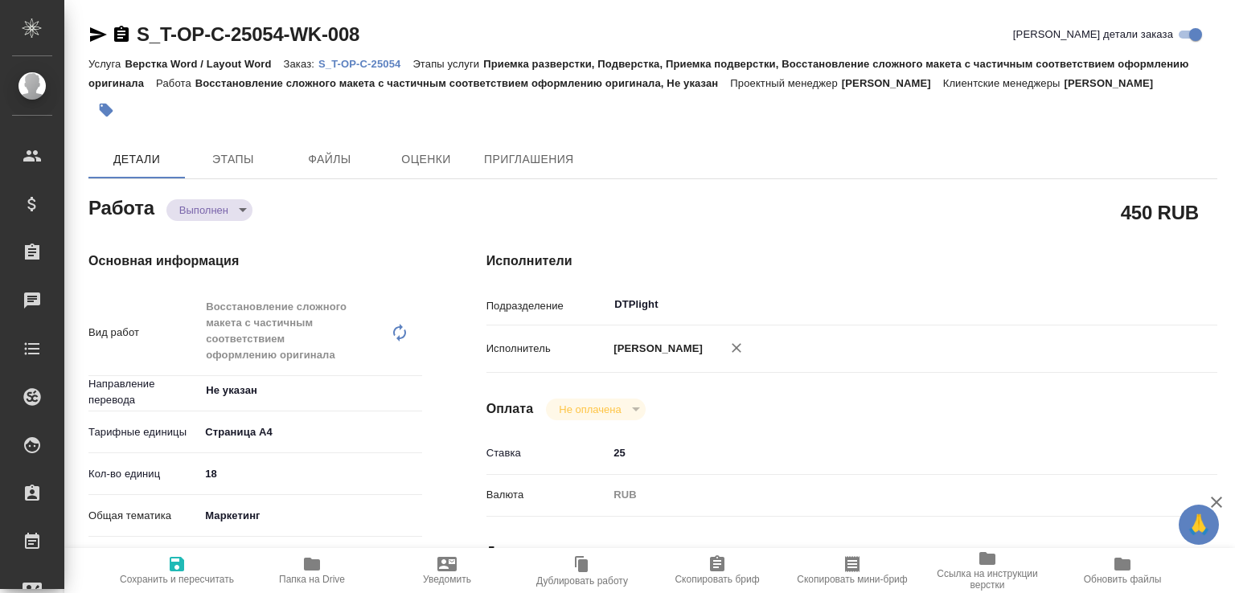
click at [241, 232] on body "🙏 .cls-1 fill:#fff; AWATERA [PERSON_NAME]malofeeva Клиенты Спецификации Заказы …" at bounding box center [617, 296] width 1235 height 593
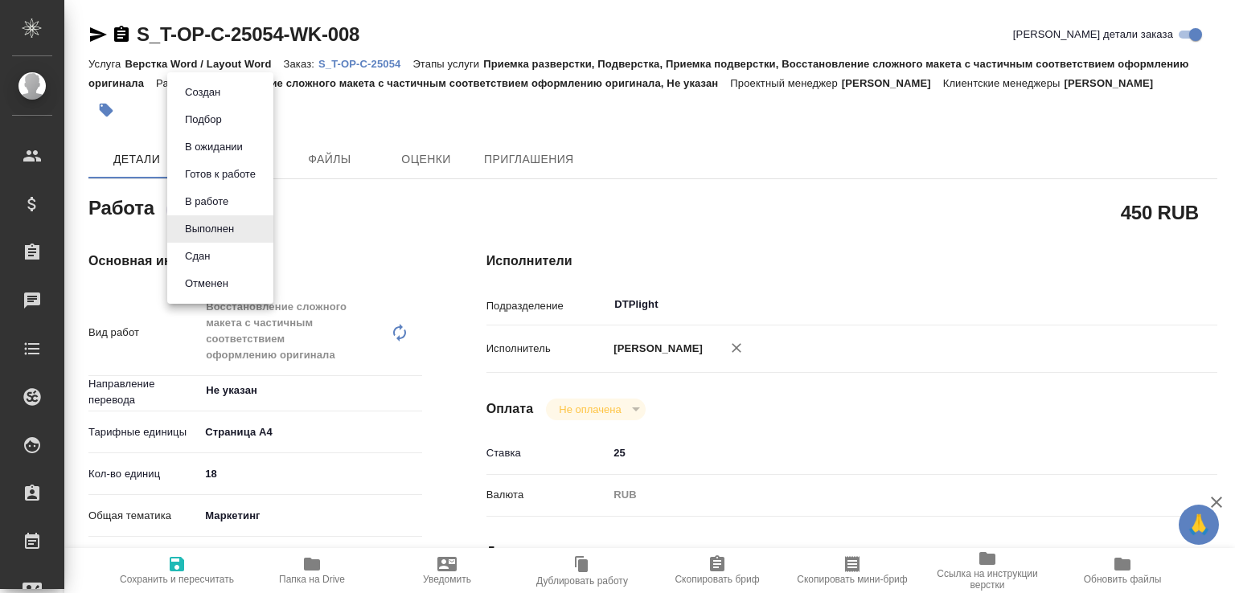
click at [232, 245] on li "Сдан" at bounding box center [220, 256] width 106 height 27
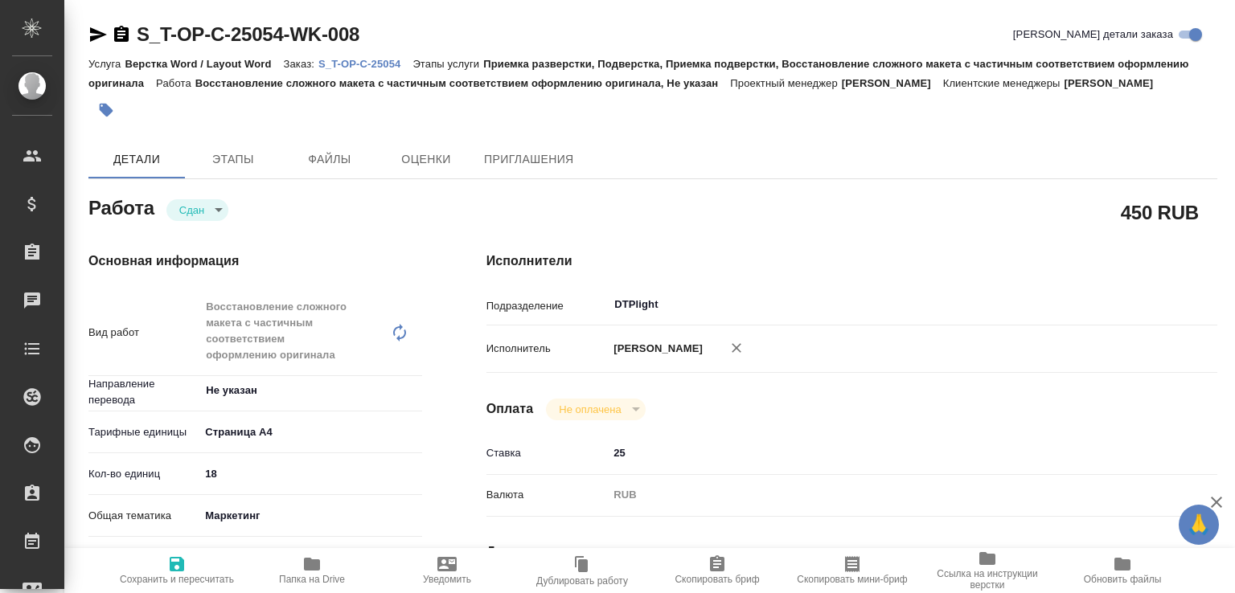
type textarea "x"
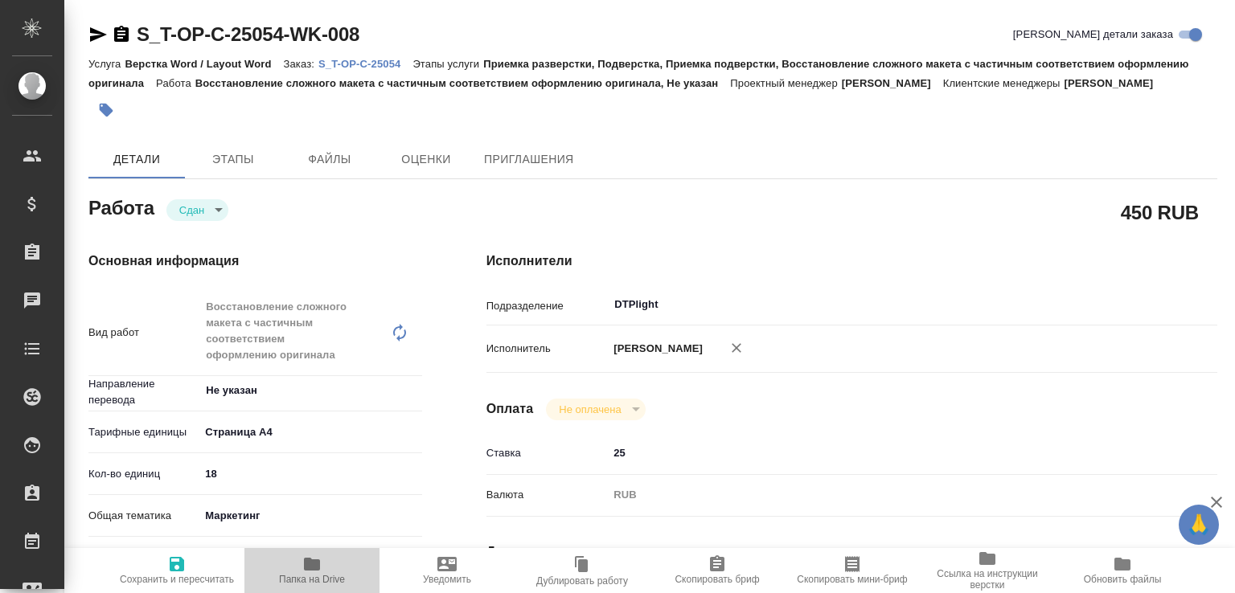
click at [343, 565] on span "Папка на Drive" at bounding box center [312, 570] width 116 height 31
click at [379, 59] on p "S_T-OP-C-25054" at bounding box center [365, 64] width 94 height 12
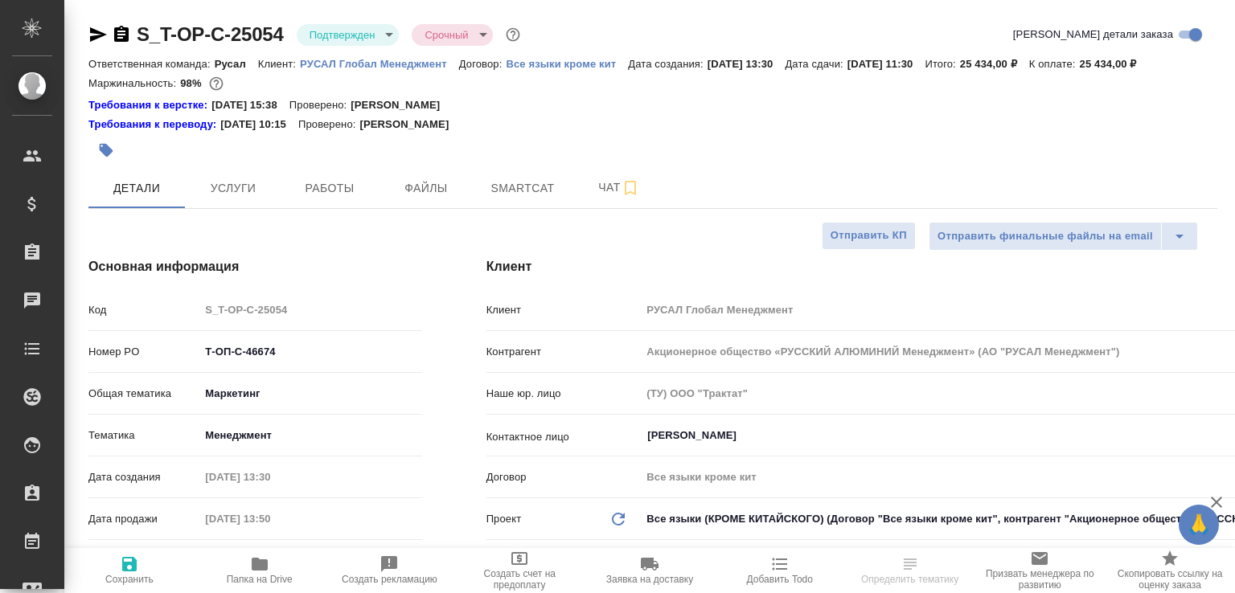
select select "RU"
type textarea "x"
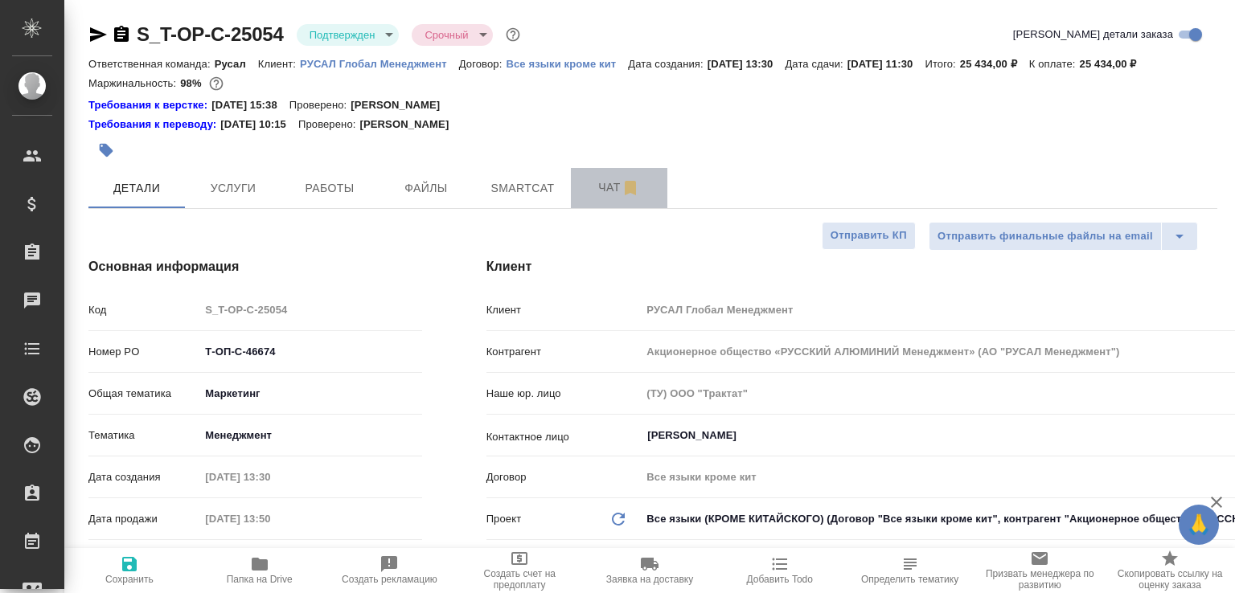
click at [580, 198] on span "Чат" at bounding box center [618, 188] width 77 height 20
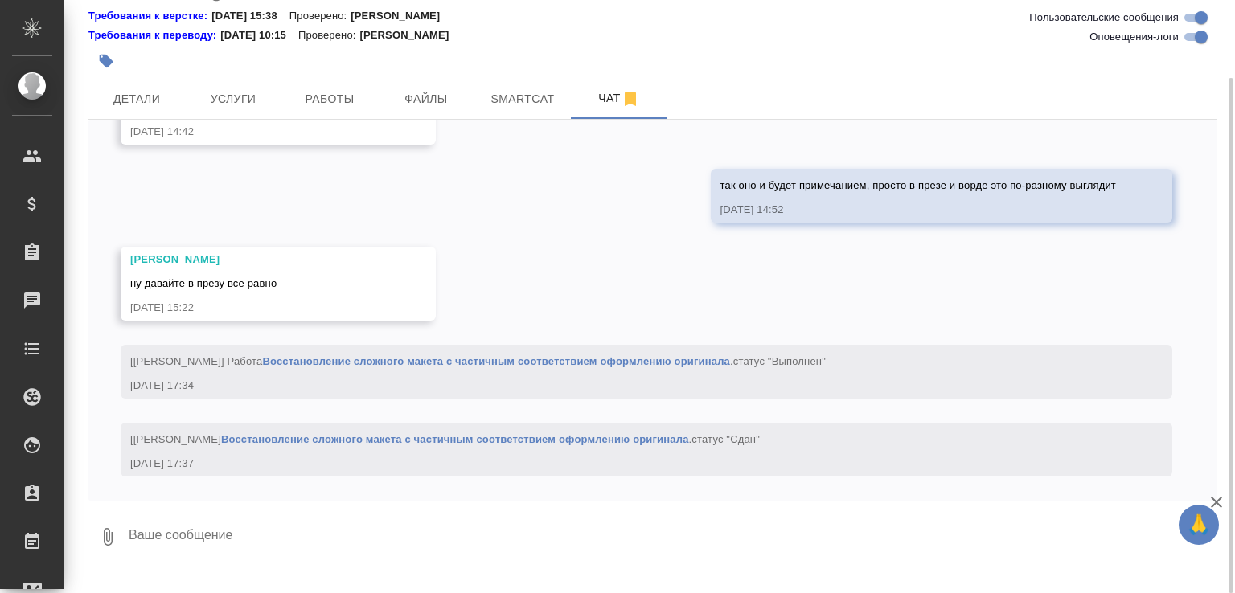
scroll to position [3238, 0]
click at [252, 564] on textarea at bounding box center [672, 537] width 1090 height 55
paste textarea "[URL][DOMAIN_NAME]"
type textarea "[URL][DOMAIN_NAME]"
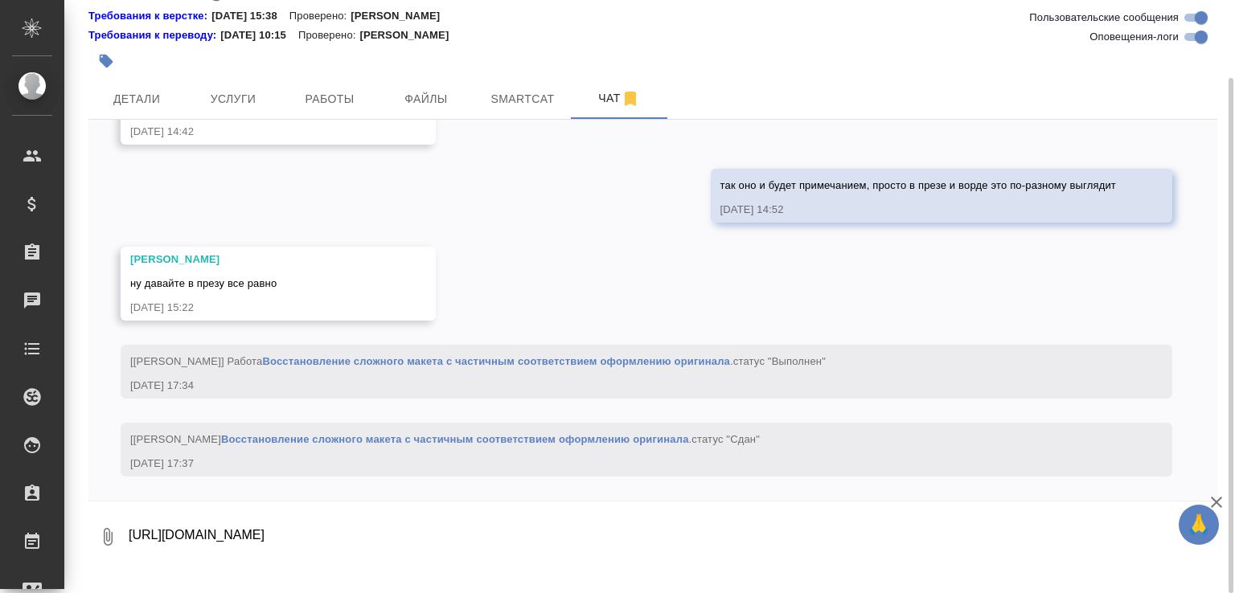
scroll to position [3348, 0]
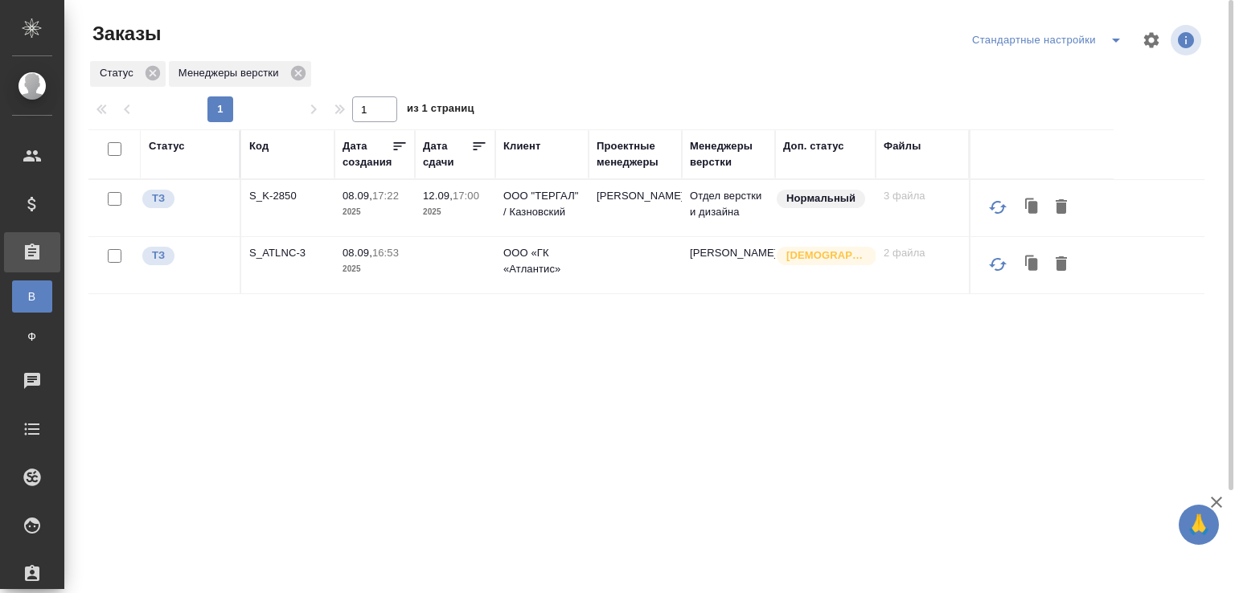
click at [267, 154] on div "Код" at bounding box center [258, 146] width 19 height 16
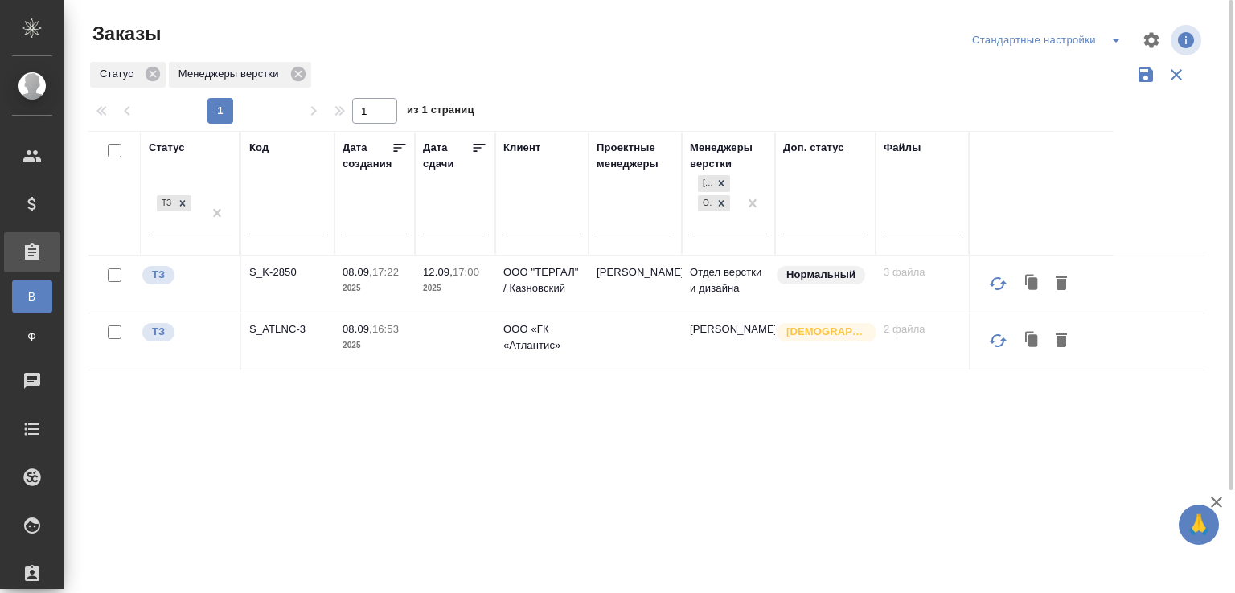
click at [302, 226] on input "text" at bounding box center [287, 225] width 77 height 20
paste input "S_BUH-358"
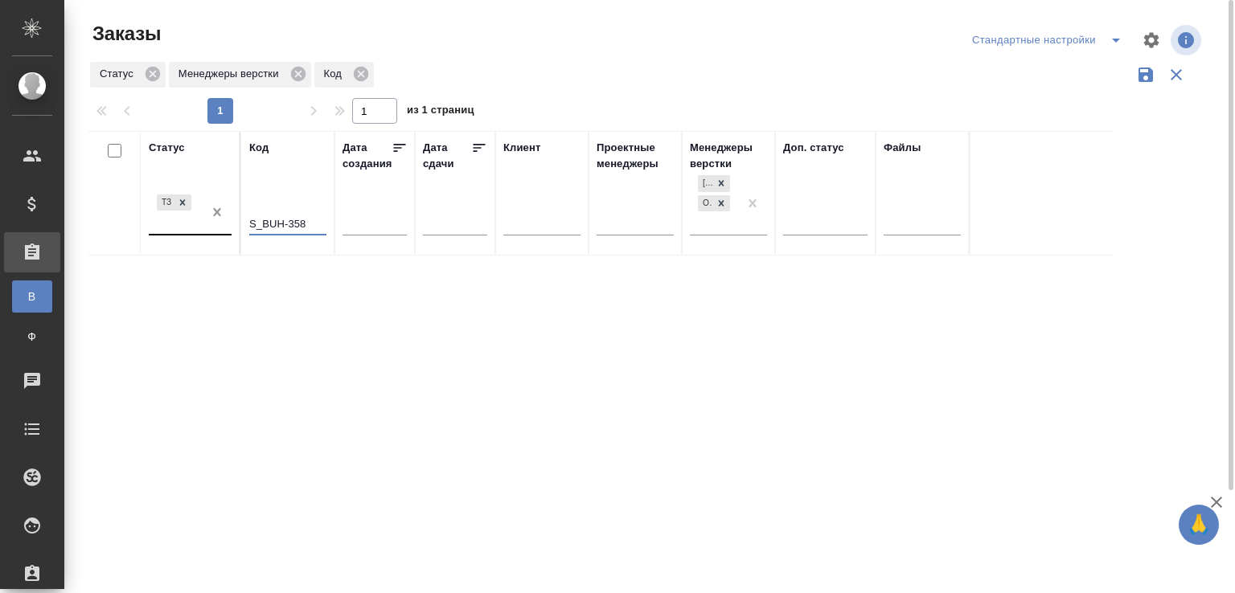
type input "S_BUH-358"
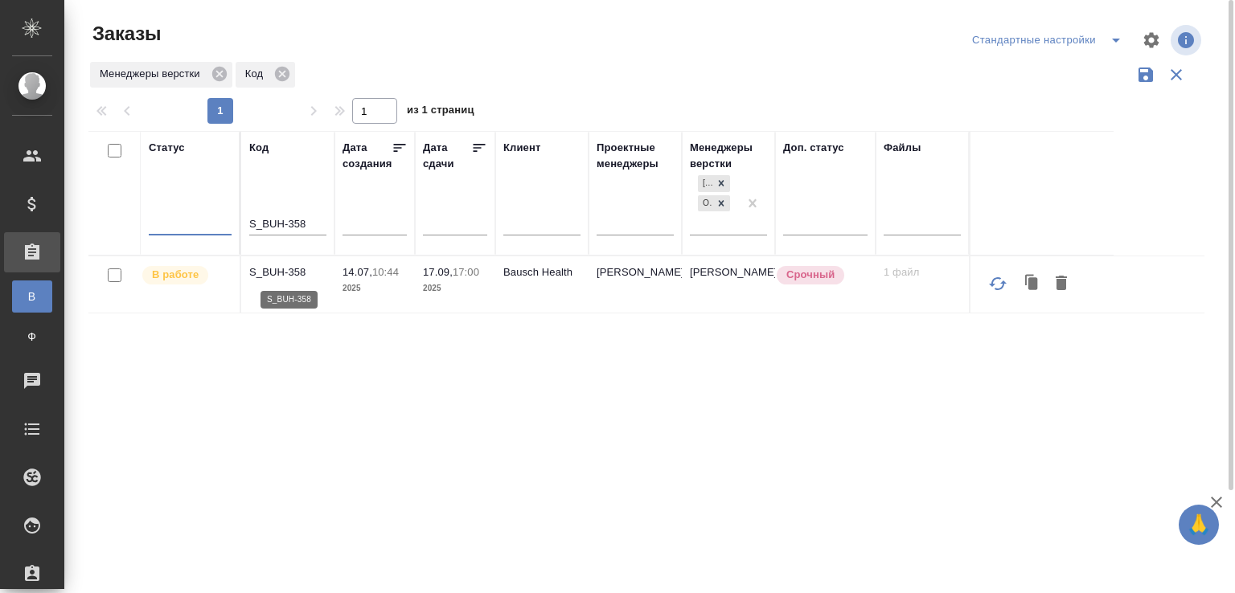
click at [281, 277] on p "S_BUH-358" at bounding box center [287, 272] width 77 height 16
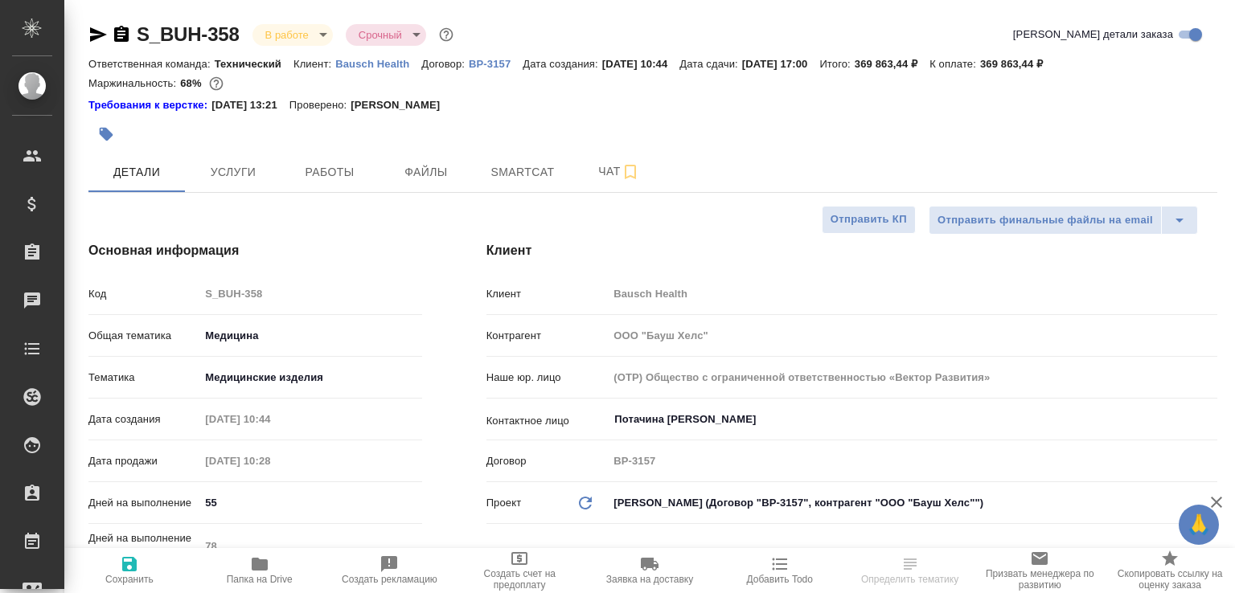
select select "RU"
type input "Сергеева Анастасия"
type input "Переверзева Анна a.pereverzeva"
click at [274, 567] on span "Папка на Drive" at bounding box center [259, 570] width 111 height 31
select select "RU"
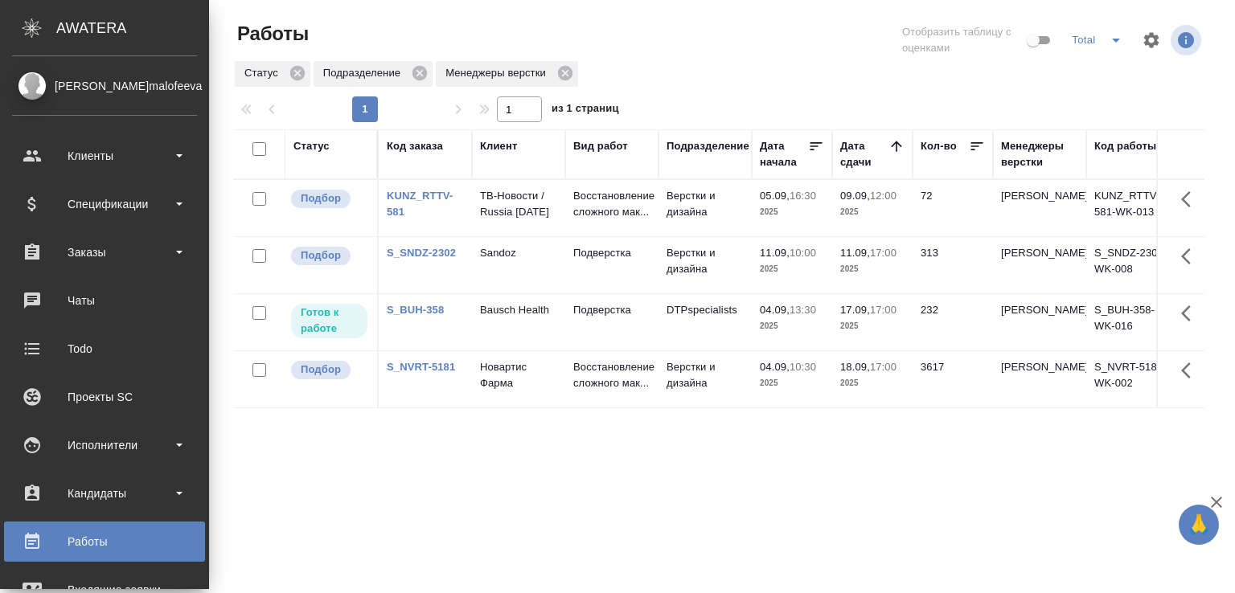
scroll to position [124, 0]
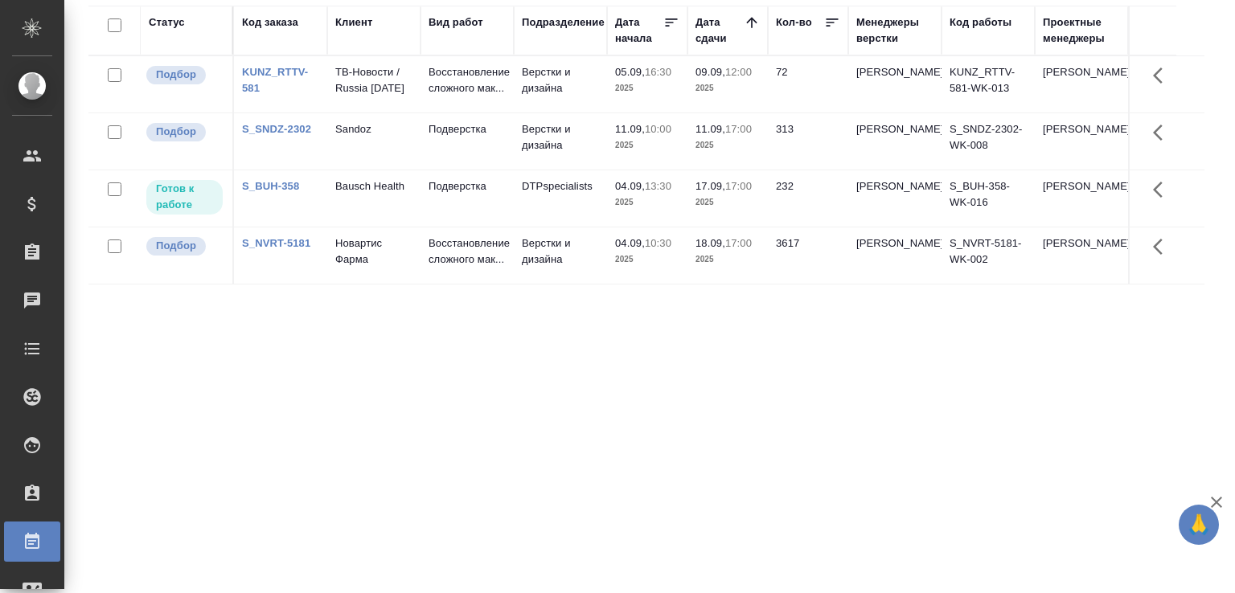
click at [469, 216] on td "Подверстка" at bounding box center [466, 198] width 93 height 56
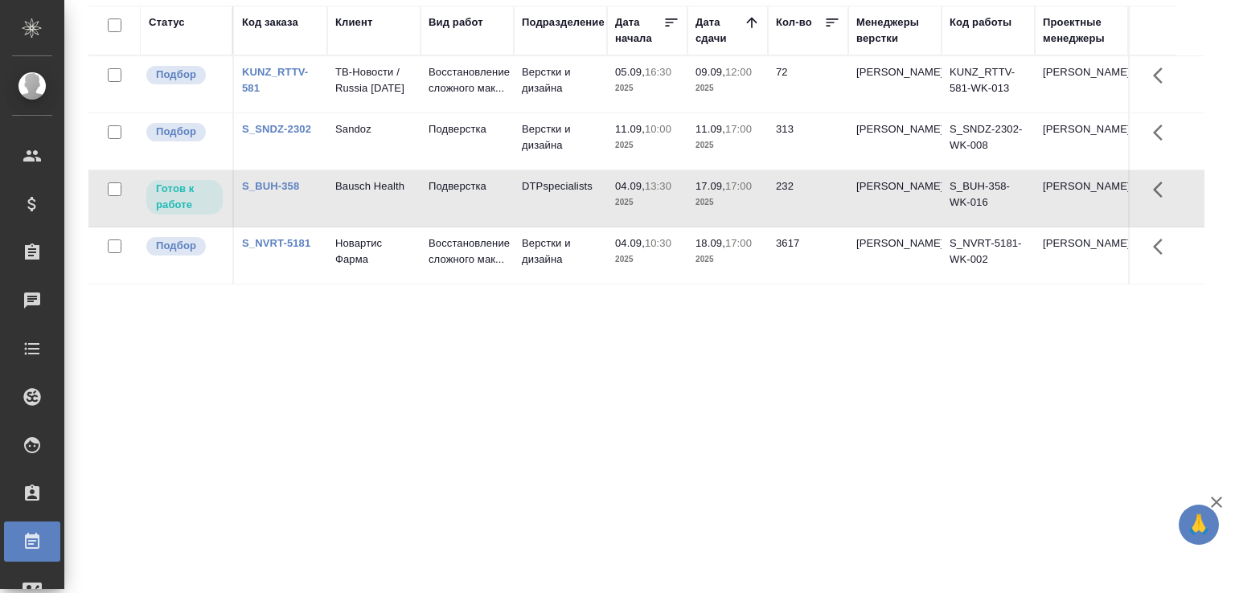
click at [469, 216] on td "Подверстка" at bounding box center [466, 198] width 93 height 56
click at [347, 499] on div "Статус Код заказа Клиент Вид работ Подразделение Дата начала Дата сдачи Кол-во …" at bounding box center [646, 295] width 1116 height 579
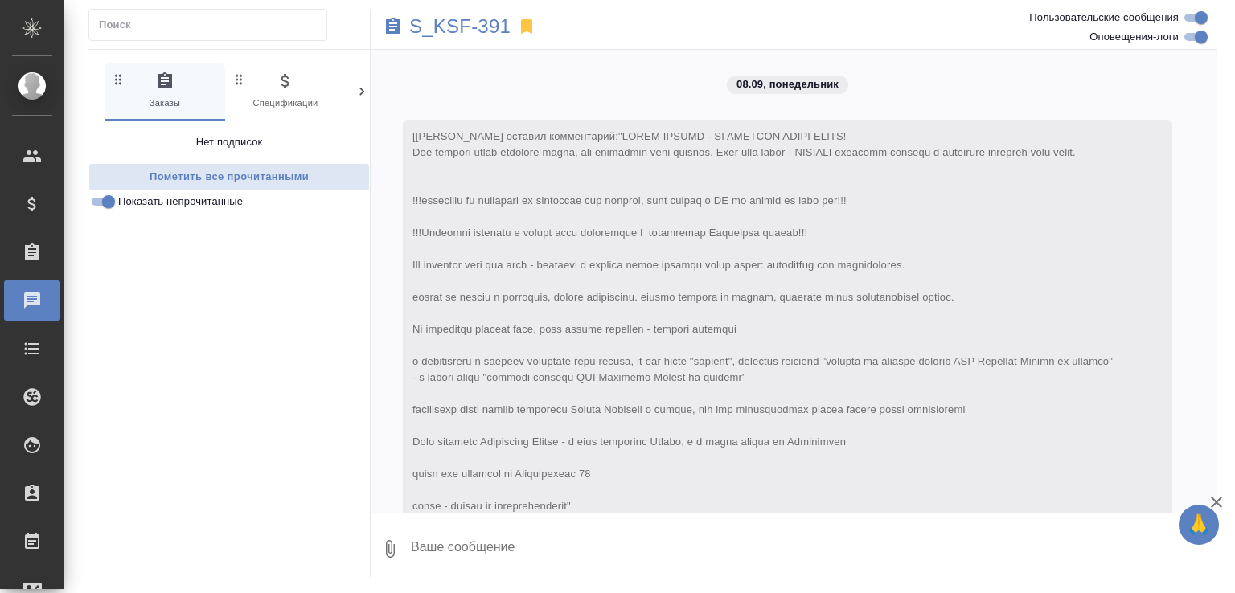
scroll to position [5102, 0]
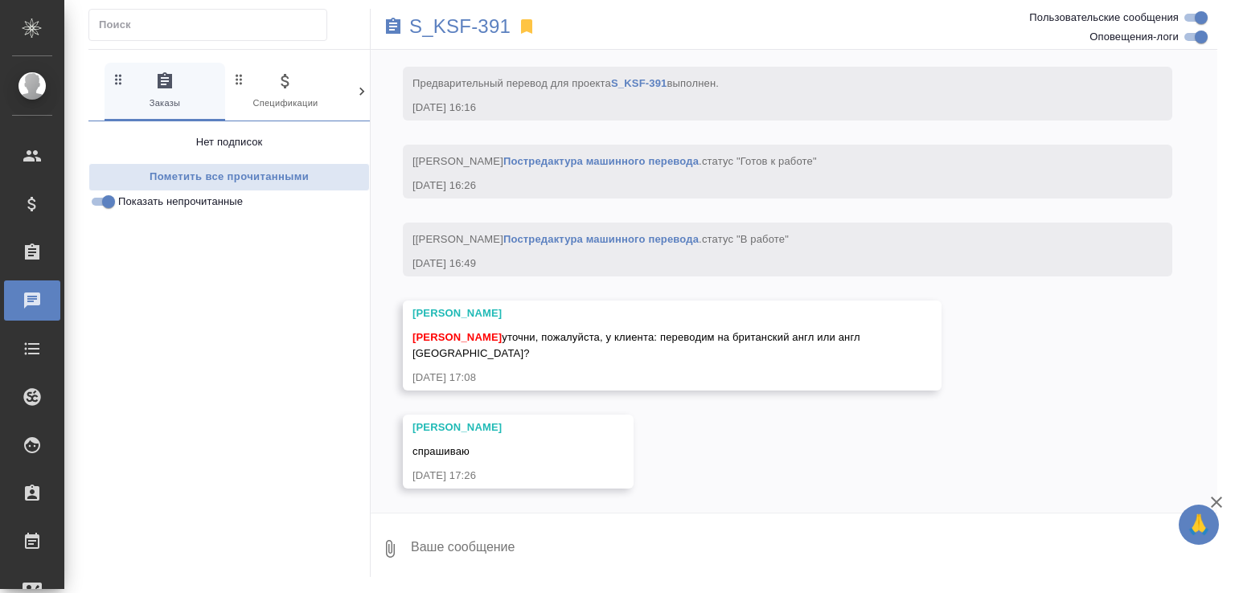
click at [226, 195] on span "Показать непрочитанные" at bounding box center [180, 202] width 125 height 16
click at [137, 195] on input "Показать непрочитанные" at bounding box center [109, 201] width 58 height 19
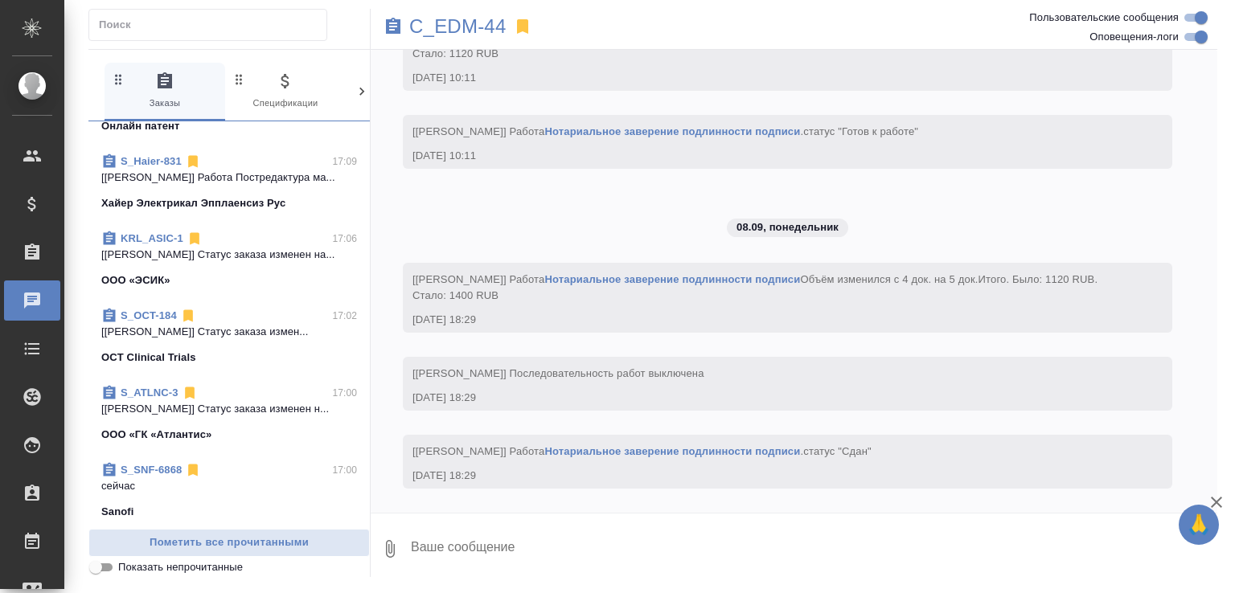
scroll to position [766, 0]
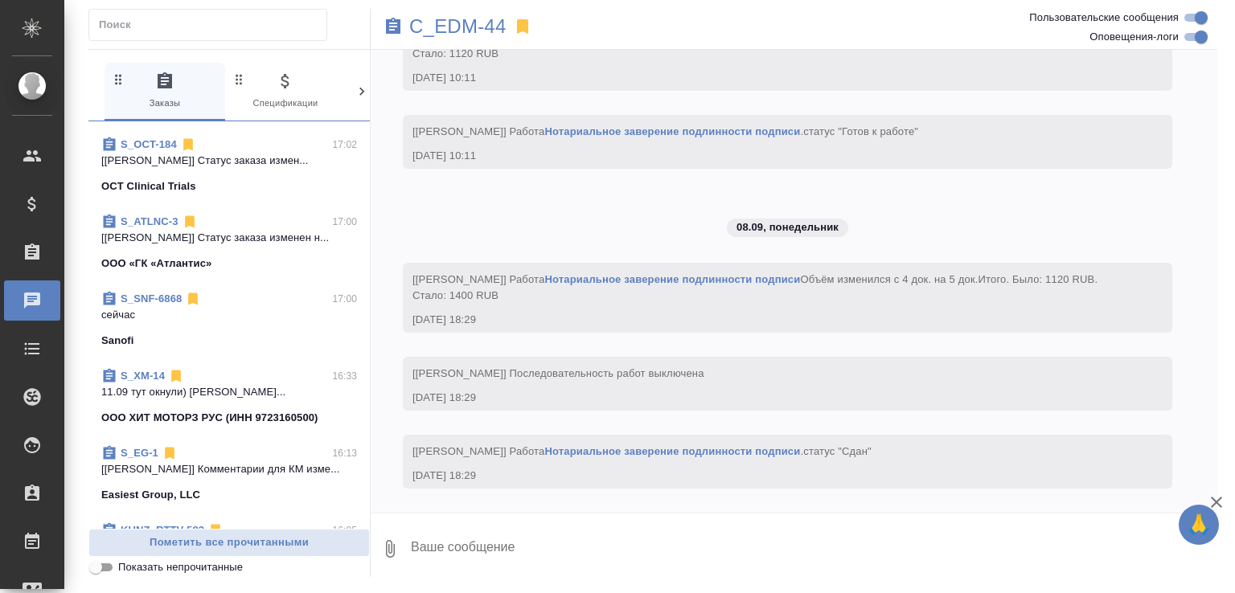
click at [256, 349] on div "Sanofi" at bounding box center [229, 341] width 256 height 16
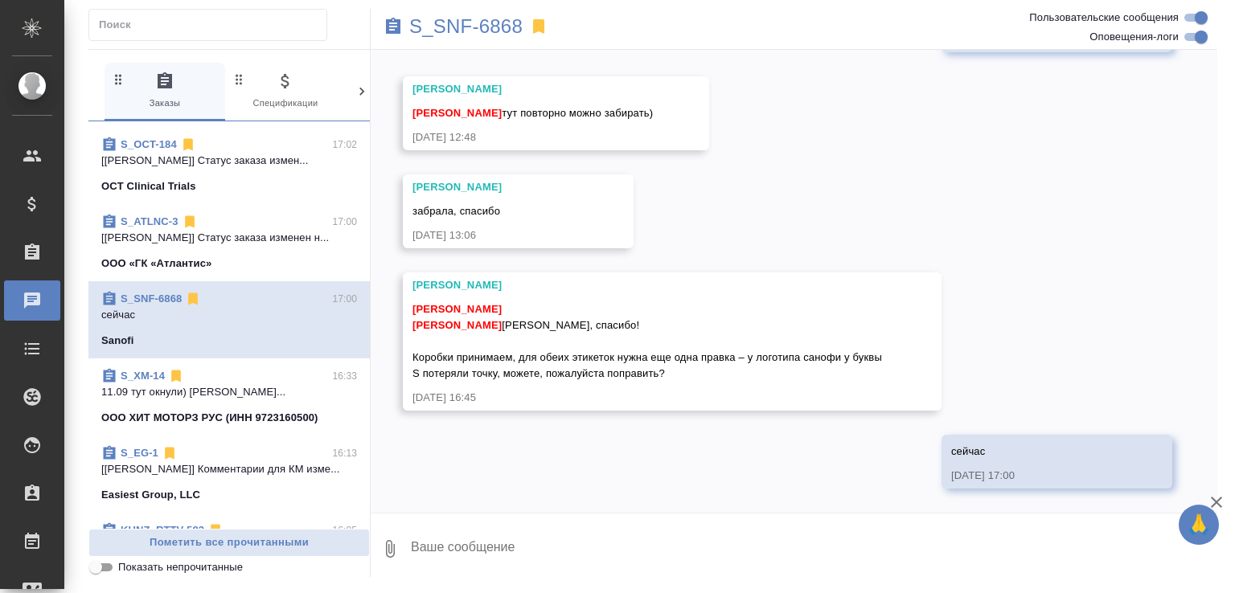
click at [505, 543] on textarea at bounding box center [813, 549] width 808 height 55
paste textarea "https://drive.awatera.com/s/tFyLqaEFSMwxPee"
type textarea "поменяли https://drive.awatera.com/s/tFyLqaEFSMwxPee"
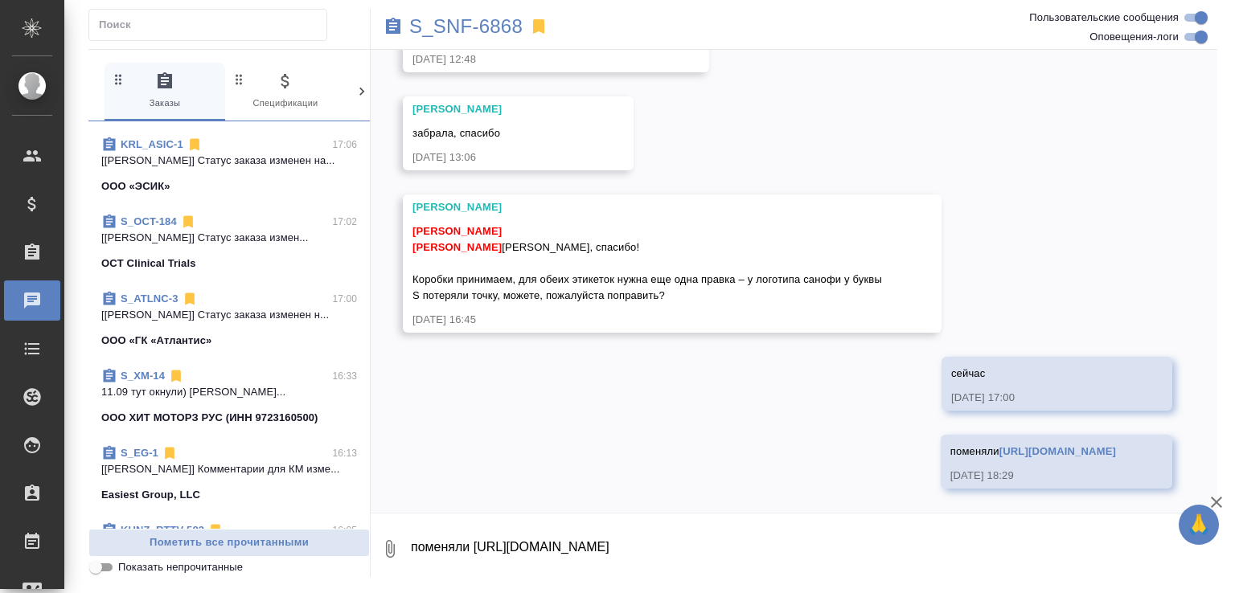
scroll to position [0, 0]
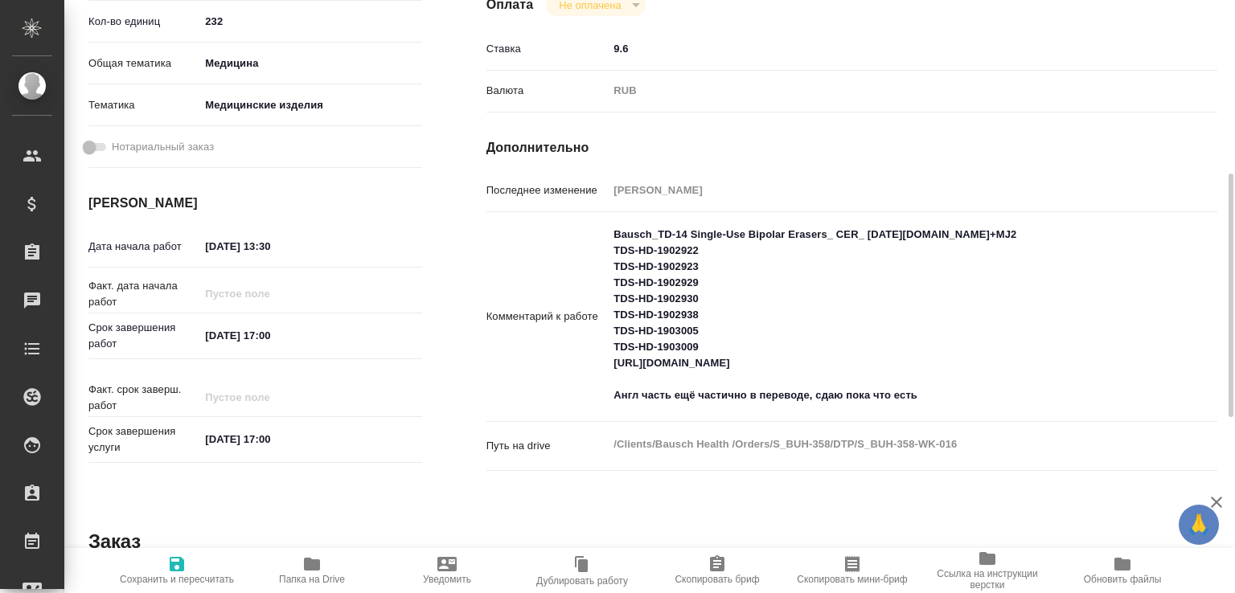
scroll to position [254, 0]
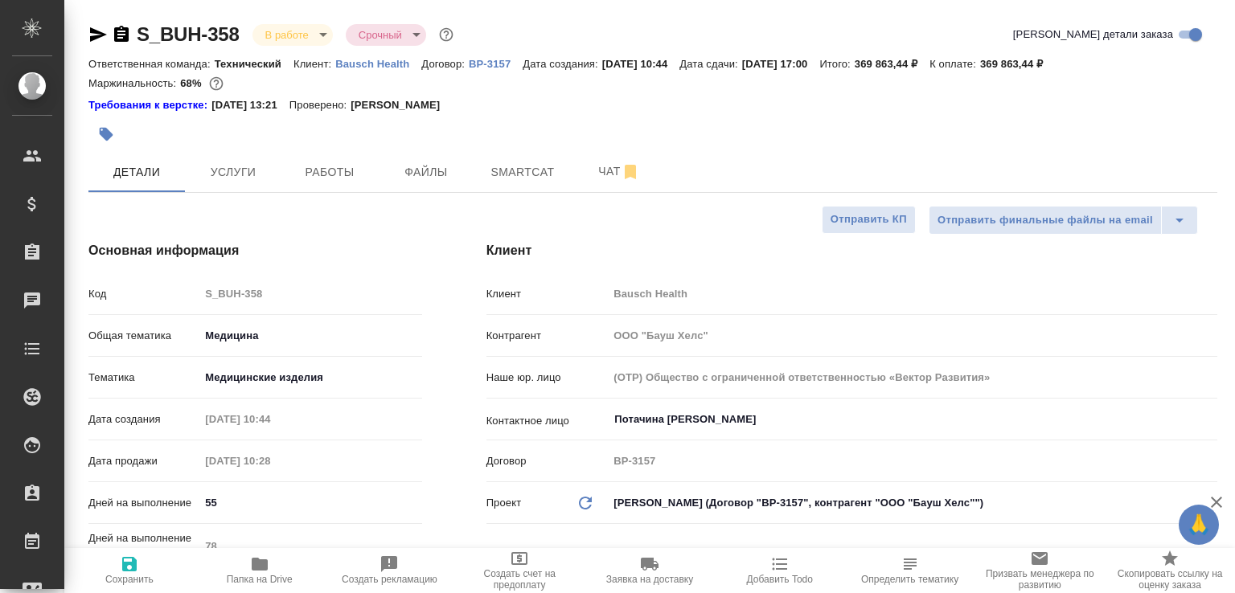
select select "RU"
click at [309, 181] on span "Работы" at bounding box center [329, 172] width 77 height 20
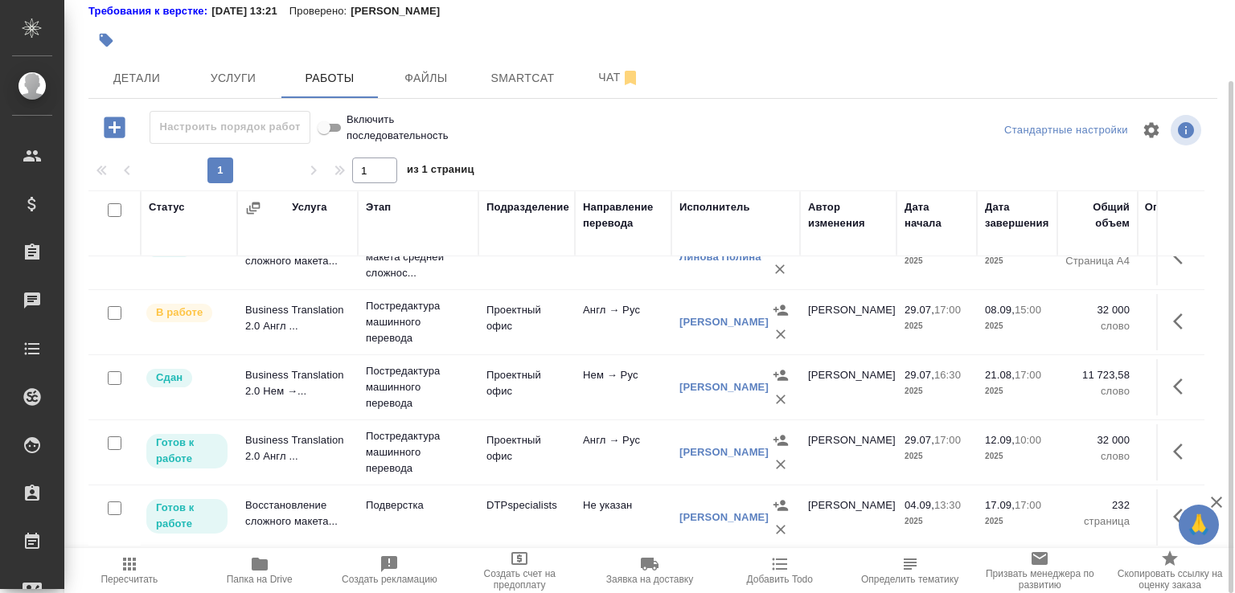
scroll to position [576, 0]
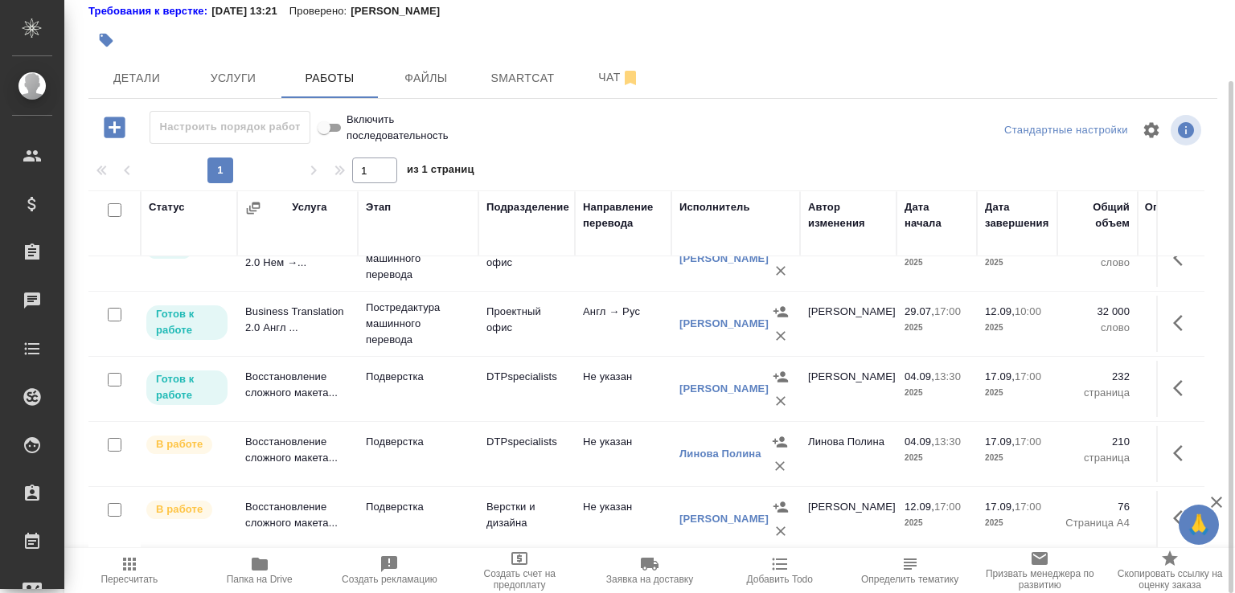
click at [310, 463] on td "Восстановление сложного макета..." at bounding box center [297, 454] width 121 height 56
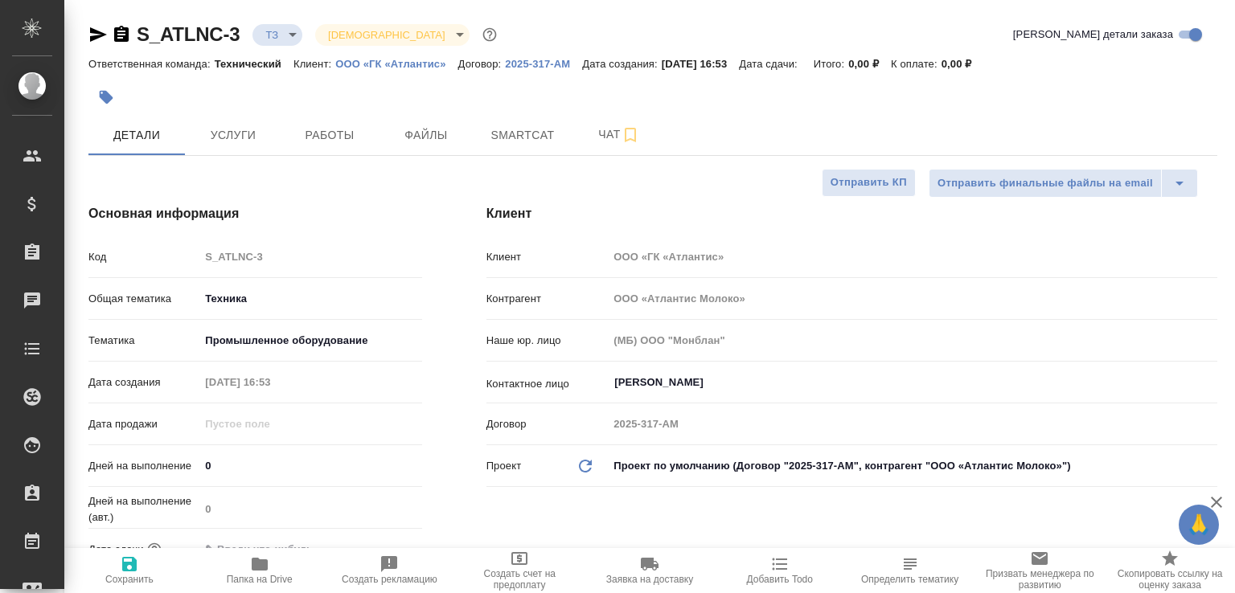
select select "RU"
click at [125, 35] on icon "button" at bounding box center [121, 34] width 14 height 16
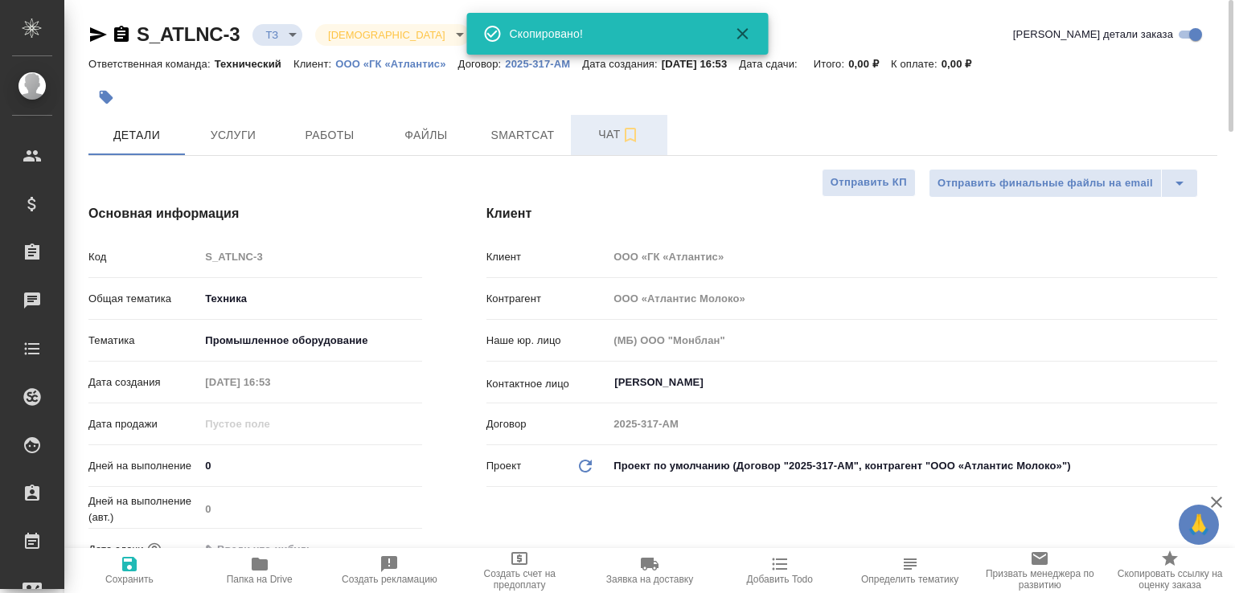
click at [602, 130] on span "Чат" at bounding box center [618, 135] width 77 height 20
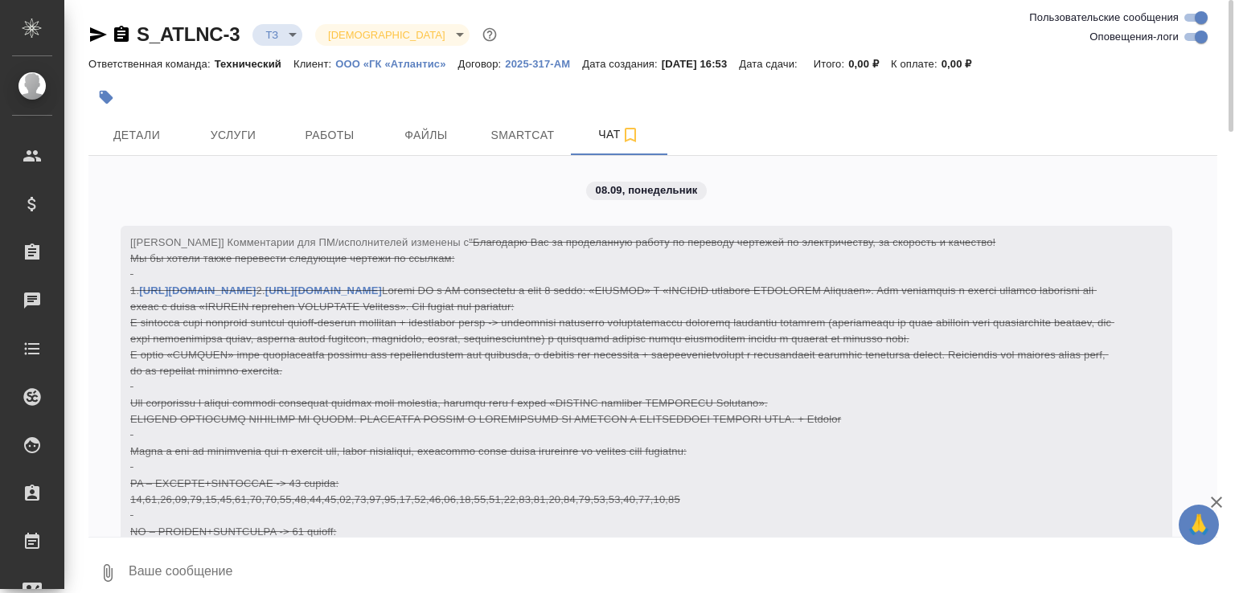
scroll to position [1960, 0]
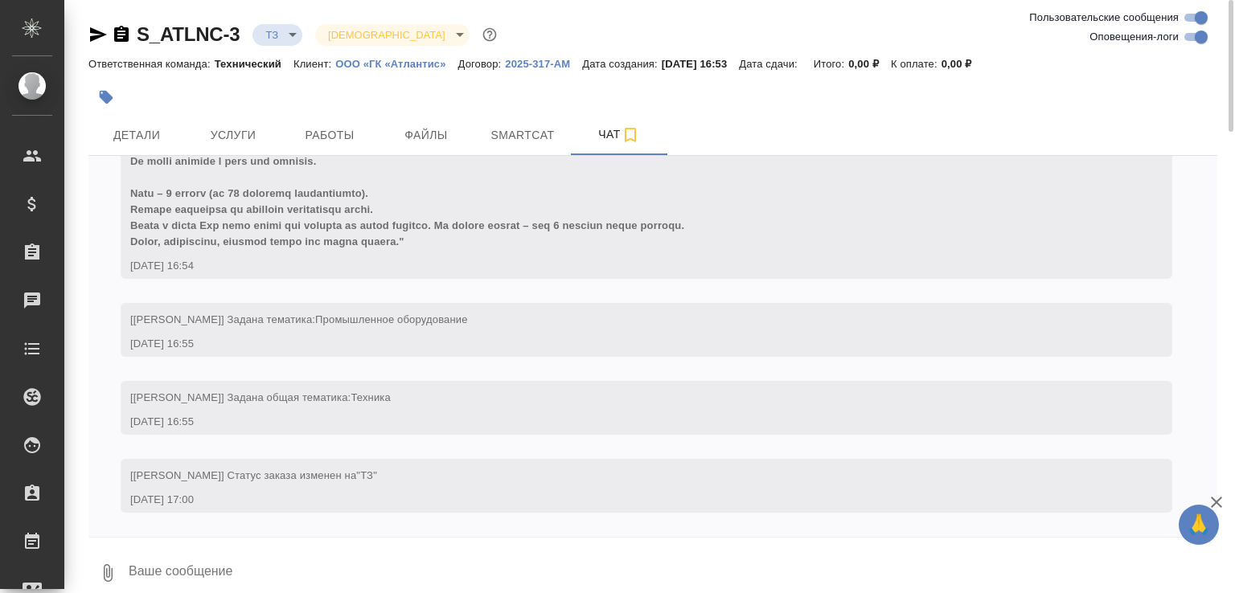
click at [108, 561] on button "0" at bounding box center [107, 573] width 39 height 55
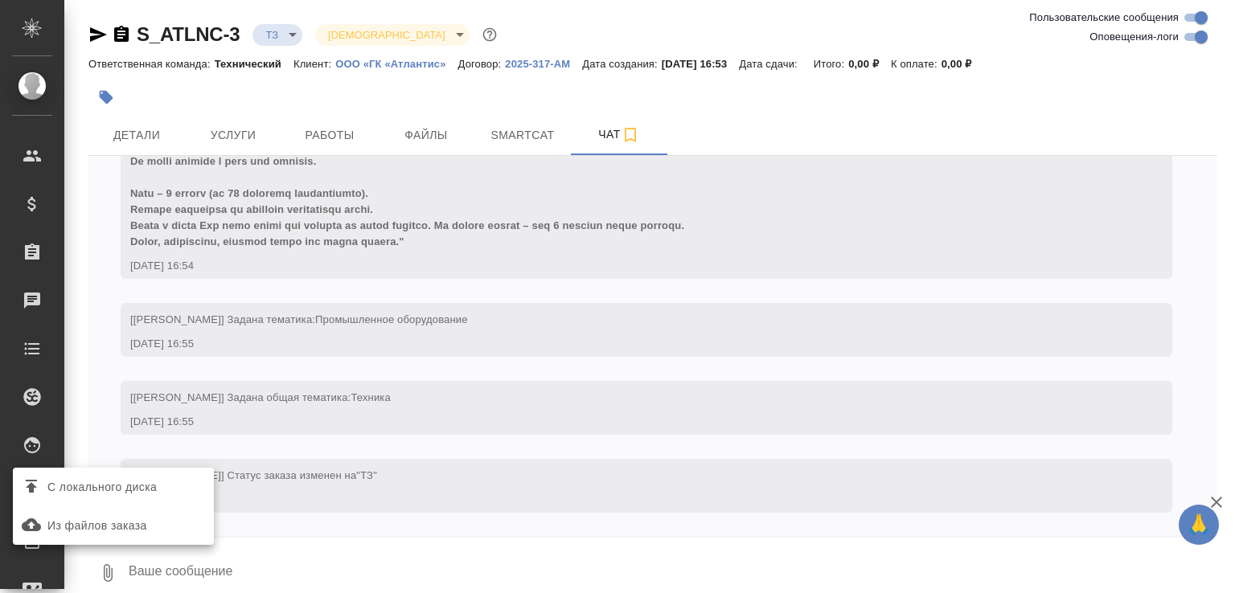
click at [168, 480] on span "С локального диска" at bounding box center [113, 487] width 188 height 21
click at [0, 0] on input "С локального диска" at bounding box center [0, 0] width 0 height 0
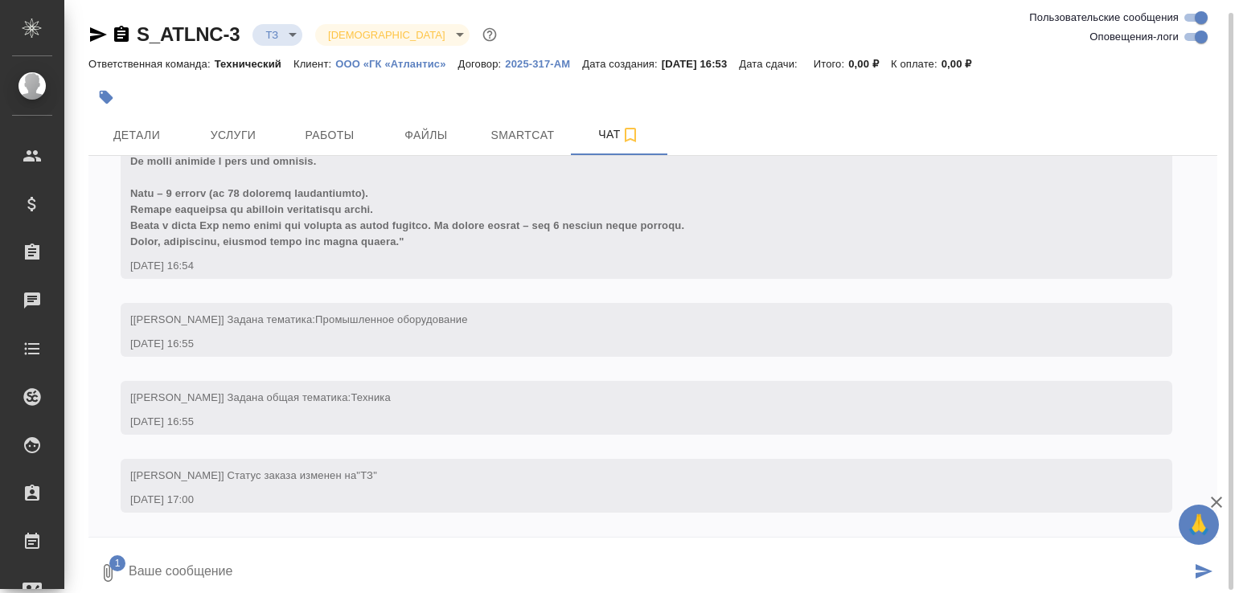
scroll to position [6, 0]
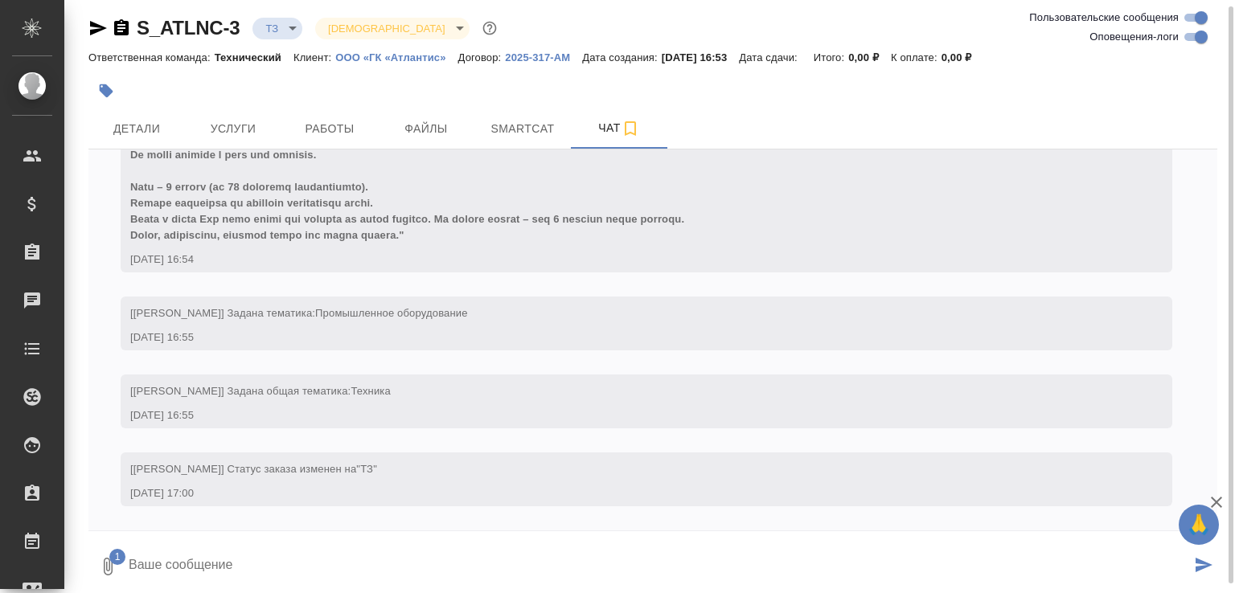
click at [264, 554] on textarea at bounding box center [659, 566] width 1064 height 55
click at [100, 560] on icon "button" at bounding box center [107, 566] width 19 height 19
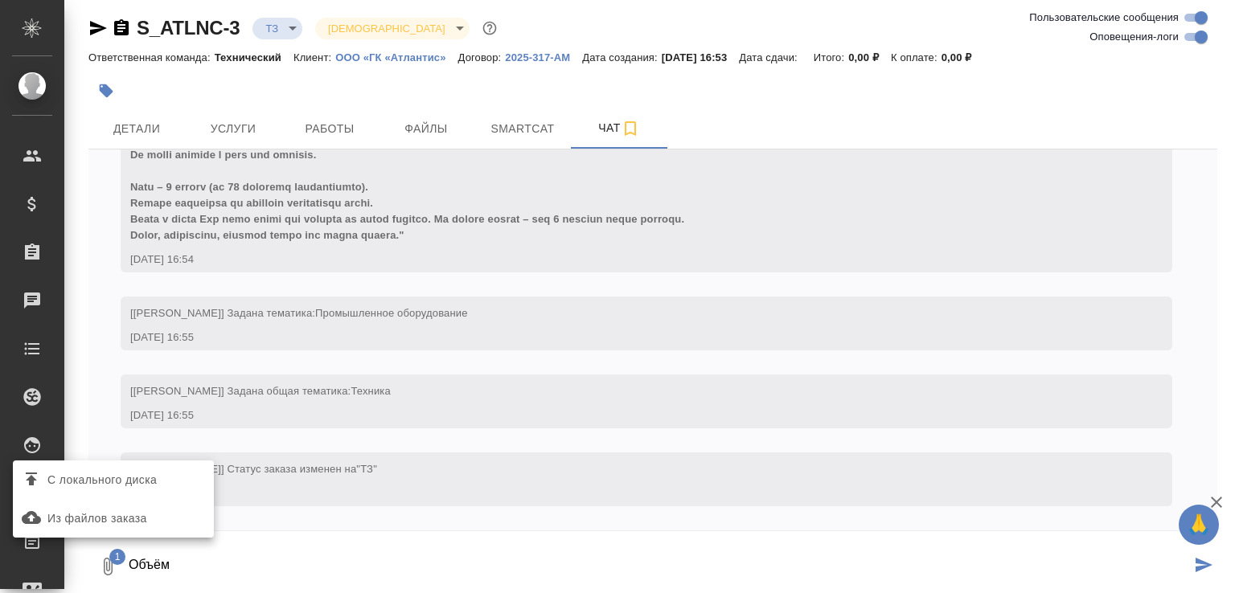
click at [100, 472] on span "С локального диска" at bounding box center [101, 480] width 109 height 20
click at [0, 0] on input "С локального диска" at bounding box center [0, 0] width 0 height 0
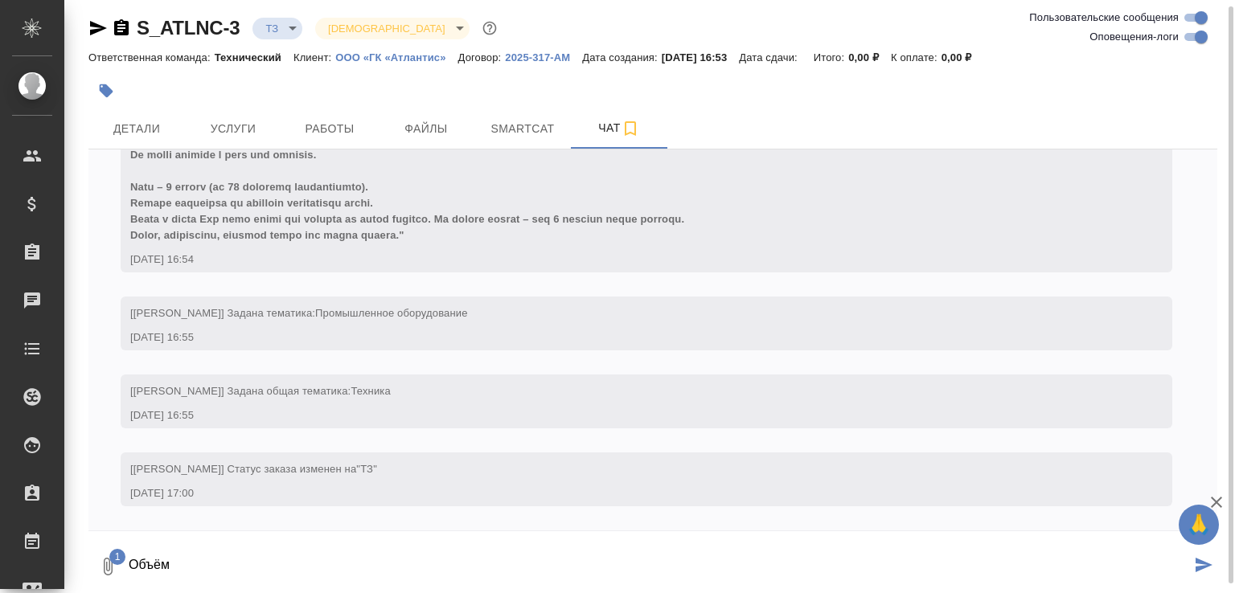
click at [264, 579] on textarea "Объём" at bounding box center [659, 566] width 1064 height 55
type textarea "Объём только по части на редактуру и частичный доперевод из обеих папок"
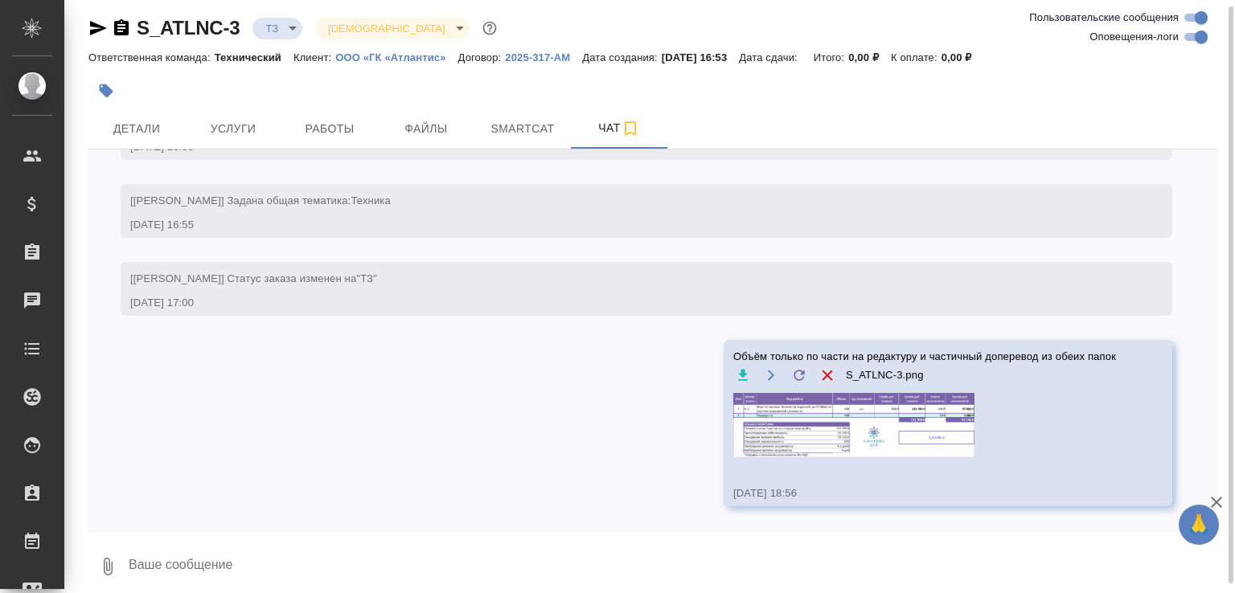
scroll to position [2151, 0]
click at [280, 558] on textarea at bounding box center [672, 566] width 1090 height 55
paste textarea "Объём только по части редактура + доперевод вдвое больше, чем был в первой парт…"
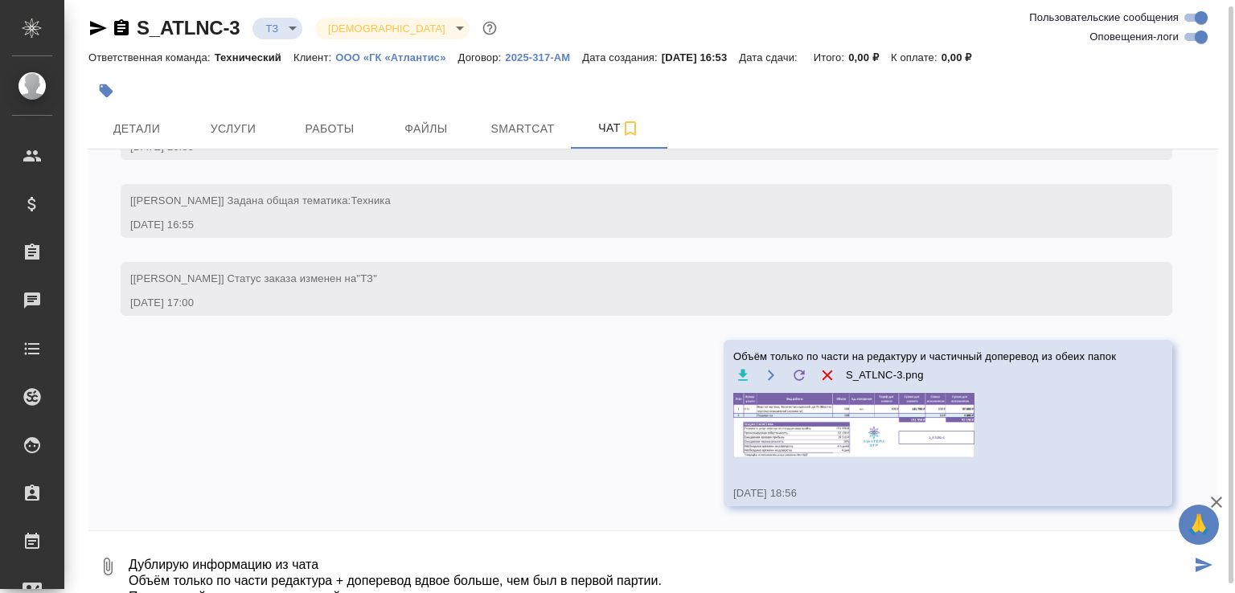
scroll to position [75, 0]
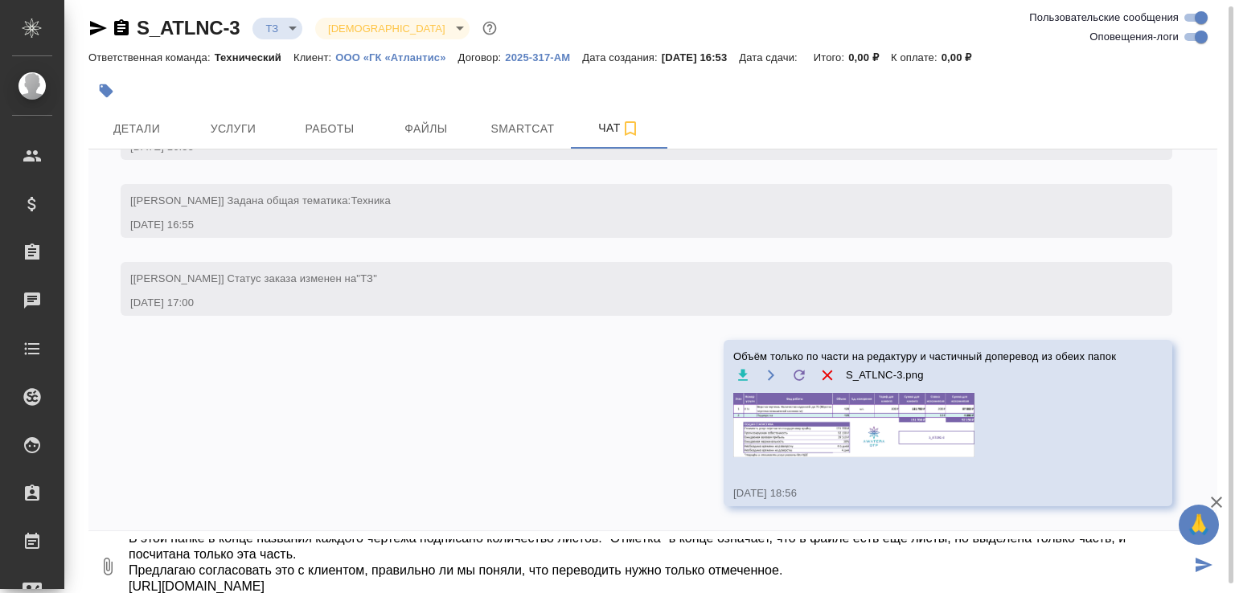
type textarea "Дублирую информацию из чата Объём только по части редактура + доперевод вдвое б…"
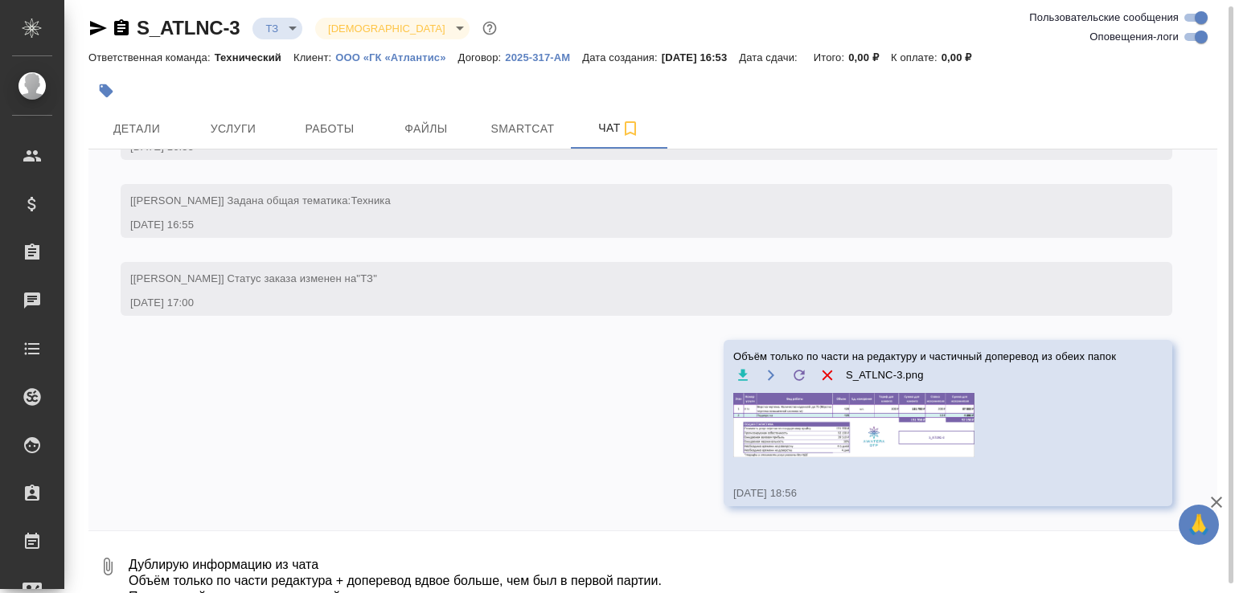
scroll to position [2325, 0]
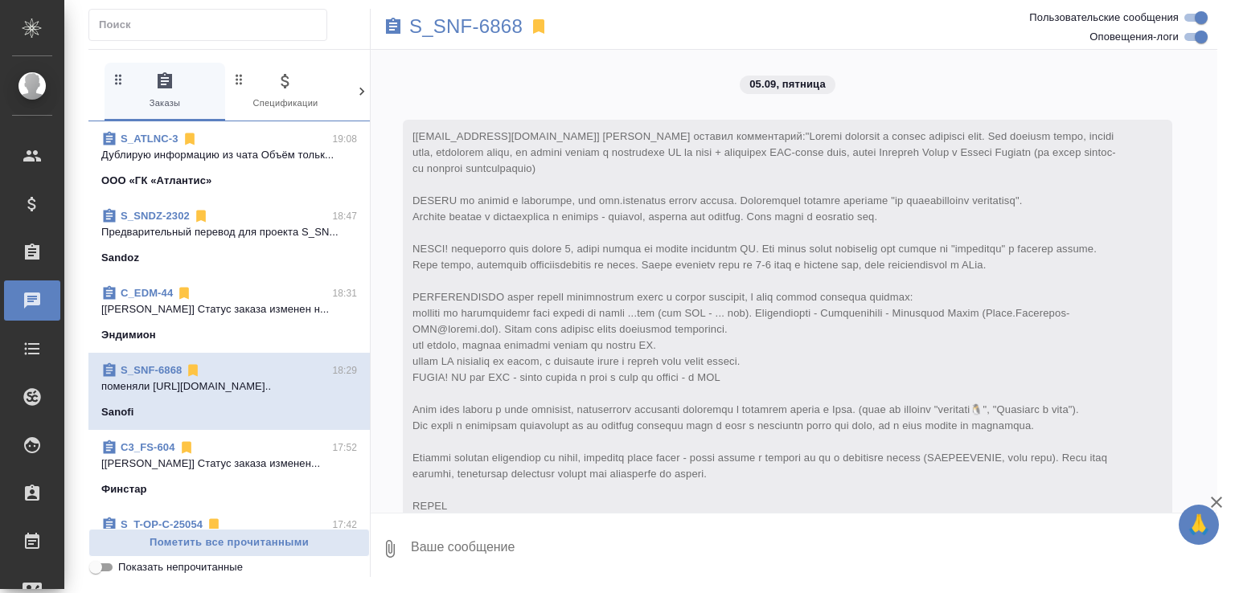
scroll to position [6810, 0]
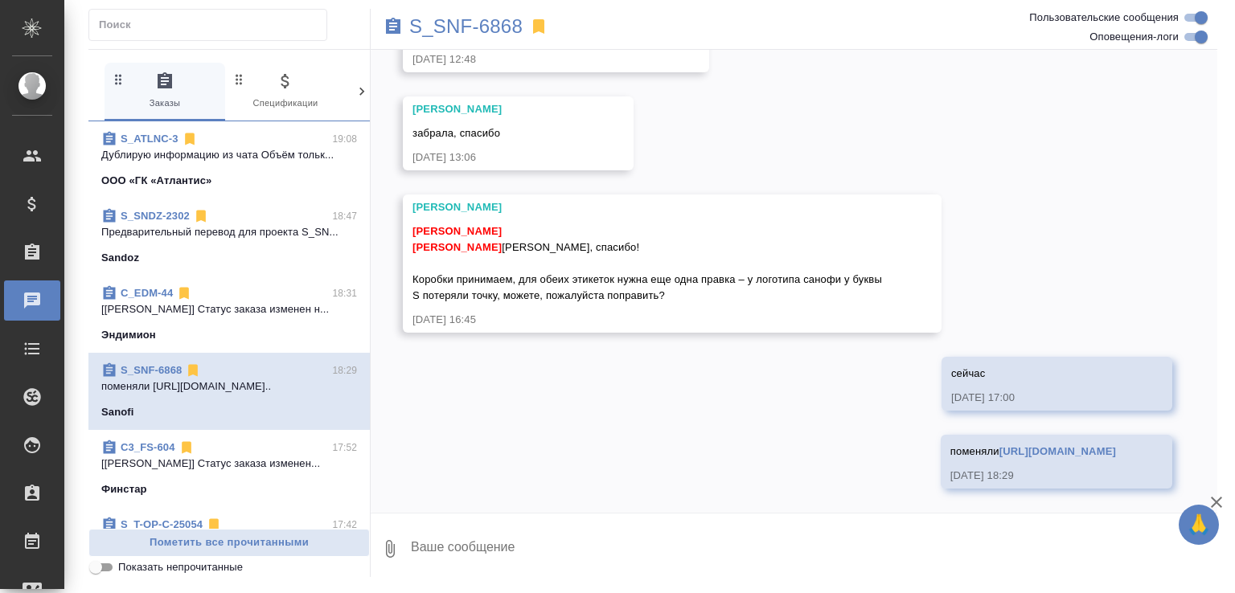
click at [281, 318] on p "[[PERSON_NAME]] Статус заказа изменен н..." at bounding box center [229, 309] width 256 height 16
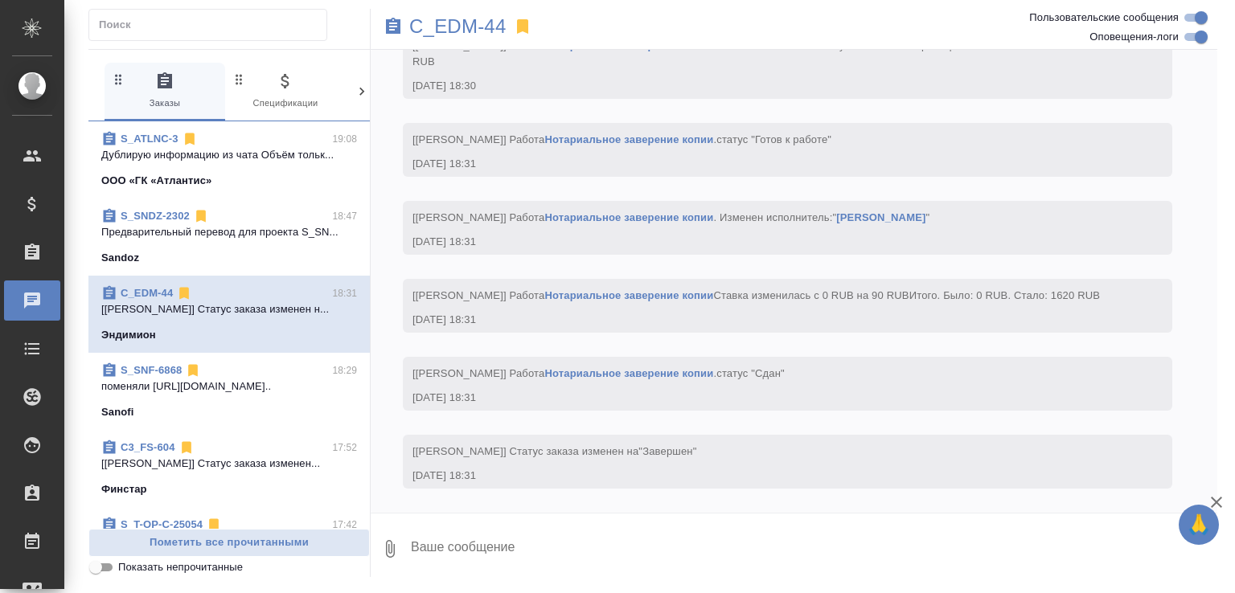
click at [261, 266] on div "Sandoz" at bounding box center [229, 258] width 256 height 16
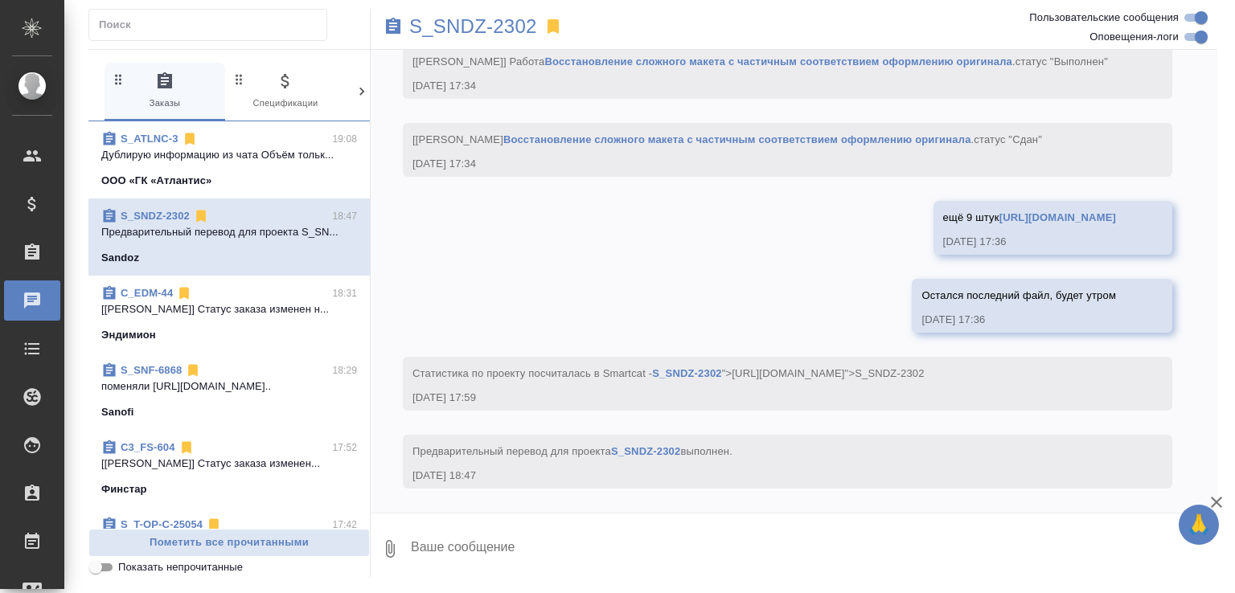
click at [244, 158] on p "Дублирую информацию из чата Объём тольк..." at bounding box center [229, 155] width 256 height 16
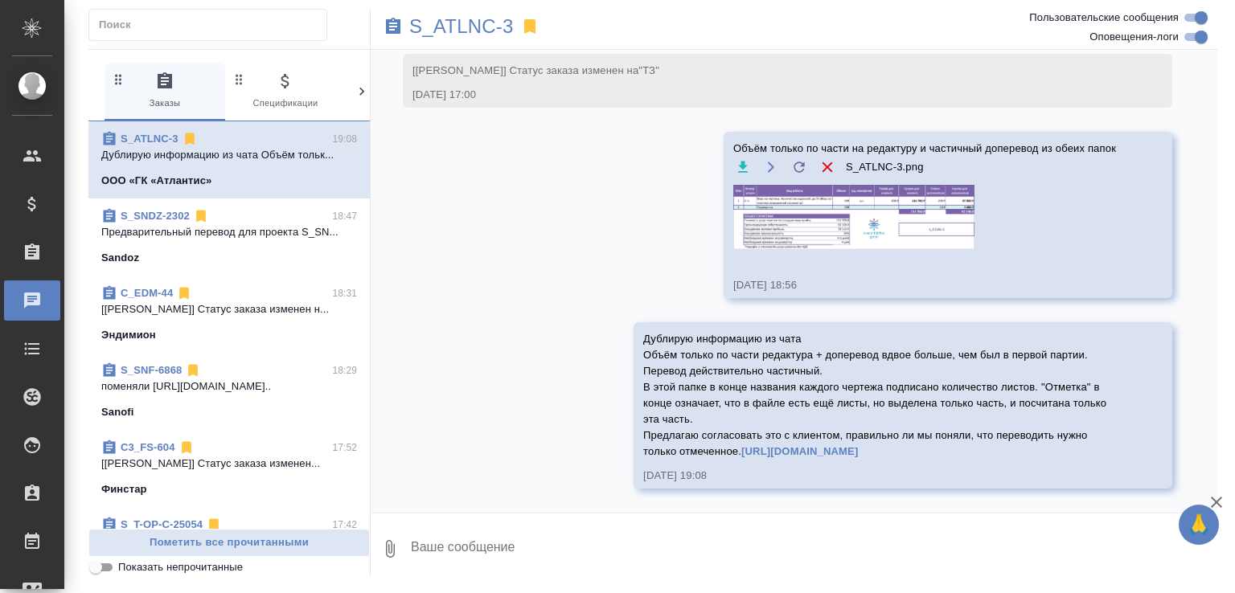
scroll to position [2613, 0]
